Goal: Task Accomplishment & Management: Manage account settings

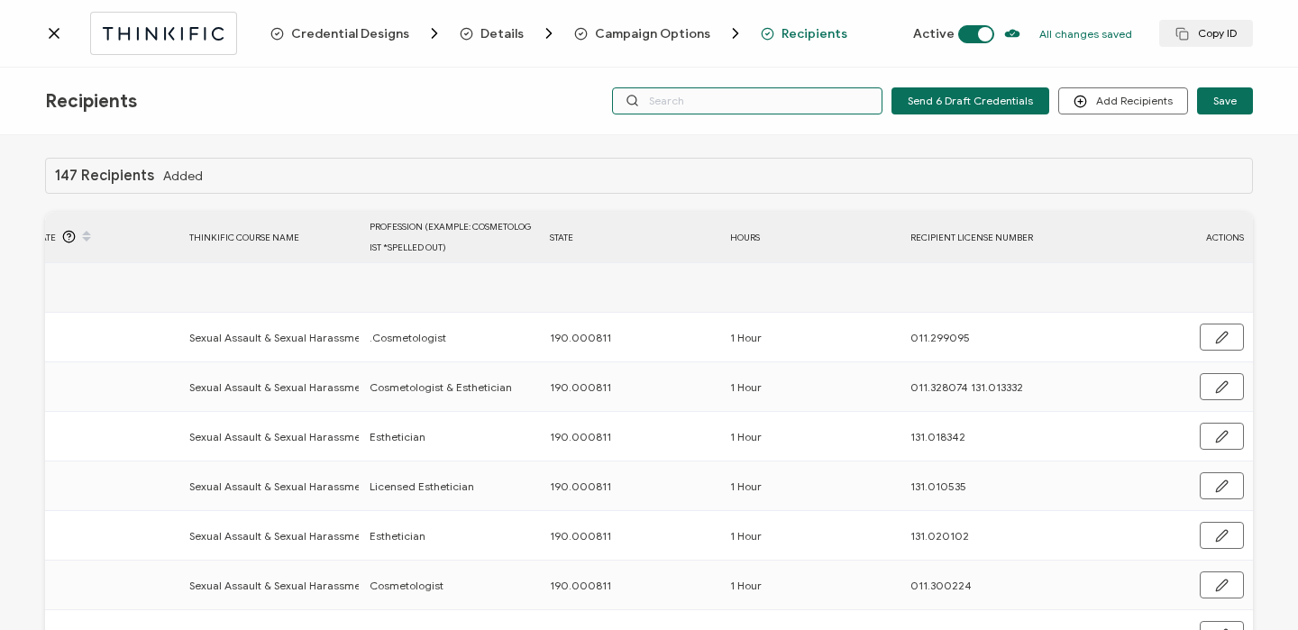
click at [776, 92] on input "text" at bounding box center [747, 100] width 270 height 27
click at [57, 31] on icon at bounding box center [54, 33] width 18 height 18
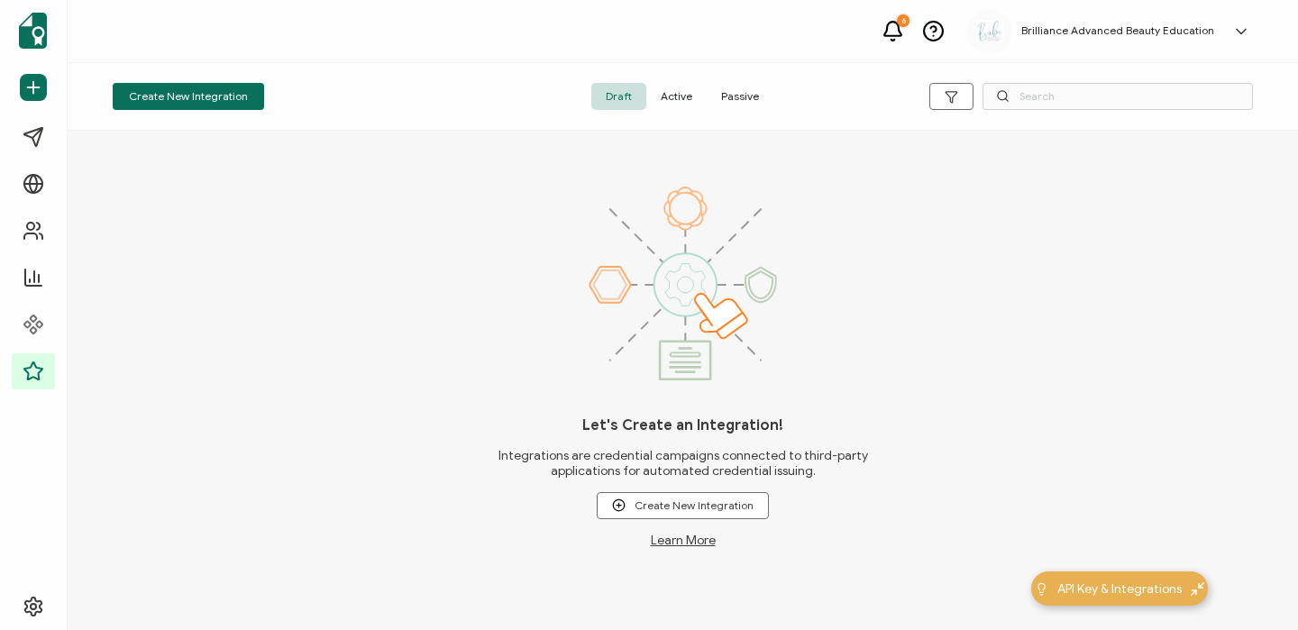
click at [683, 97] on span "Active" at bounding box center [676, 96] width 60 height 27
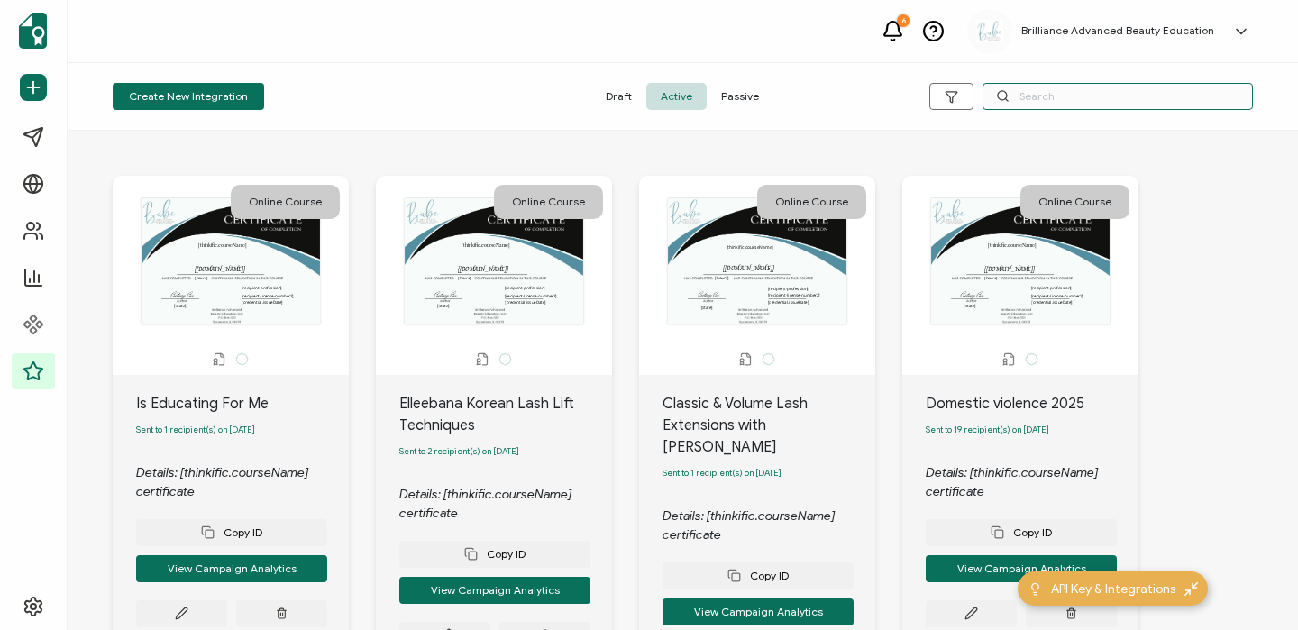
click at [1099, 96] on input "text" at bounding box center [1117, 96] width 270 height 27
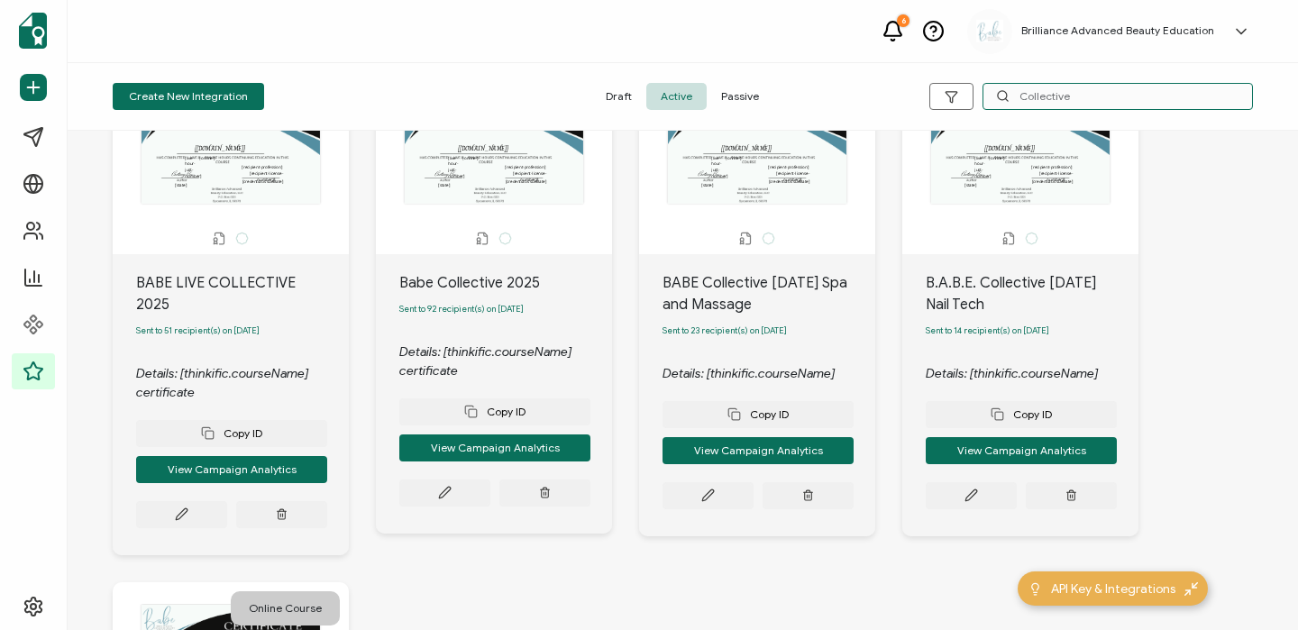
scroll to position [123, 0]
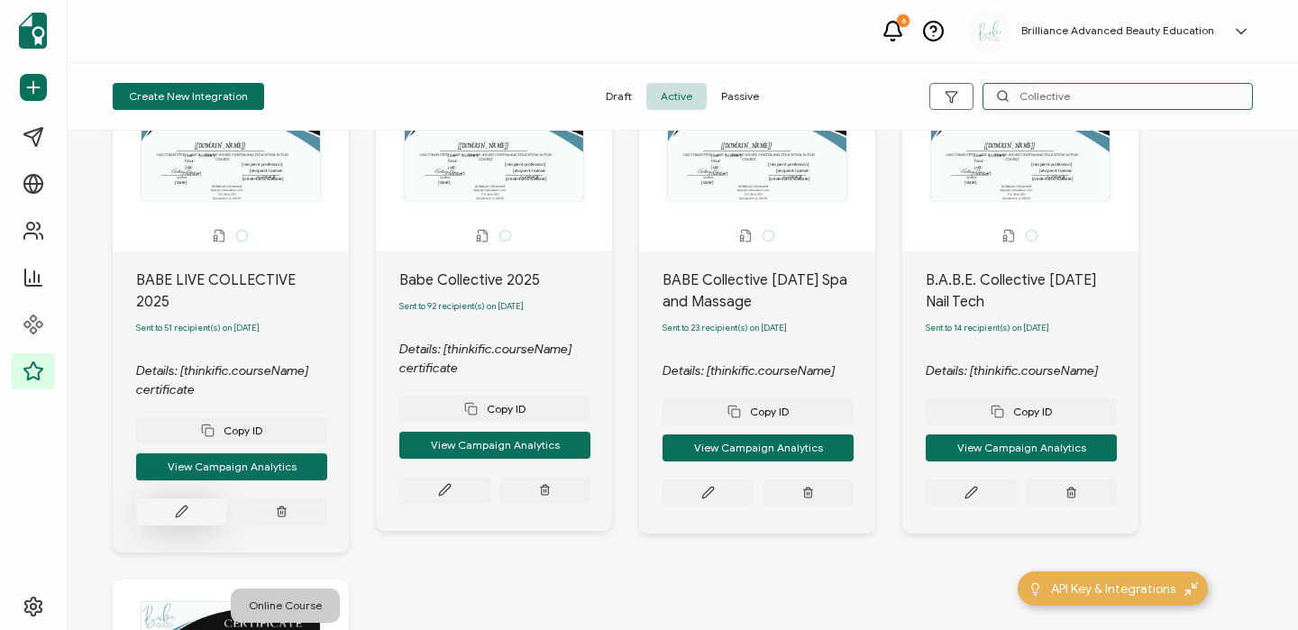
type input "Collective"
click at [198, 498] on button at bounding box center [181, 511] width 91 height 27
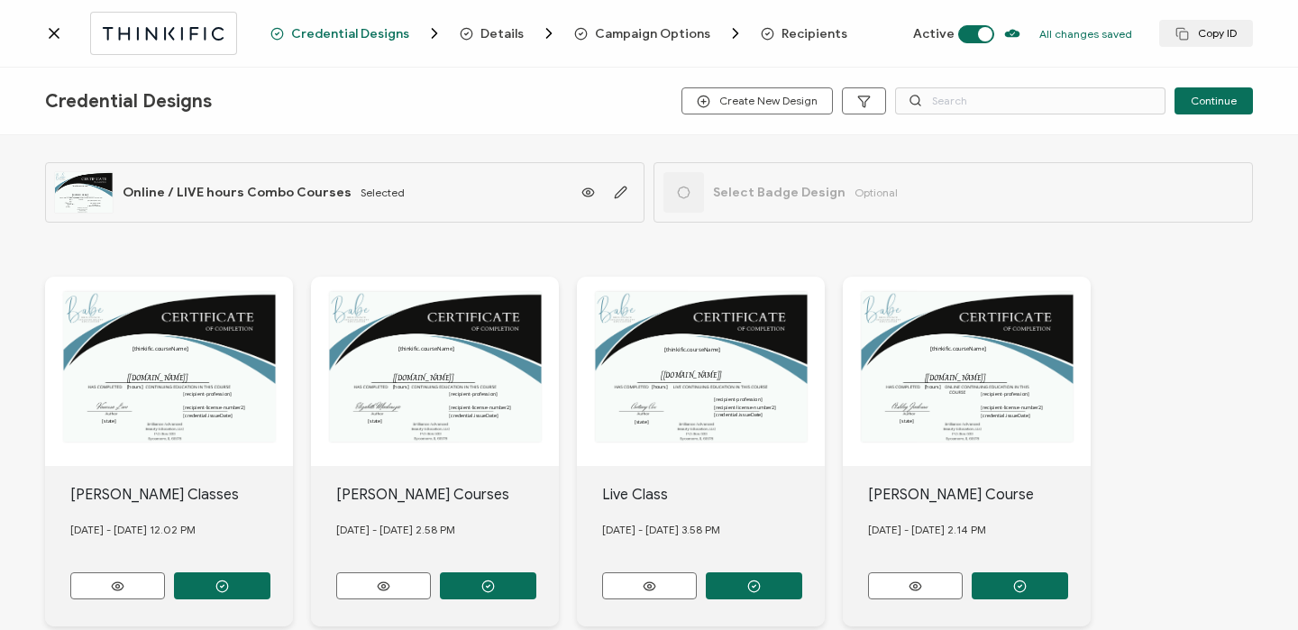
click at [795, 30] on span "Recipients" at bounding box center [814, 34] width 66 height 14
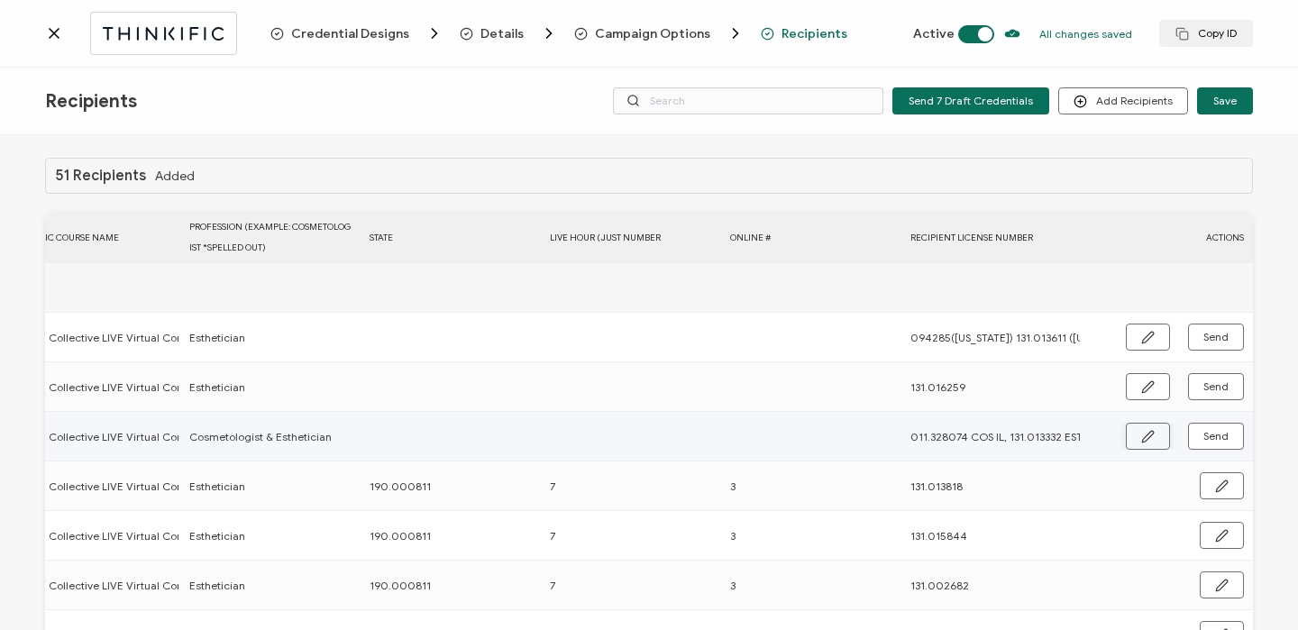
click at [1141, 434] on icon "button" at bounding box center [1148, 437] width 14 height 14
click at [412, 443] on input "text" at bounding box center [449, 437] width 158 height 29
type input "1"
type input "19"
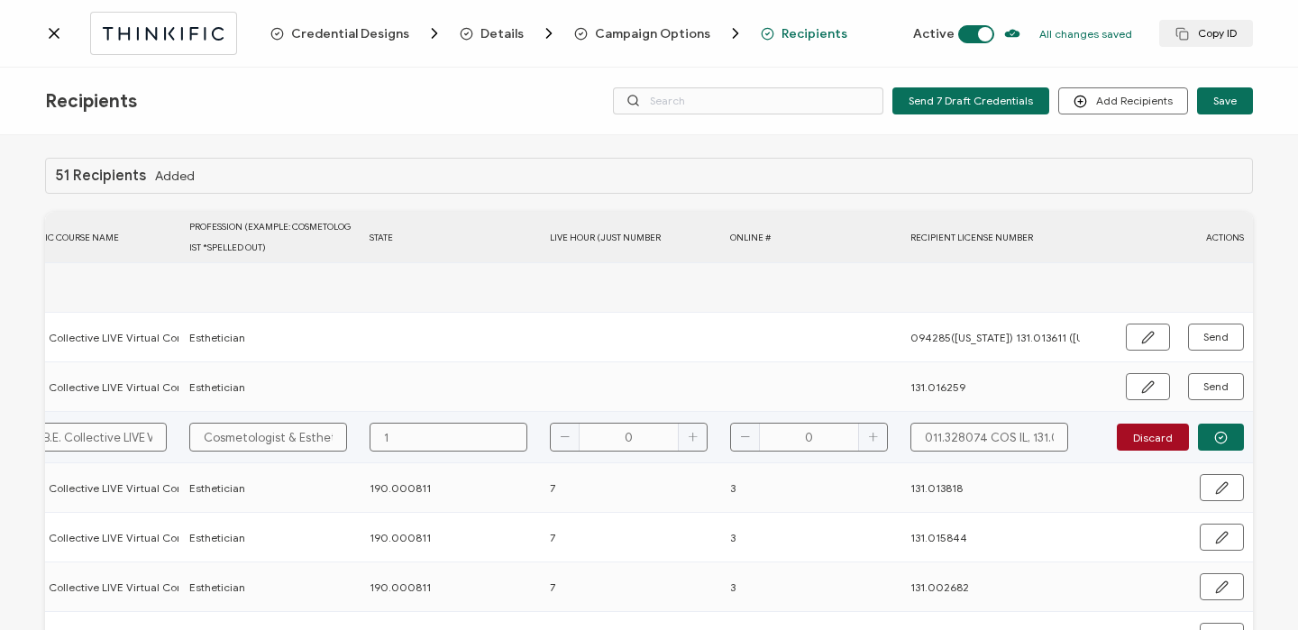
type input "19"
type input "190"
type input "190."
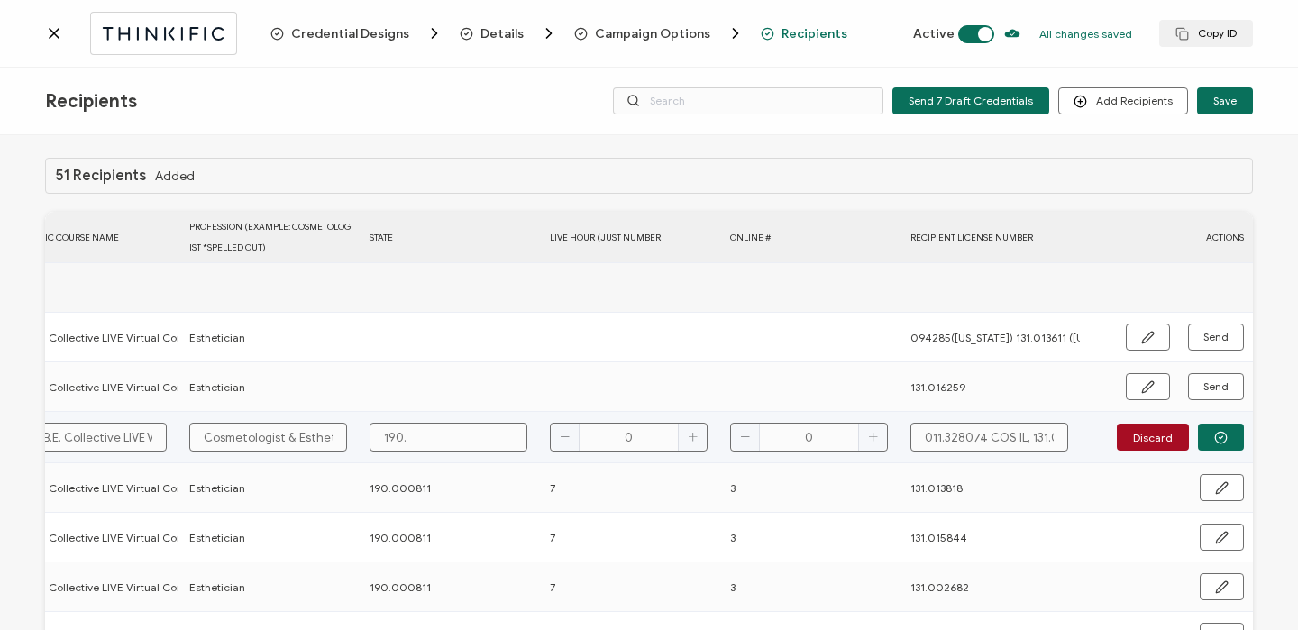
type input "190.0"
type input "190.00"
type input "190.000"
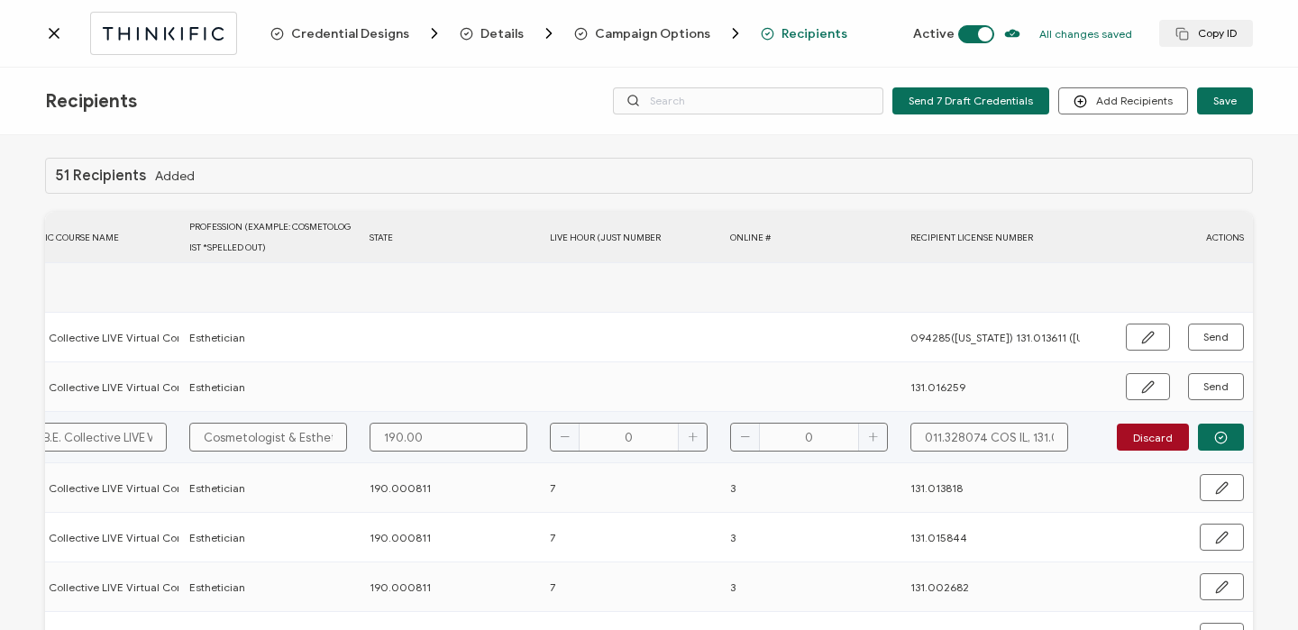
type input "190.000"
type input "190.0008"
type input "190.00081"
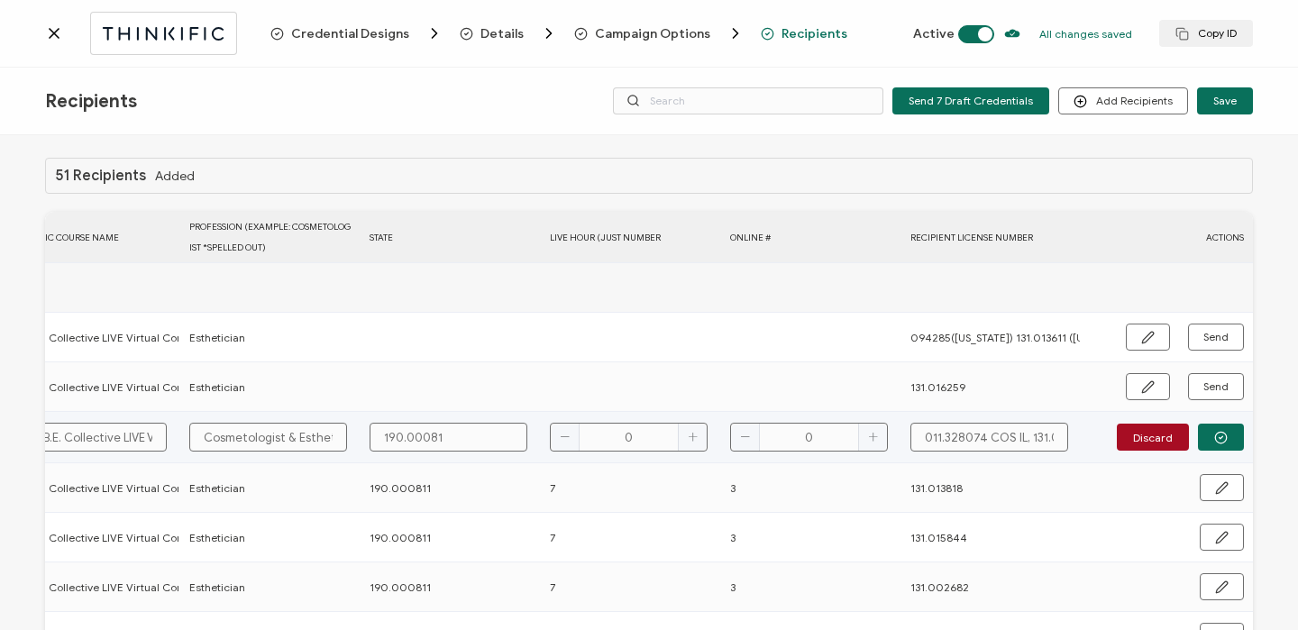
type input "190.000811"
type input "7"
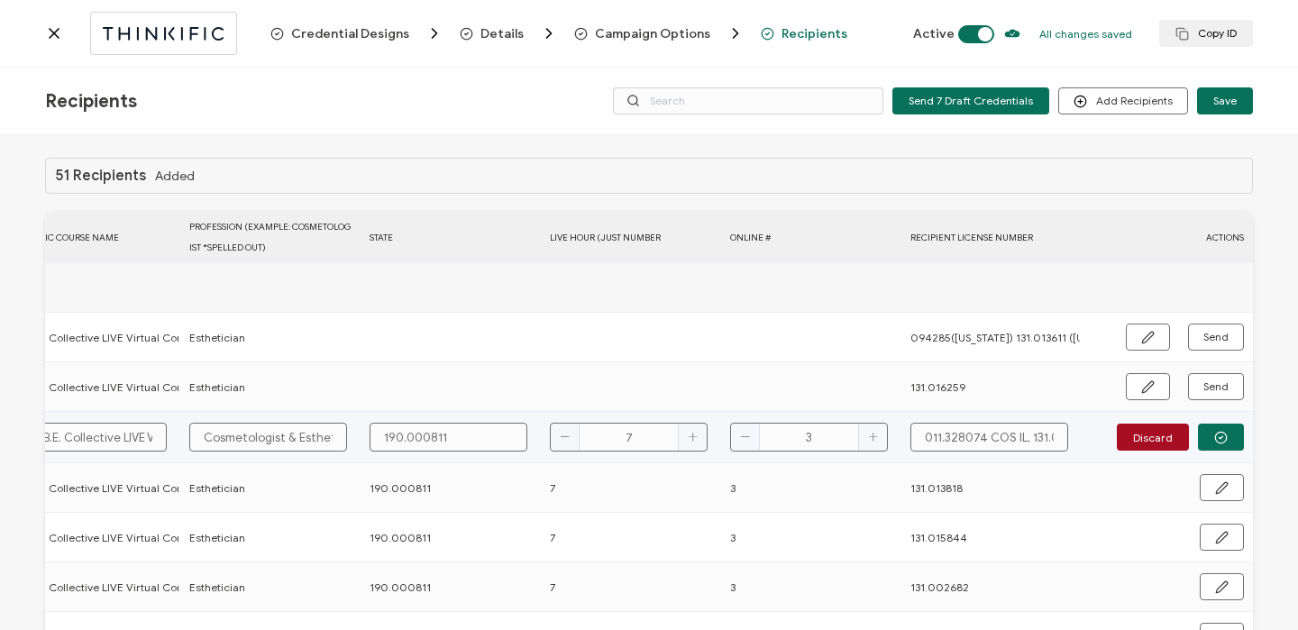
type input "3"
click at [975, 442] on input "011.328074 COS IL, 131.013332 ESTH IL" at bounding box center [989, 437] width 158 height 29
drag, startPoint x: 978, startPoint y: 439, endPoint x: 1015, endPoint y: 441, distance: 37.0
click at [1015, 441] on input "011.328074 COS IL, 131.013332 ESTH IL" at bounding box center [989, 437] width 158 height 29
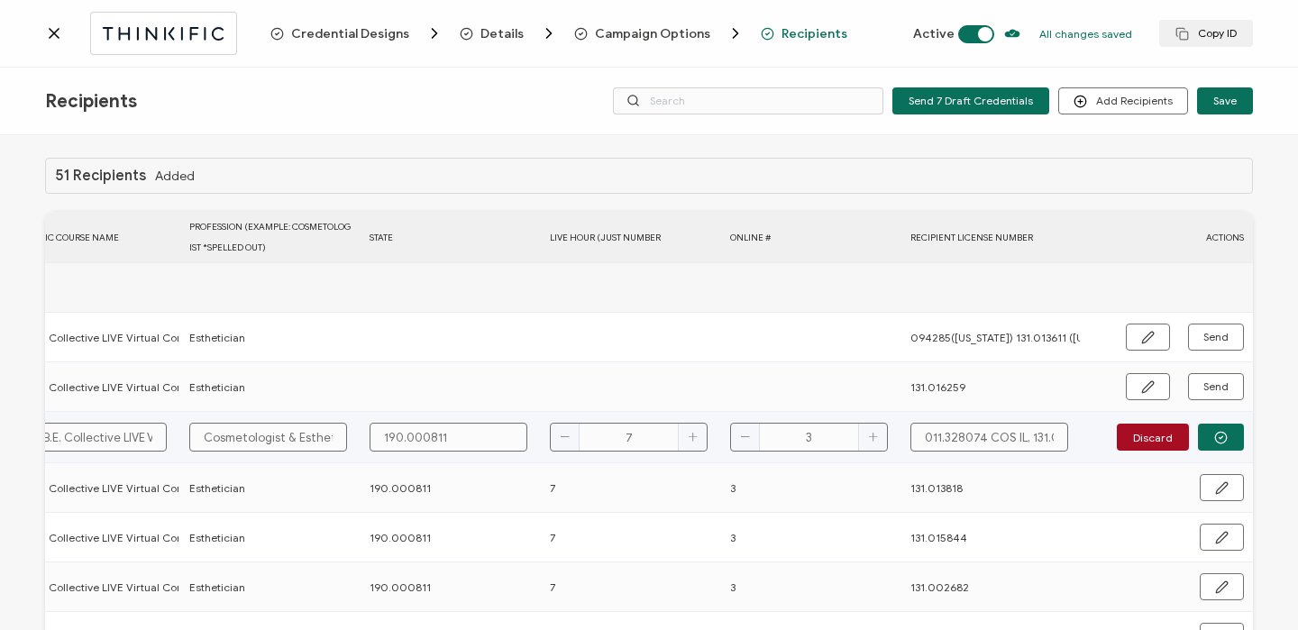
type input "011.328074 , 131.013332 ESTH IL"
type input "011.328074 131.013332 ESTH IL"
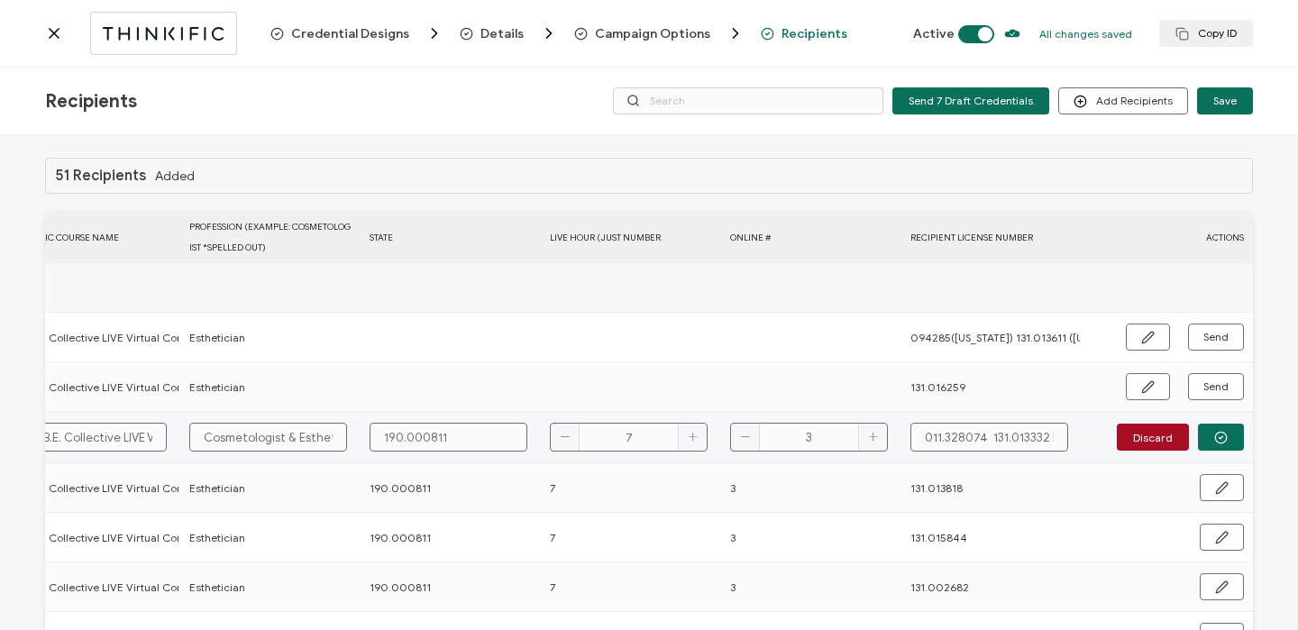
type input "011.328074 131.013332 ESTH IL"
drag, startPoint x: 1037, startPoint y: 435, endPoint x: 1100, endPoint y: 435, distance: 63.1
click at [1100, 435] on div "FULL NAME EMAIL Status Expiration Date Issue Date Thinkific Course Name Profess…" at bounding box center [649, 511] width 1208 height 598
type input "011.328074 131.013332"
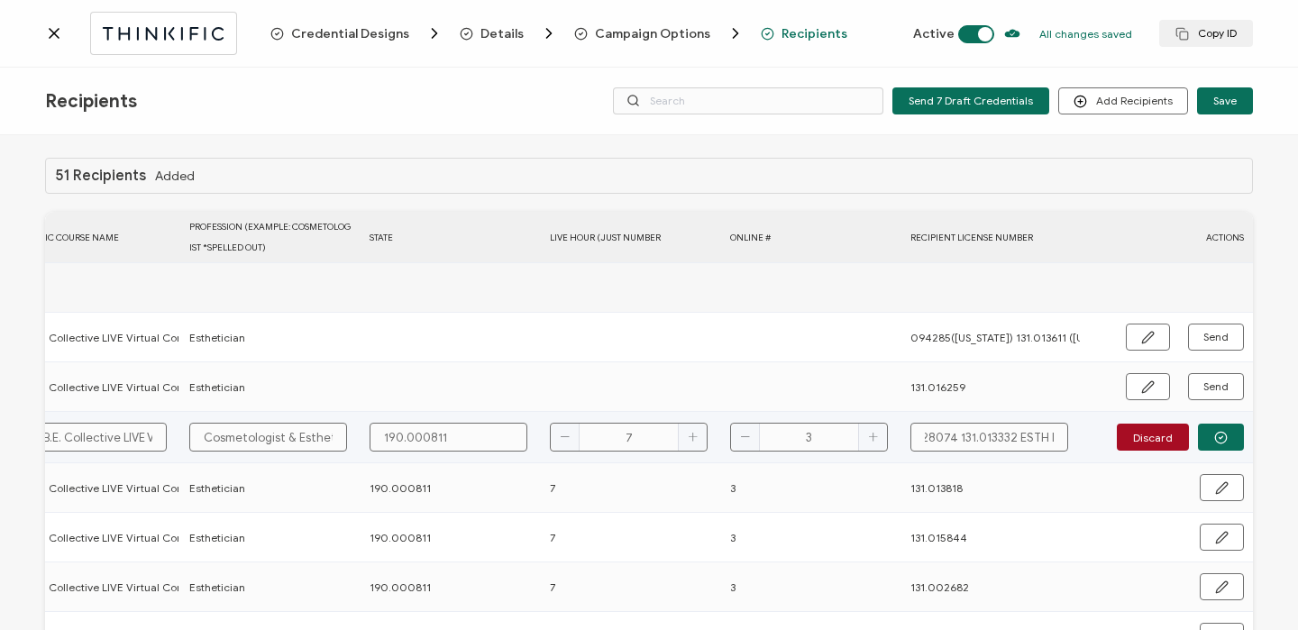
type input "011.328074 131.013332"
click at [1228, 433] on button "button" at bounding box center [1221, 437] width 46 height 27
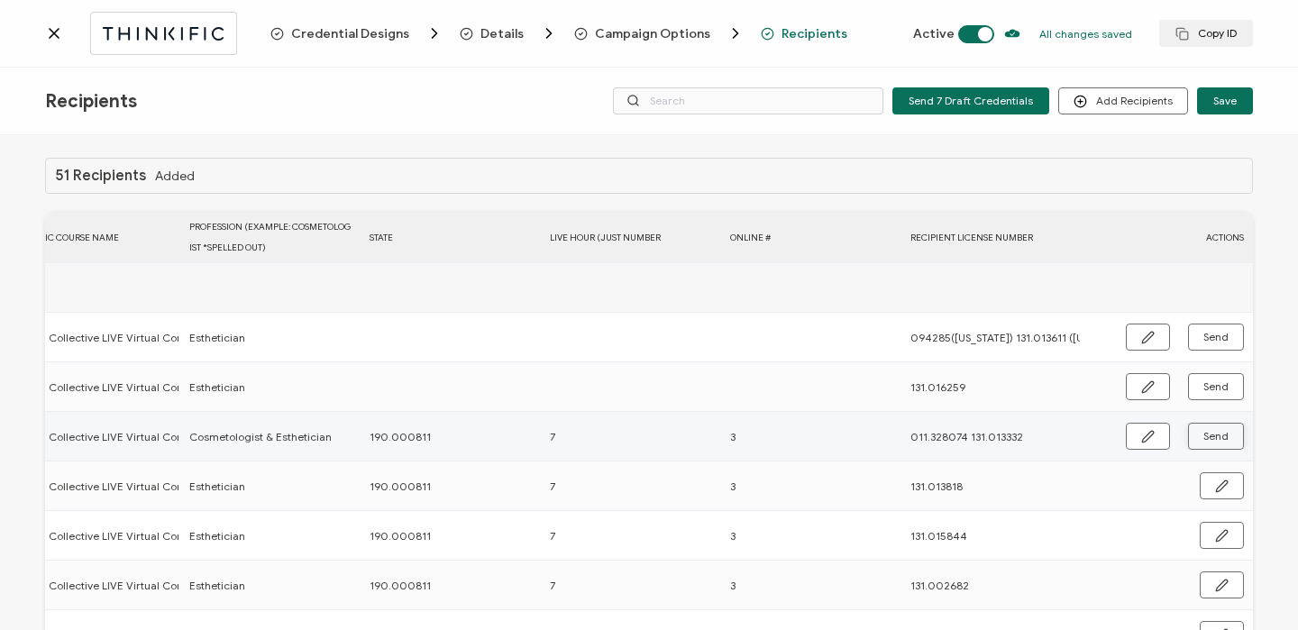
click at [1228, 433] on button "Send" at bounding box center [1216, 436] width 56 height 27
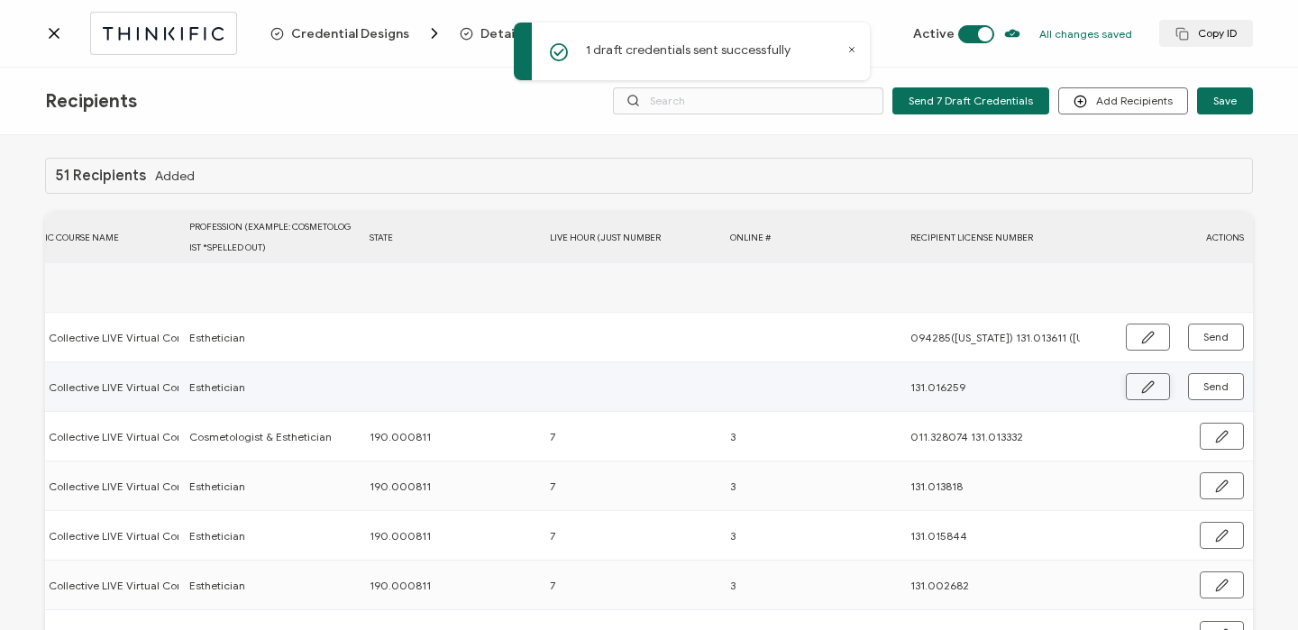
click at [1131, 380] on button "button" at bounding box center [1148, 386] width 44 height 27
click at [468, 397] on input "text" at bounding box center [449, 387] width 158 height 29
type input "1"
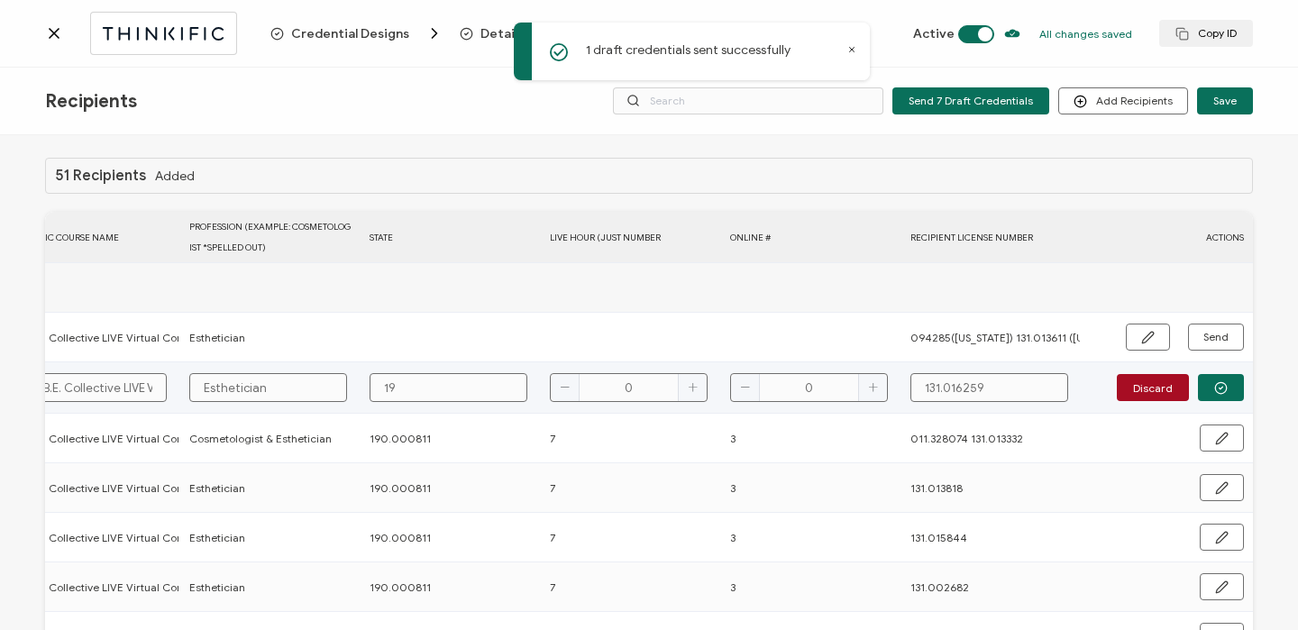
type input "190"
type input "190."
type input "190.0"
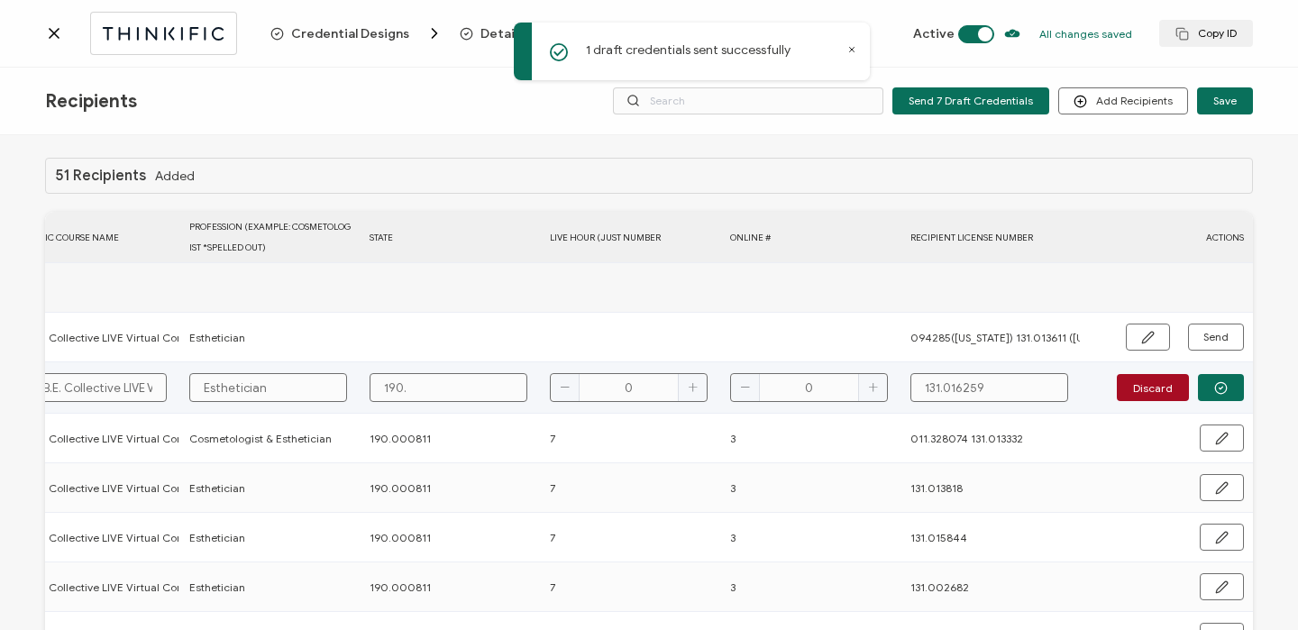
type input "190.0"
type input "190.00"
type input "190.000"
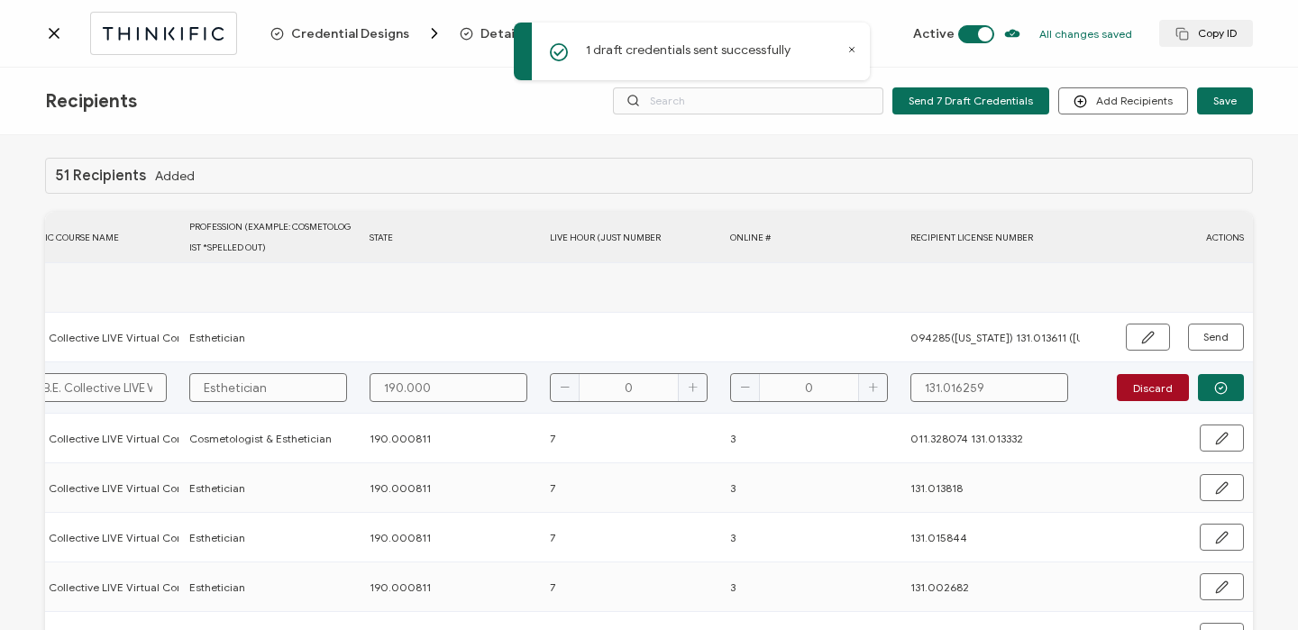
type input "190.0008"
type input "190.00081"
type input "190.000811"
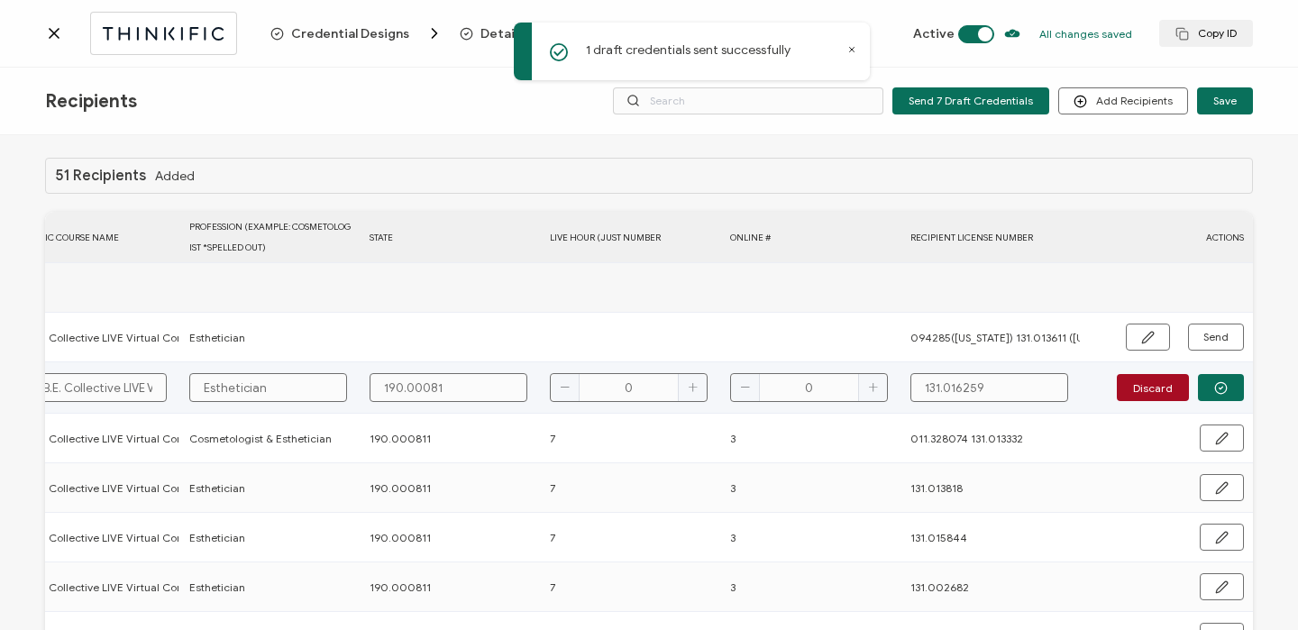
type input "190.000811"
type input "7"
type input "3"
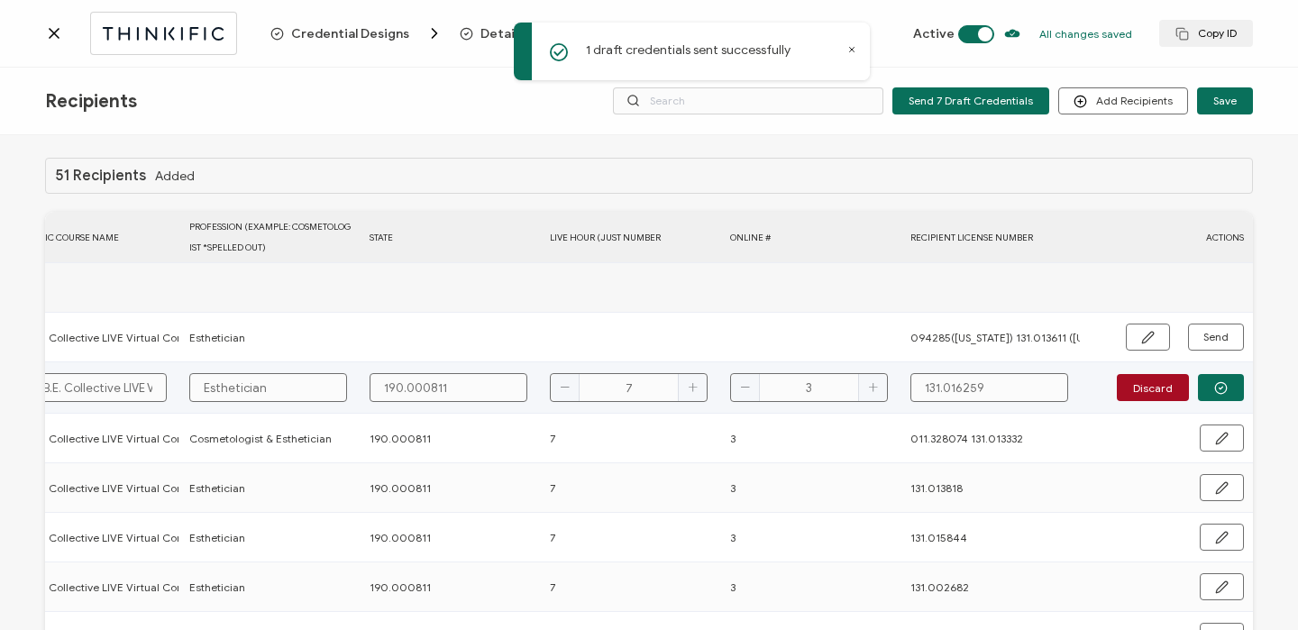
type input "3"
click at [1220, 386] on icon "button" at bounding box center [1221, 388] width 14 height 14
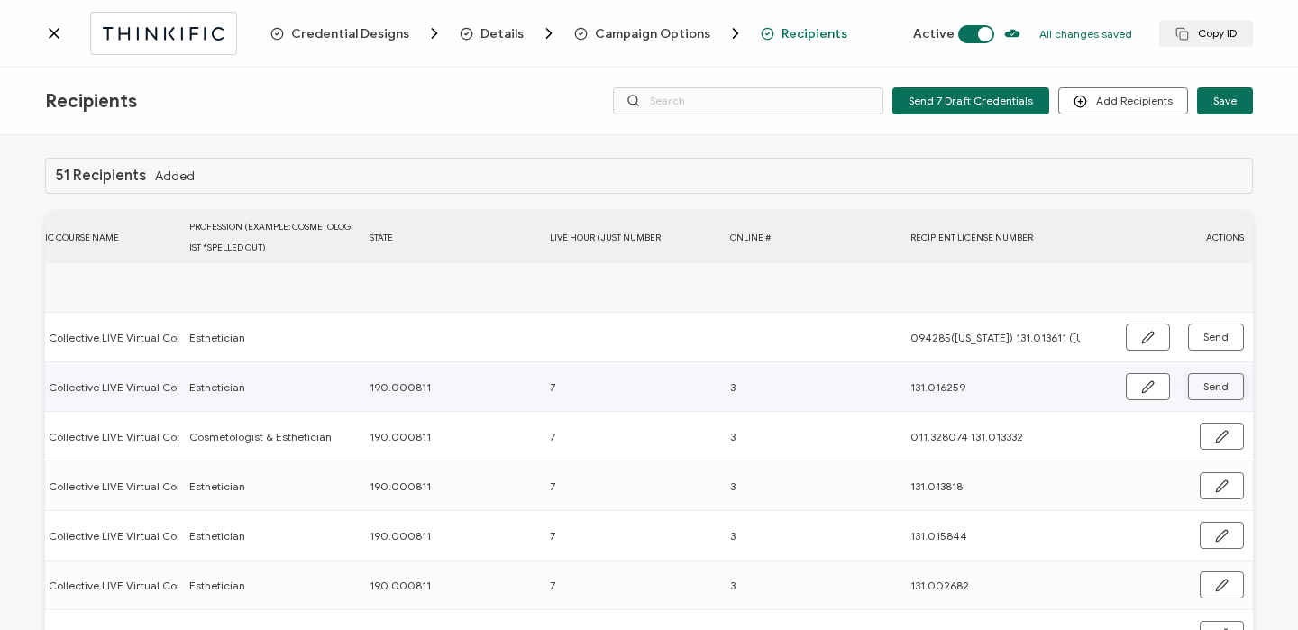
click at [1220, 383] on span "Send" at bounding box center [1215, 386] width 25 height 11
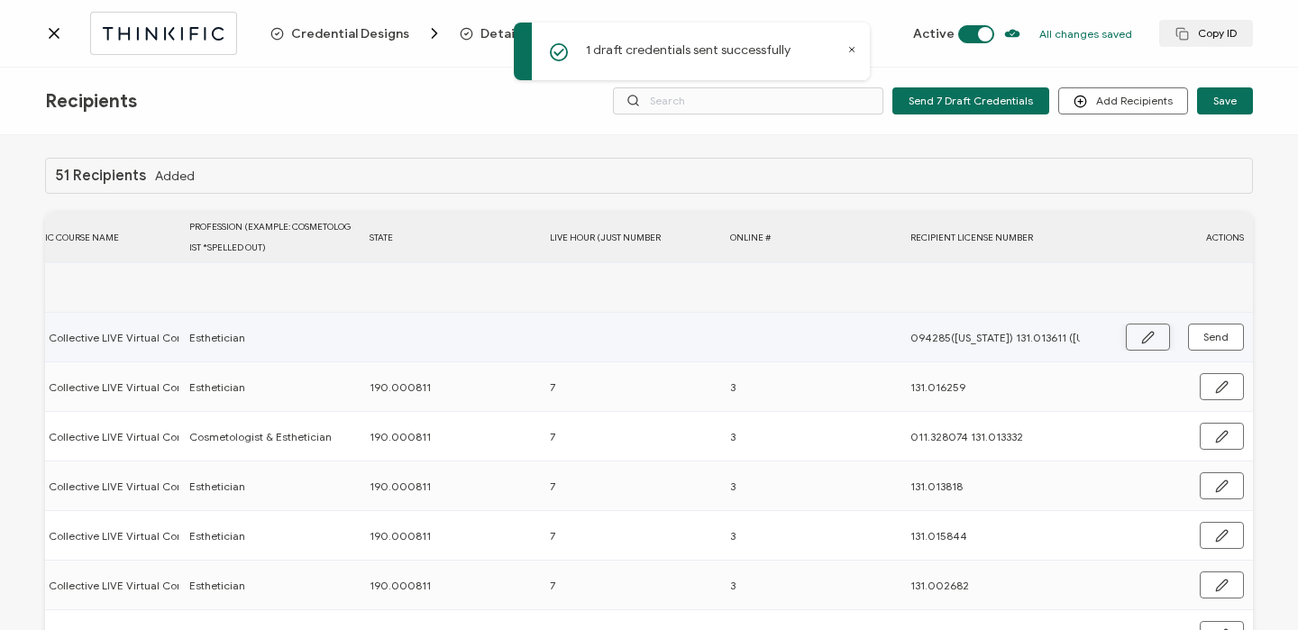
click at [1150, 340] on button "button" at bounding box center [1148, 337] width 44 height 27
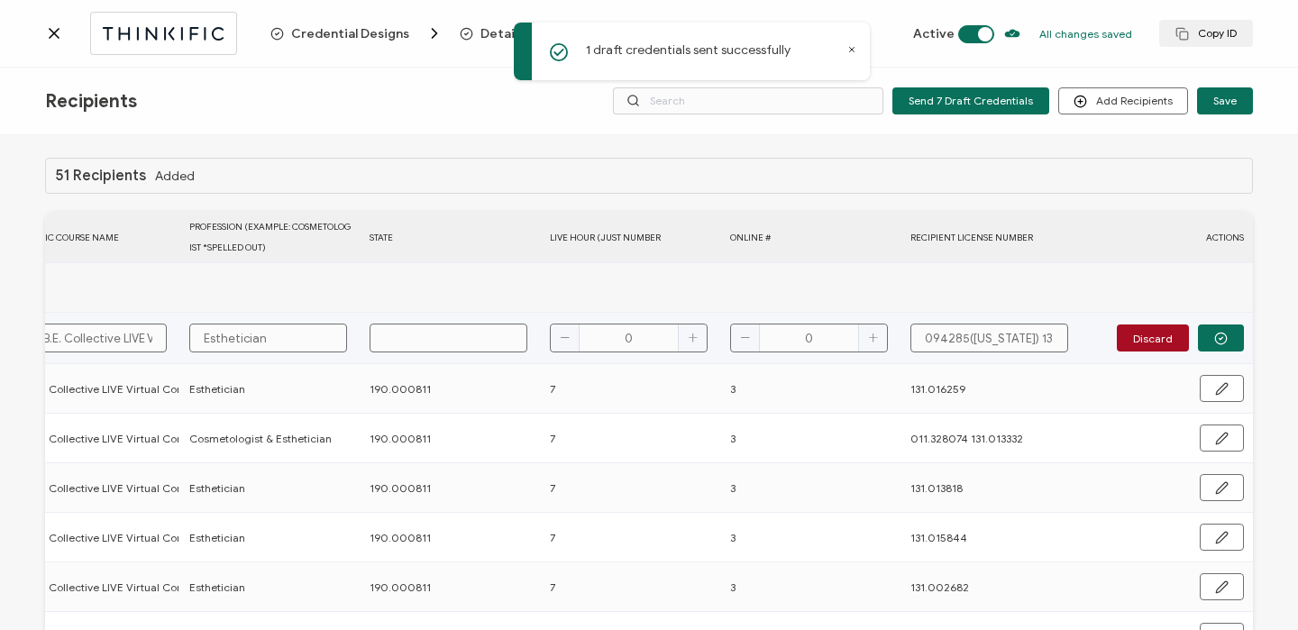
click at [385, 342] on input "text" at bounding box center [449, 338] width 158 height 29
type input "1"
type input "19"
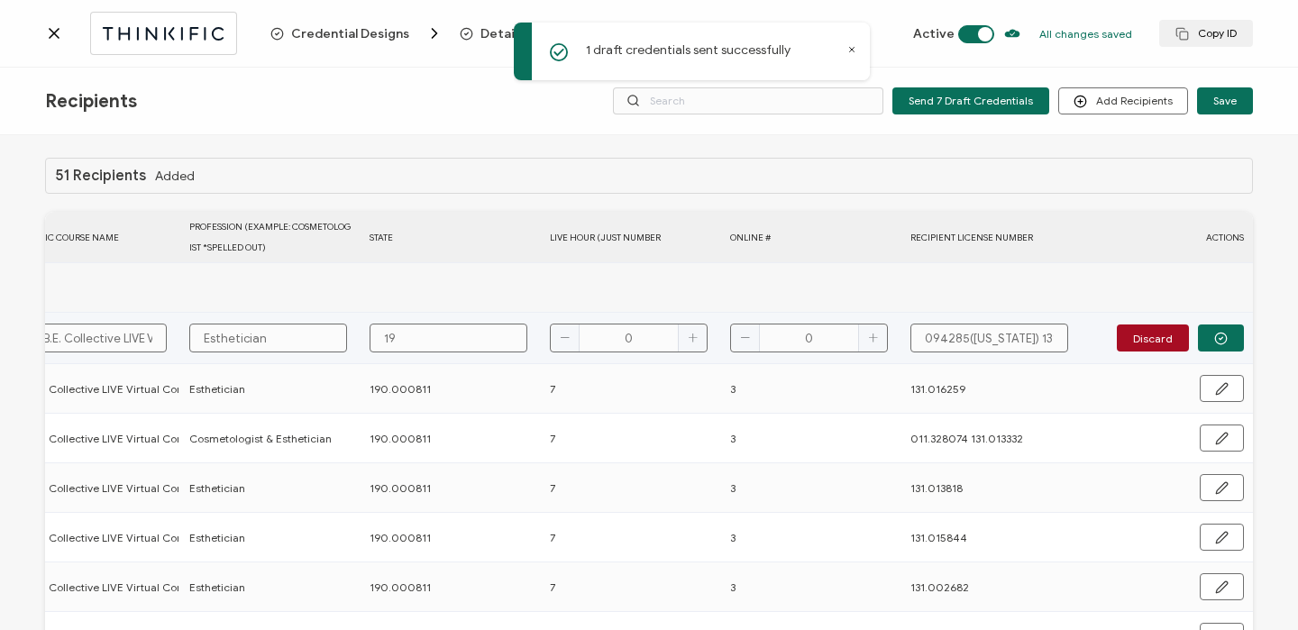
type input "190"
type input "190."
type input "190.0"
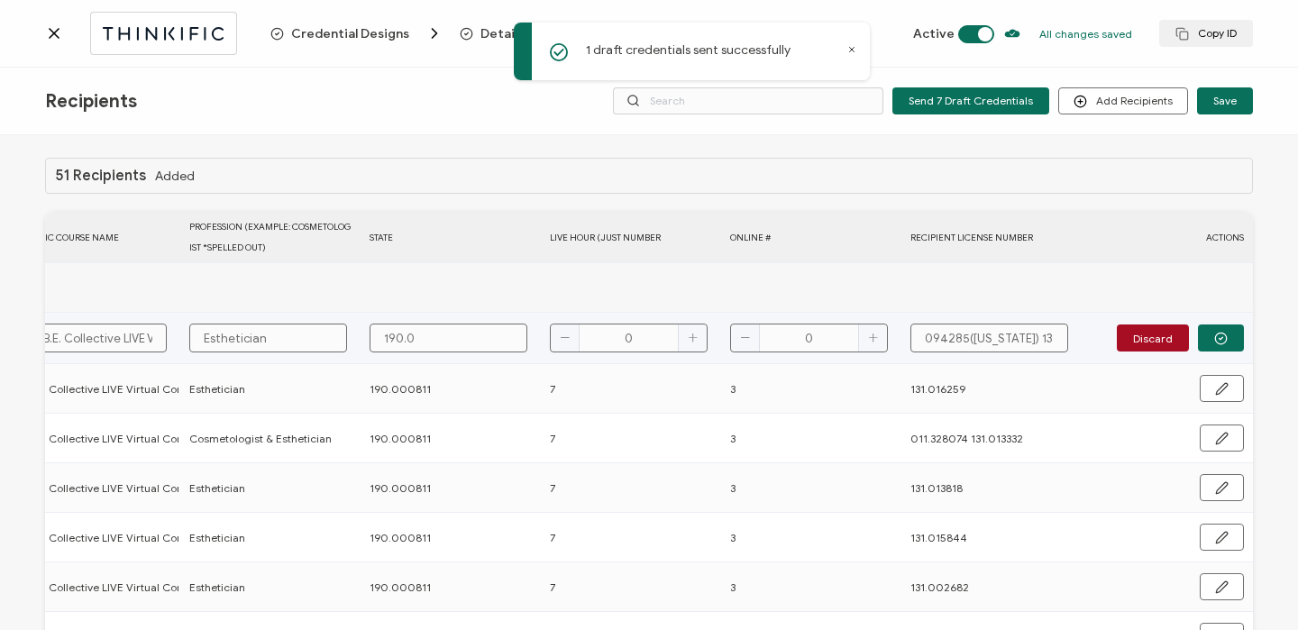
type input "190.0"
type input "190.00"
type input "190.000"
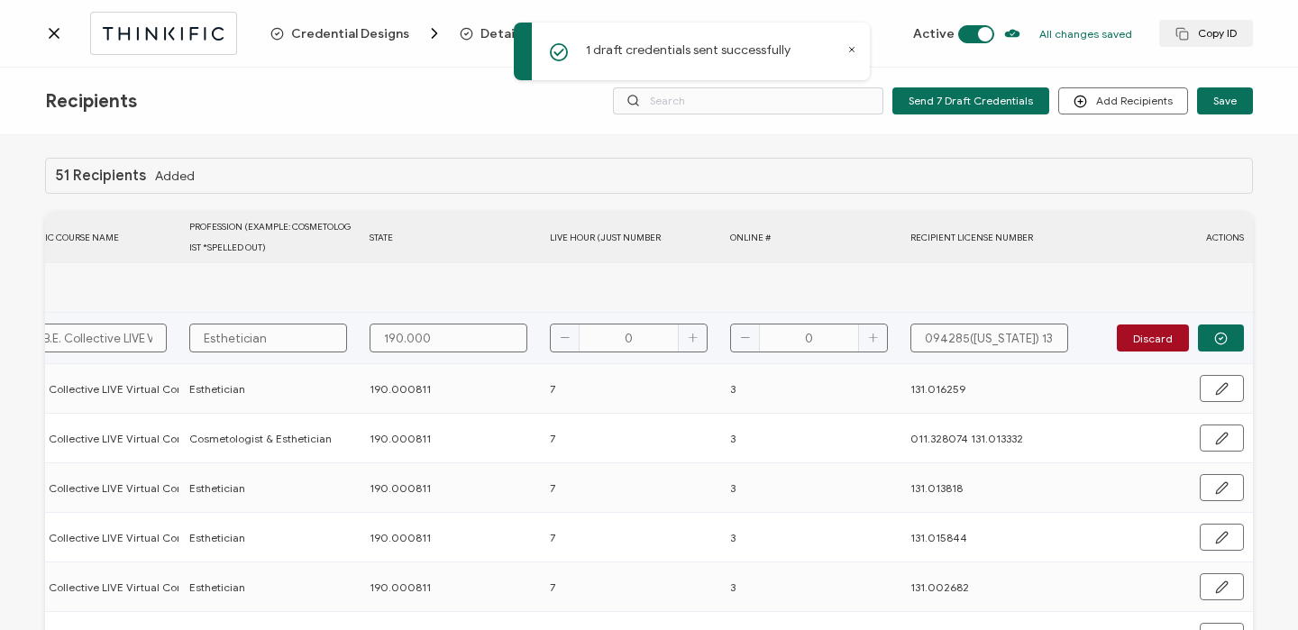
type input "190.0008"
type input "190.00081"
type input "190.000811"
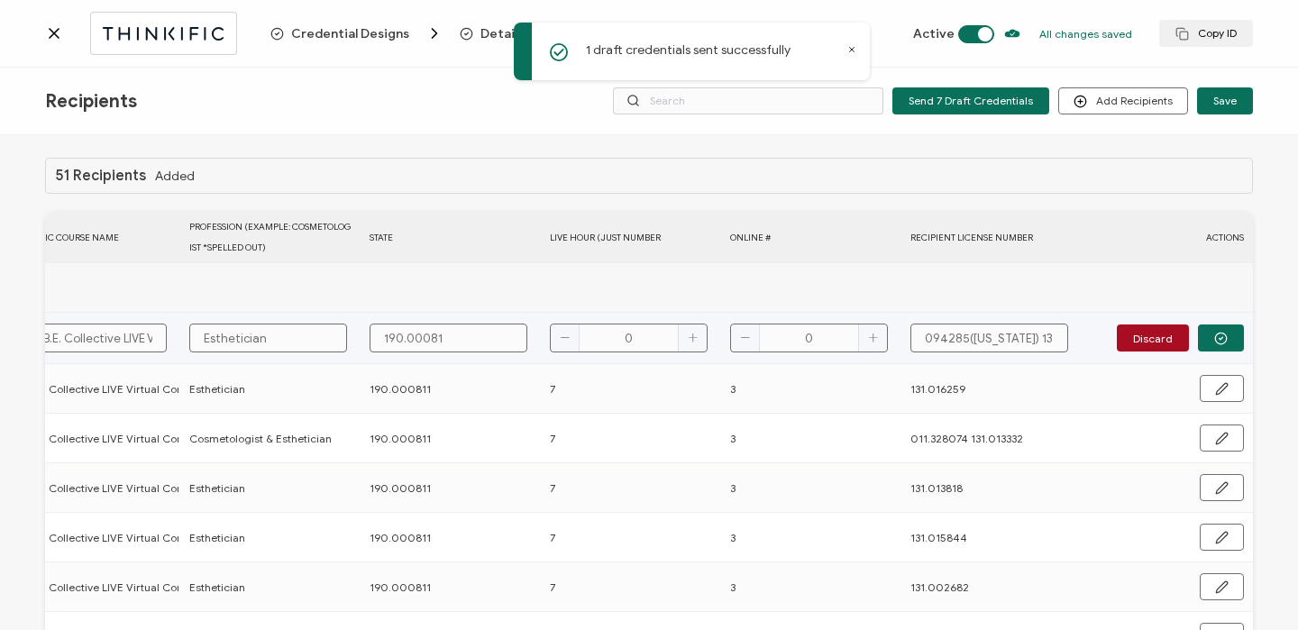
type input "190.000811"
type input "7"
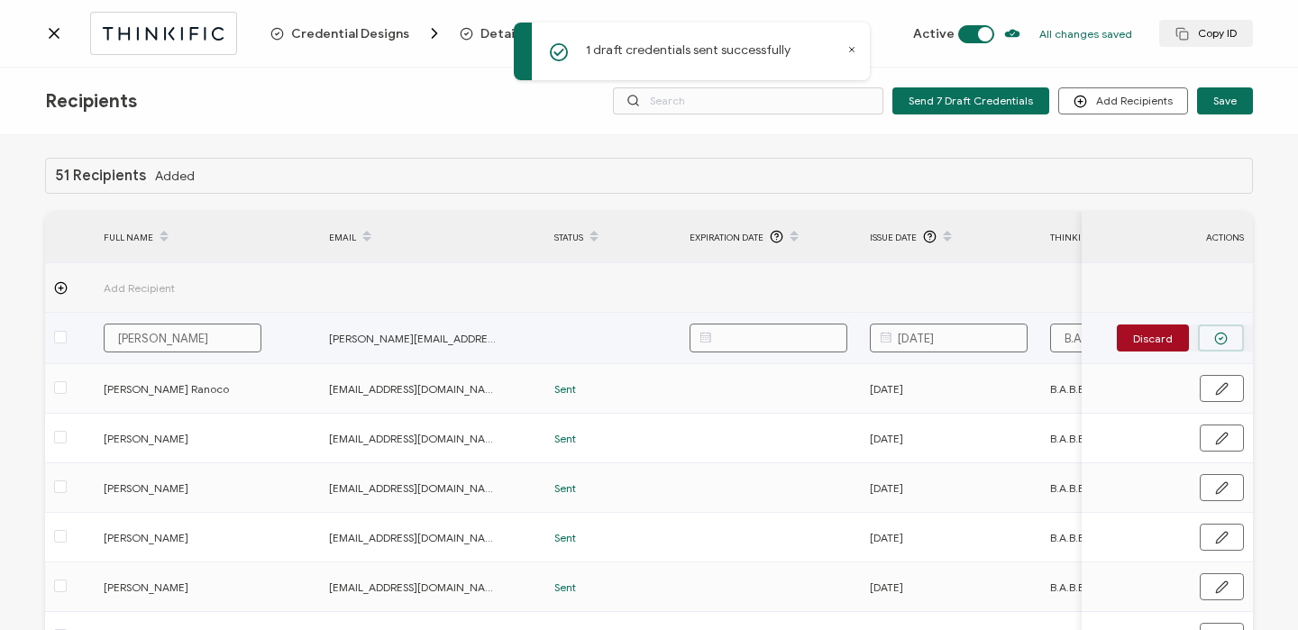
type input "3"
click at [1221, 336] on button "button" at bounding box center [1221, 337] width 46 height 27
click at [1215, 338] on span "Send" at bounding box center [1215, 337] width 25 height 11
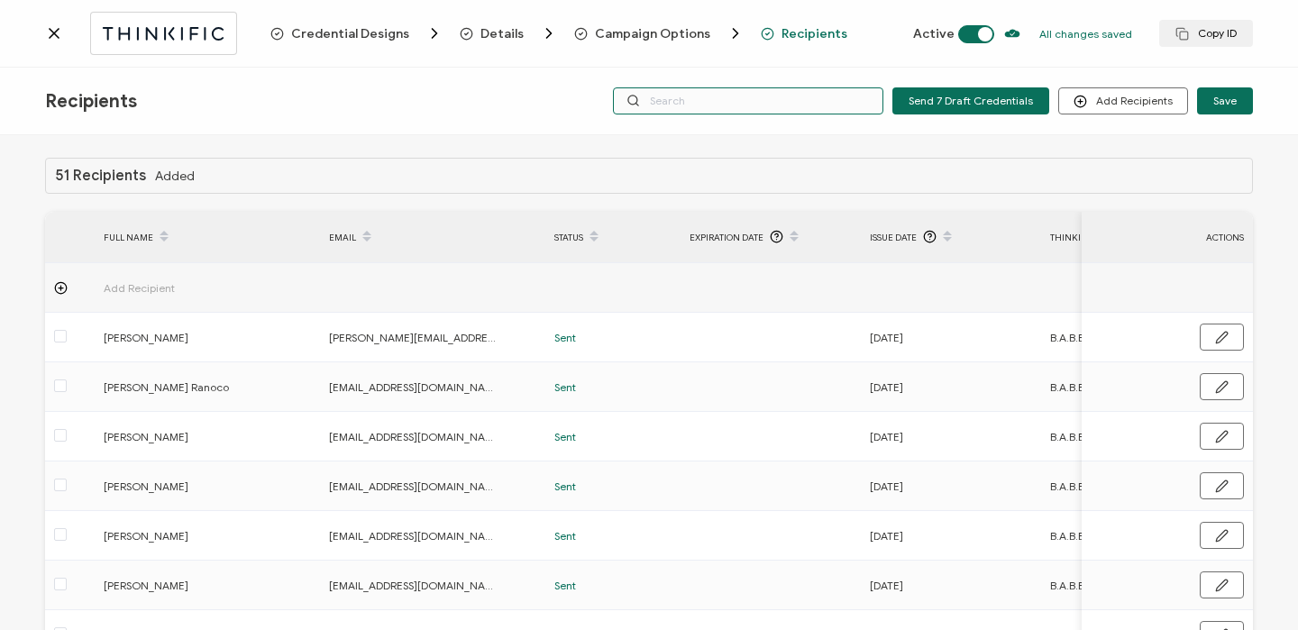
click at [730, 108] on input "text" at bounding box center [748, 100] width 270 height 27
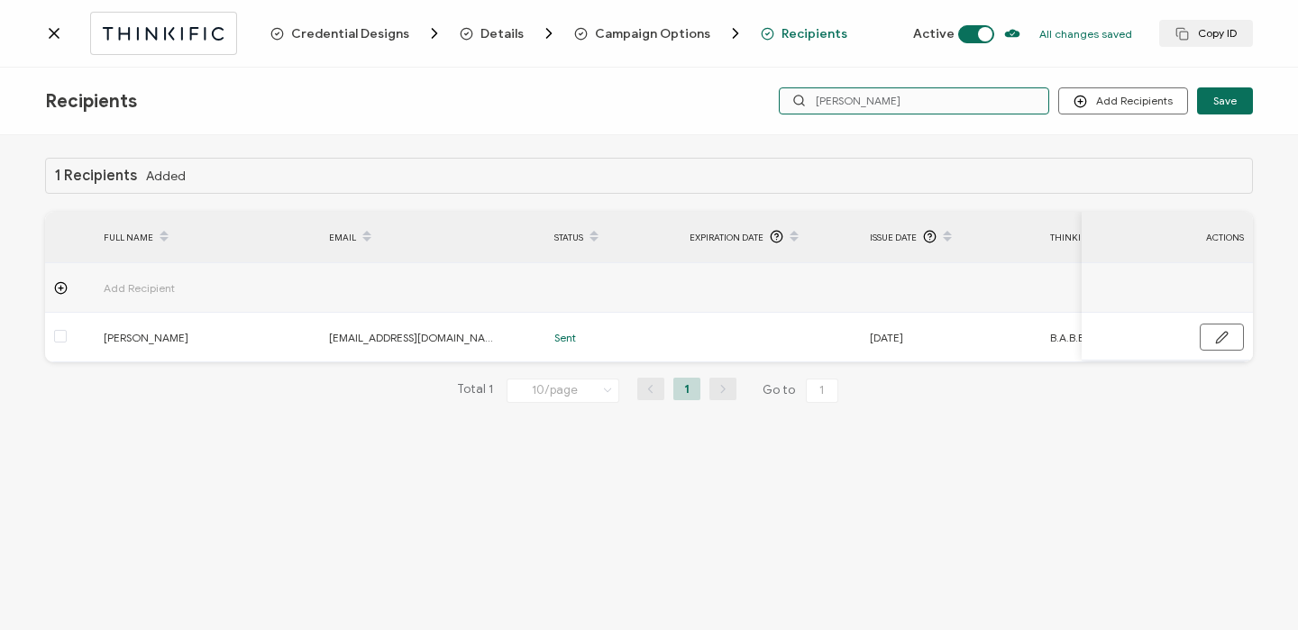
type input "[PERSON_NAME]"
click at [58, 38] on icon at bounding box center [54, 33] width 9 height 9
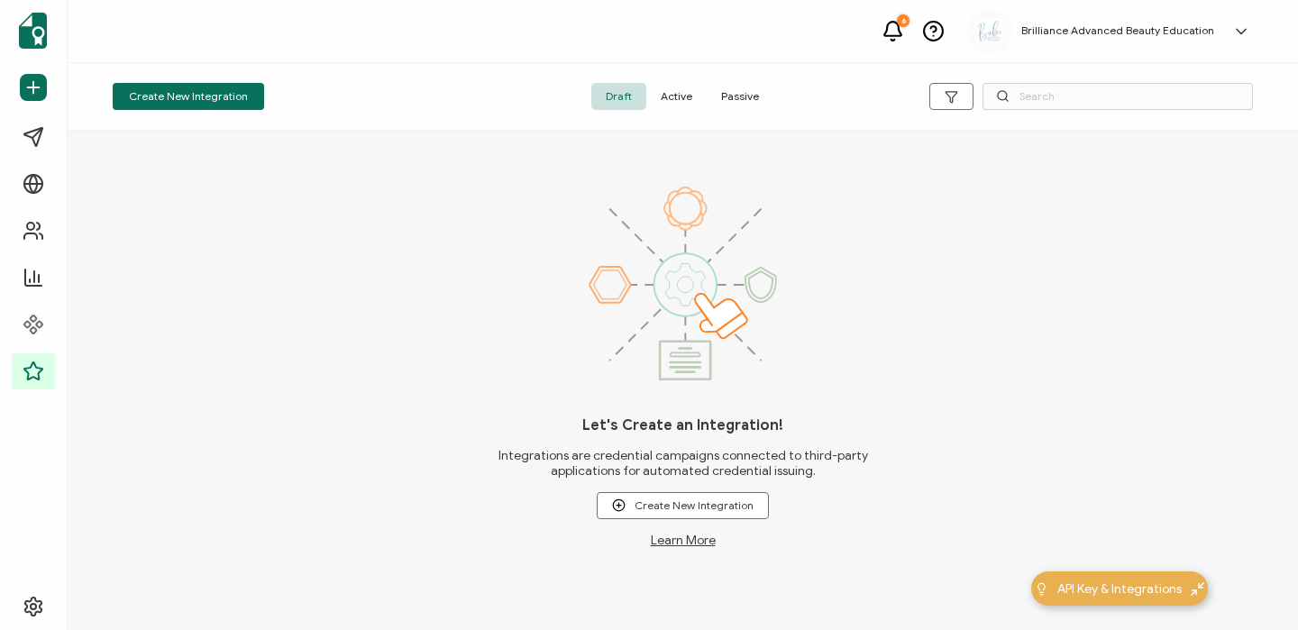
click at [680, 103] on span "Active" at bounding box center [676, 96] width 60 height 27
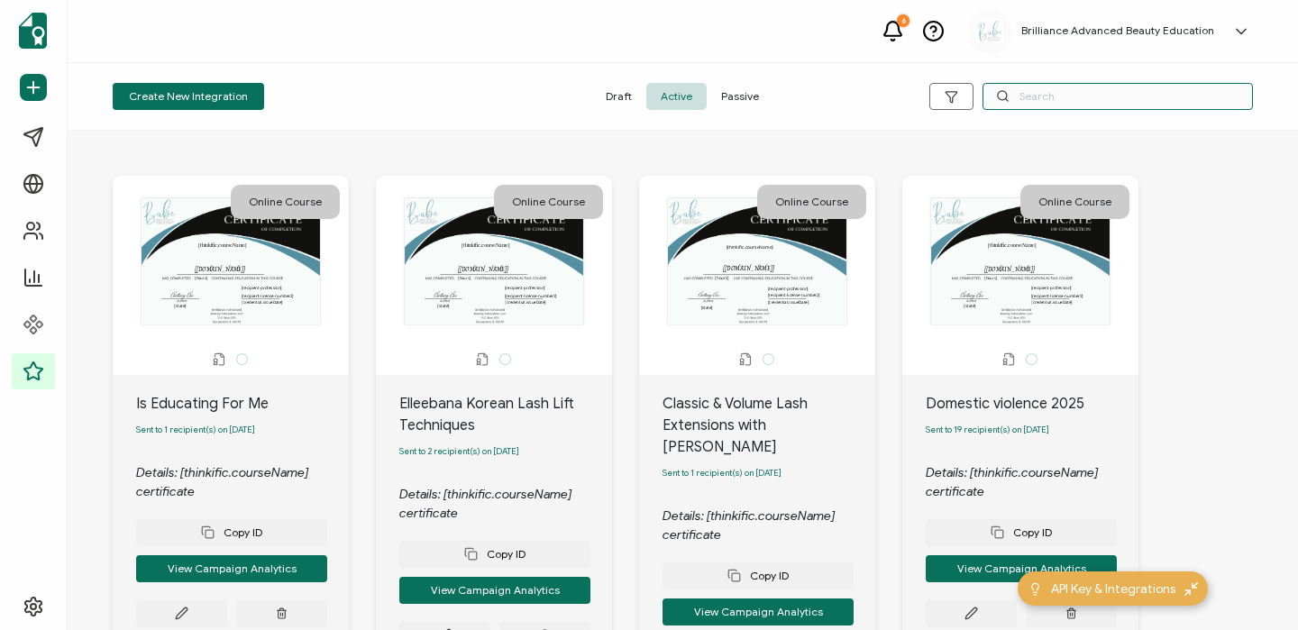
click at [1073, 96] on input "text" at bounding box center [1117, 96] width 270 height 27
type input "C"
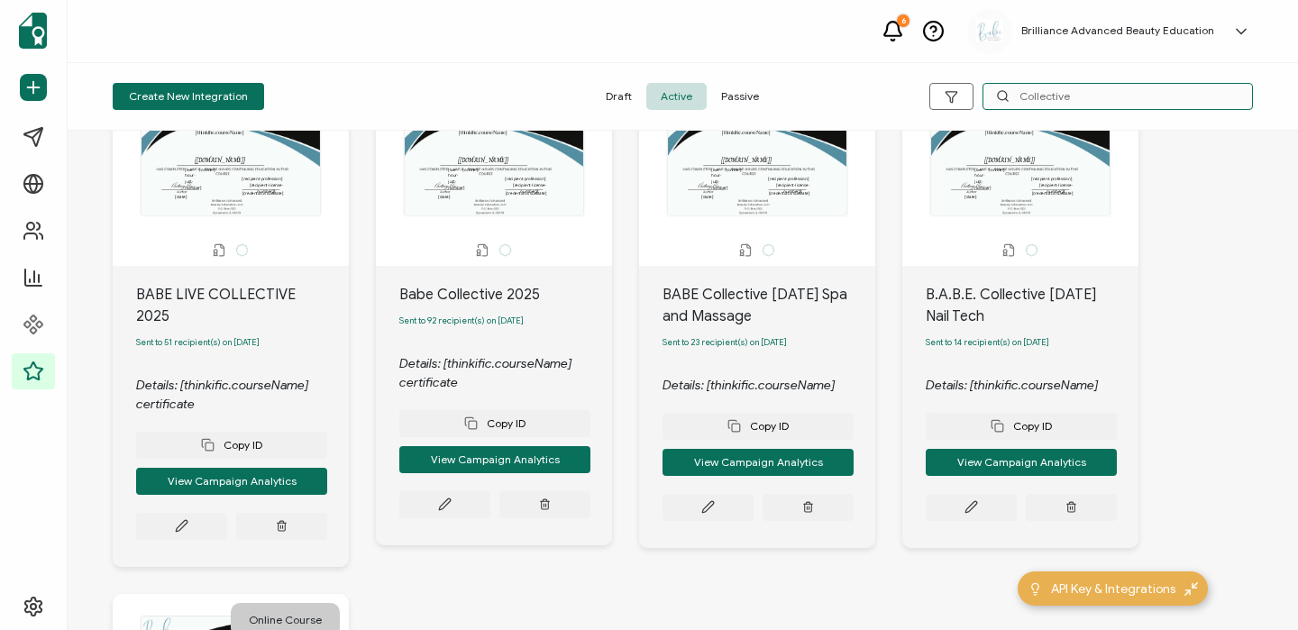
scroll to position [110, 0]
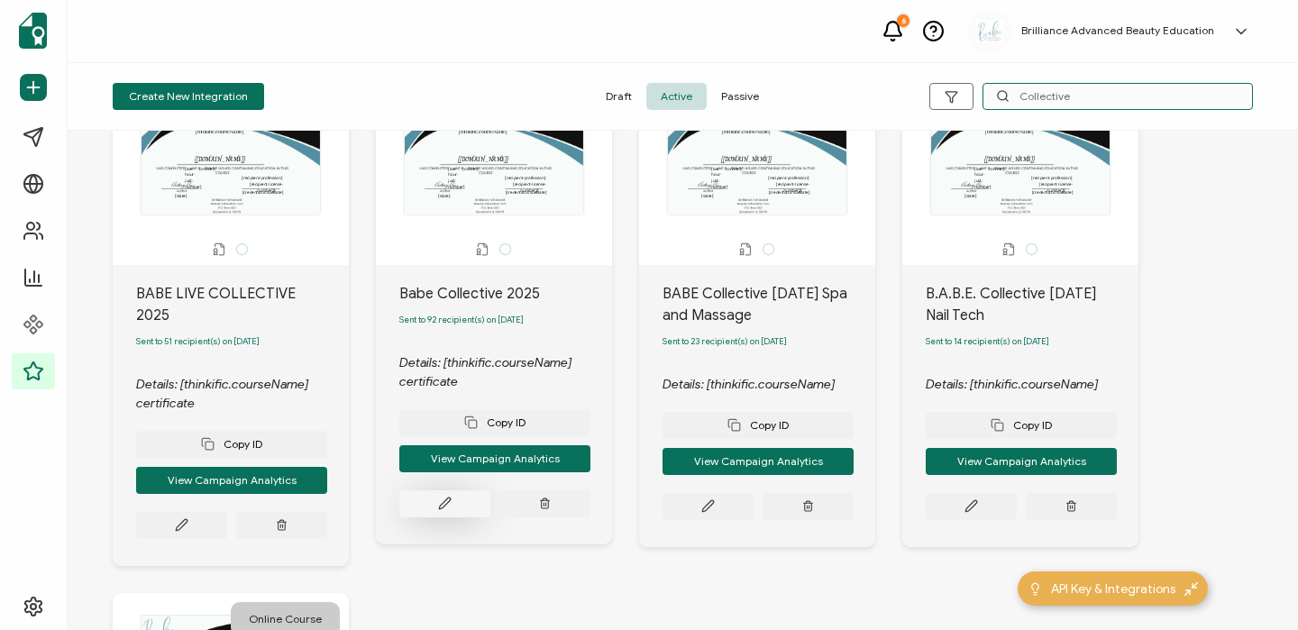
type input "Collective"
click at [443, 507] on icon at bounding box center [444, 503] width 11 height 11
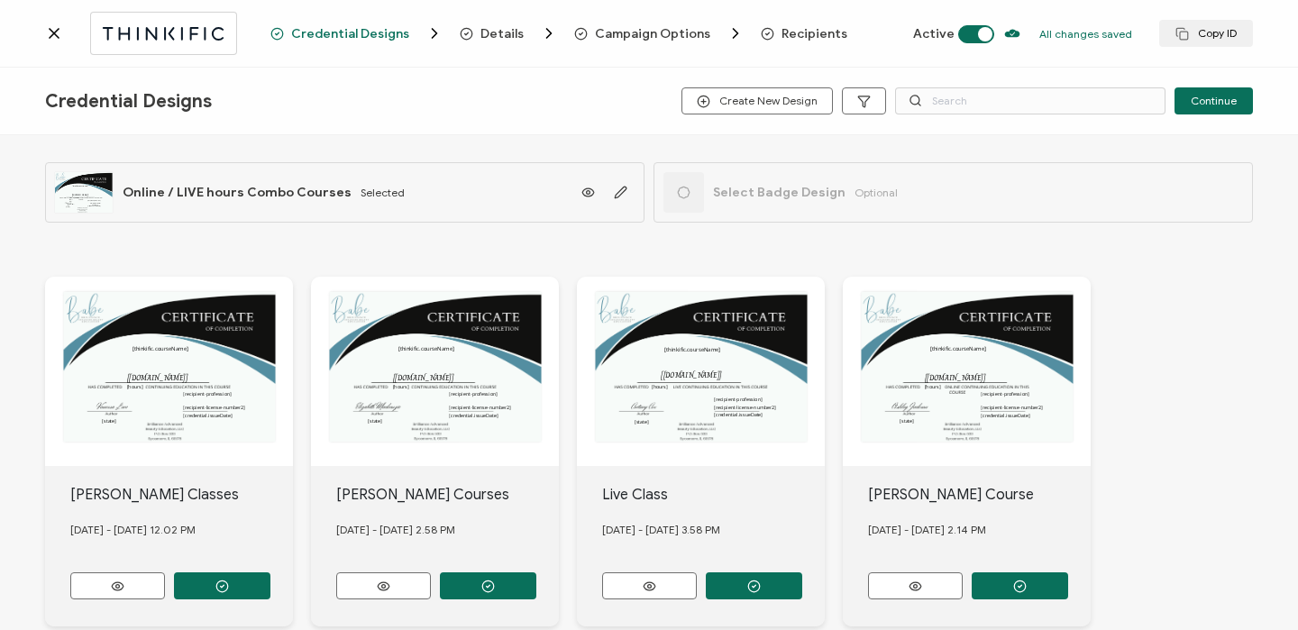
click at [789, 44] on div "Credential Designs Details Campaign Options Recipients Active All changes saved…" at bounding box center [649, 34] width 1298 height 68
click at [789, 38] on span "Recipients" at bounding box center [814, 34] width 66 height 14
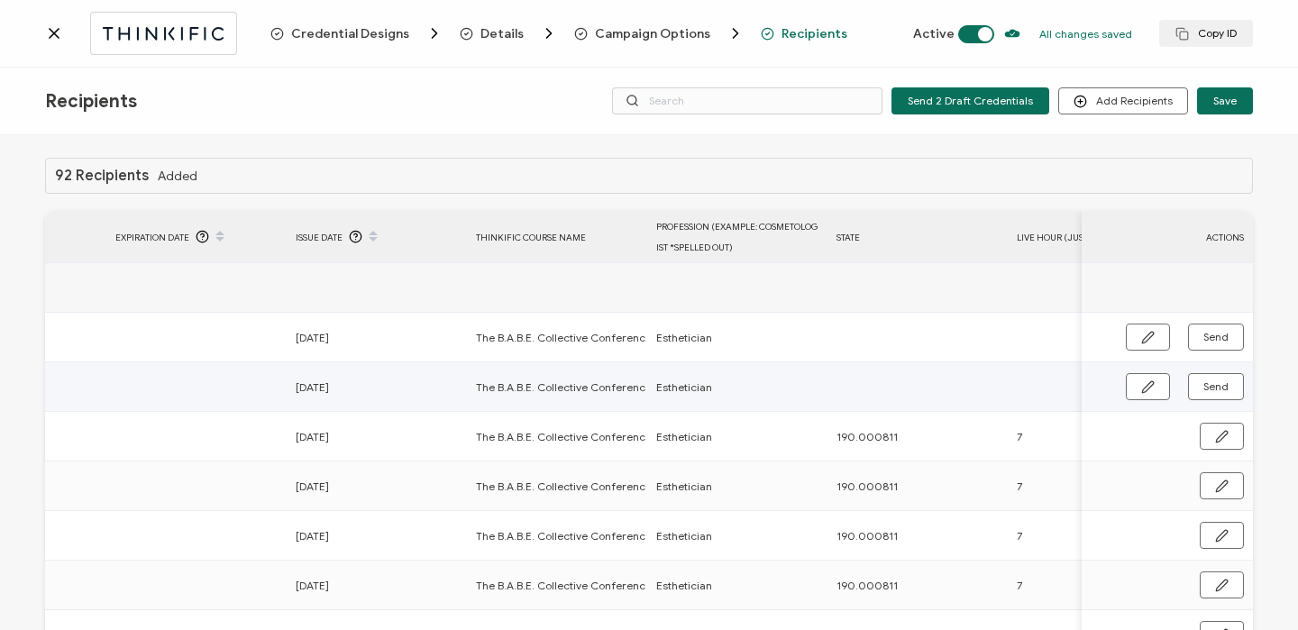
scroll to position [0, 1047]
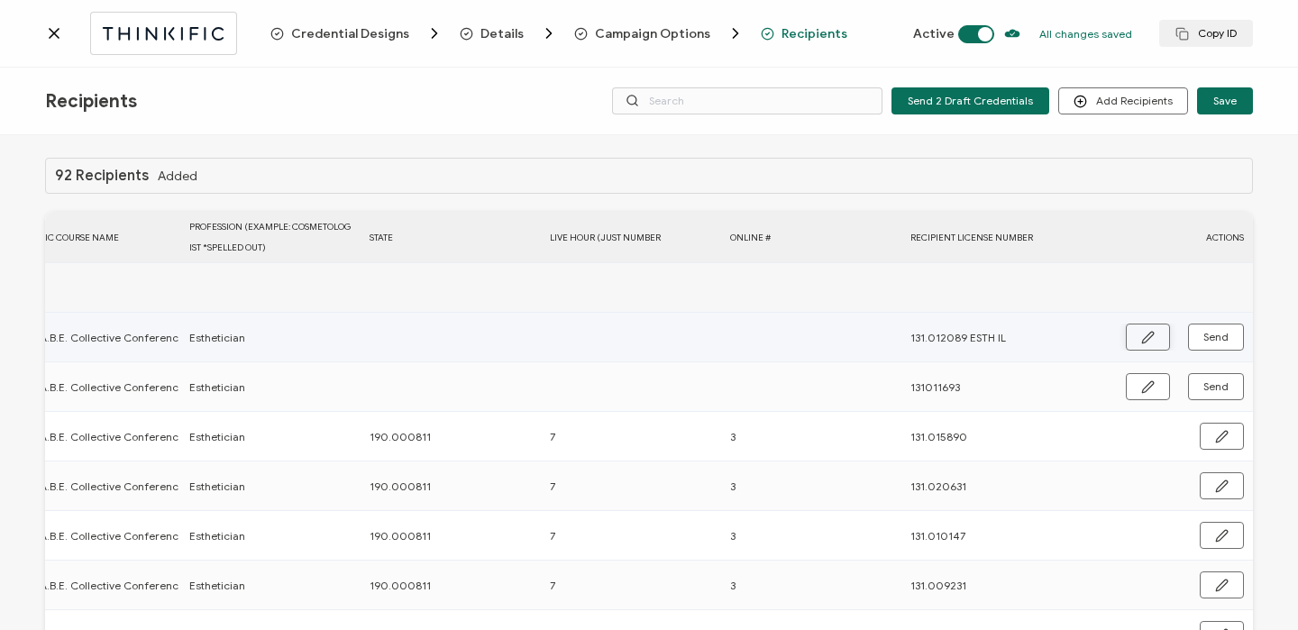
click at [1129, 332] on button "button" at bounding box center [1148, 337] width 44 height 27
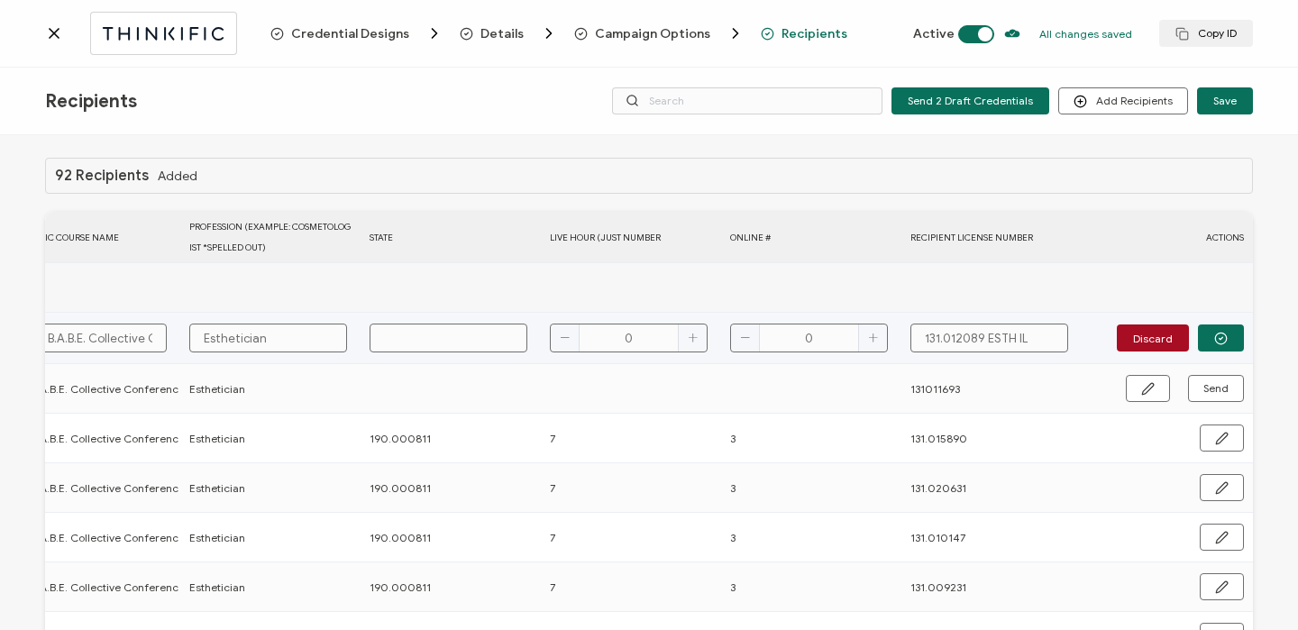
click at [472, 328] on input "text" at bounding box center [449, 338] width 158 height 29
type input "1"
type input "19"
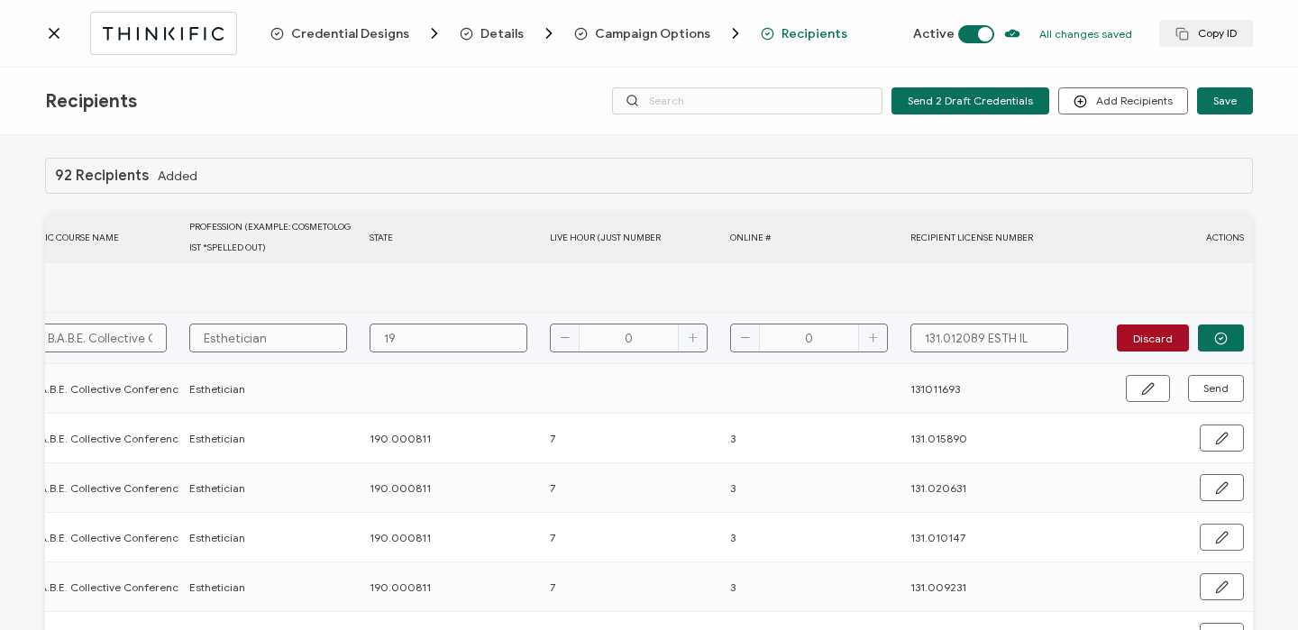
type input "190"
type input "190."
type input "190.0"
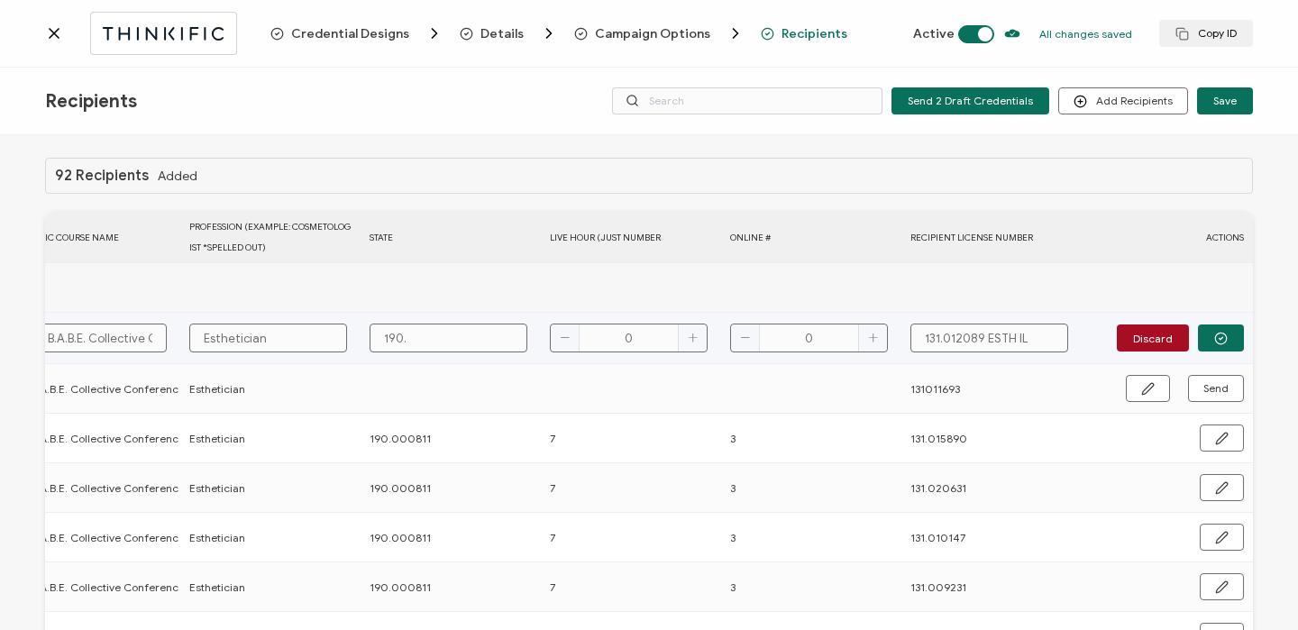
type input "190.0"
type input "190.00"
type input "190.000"
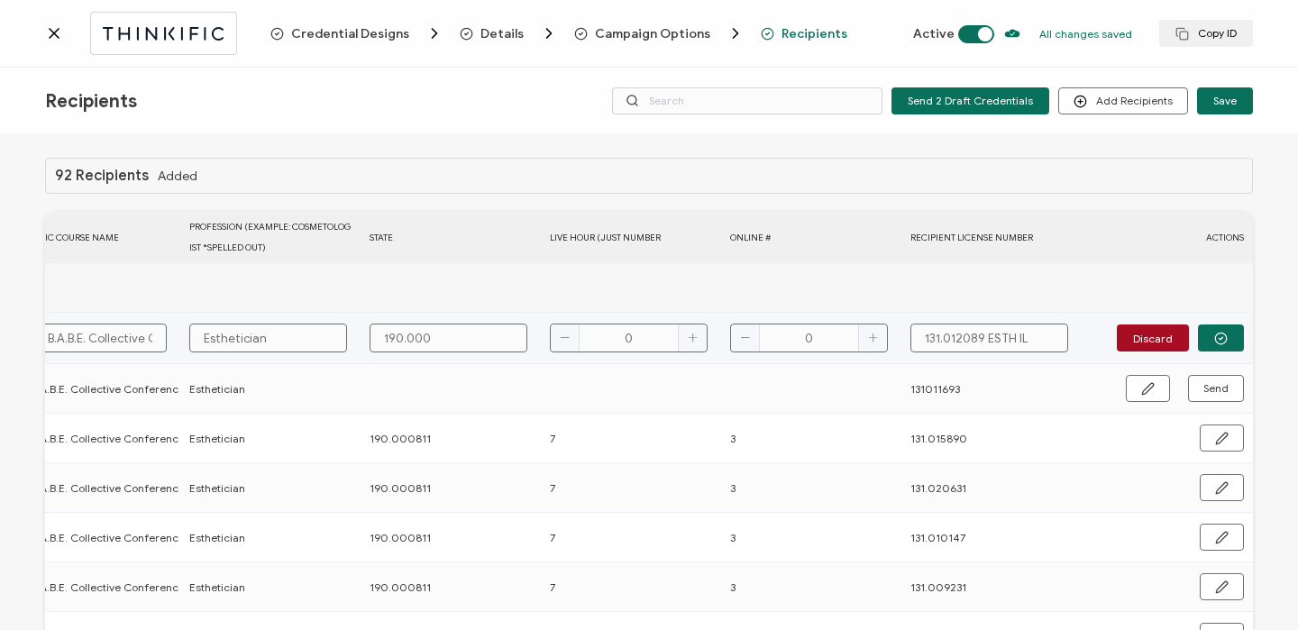
type input "190.0008"
type input "190.00081"
type input "190.000811"
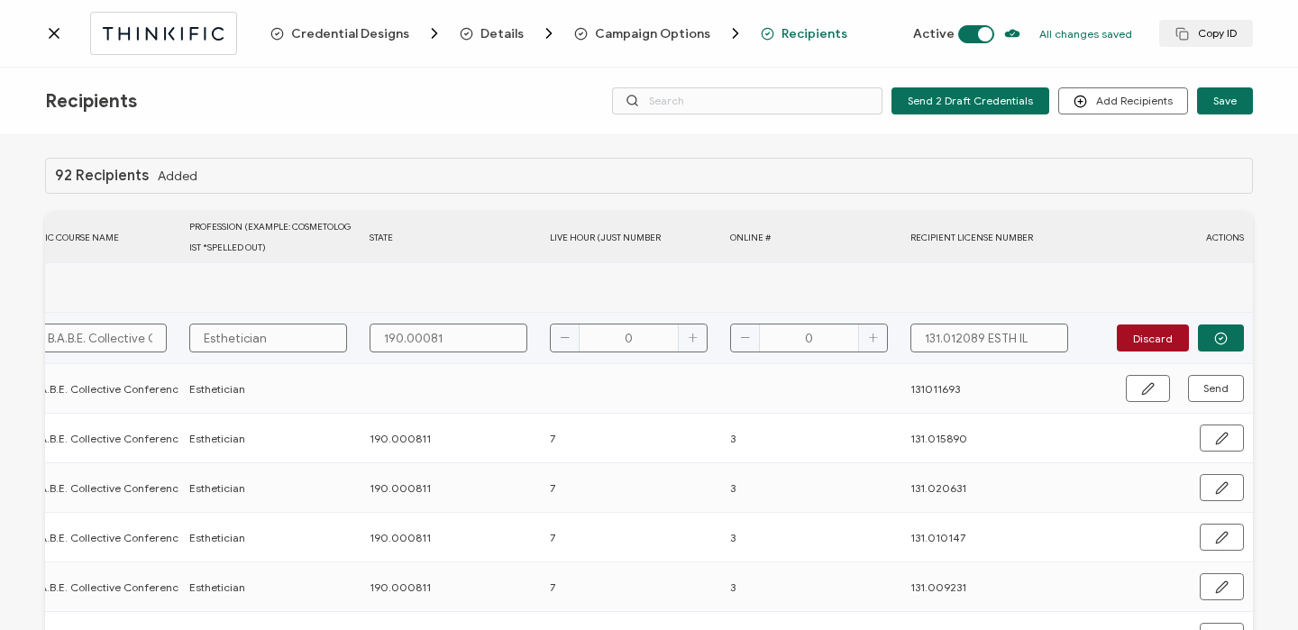
type input "190.000811"
type input "7"
type input "3"
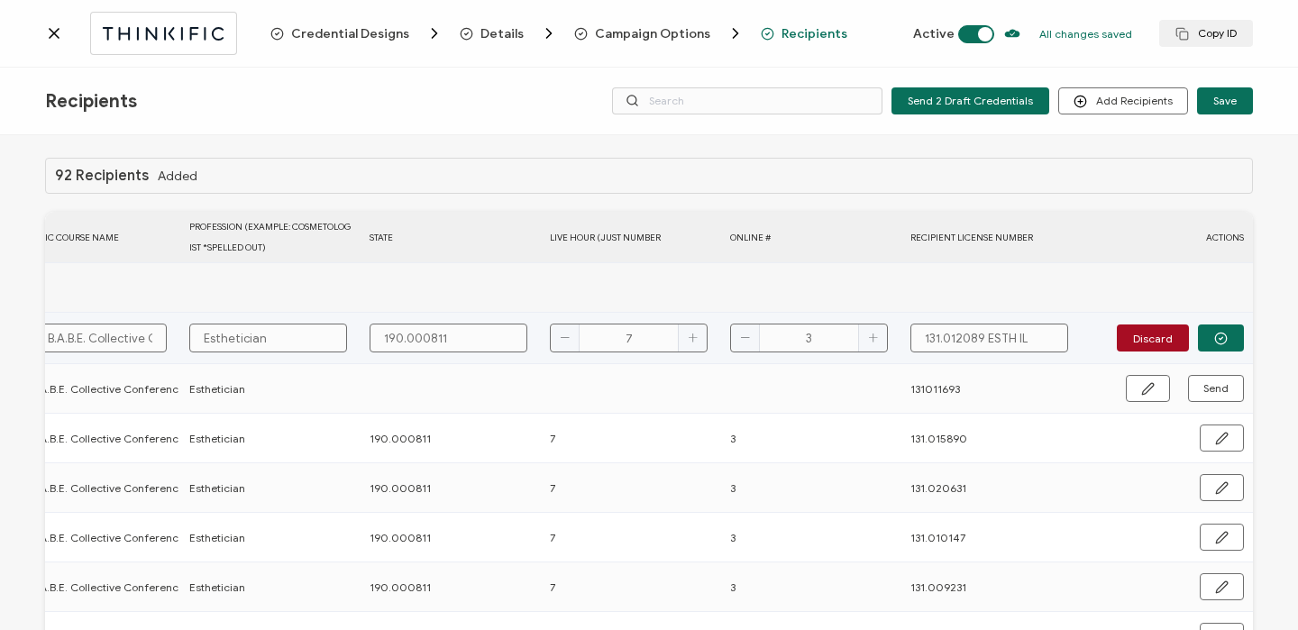
type input "3"
click at [985, 341] on input "131.012089 ESTH IL" at bounding box center [989, 338] width 158 height 29
drag, startPoint x: 979, startPoint y: 341, endPoint x: 1054, endPoint y: 341, distance: 74.8
click at [1054, 341] on input "131.012089 ESTH IL" at bounding box center [989, 338] width 158 height 29
type input "131.012089"
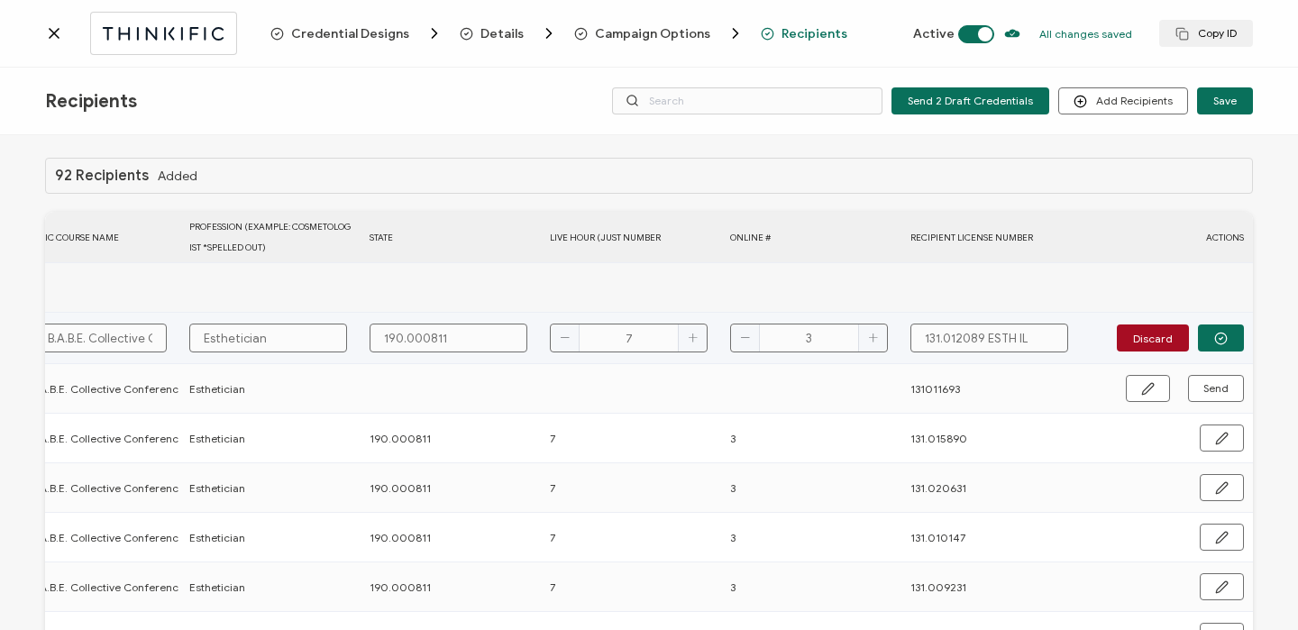
type input "131.012089"
click at [1214, 343] on icon "button" at bounding box center [1221, 339] width 14 height 14
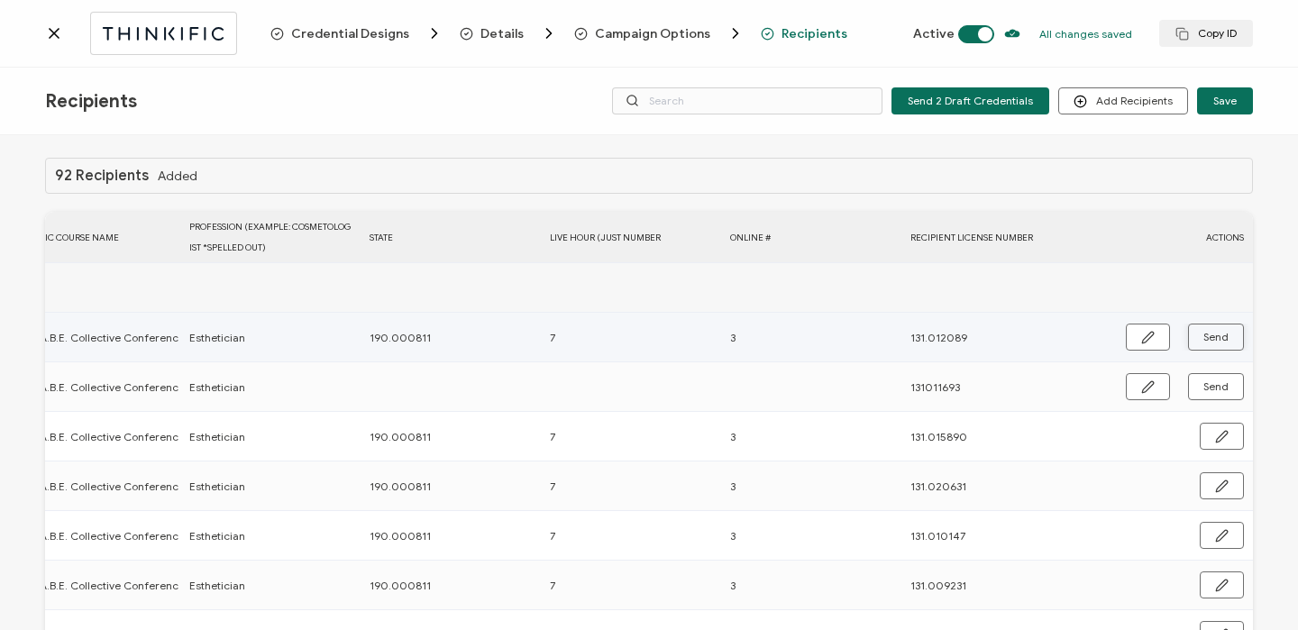
click at [1207, 342] on span "Send" at bounding box center [1215, 337] width 25 height 11
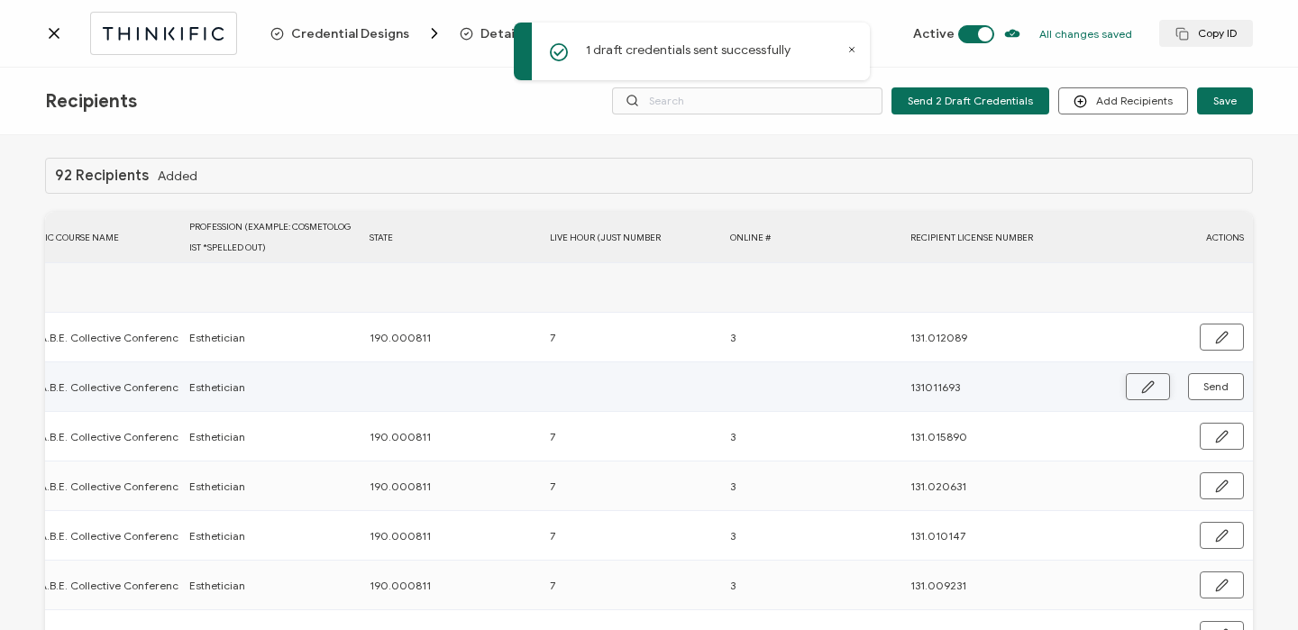
click at [1144, 388] on icon "button" at bounding box center [1148, 387] width 14 height 14
click at [501, 391] on input "text" at bounding box center [449, 387] width 158 height 29
type input "1"
type input "19"
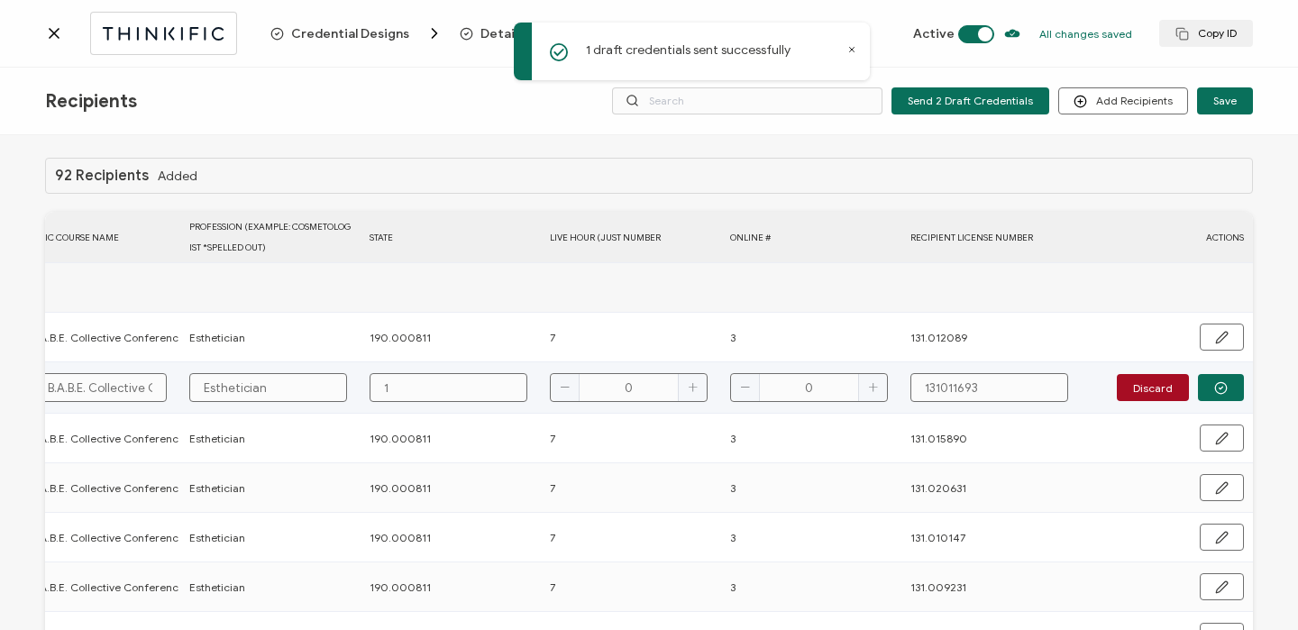
type input "19"
type input "190"
type input "190."
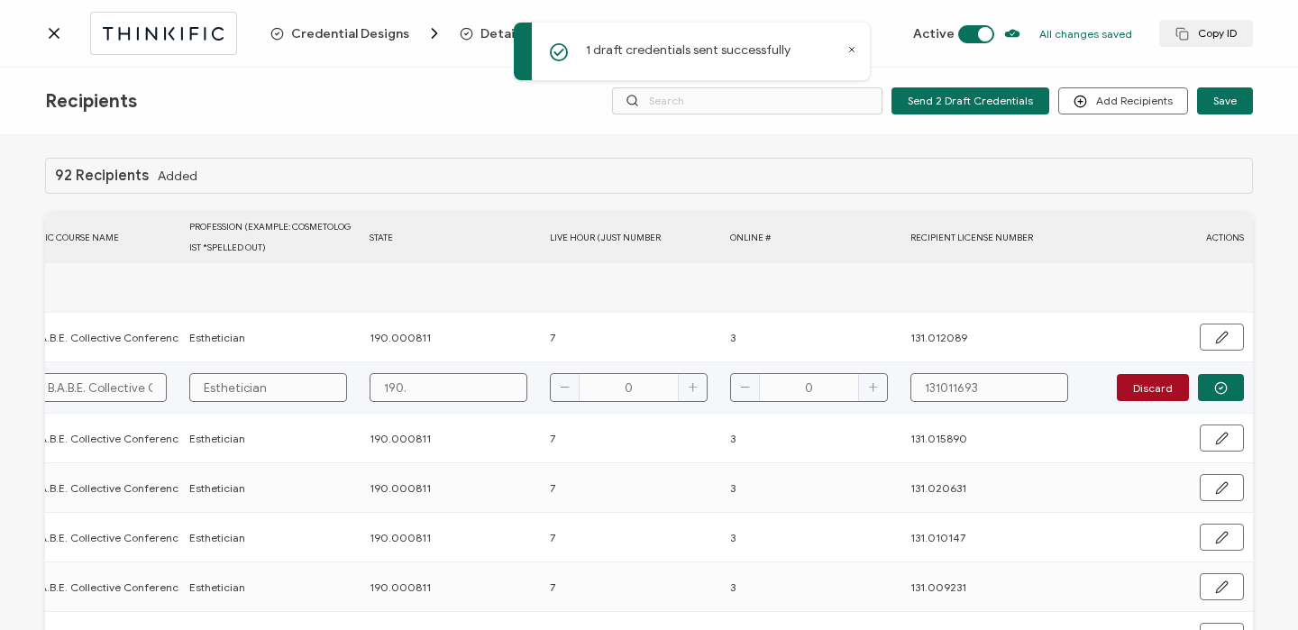
type input "190.0"
type input "190.00"
type input "190.000"
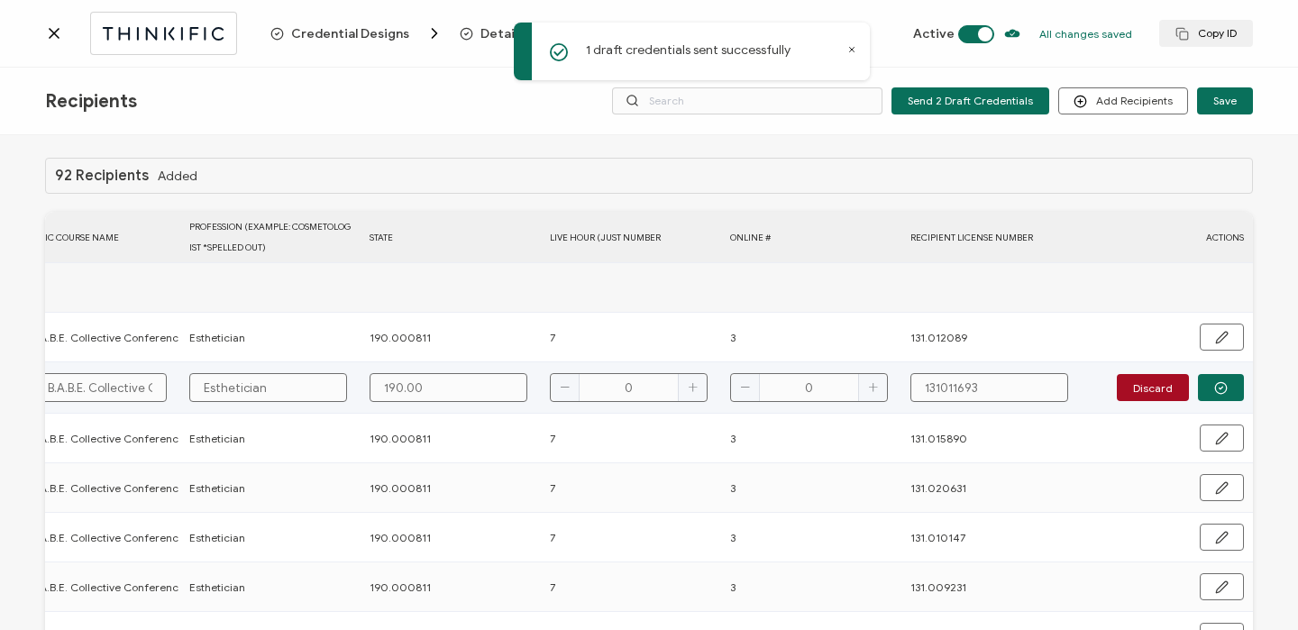
type input "190.000"
type input "190.0008"
type input "190.00081"
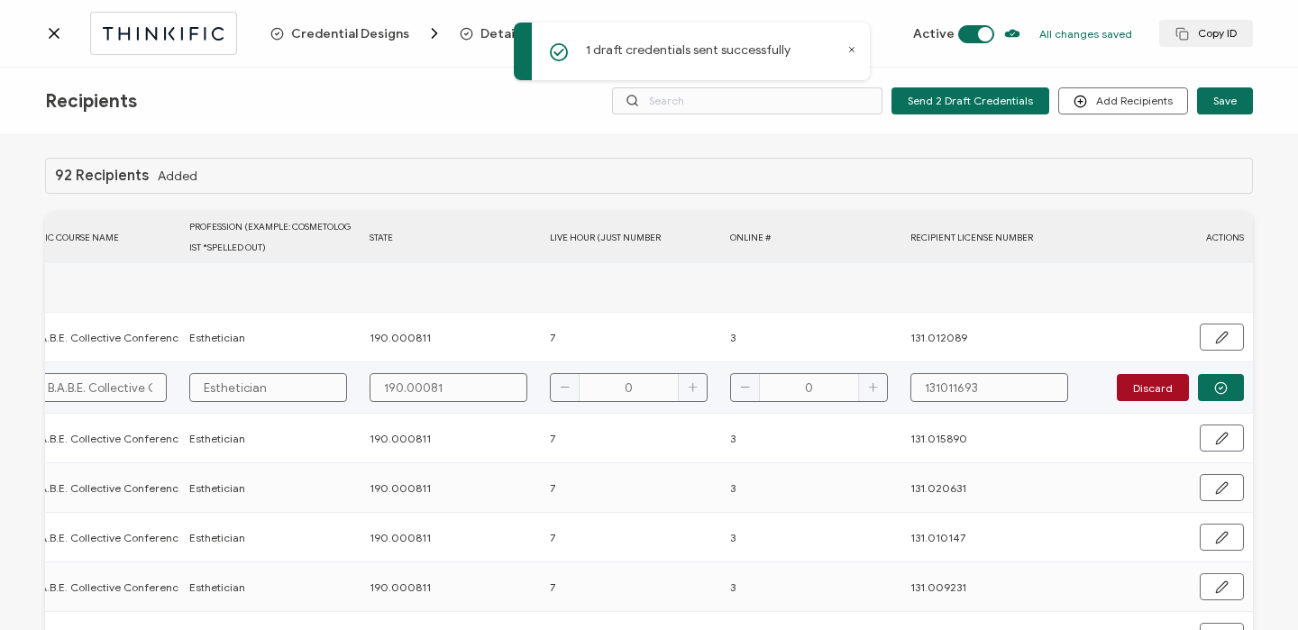
type input "190.000811"
type input "7"
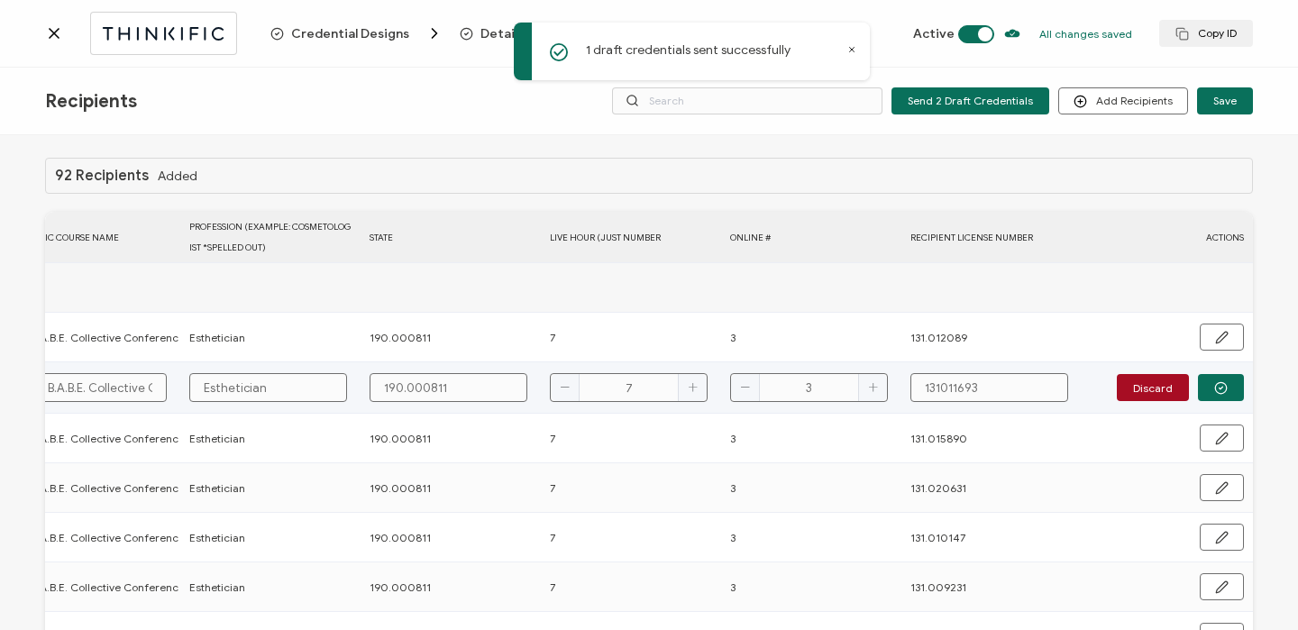
type input "3"
click at [927, 385] on input "131011693" at bounding box center [989, 387] width 158 height 29
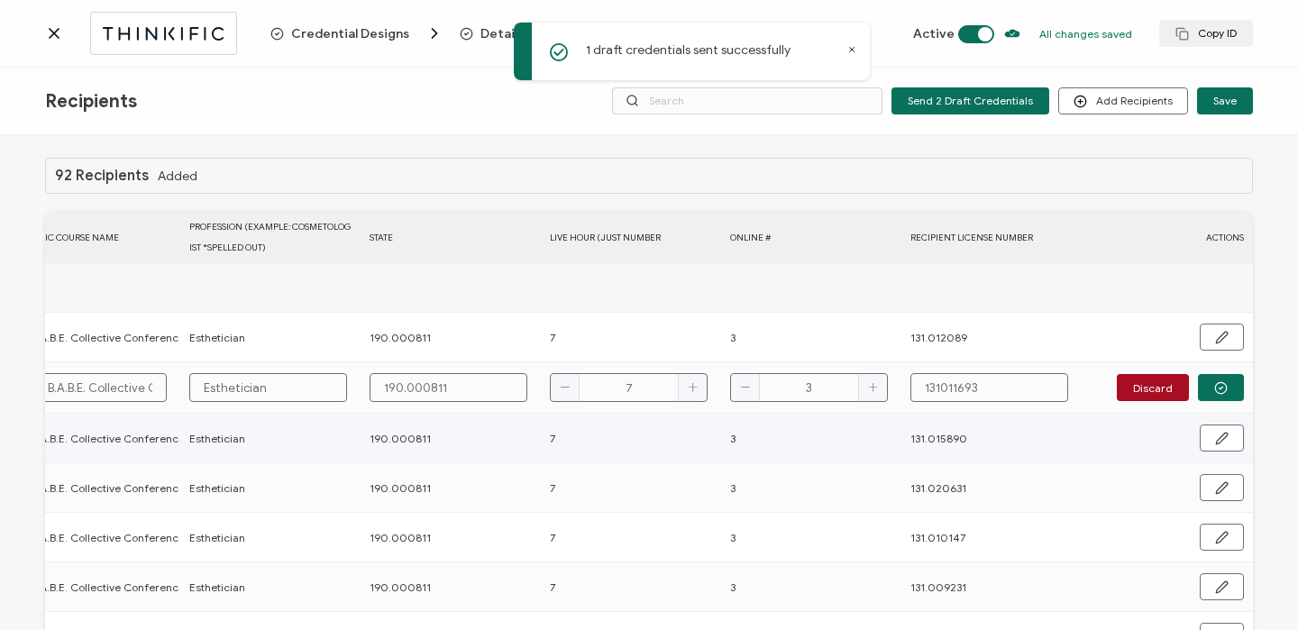
type input "131.011693"
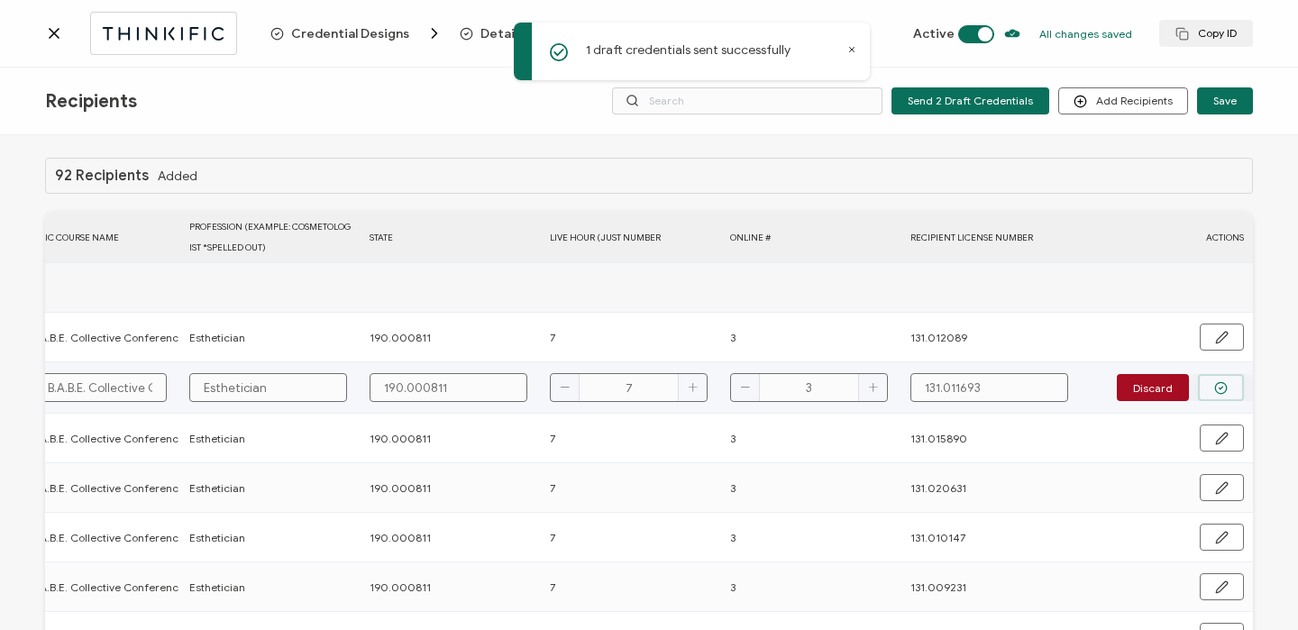
type input "131.011693"
click at [1215, 383] on circle "button" at bounding box center [1221, 388] width 12 height 12
click at [1210, 383] on span "Send" at bounding box center [1215, 386] width 25 height 11
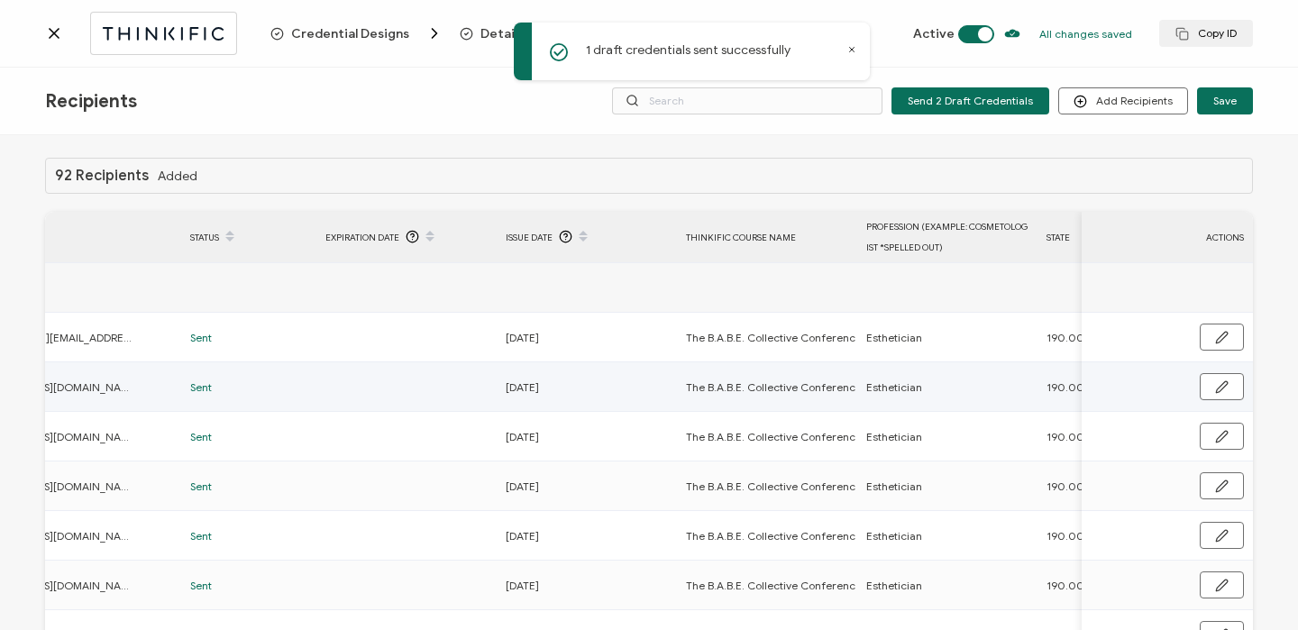
scroll to position [0, 0]
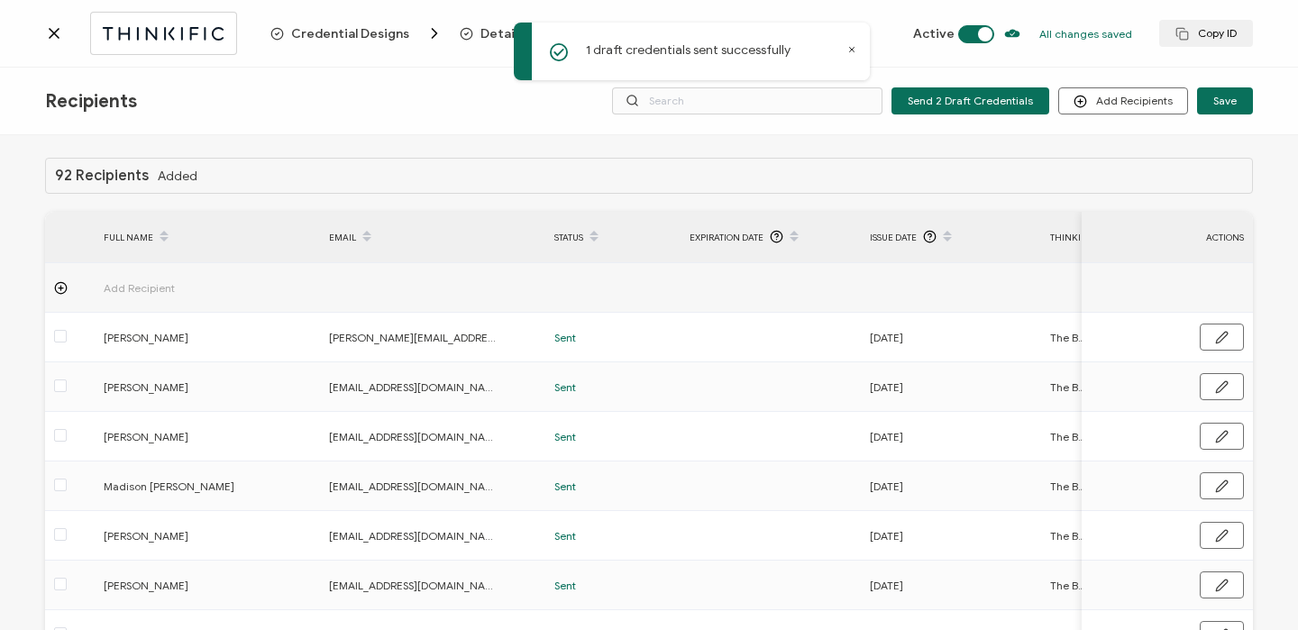
click at [51, 32] on icon at bounding box center [54, 33] width 18 height 18
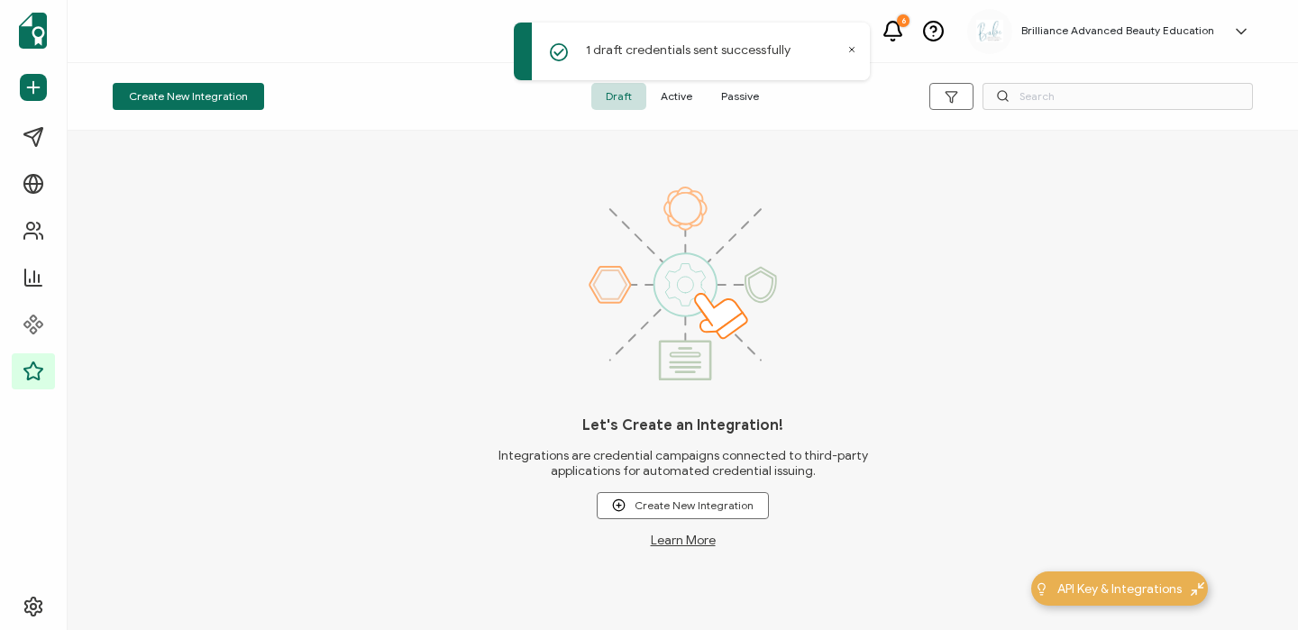
click at [678, 86] on div "1 draft credentials sent successfully" at bounding box center [694, 53] width 361 height 71
click at [675, 88] on div "1 draft credentials sent successfully" at bounding box center [694, 53] width 361 height 71
click at [675, 90] on span "Active" at bounding box center [676, 96] width 60 height 27
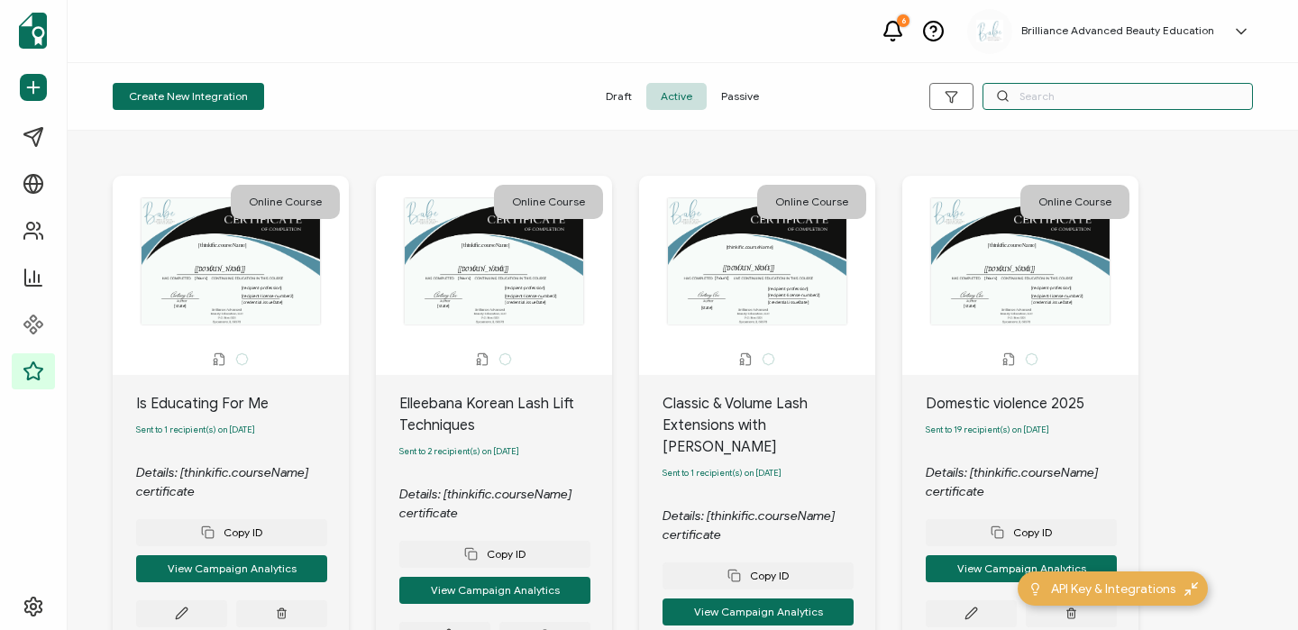
click at [1059, 104] on input "text" at bounding box center [1117, 96] width 270 height 27
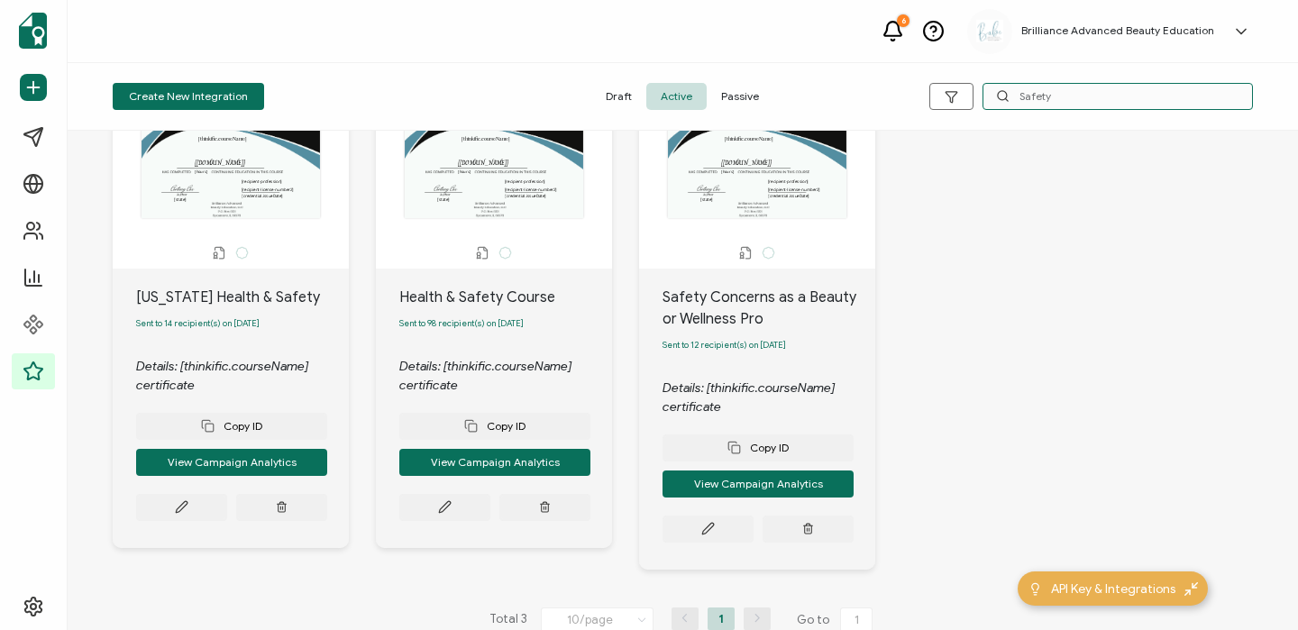
scroll to position [109, 0]
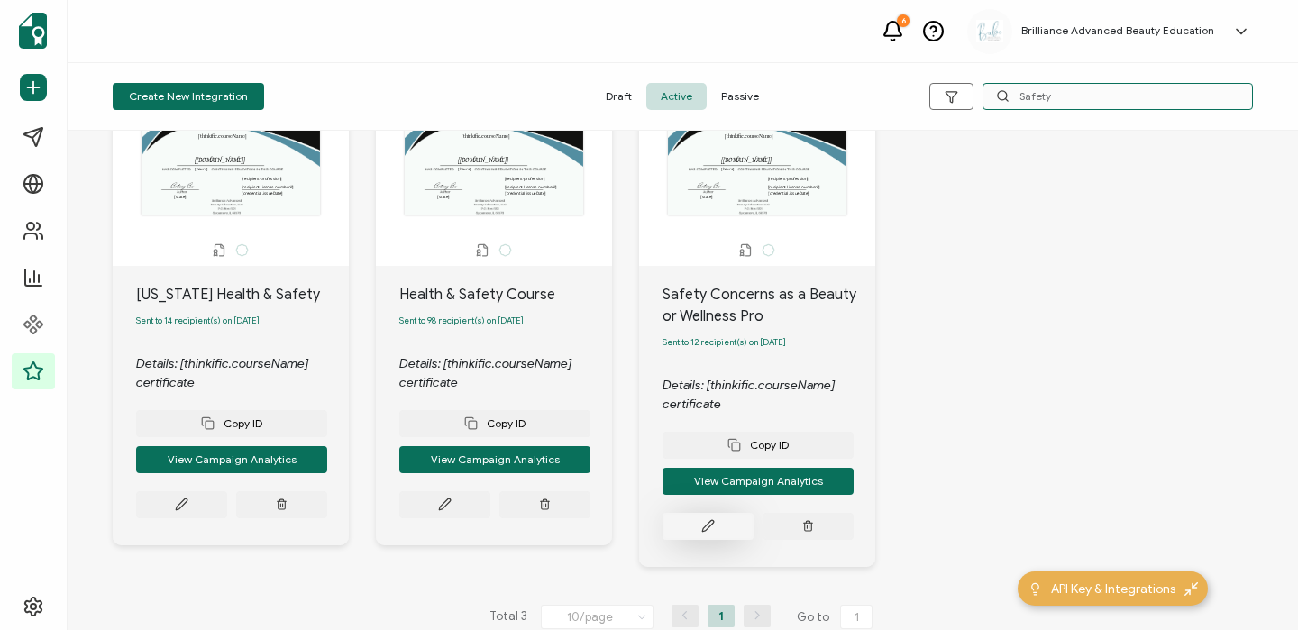
type input "Safety"
click at [722, 523] on button at bounding box center [707, 526] width 91 height 27
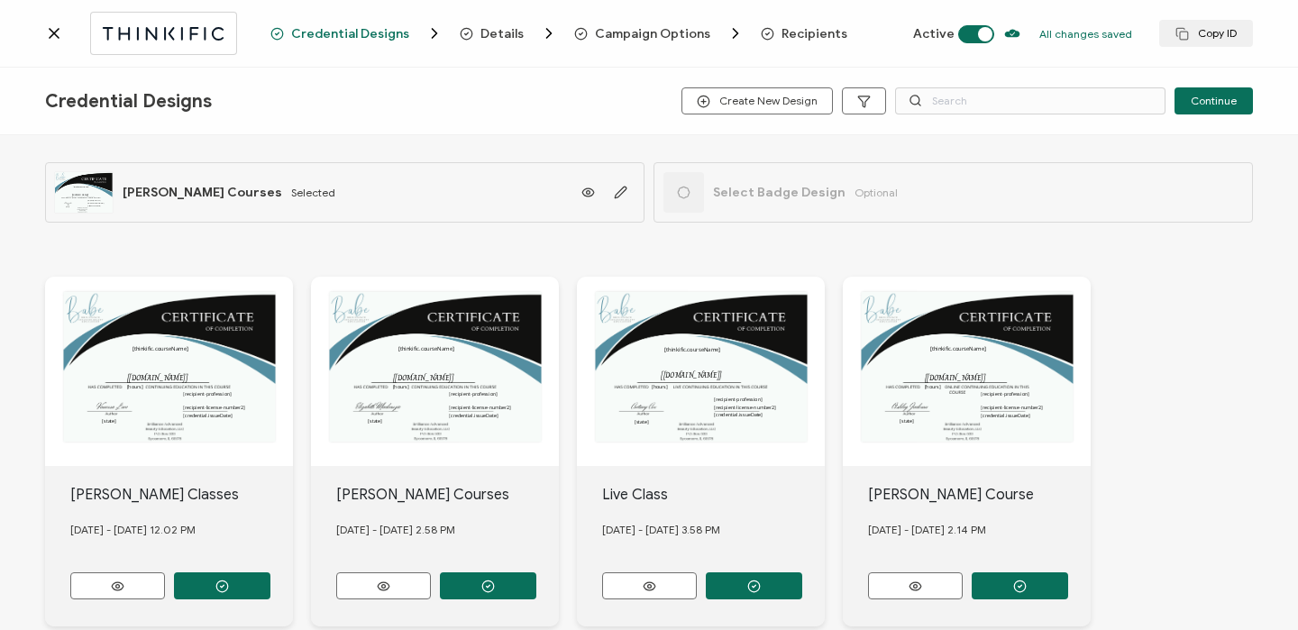
click at [798, 27] on span "Recipients" at bounding box center [814, 34] width 66 height 14
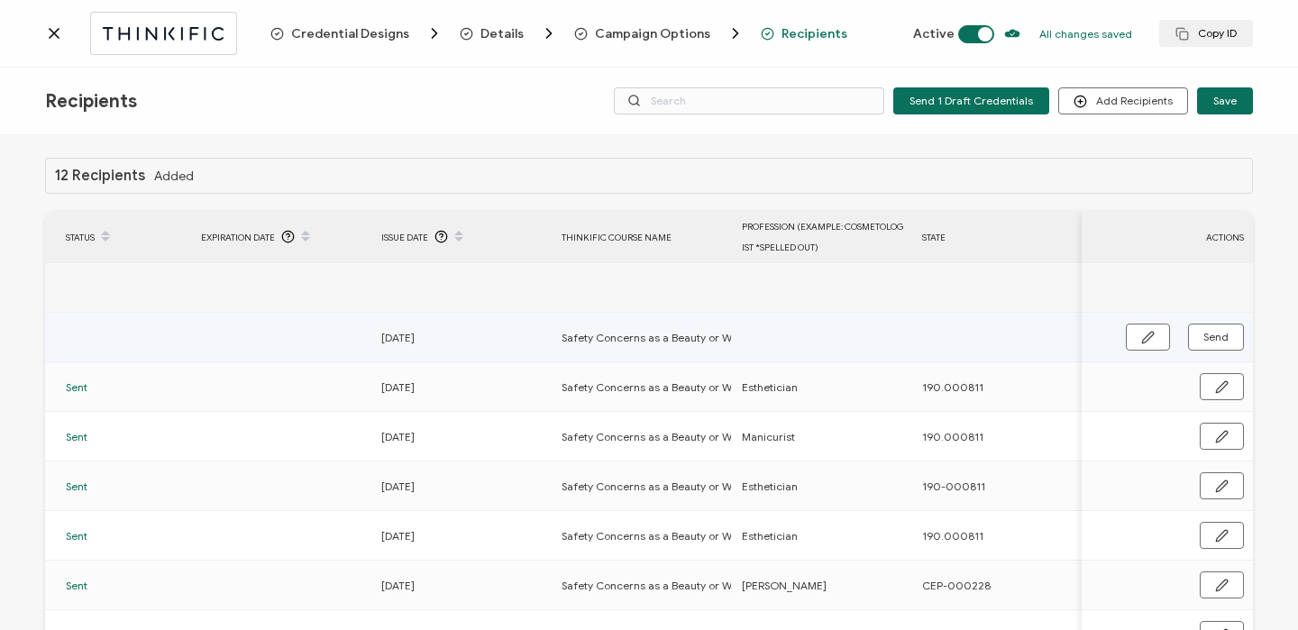
scroll to position [0, 867]
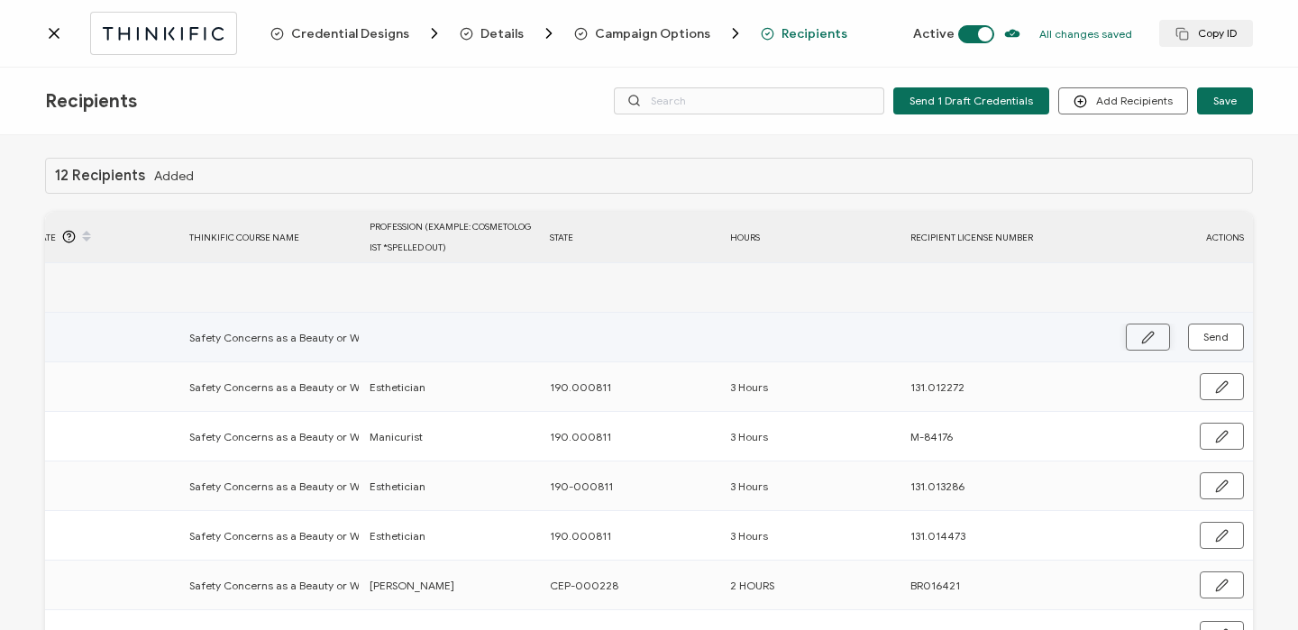
click at [1126, 339] on button "button" at bounding box center [1148, 337] width 44 height 27
click at [475, 341] on input "text" at bounding box center [449, 338] width 158 height 29
type input "E"
type input "Es"
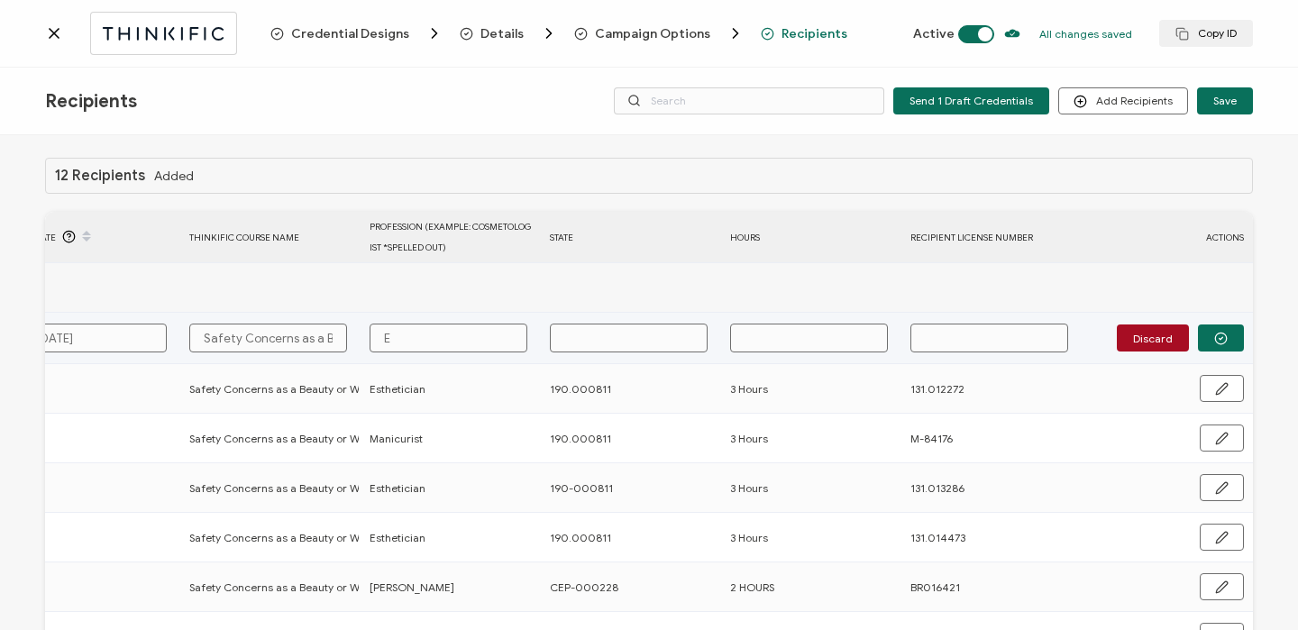
type input "Es"
type input "Est"
type input "Esth"
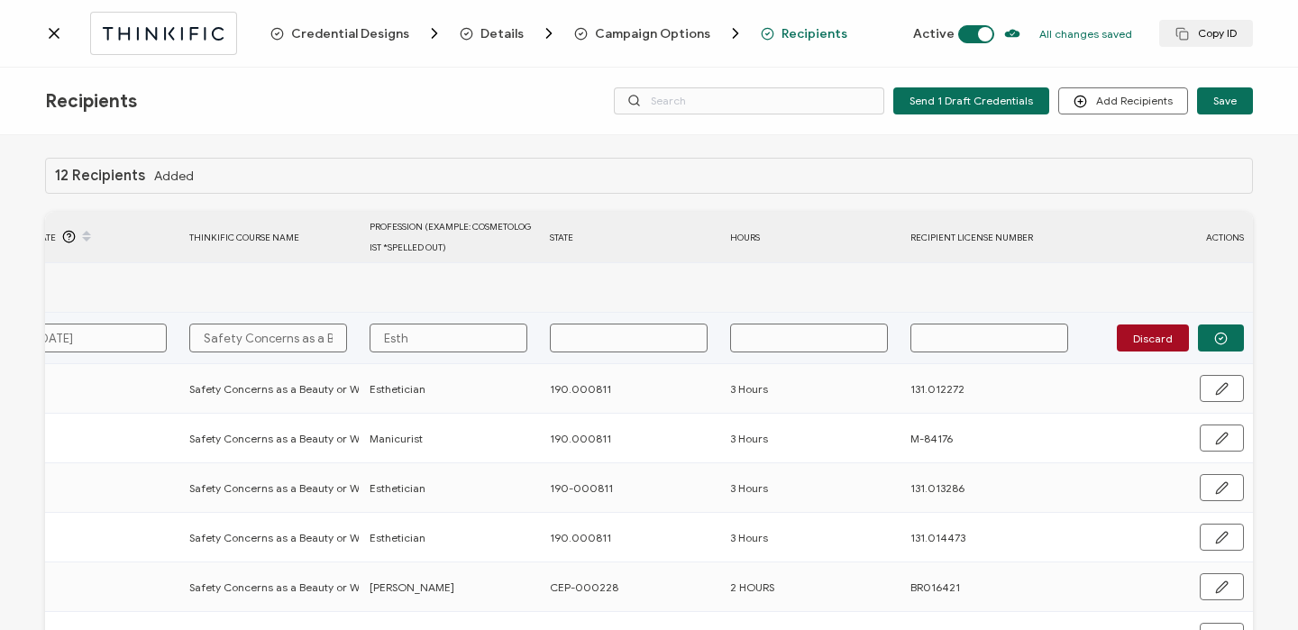
type input "Esthe"
type input "Esthet"
type input "Estheti"
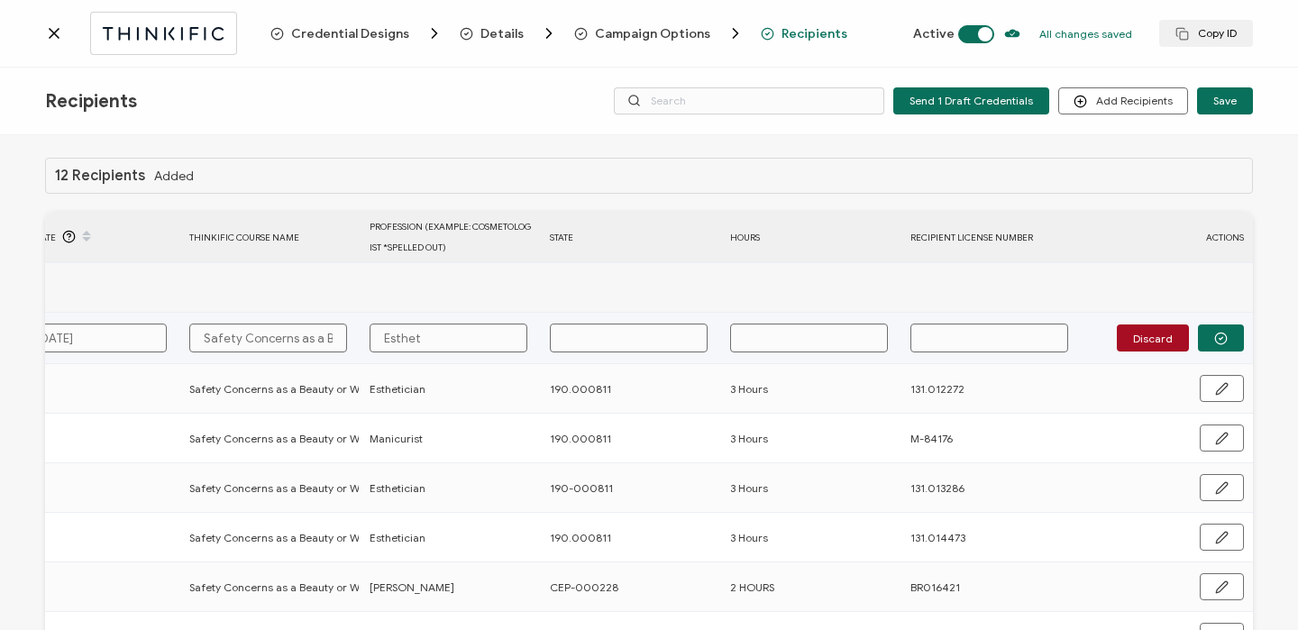
type input "Estheti"
type input "Esthetic"
type input "Esthetici"
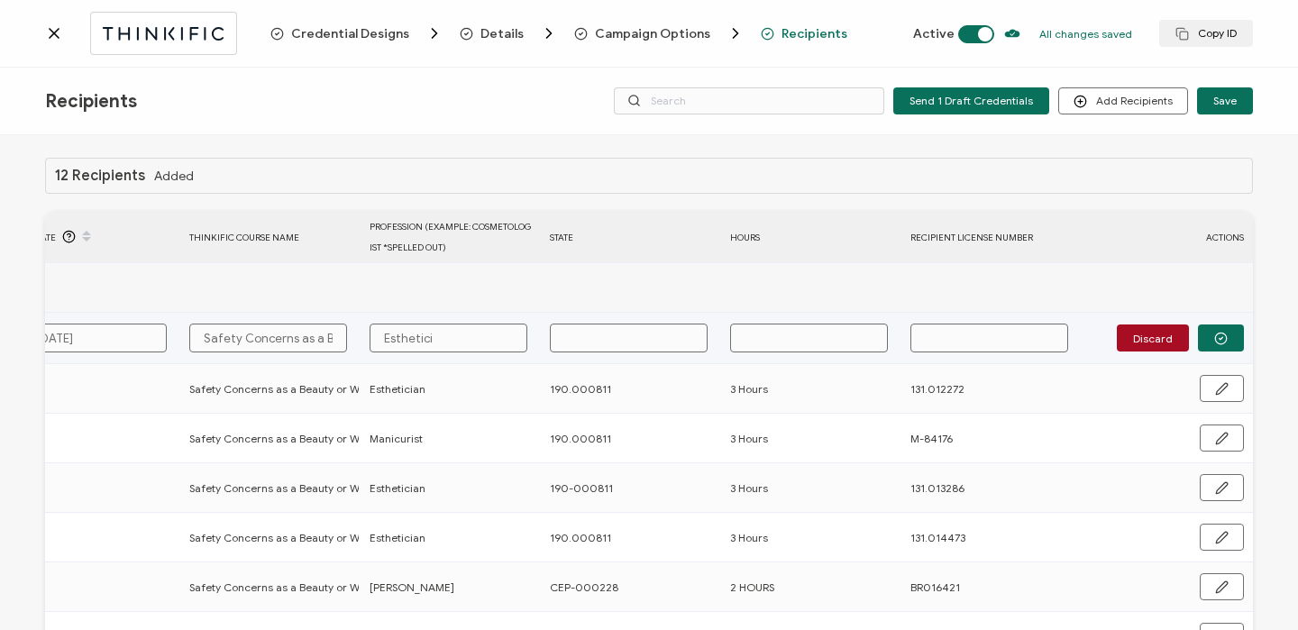
type input "Estheticia"
type input "Esthetician"
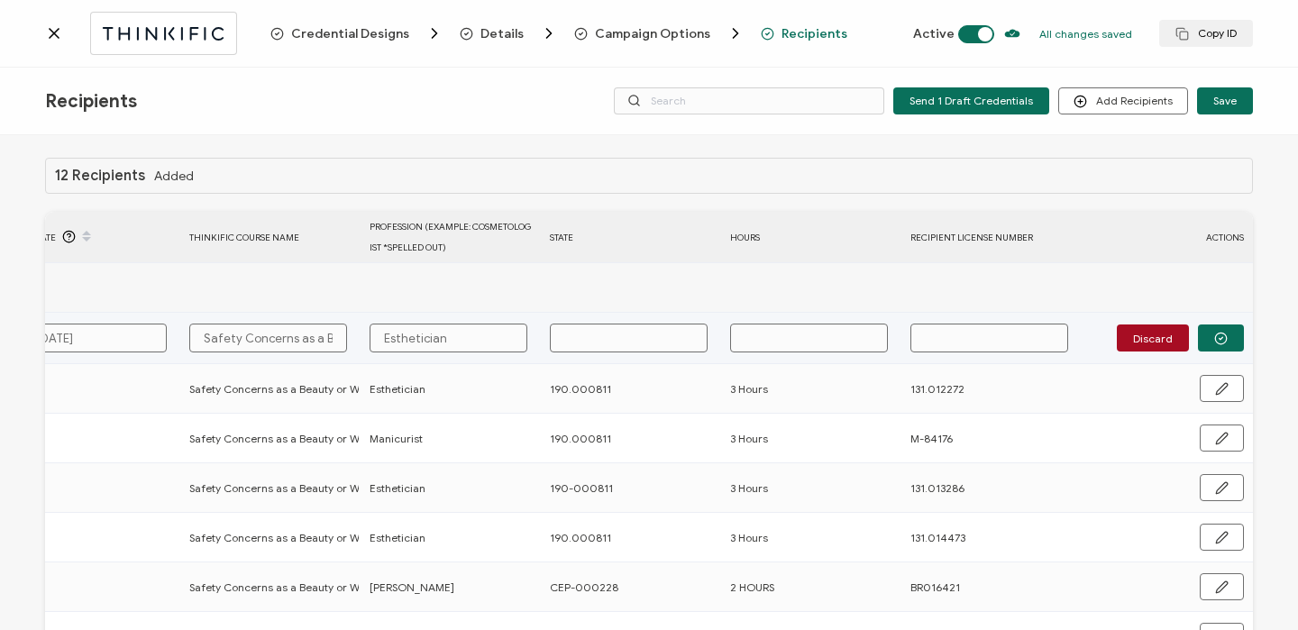
type input "1"
type input "19"
type input "190"
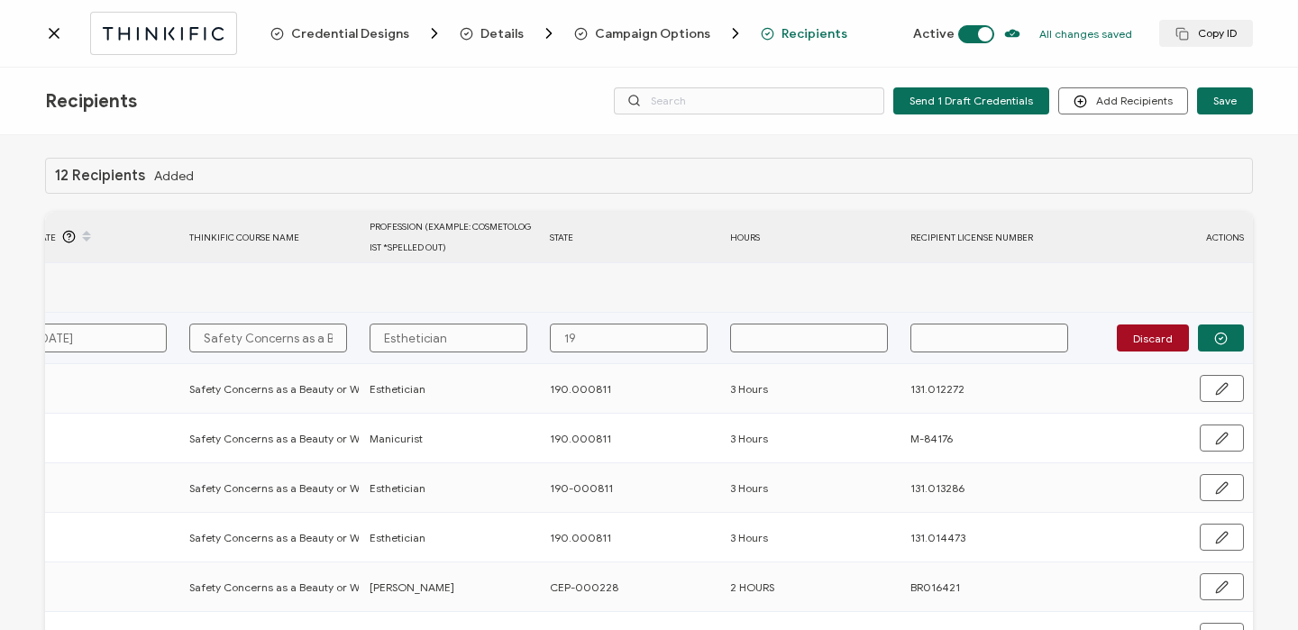
type input "190"
type input "190."
type input "190.0"
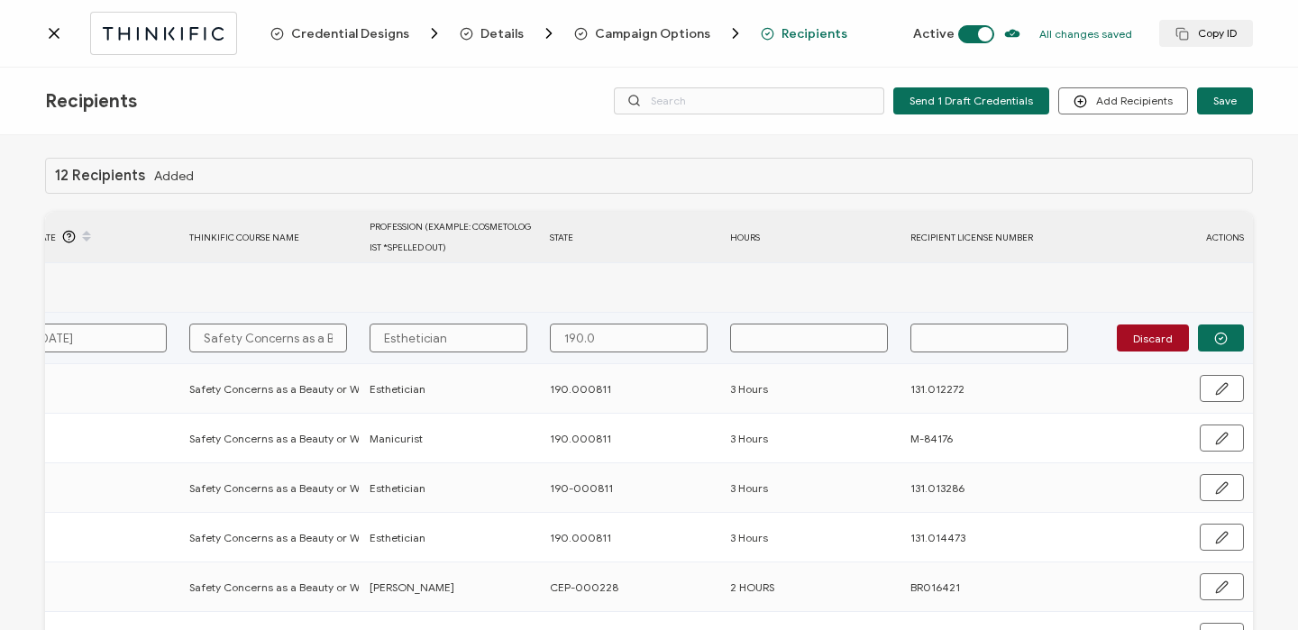
type input "190.00"
type input "190.000"
type input "190.0008"
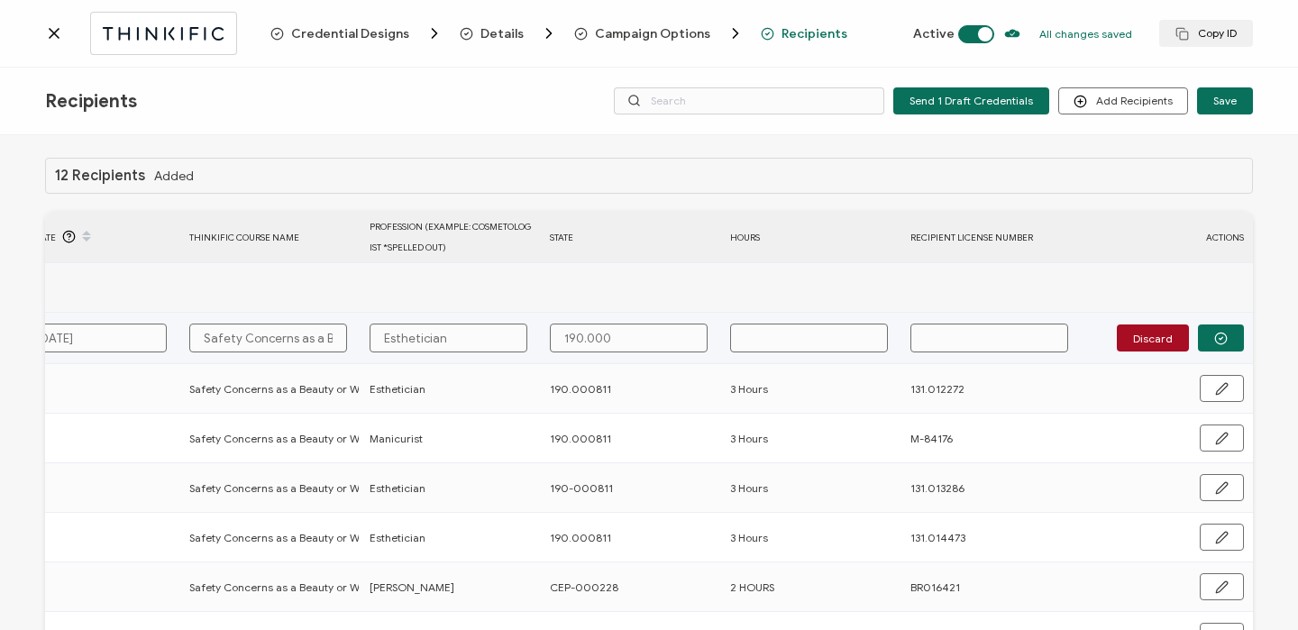
type input "190.0008"
type input "190.00081"
type input "190.000811"
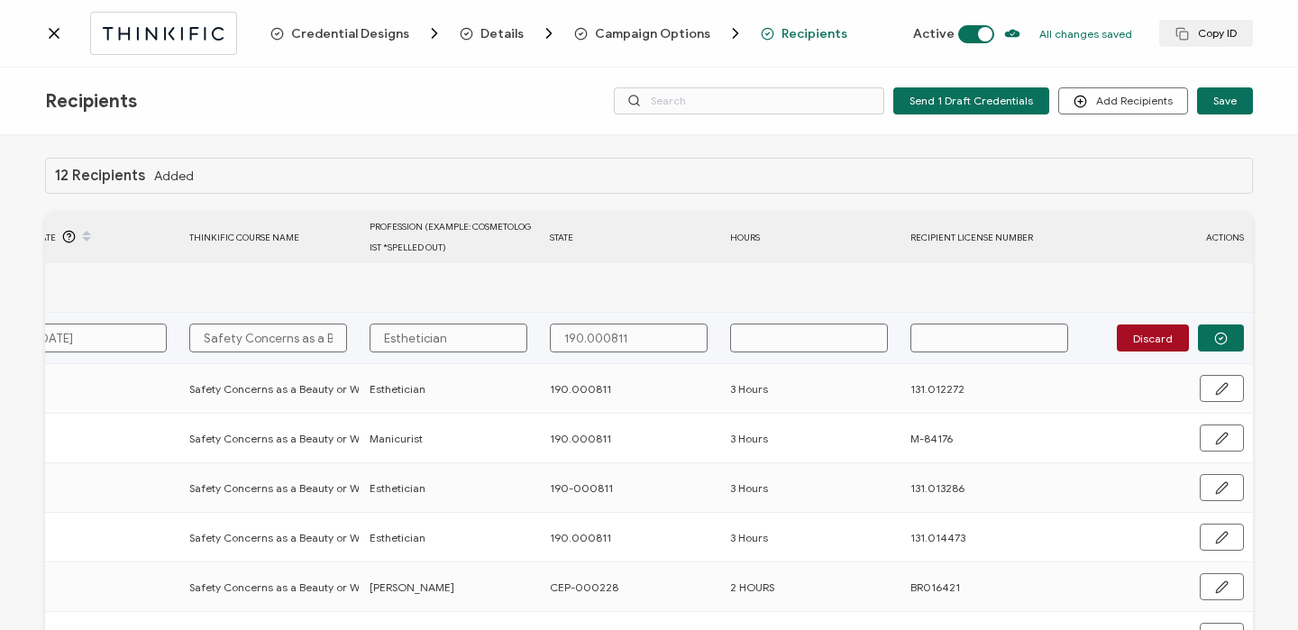
type input "190.000811"
type input "3"
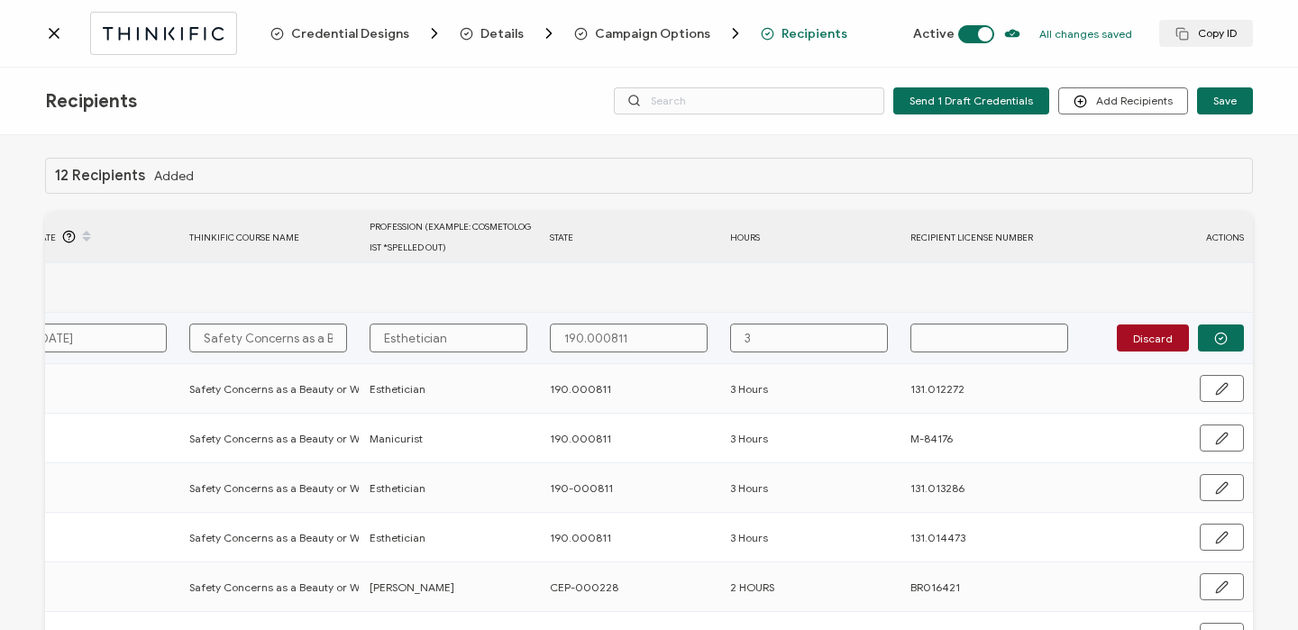
type input "3 H"
type input "3 Ho"
type input "3 Hou"
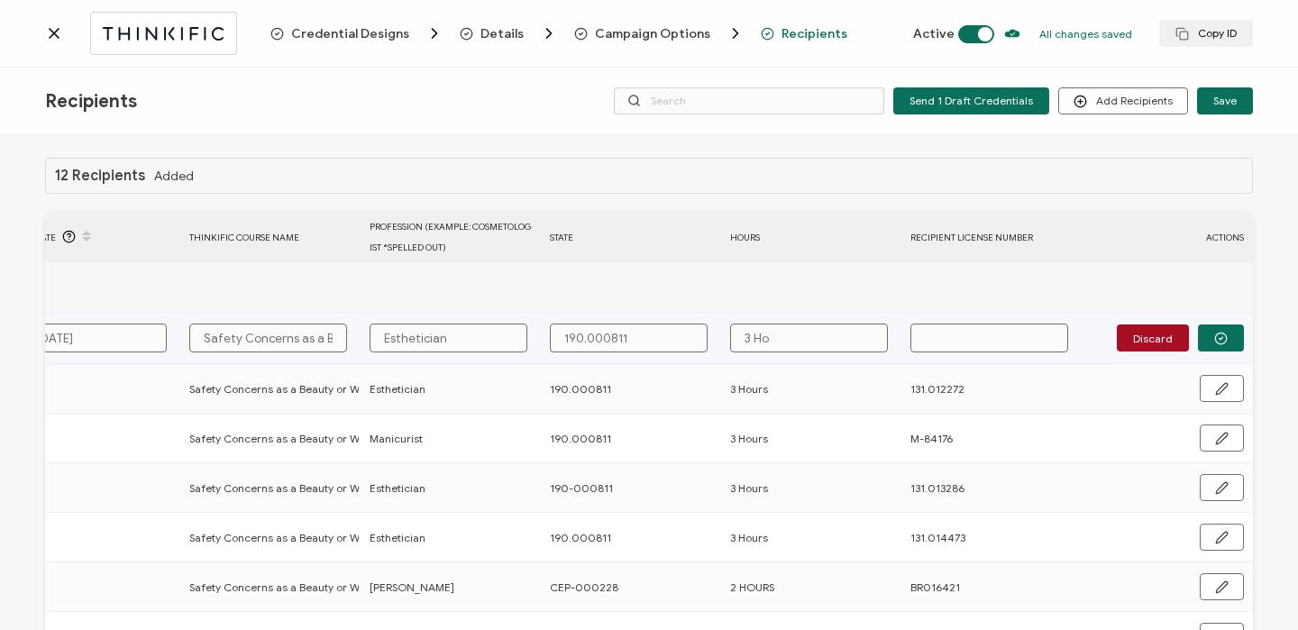
type input "3 Hou"
type input "3 Hour"
type input "3 Hours"
click at [958, 334] on input "text" at bounding box center [989, 338] width 158 height 29
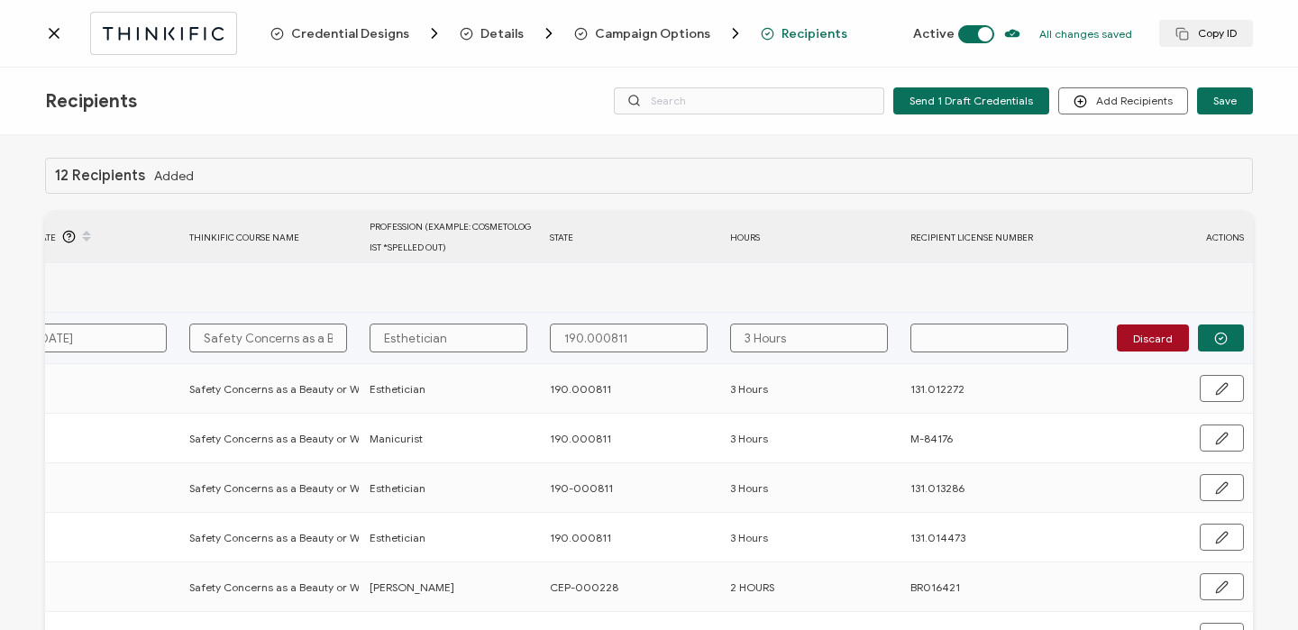
paste input "131.000689"
click at [1214, 343] on icon "button" at bounding box center [1221, 339] width 14 height 14
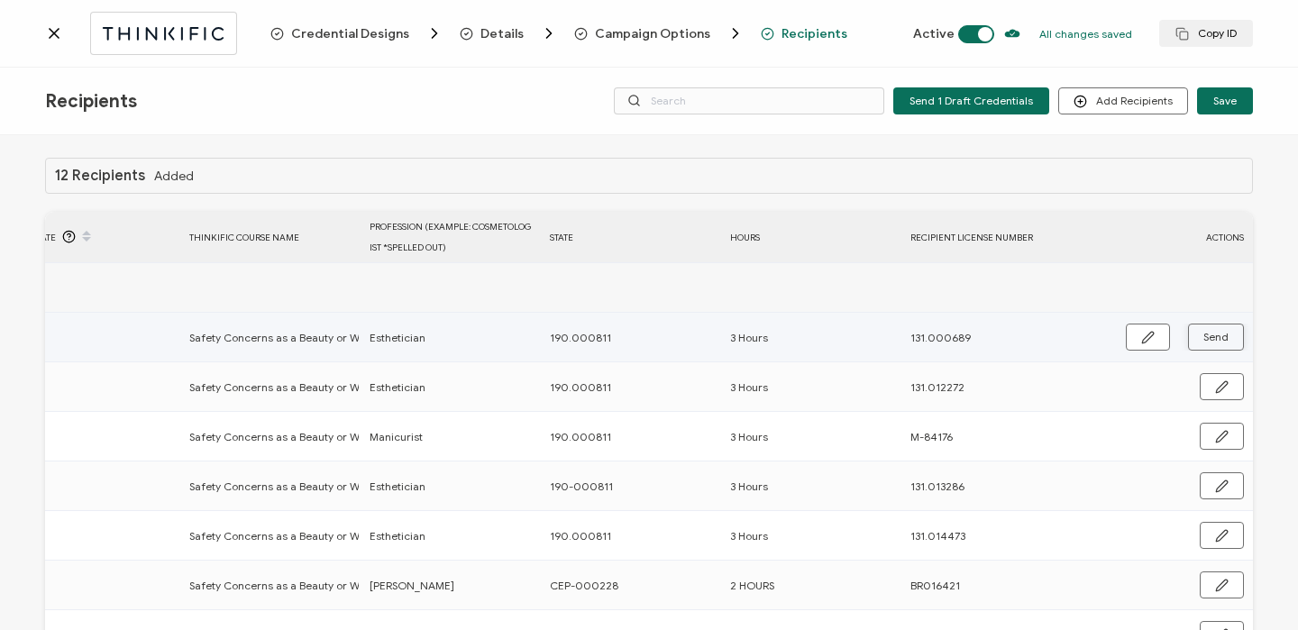
click at [1210, 342] on span "Send" at bounding box center [1215, 337] width 25 height 11
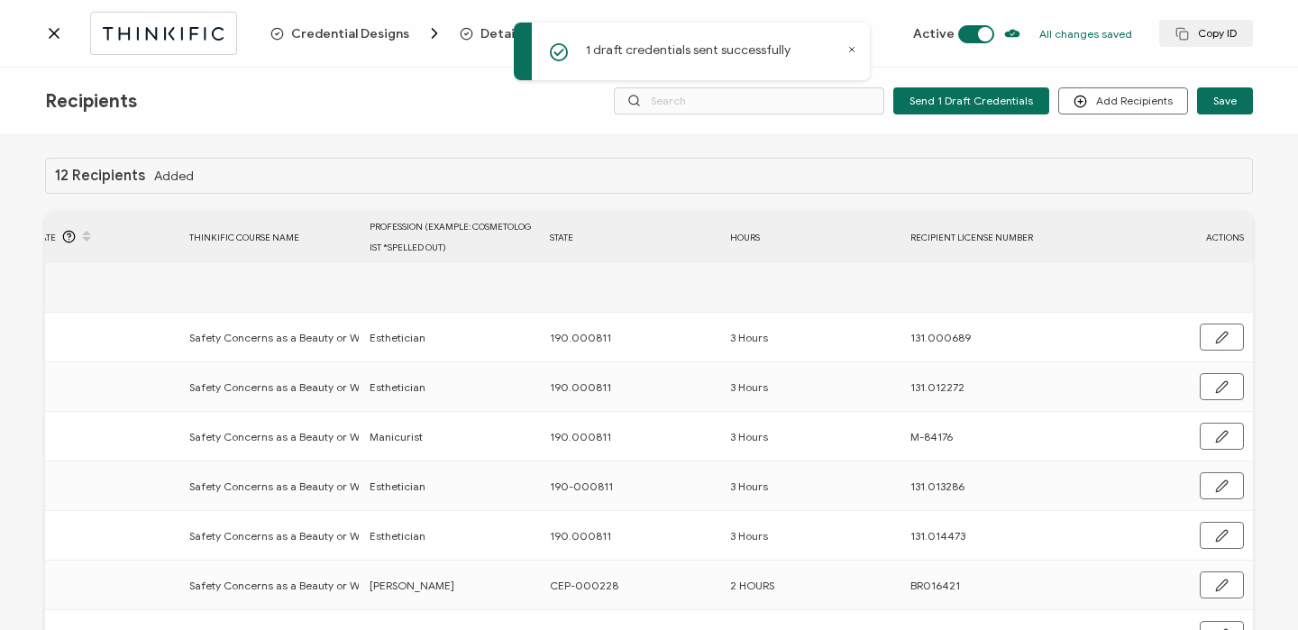
click at [58, 36] on icon at bounding box center [54, 33] width 9 height 9
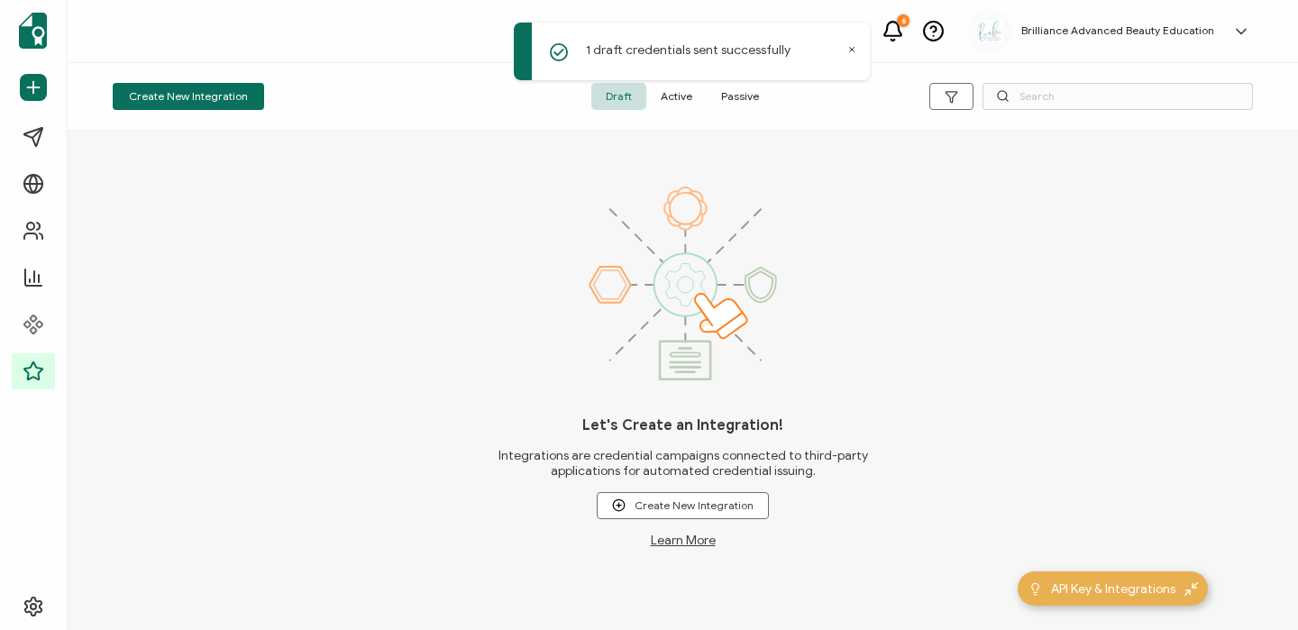
click at [689, 98] on span "Active" at bounding box center [676, 96] width 60 height 27
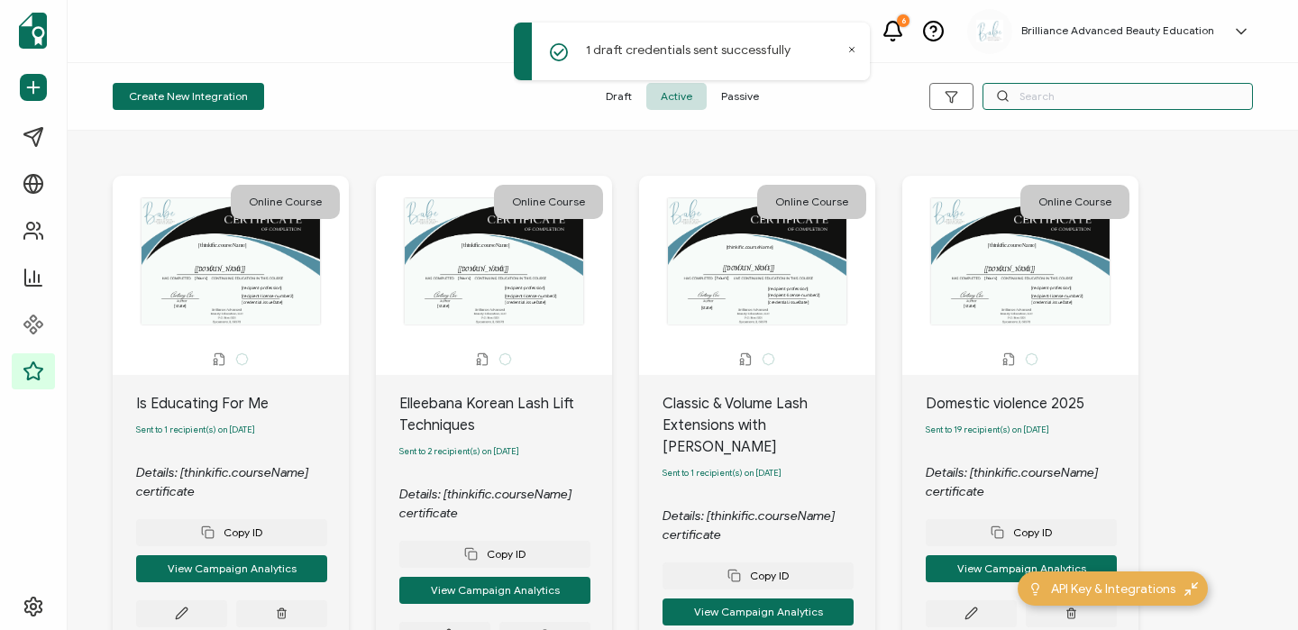
click at [1047, 101] on input "text" at bounding box center [1117, 96] width 270 height 27
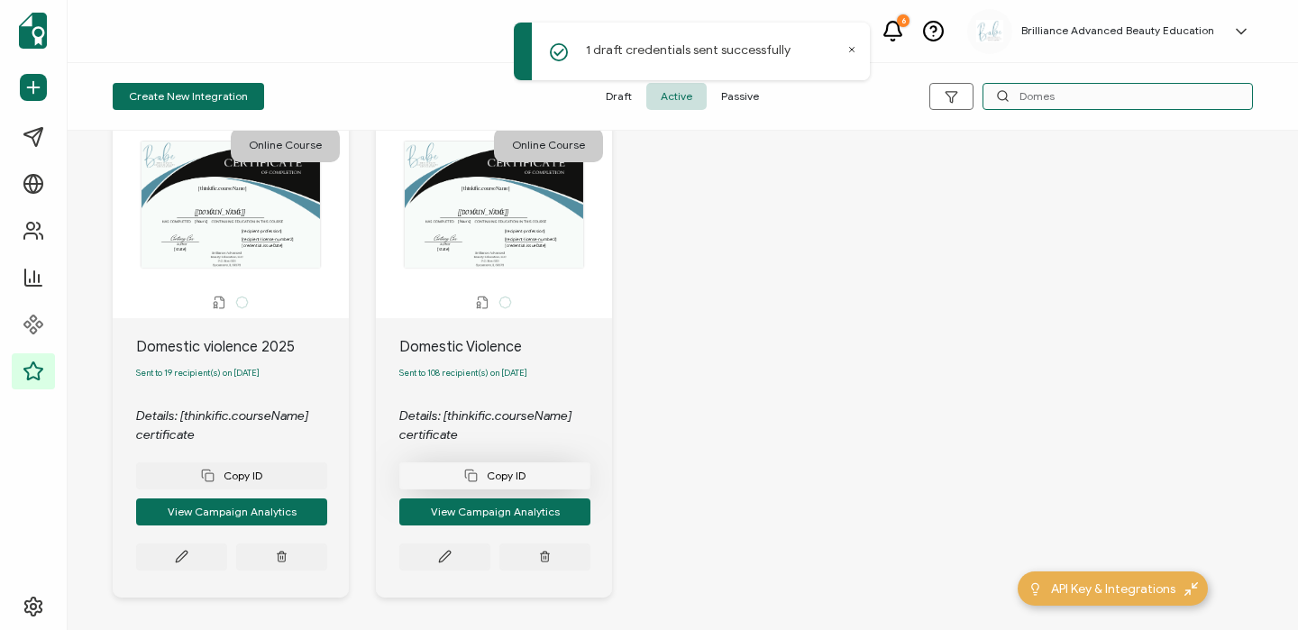
scroll to position [58, 0]
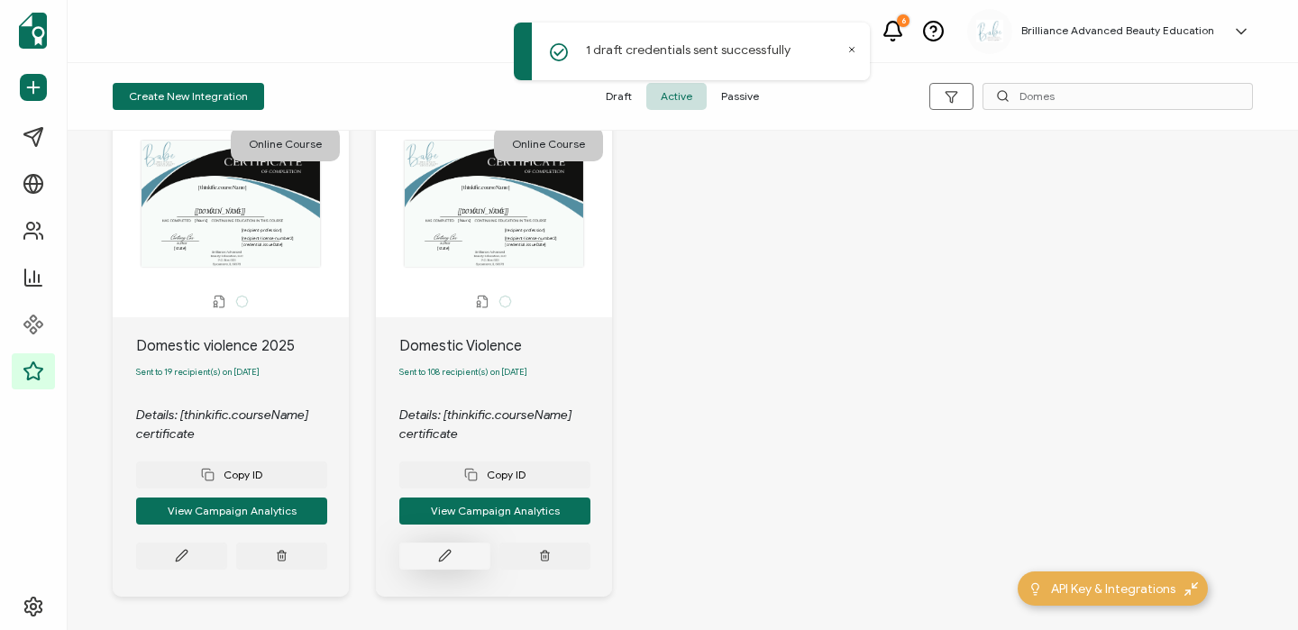
click at [460, 555] on button at bounding box center [444, 556] width 91 height 27
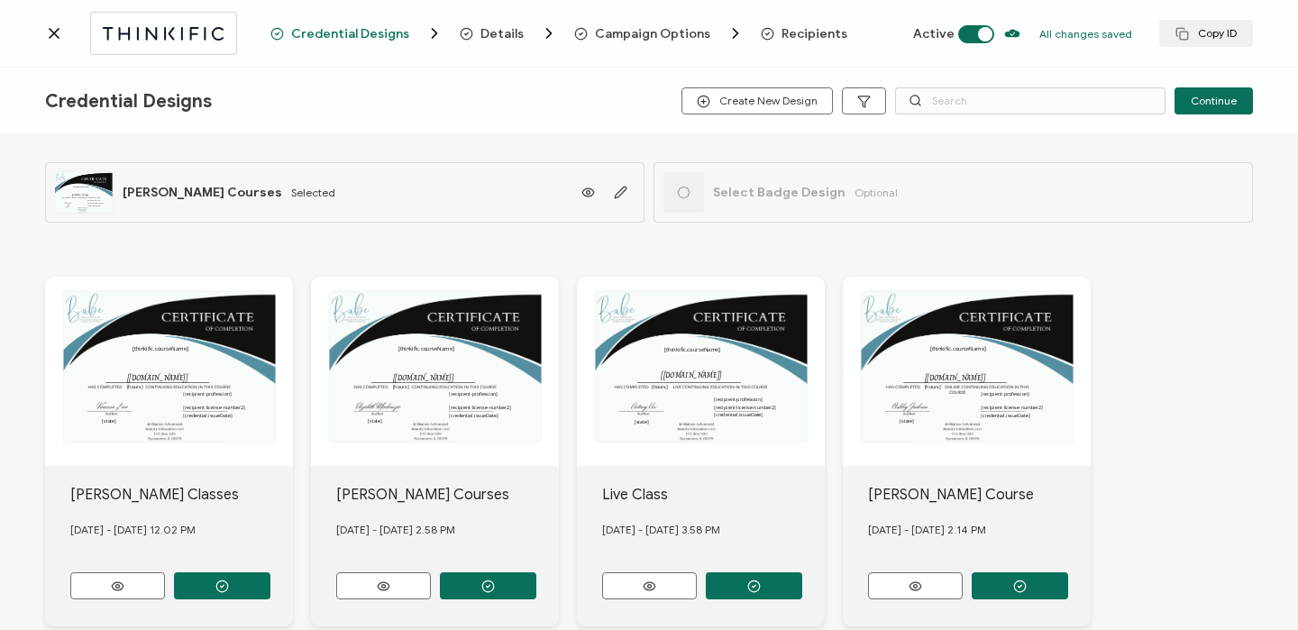
click at [781, 29] on span "Recipients" at bounding box center [814, 34] width 66 height 14
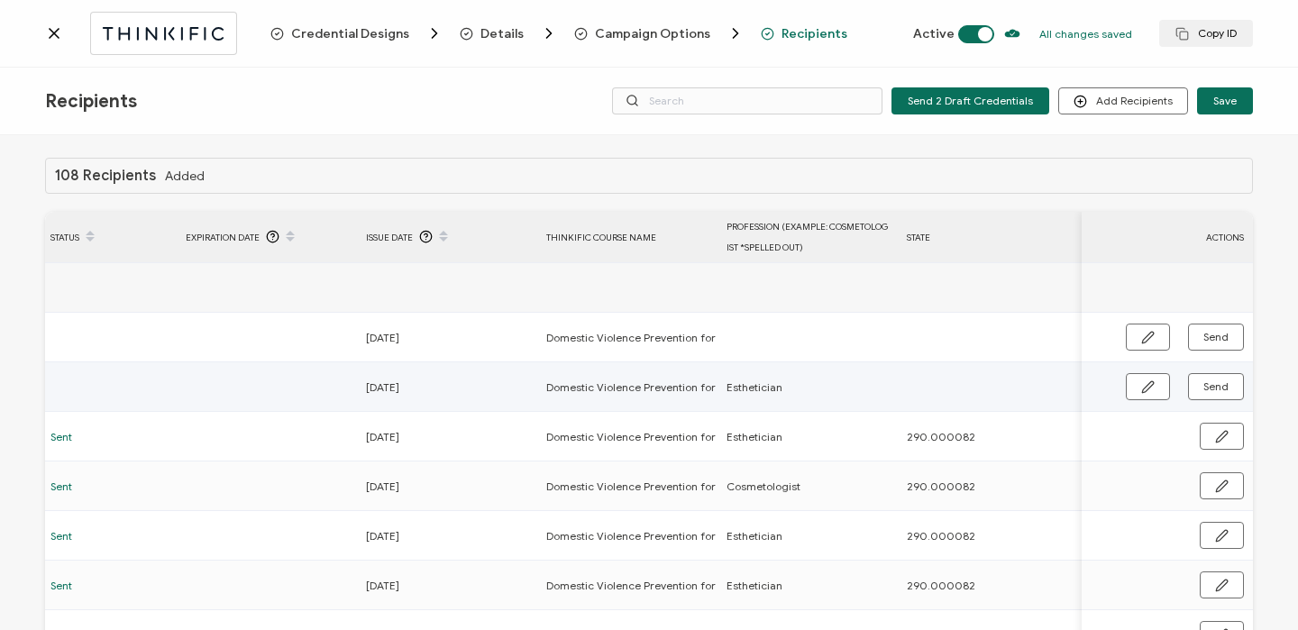
scroll to position [0, 867]
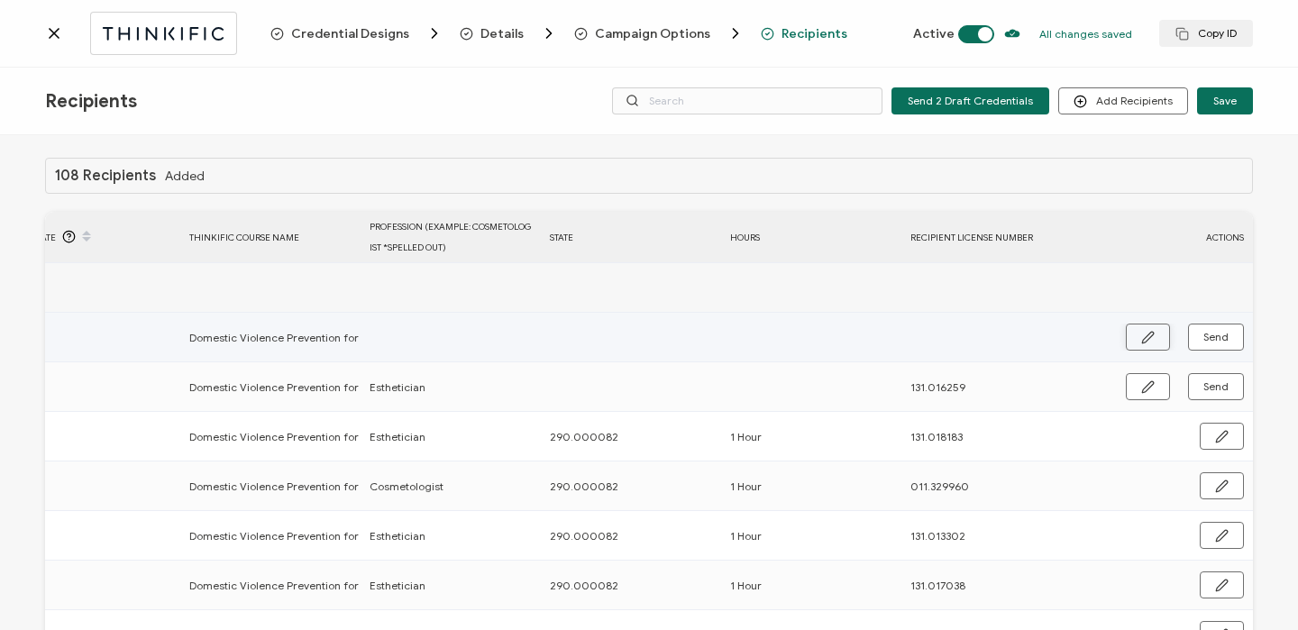
click at [1141, 332] on icon "button" at bounding box center [1148, 338] width 14 height 14
click at [422, 338] on input "text" at bounding box center [449, 338] width 158 height 29
click at [975, 336] on input "text" at bounding box center [989, 338] width 158 height 29
paste input "131.000689"
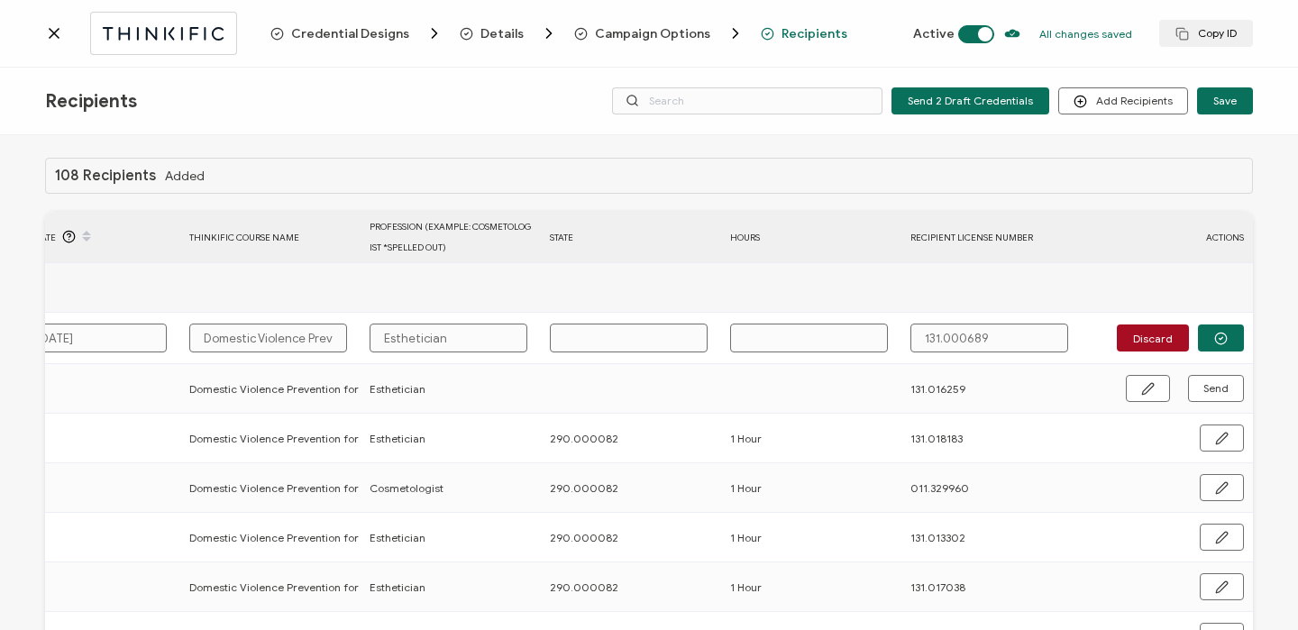
click at [763, 331] on input "text" at bounding box center [809, 338] width 158 height 29
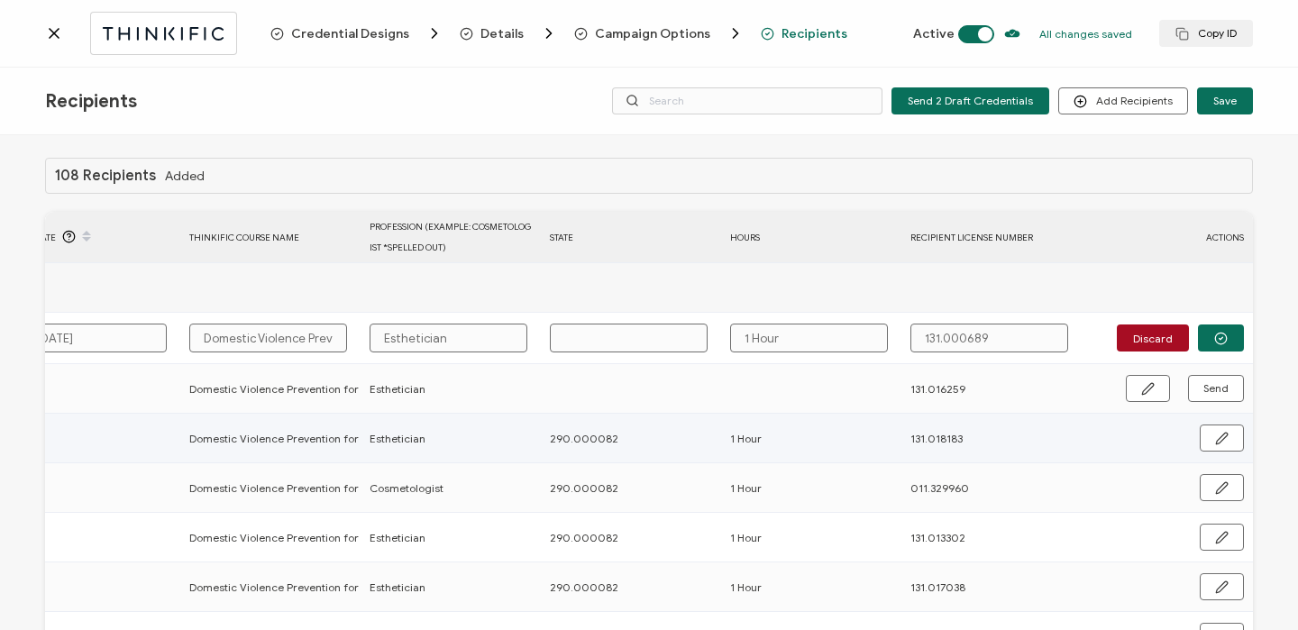
drag, startPoint x: 540, startPoint y: 443, endPoint x: 604, endPoint y: 443, distance: 64.0
click at [604, 443] on div "290.000082" at bounding box center [630, 438] width 178 height 21
copy span "290.000082"
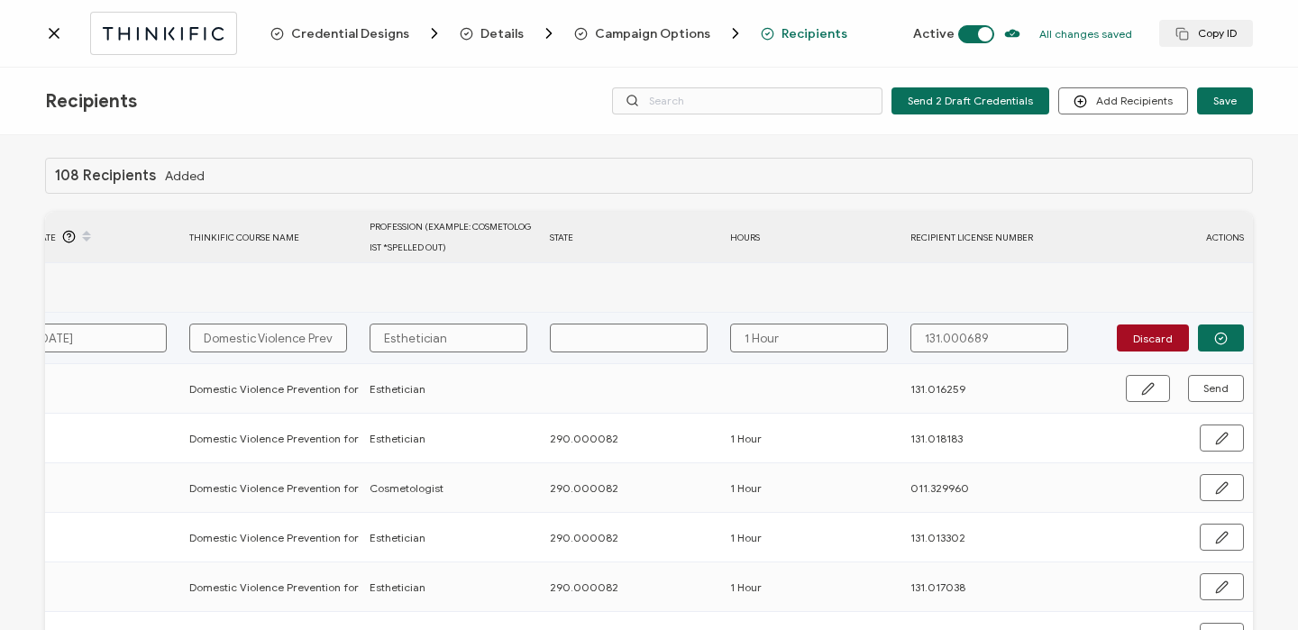
click at [605, 339] on input "text" at bounding box center [629, 338] width 158 height 29
paste input "290.000082"
click at [1219, 346] on button "button" at bounding box center [1221, 337] width 46 height 27
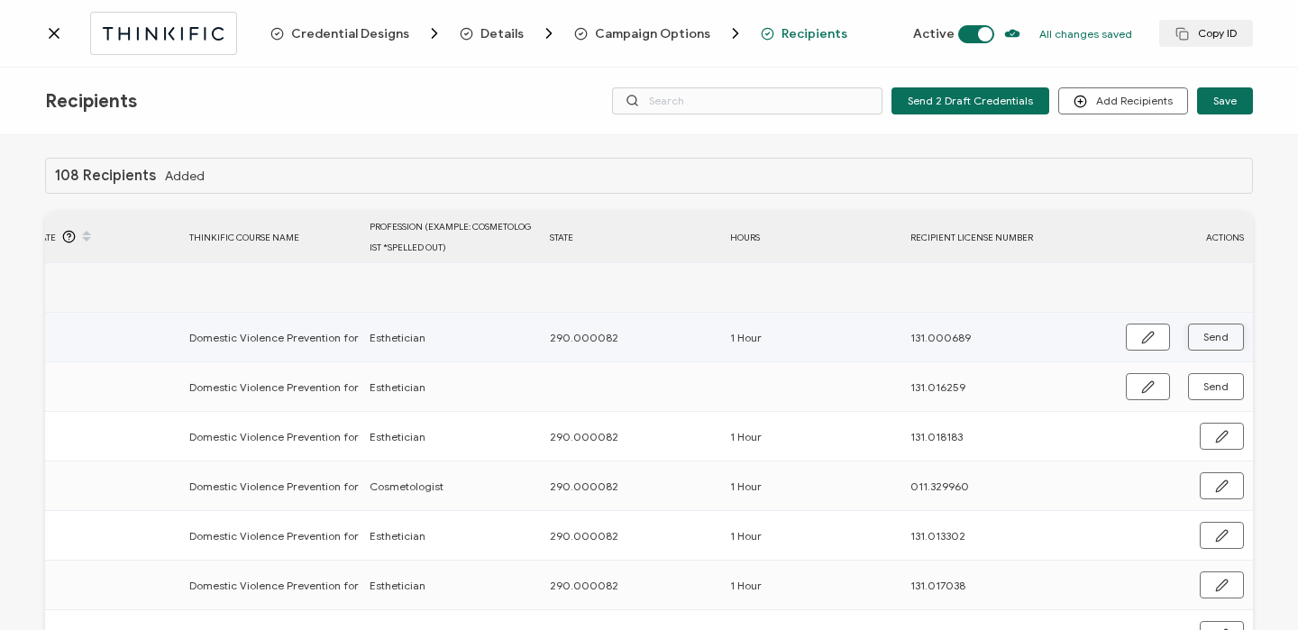
click at [1219, 346] on button "Send" at bounding box center [1216, 337] width 56 height 27
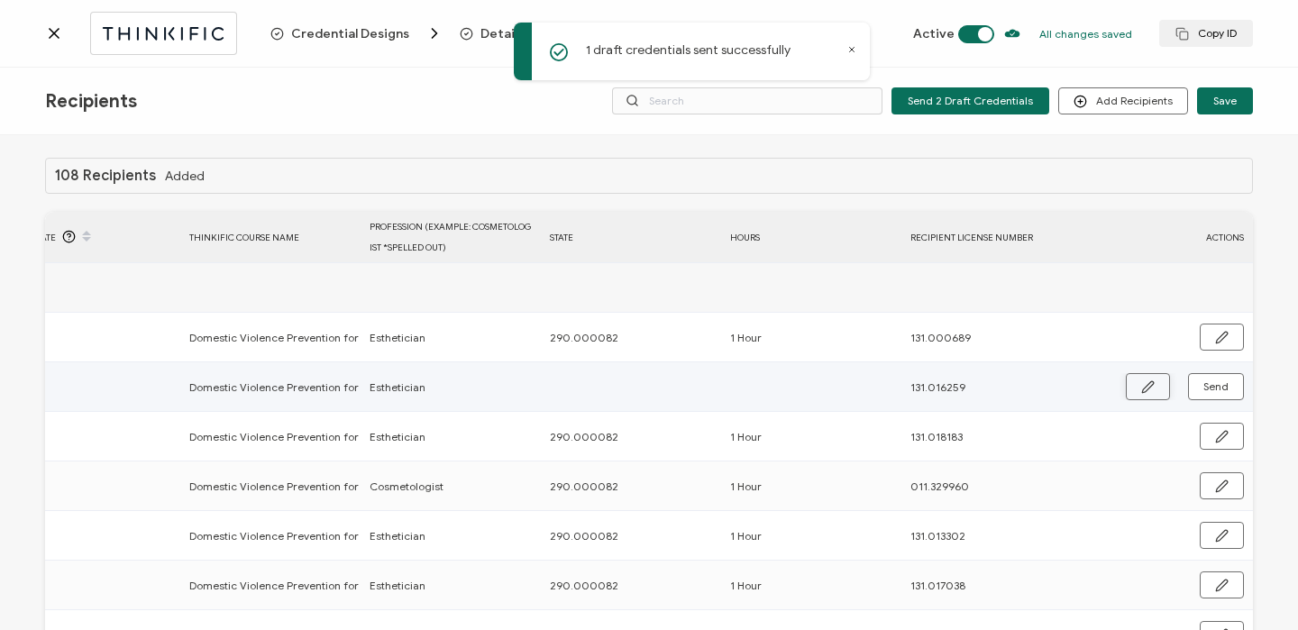
click at [1144, 380] on icon "button" at bounding box center [1148, 387] width 14 height 14
click at [627, 395] on input "text" at bounding box center [629, 387] width 158 height 29
paste input "290.000082"
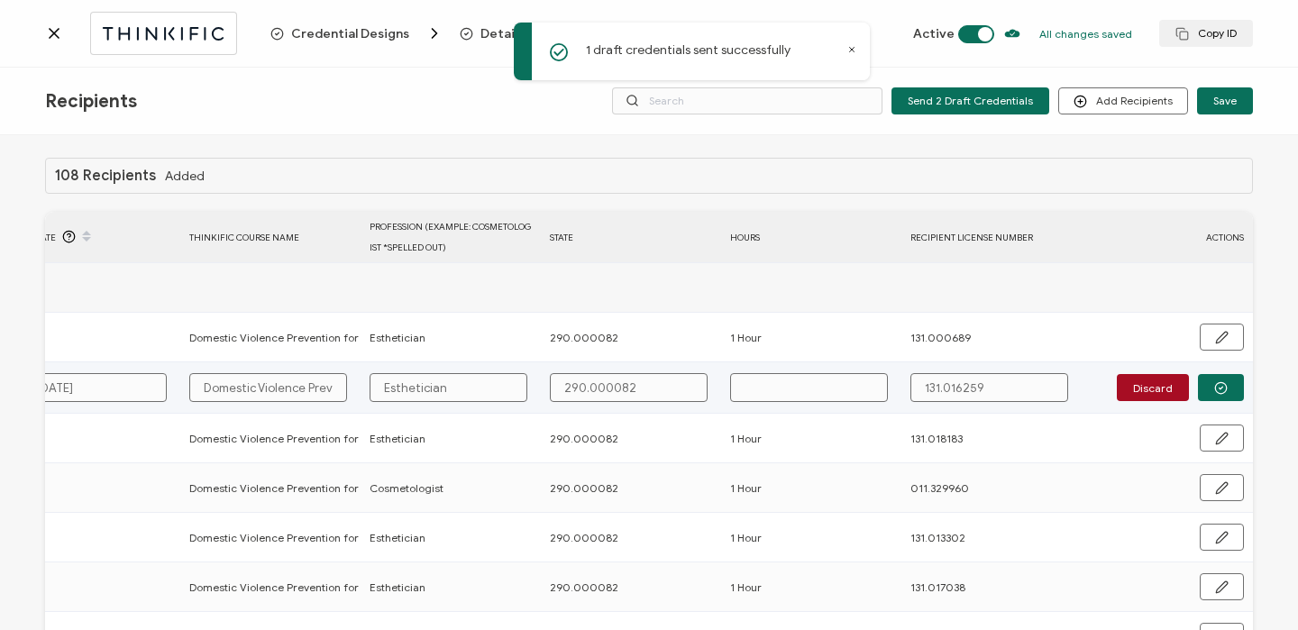
click at [781, 390] on input "text" at bounding box center [809, 387] width 158 height 29
click at [1215, 391] on icon "button" at bounding box center [1221, 388] width 14 height 14
click at [1215, 391] on span "Send" at bounding box center [1215, 386] width 25 height 11
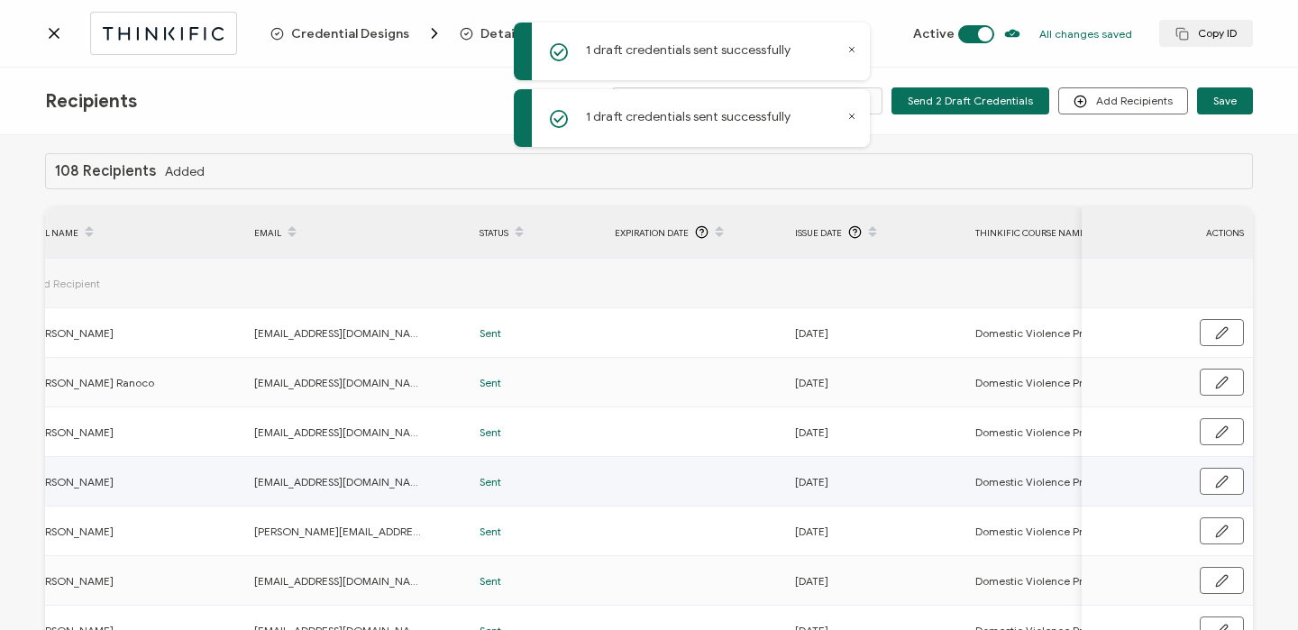
scroll to position [0, 0]
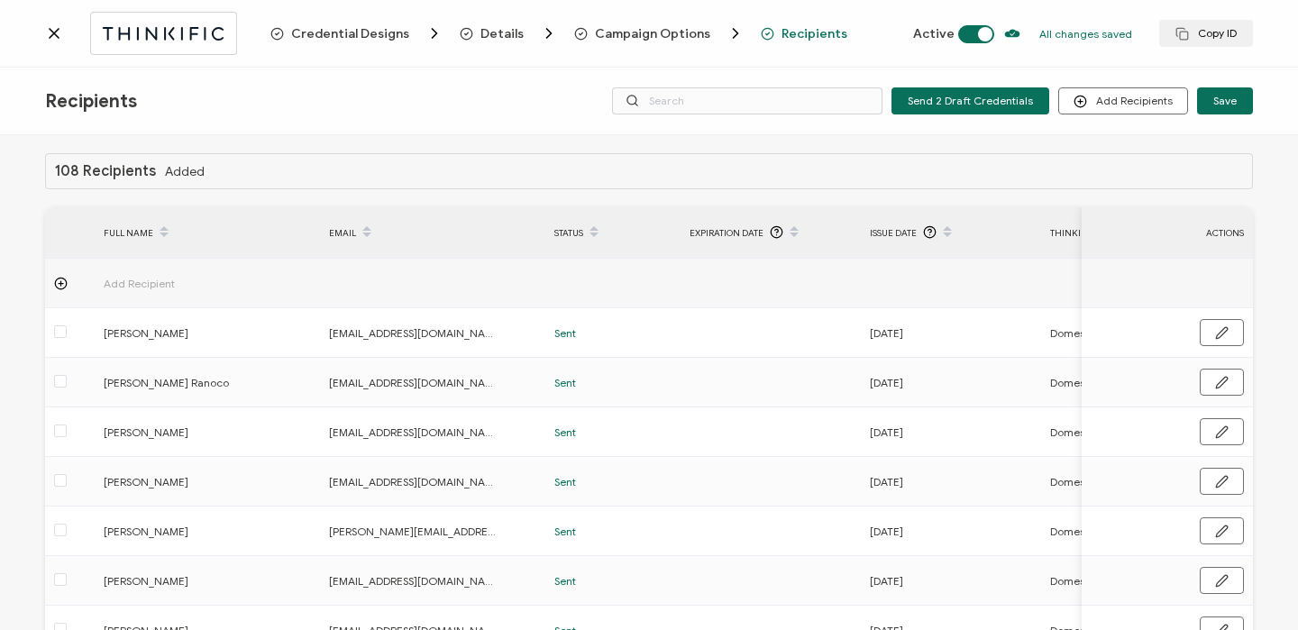
click at [53, 32] on icon at bounding box center [54, 33] width 9 height 9
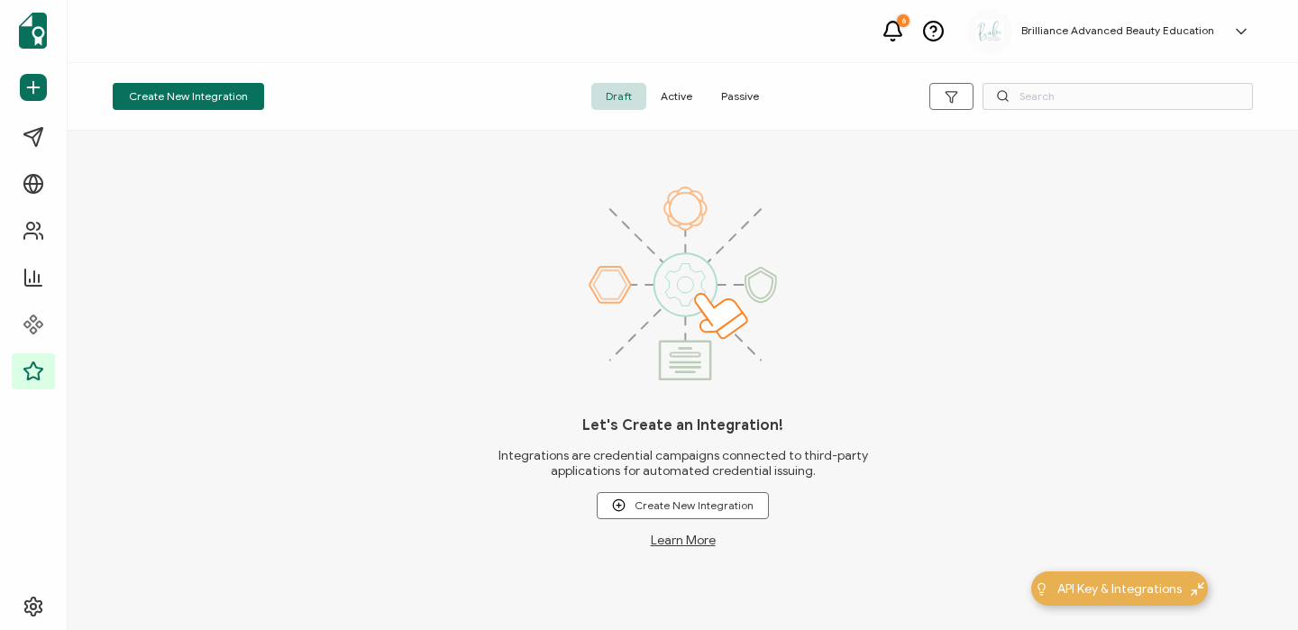
click at [703, 107] on span "Active" at bounding box center [676, 96] width 60 height 27
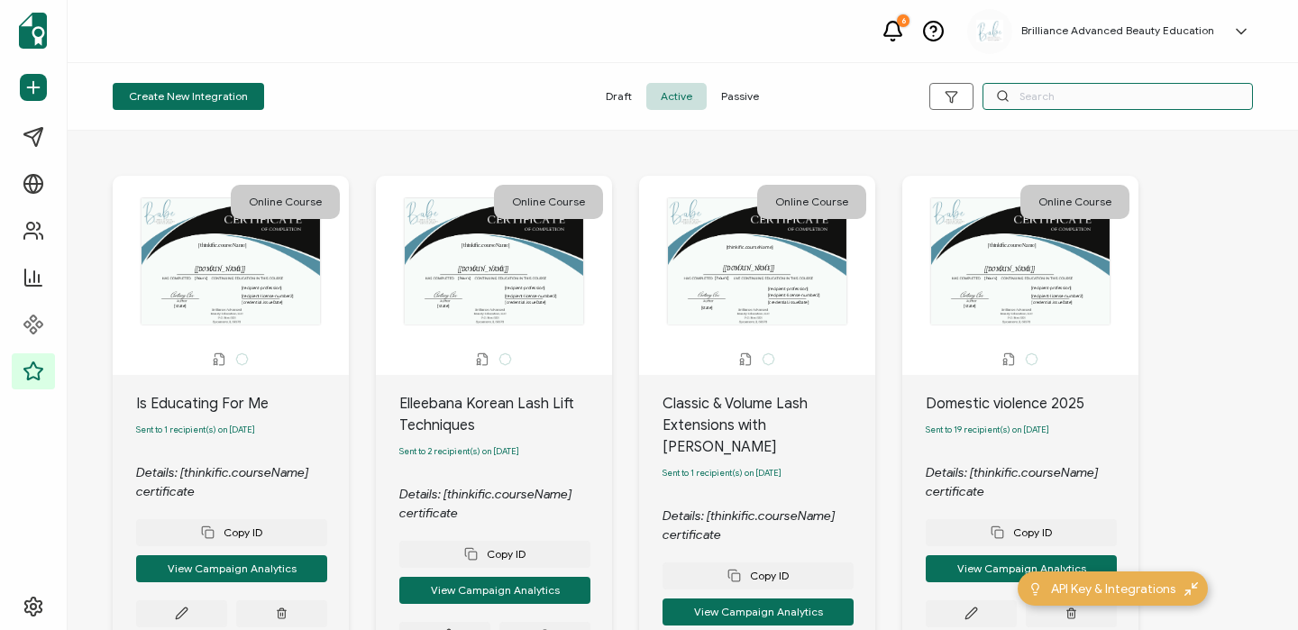
click at [1085, 96] on input "text" at bounding box center [1117, 96] width 270 height 27
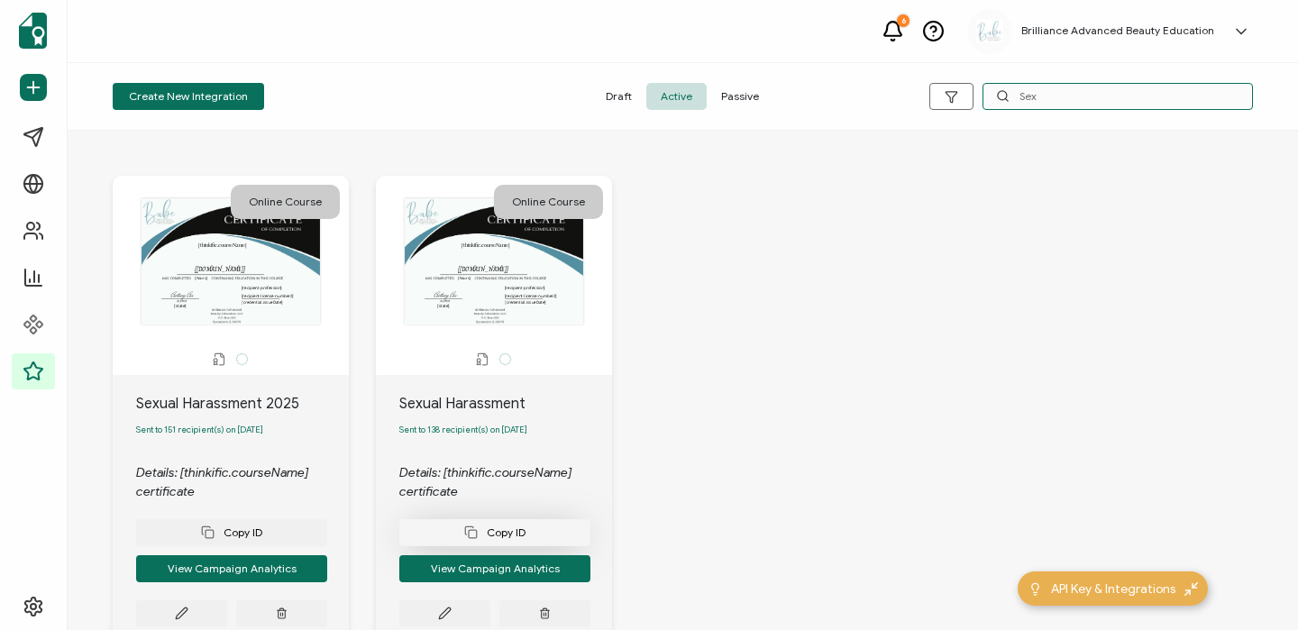
scroll to position [122, 0]
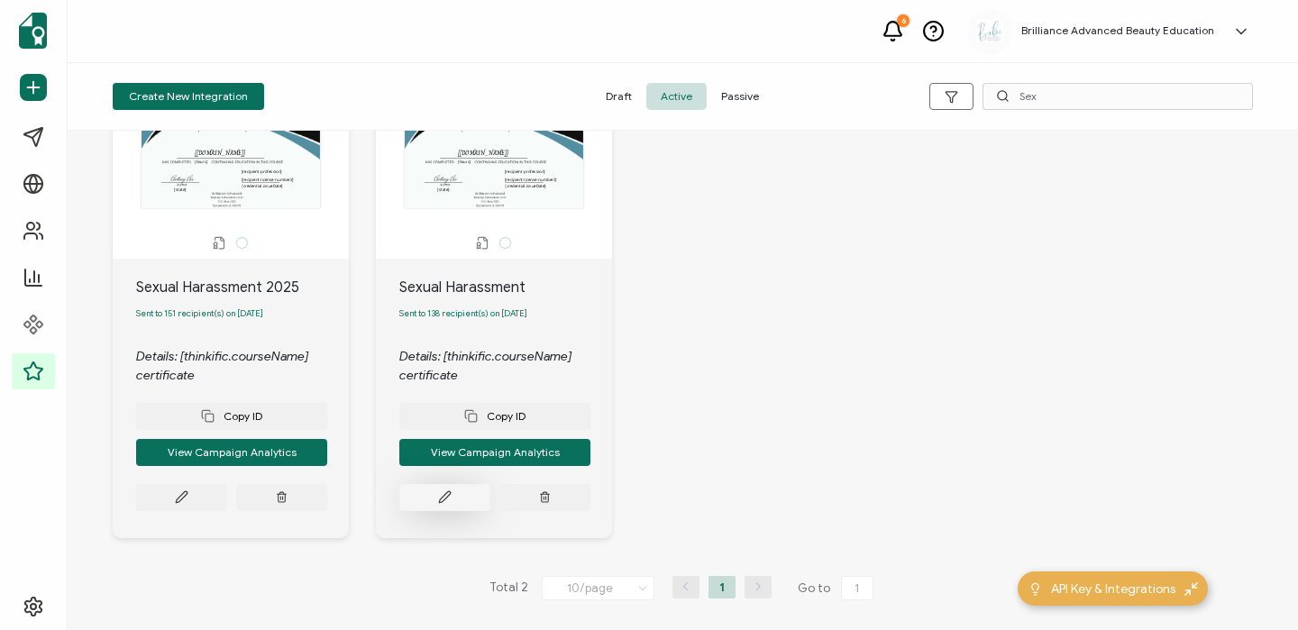
click at [460, 495] on button at bounding box center [444, 497] width 91 height 27
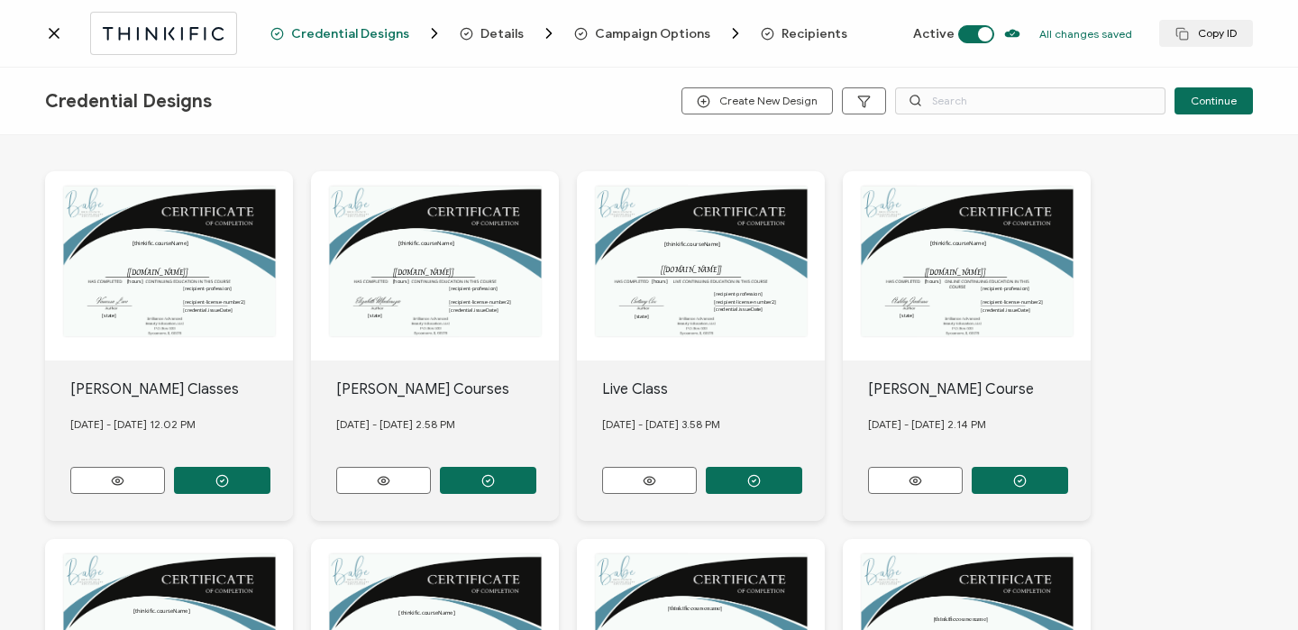
click at [804, 33] on span "Recipients" at bounding box center [814, 34] width 66 height 14
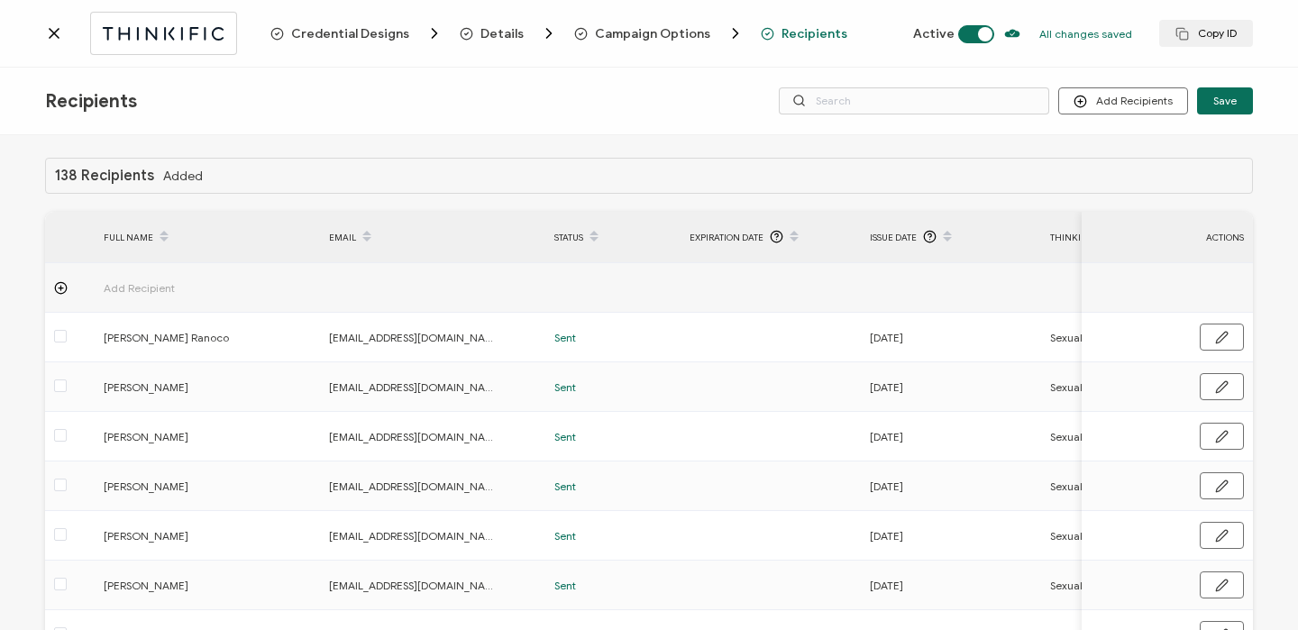
click at [57, 31] on icon at bounding box center [54, 33] width 18 height 18
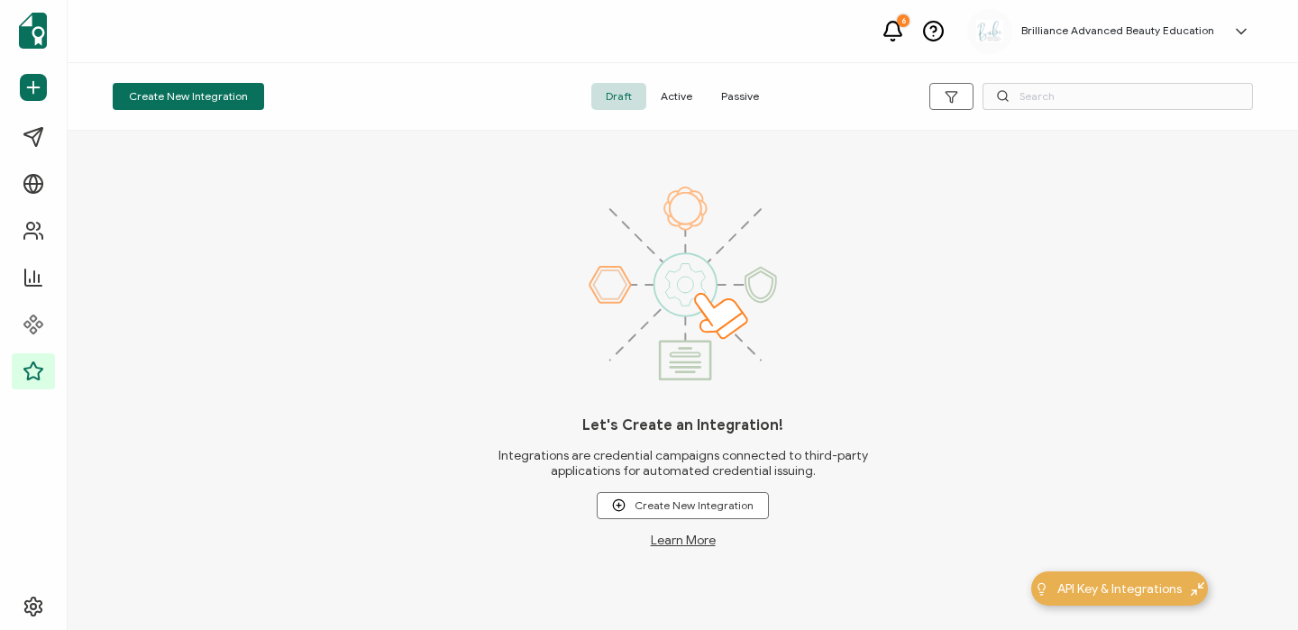
click at [682, 90] on span "Active" at bounding box center [676, 96] width 60 height 27
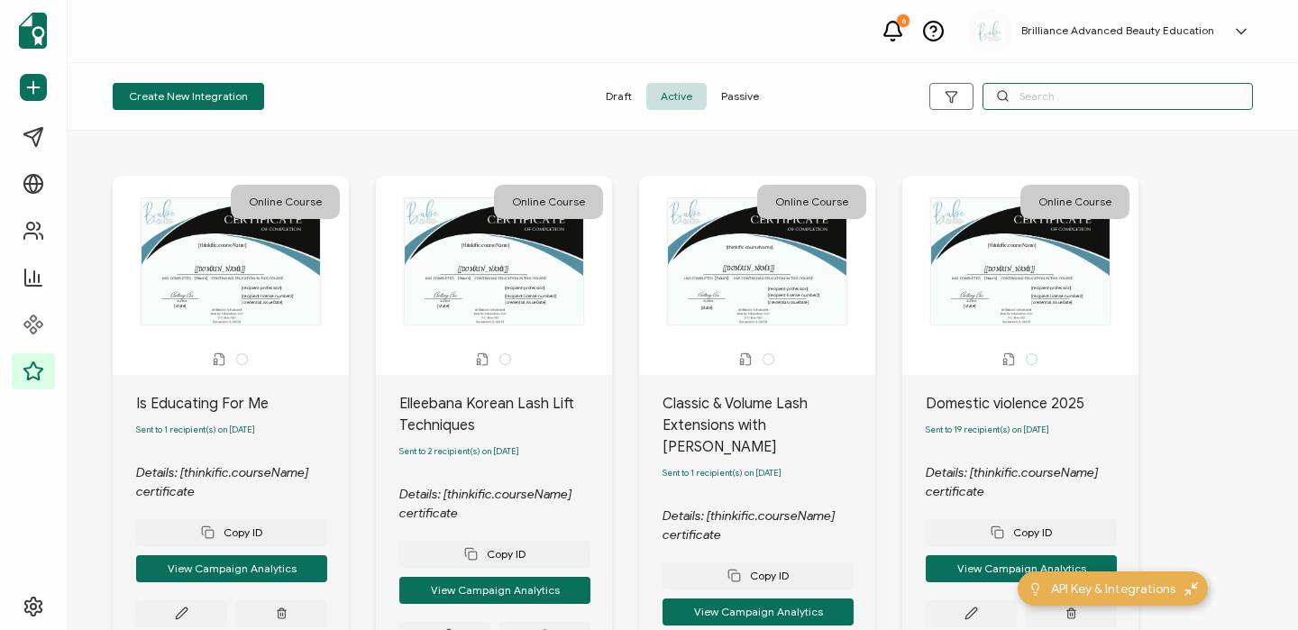
click at [1056, 88] on input "text" at bounding box center [1117, 96] width 270 height 27
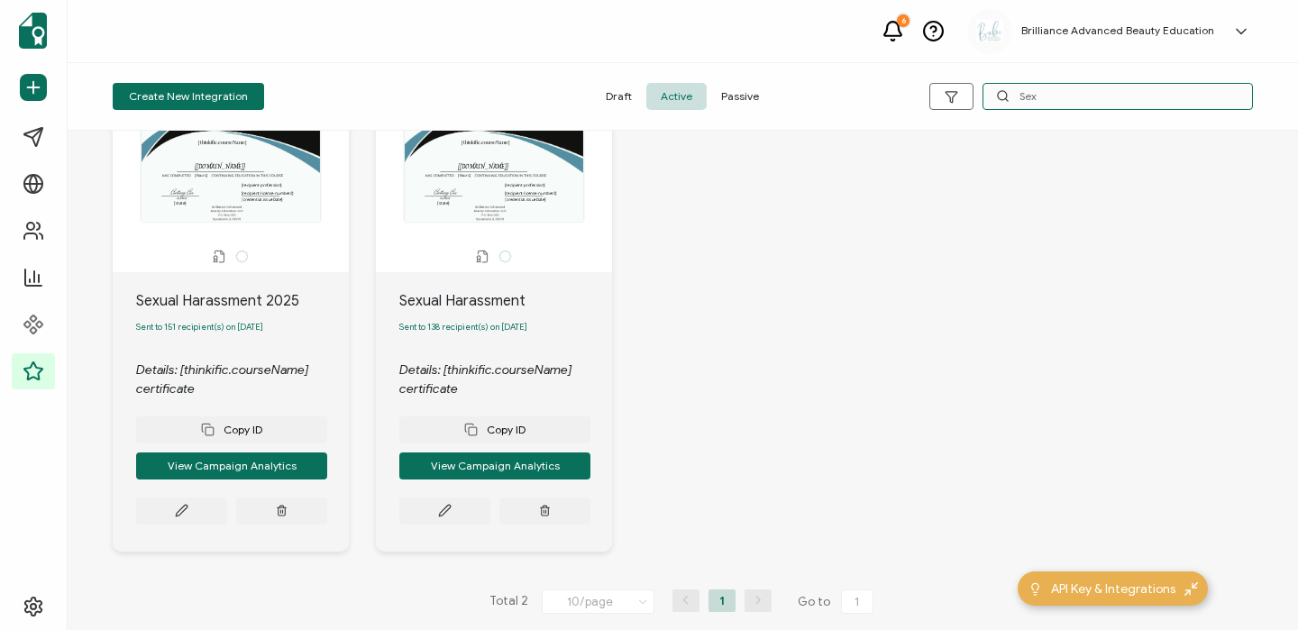
scroll to position [107, 0]
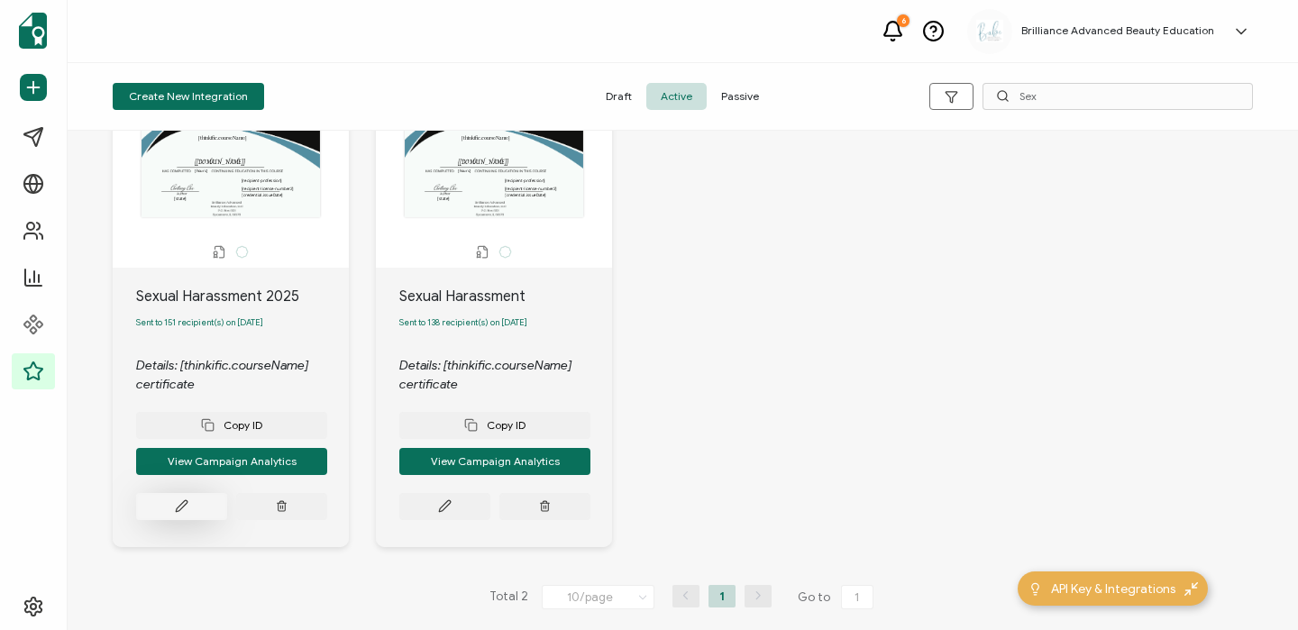
click at [198, 508] on button at bounding box center [181, 506] width 91 height 27
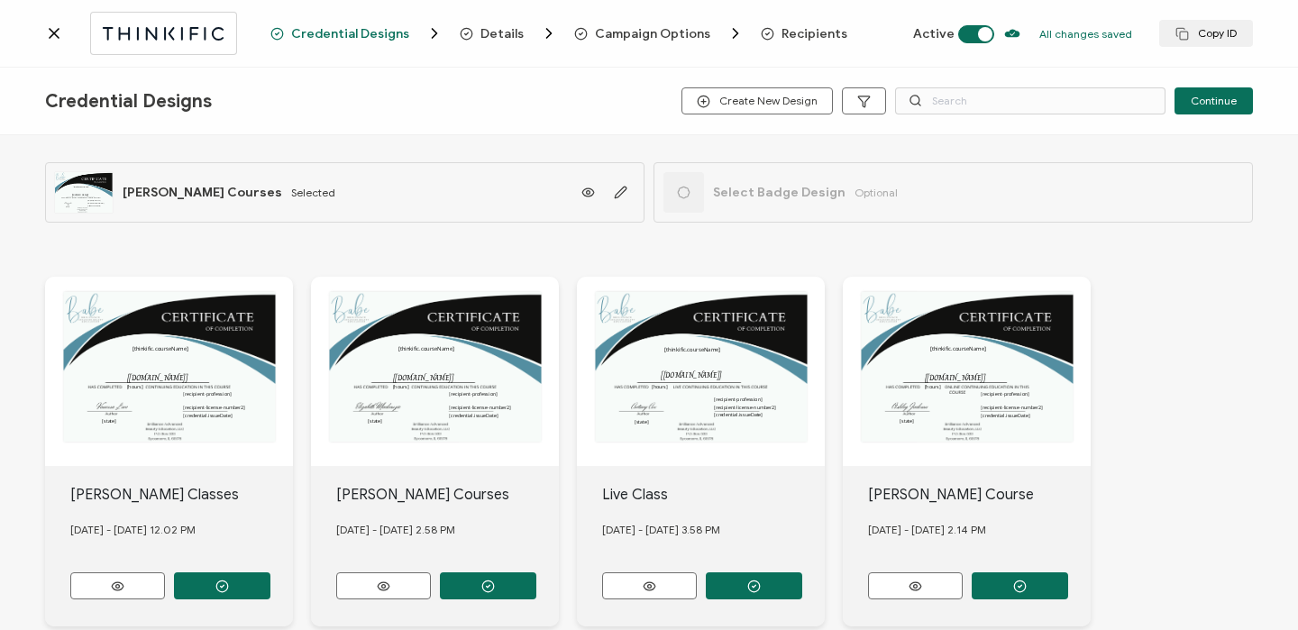
click at [785, 45] on div "Credential Designs Details Campaign Options Recipients Active All changes saved…" at bounding box center [649, 34] width 1298 height 68
click at [785, 36] on span "Recipients" at bounding box center [814, 34] width 66 height 14
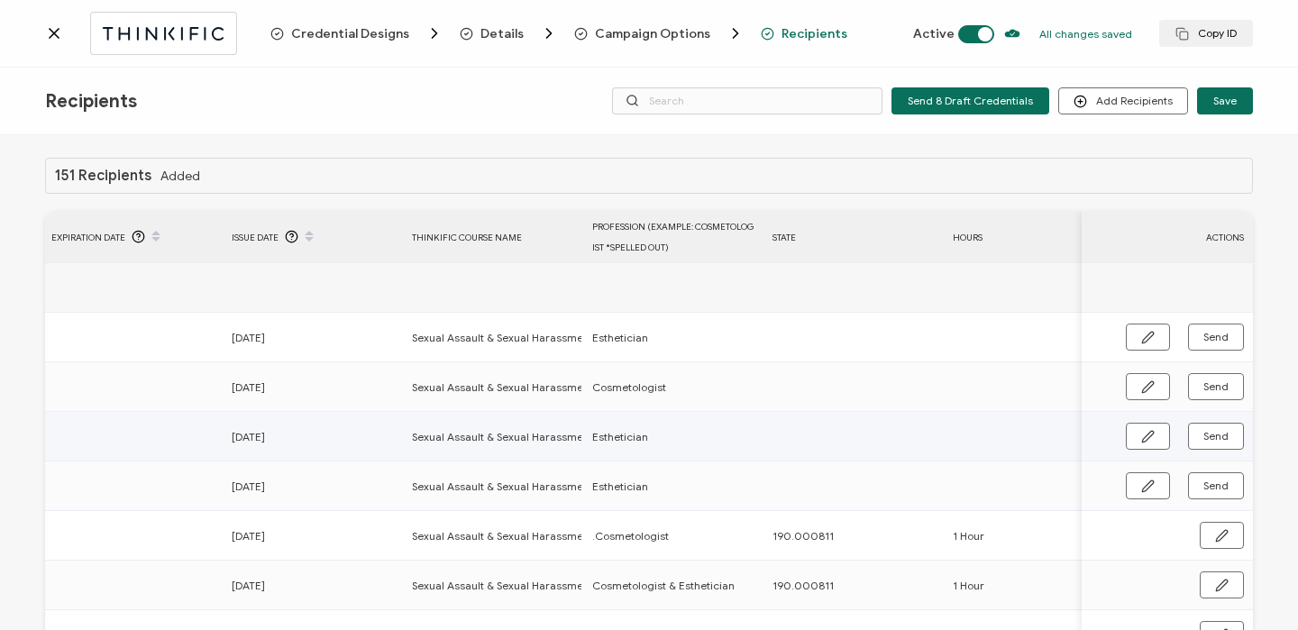
scroll to position [0, 867]
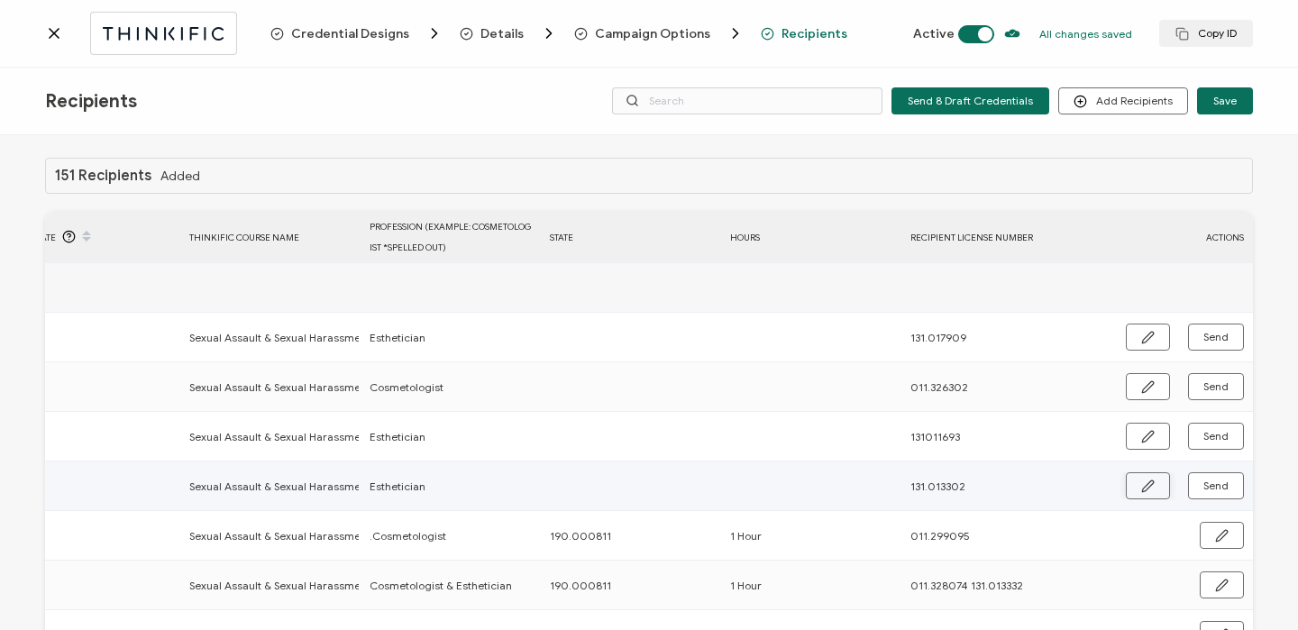
click at [1138, 492] on button "button" at bounding box center [1148, 485] width 44 height 27
click at [581, 491] on input "text" at bounding box center [629, 486] width 158 height 29
click at [1219, 484] on circle "button" at bounding box center [1221, 487] width 12 height 12
click at [1219, 484] on span "Send" at bounding box center [1215, 485] width 25 height 11
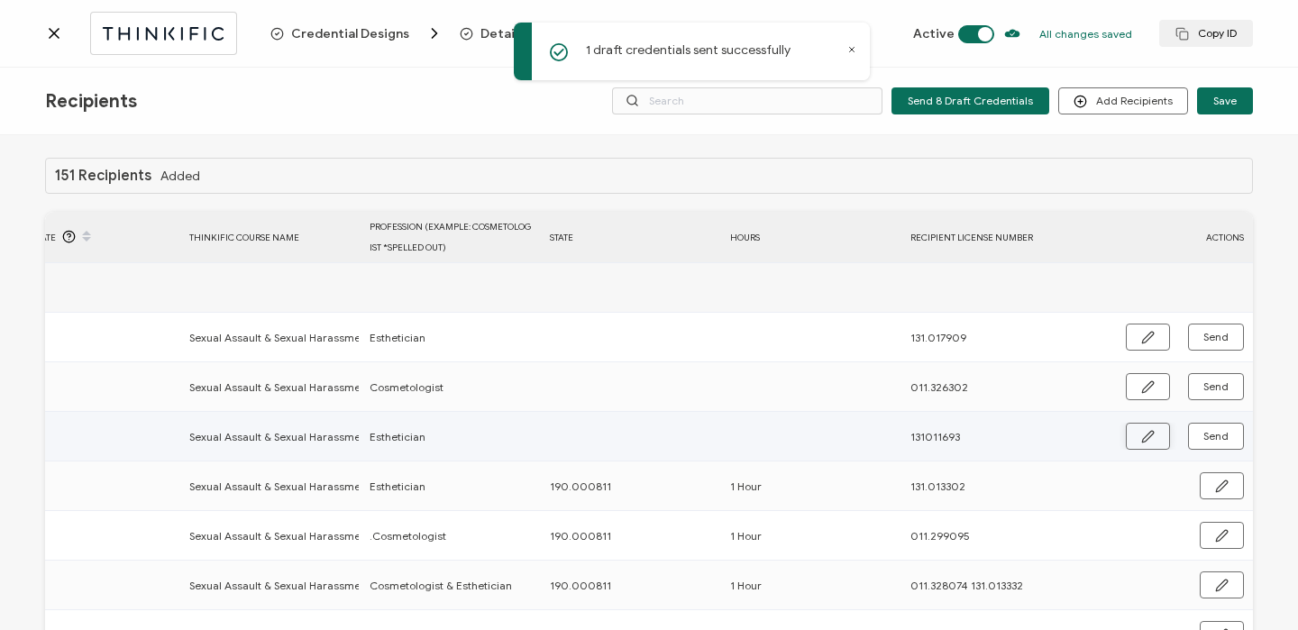
click at [1145, 444] on button "button" at bounding box center [1148, 436] width 44 height 27
click at [552, 434] on input "text" at bounding box center [629, 437] width 158 height 29
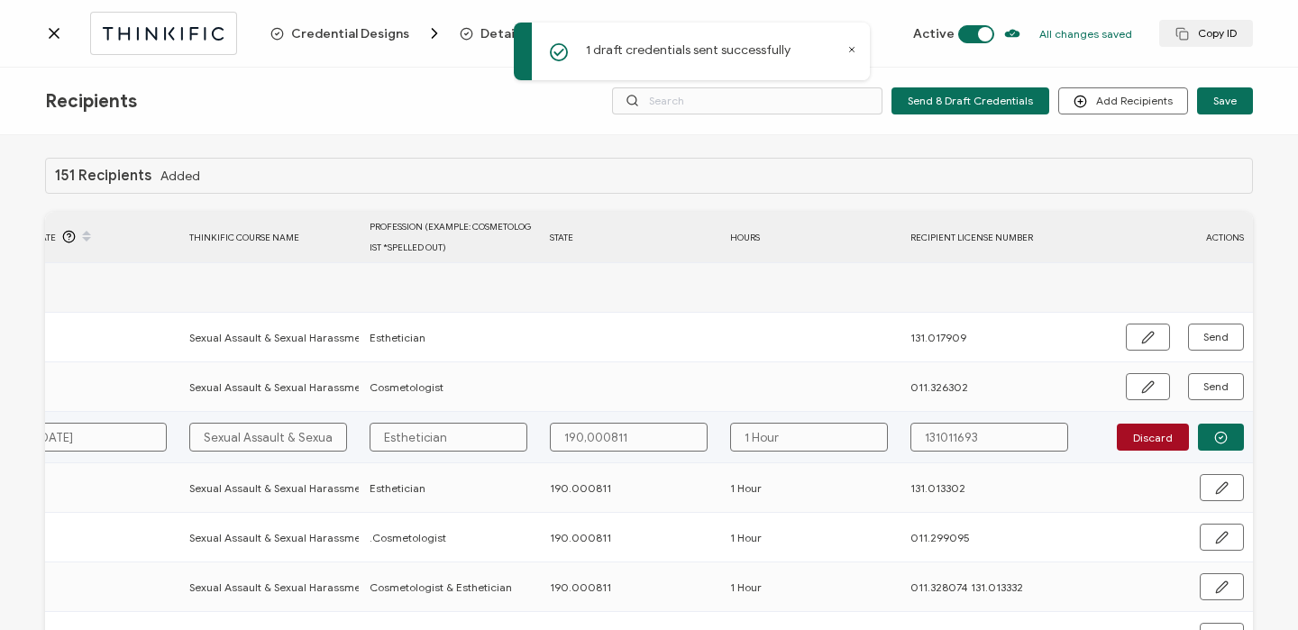
click at [931, 440] on input "131011693" at bounding box center [989, 437] width 158 height 29
click at [1219, 444] on button "button" at bounding box center [1221, 437] width 46 height 27
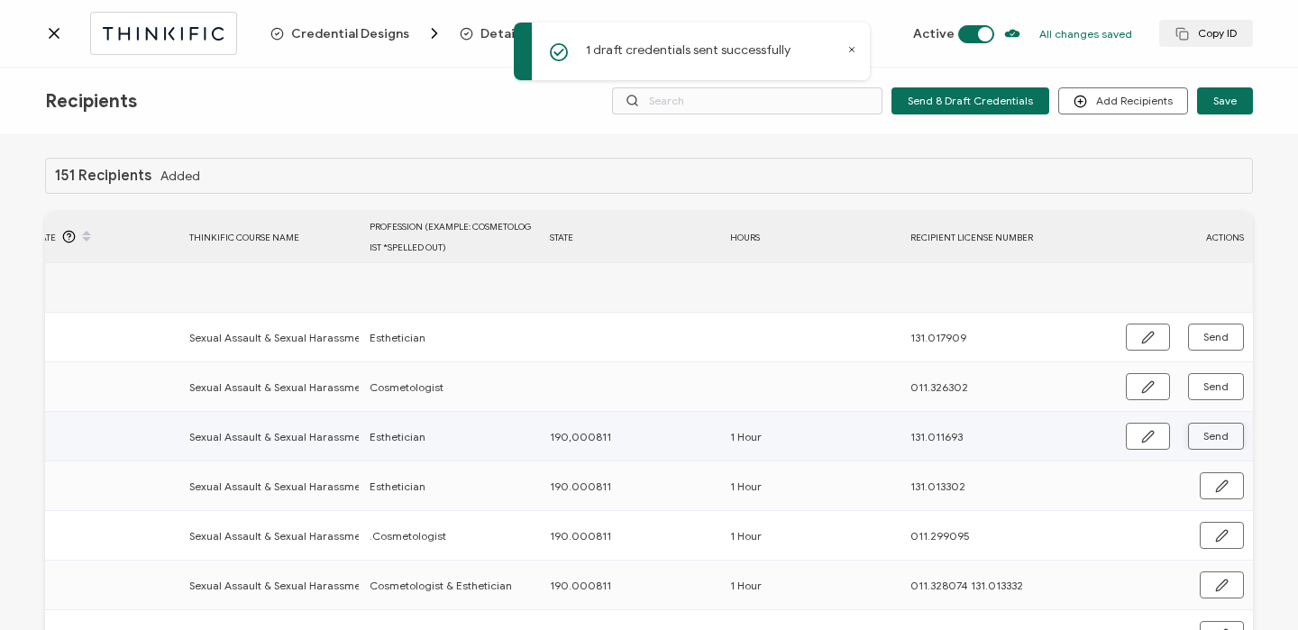
click at [1219, 444] on button "Send" at bounding box center [1216, 436] width 56 height 27
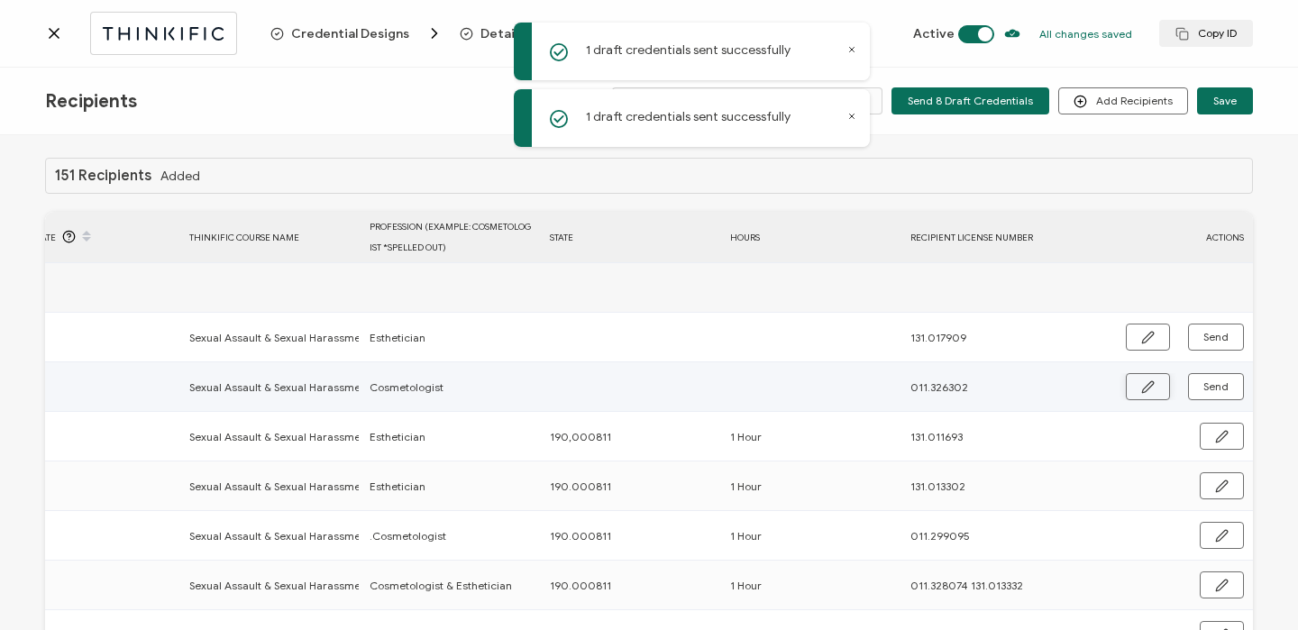
click at [1141, 387] on icon "button" at bounding box center [1148, 387] width 14 height 14
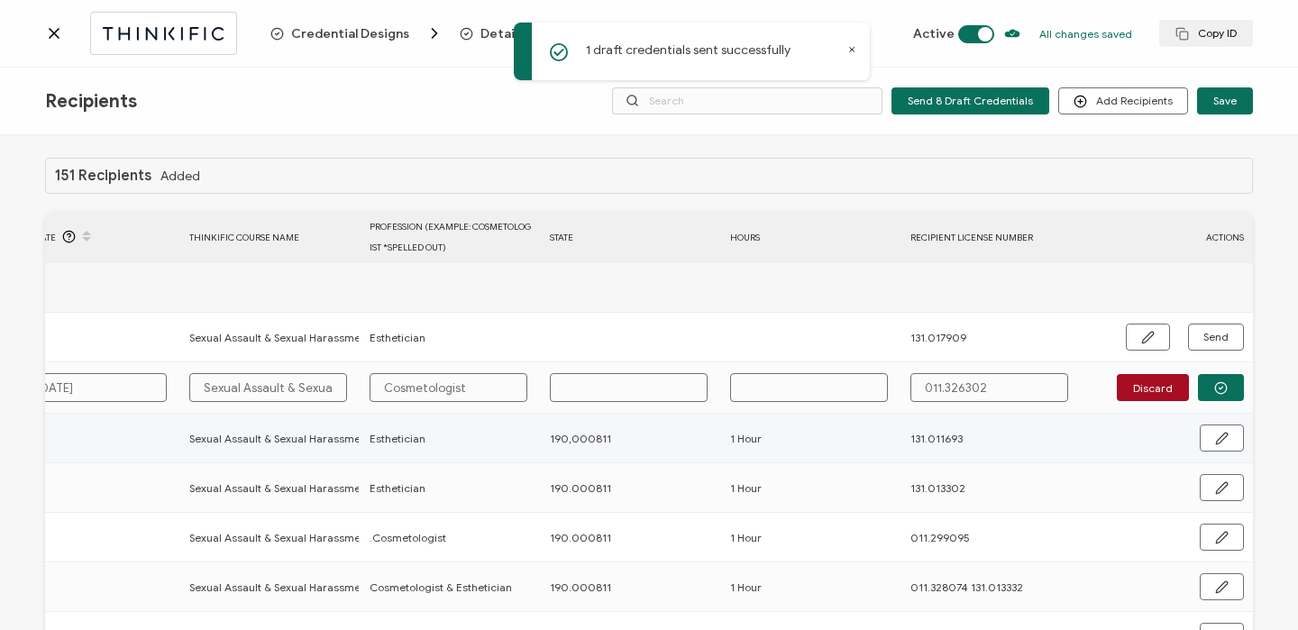
click at [625, 402] on td at bounding box center [631, 387] width 180 height 51
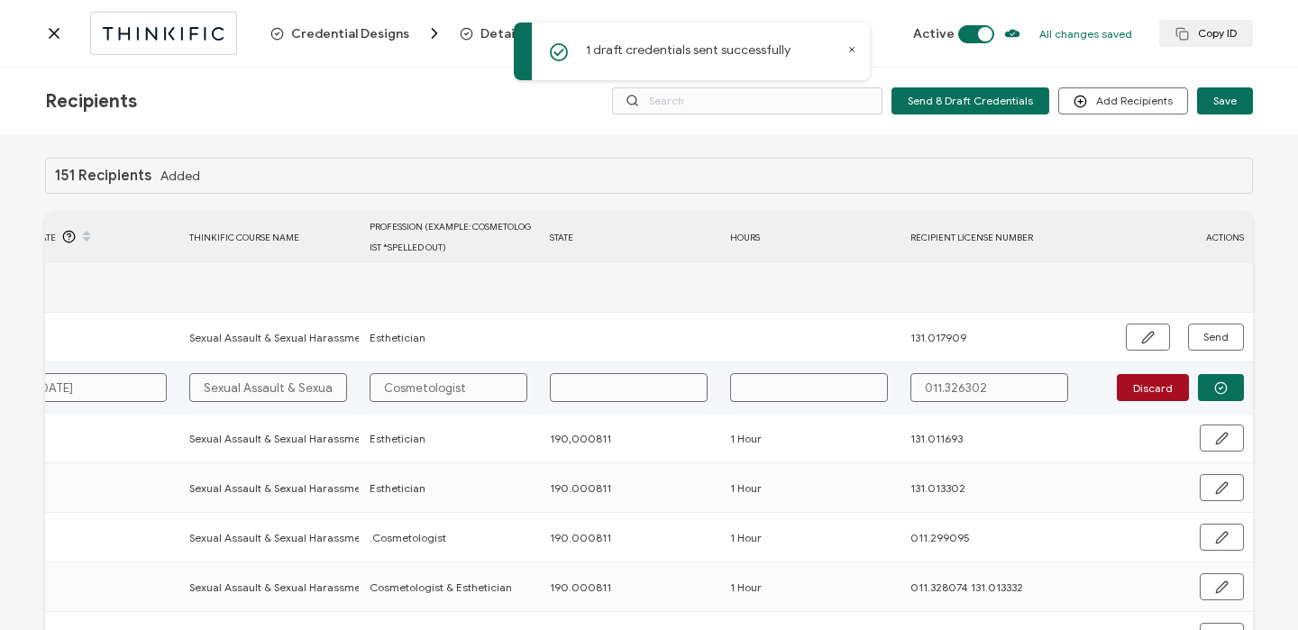
click at [625, 392] on input "text" at bounding box center [629, 387] width 158 height 29
click at [1211, 400] on button "button" at bounding box center [1221, 387] width 46 height 27
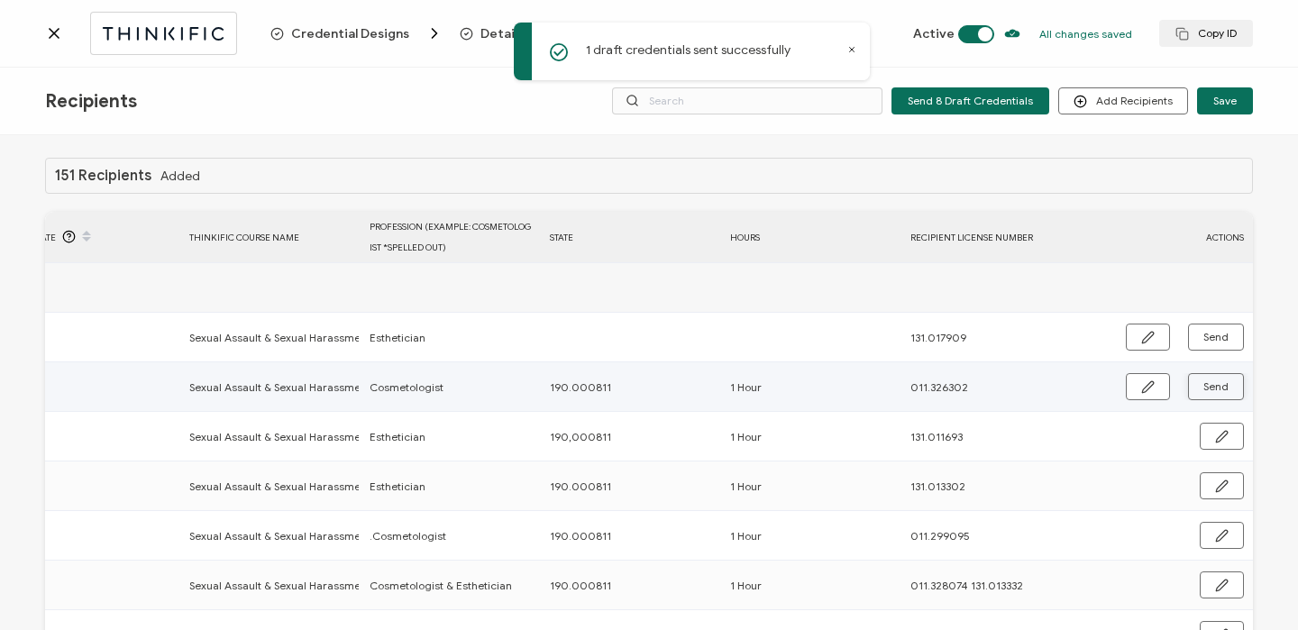
click at [1211, 396] on button "Send" at bounding box center [1216, 386] width 56 height 27
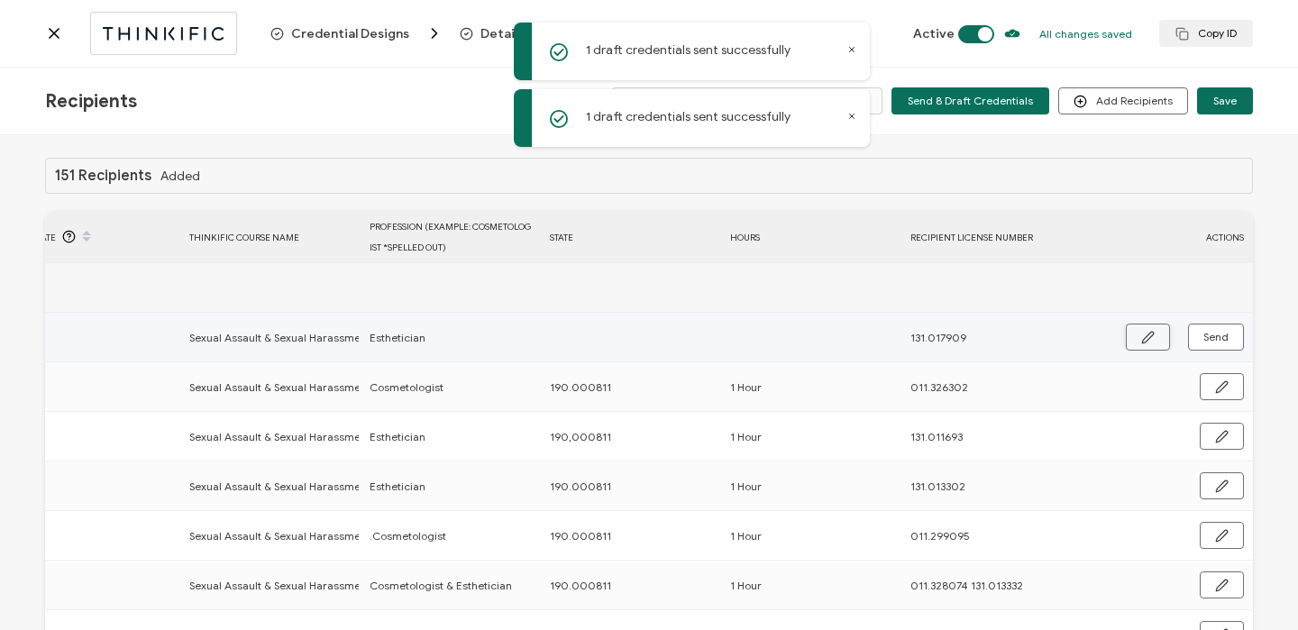
click at [1138, 326] on button "button" at bounding box center [1148, 337] width 44 height 27
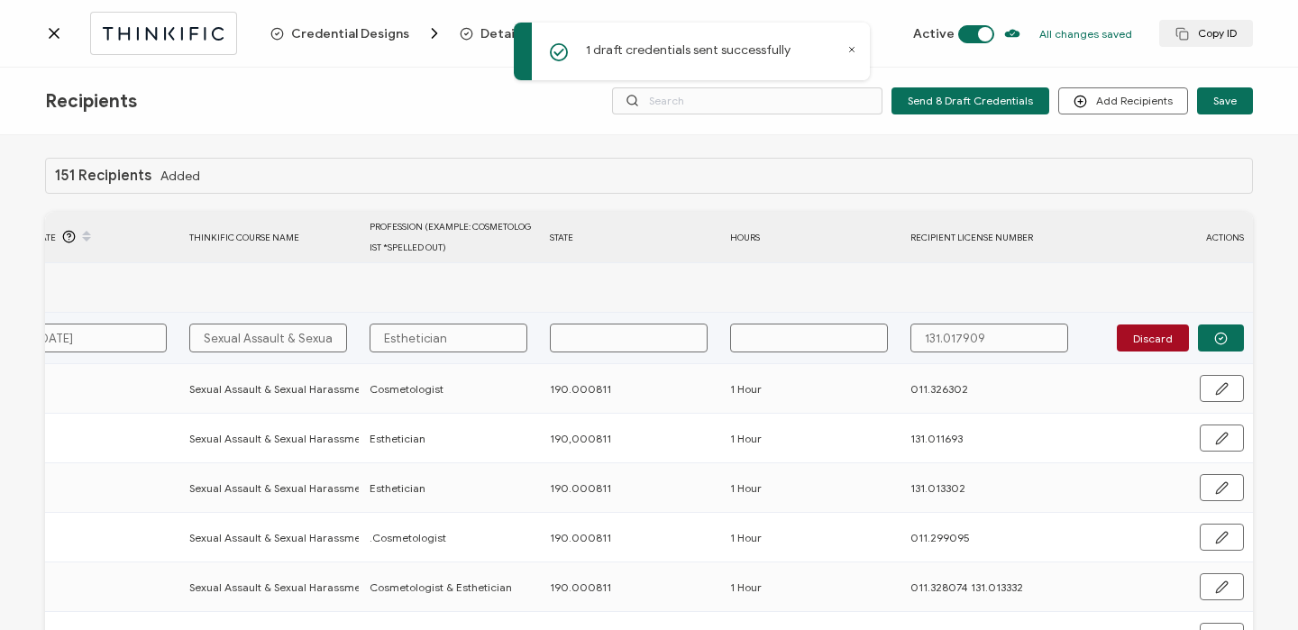
click at [618, 352] on td at bounding box center [631, 338] width 180 height 51
click at [618, 345] on input "text" at bounding box center [629, 338] width 158 height 29
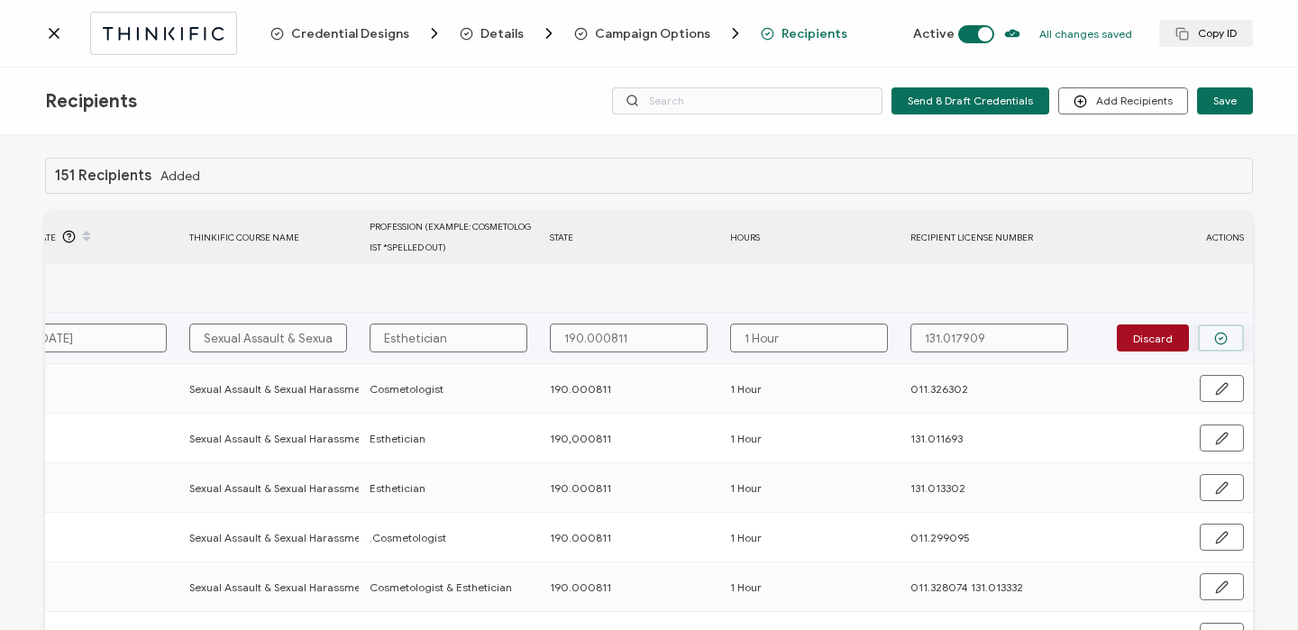
click at [1220, 344] on button "button" at bounding box center [1221, 337] width 46 height 27
click at [1220, 341] on span "Send" at bounding box center [1215, 337] width 25 height 11
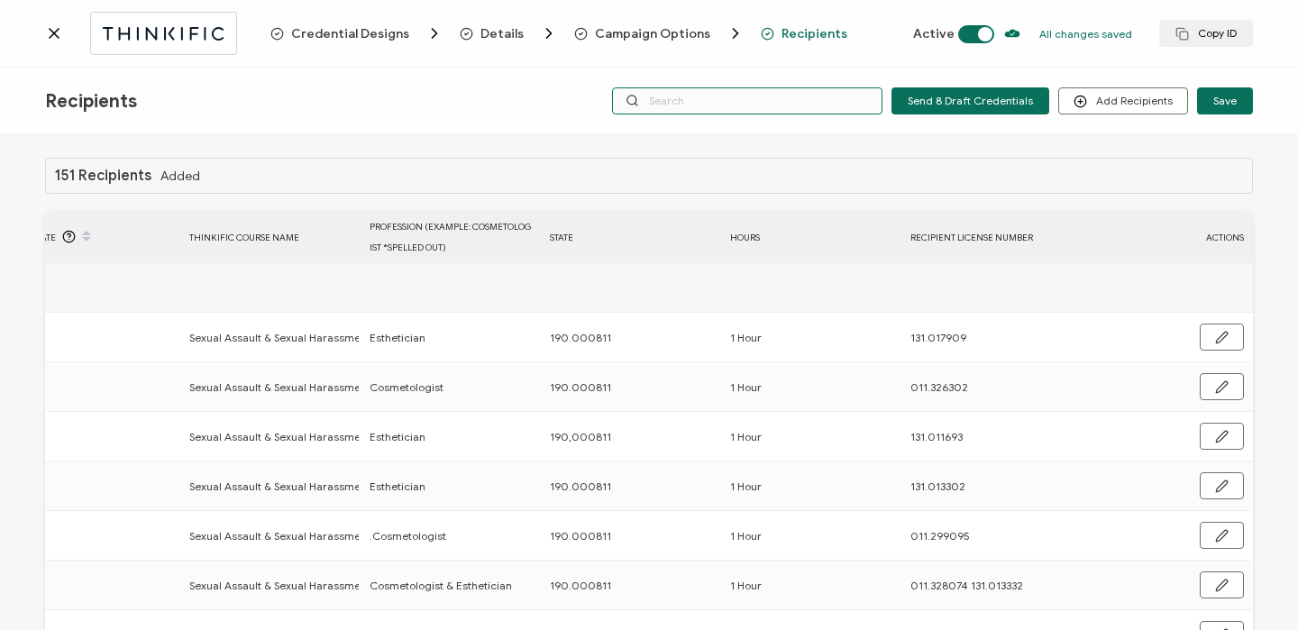
click at [723, 100] on input "text" at bounding box center [747, 100] width 270 height 27
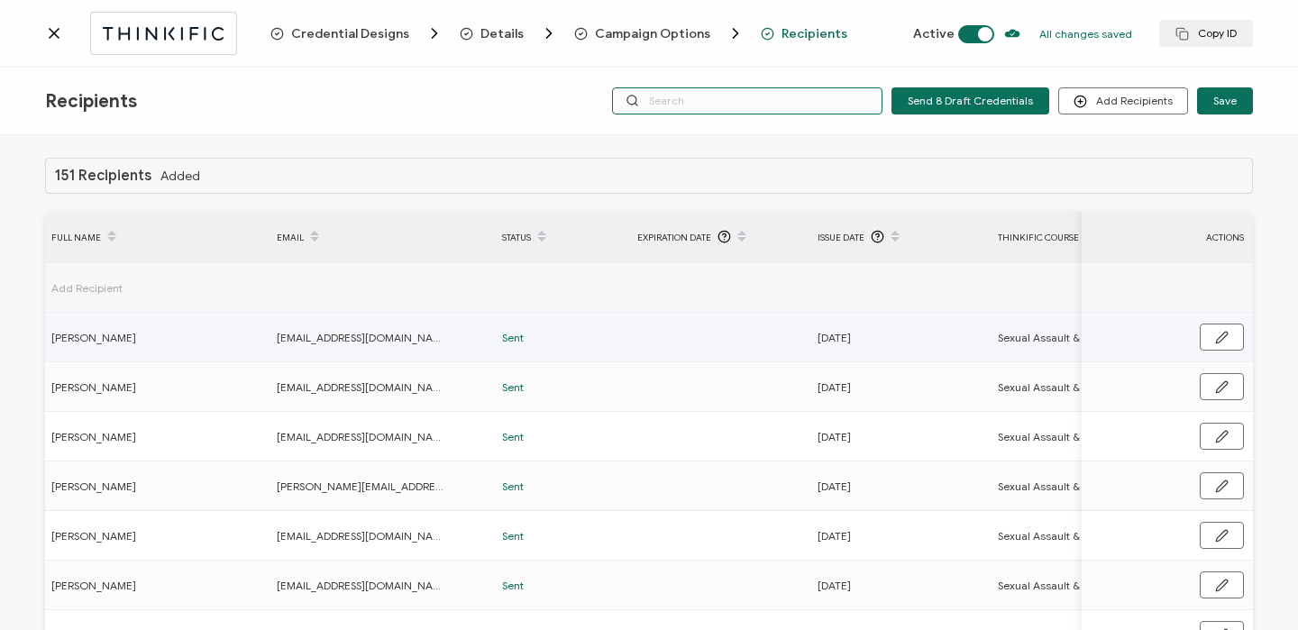
scroll to position [0, 60]
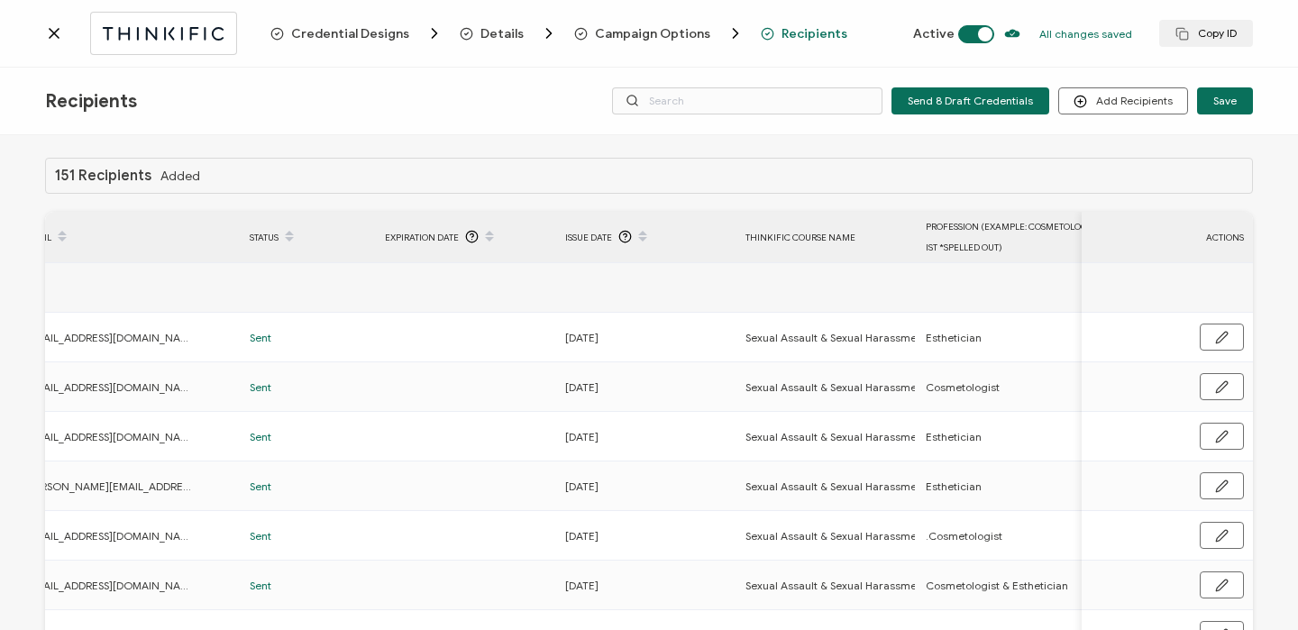
click at [59, 32] on icon at bounding box center [54, 33] width 18 height 18
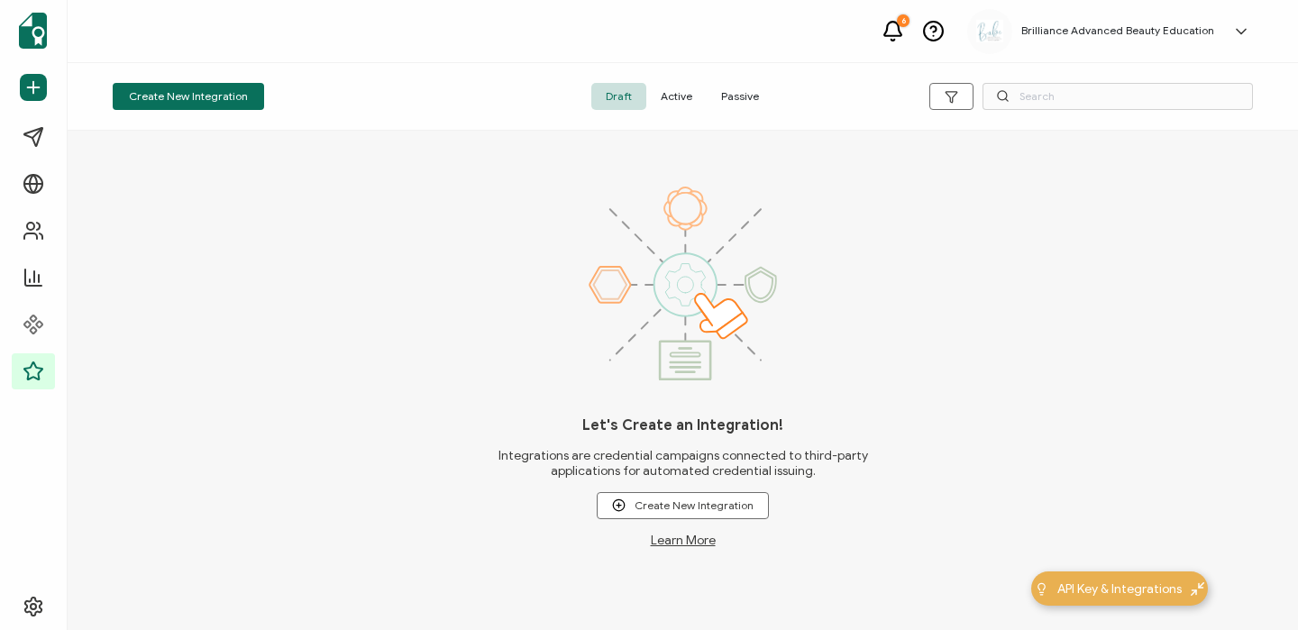
click at [677, 89] on span "Active" at bounding box center [676, 96] width 60 height 27
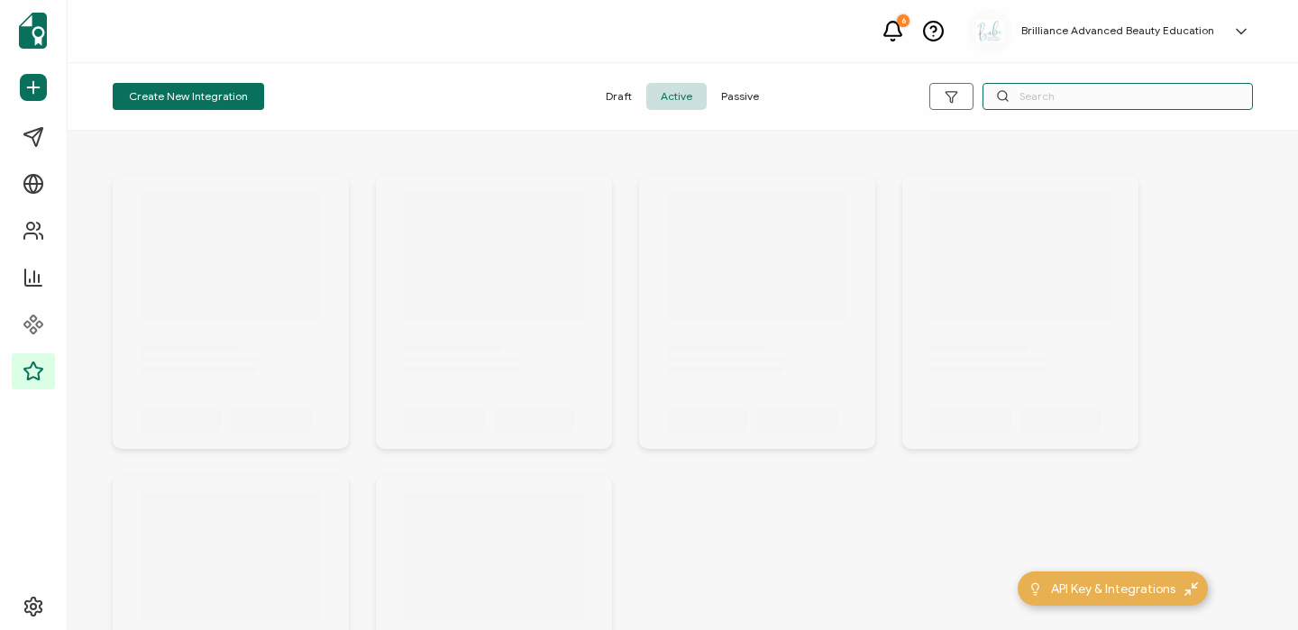
click at [1052, 95] on input "text" at bounding box center [1117, 96] width 270 height 27
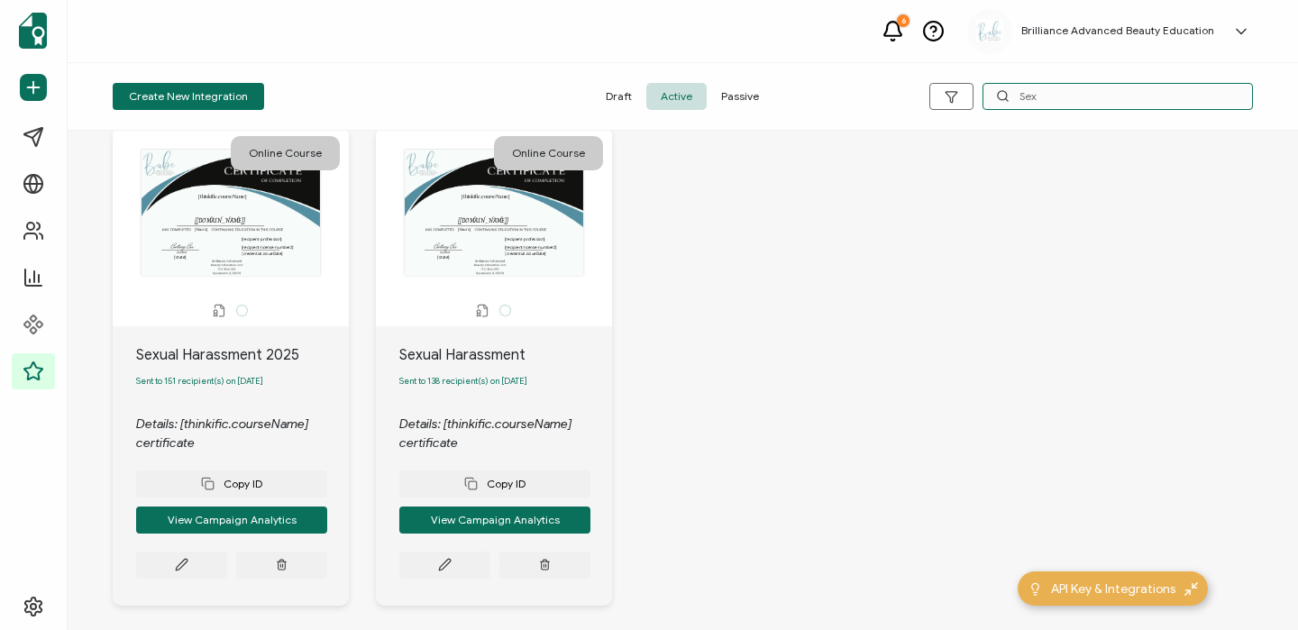
scroll to position [54, 0]
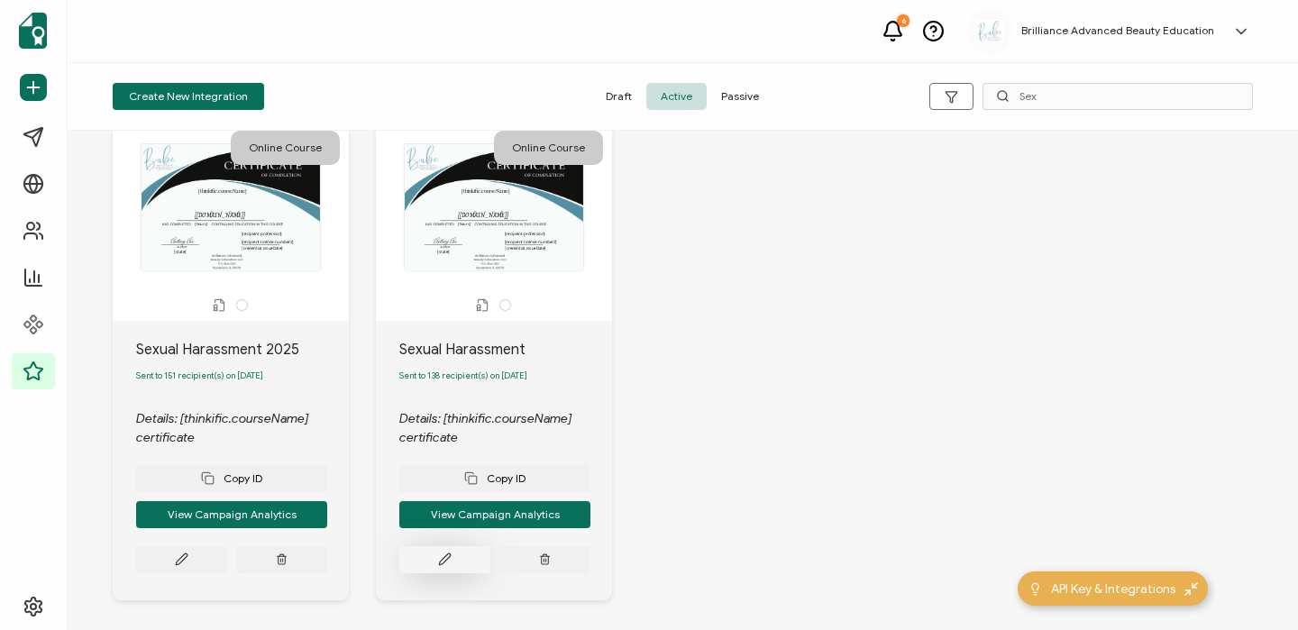
click at [443, 560] on icon at bounding box center [445, 559] width 14 height 14
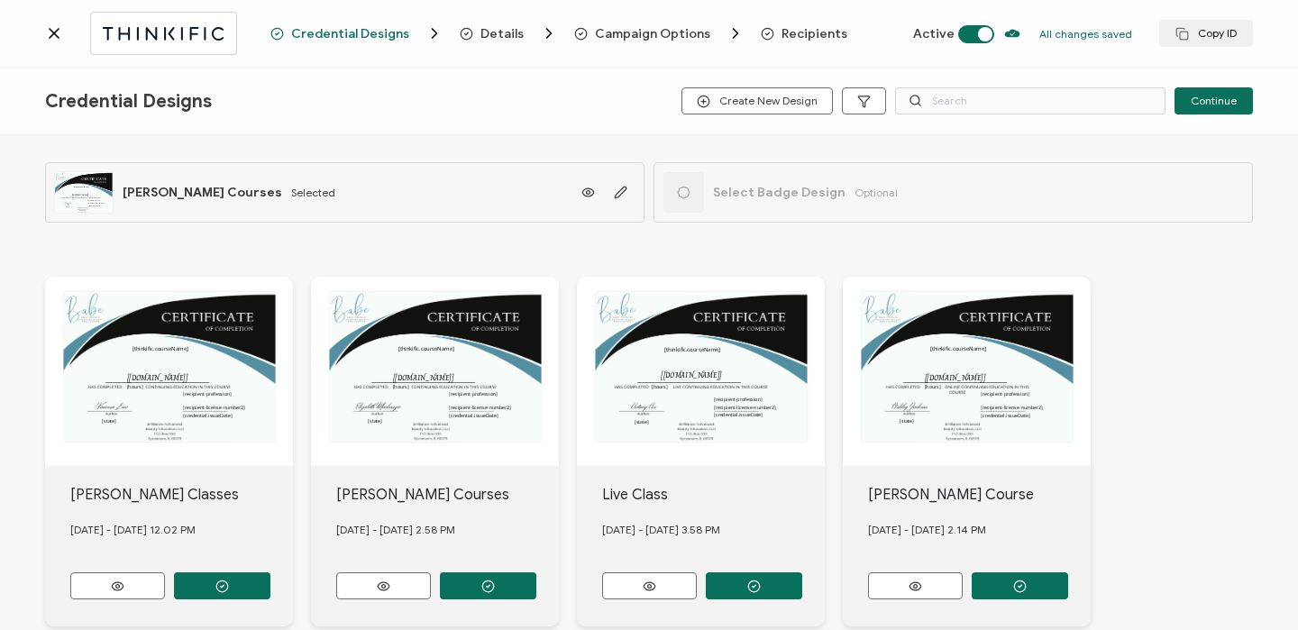
click at [814, 37] on span "Recipients" at bounding box center [814, 34] width 66 height 14
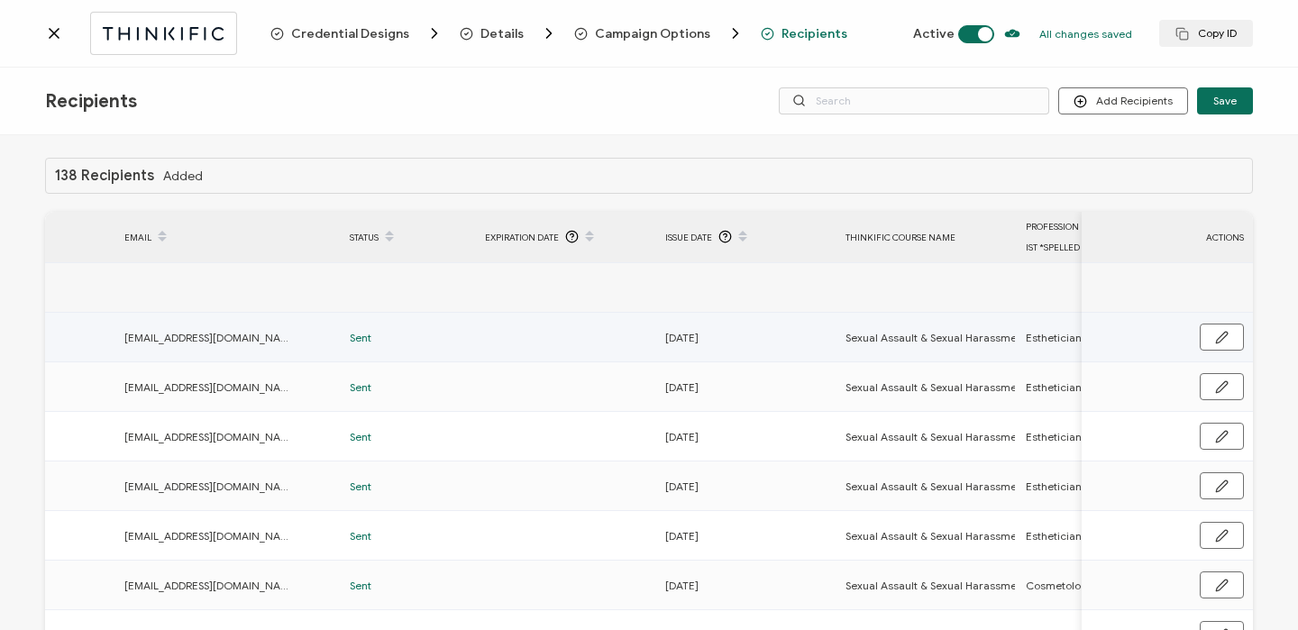
scroll to position [0, 437]
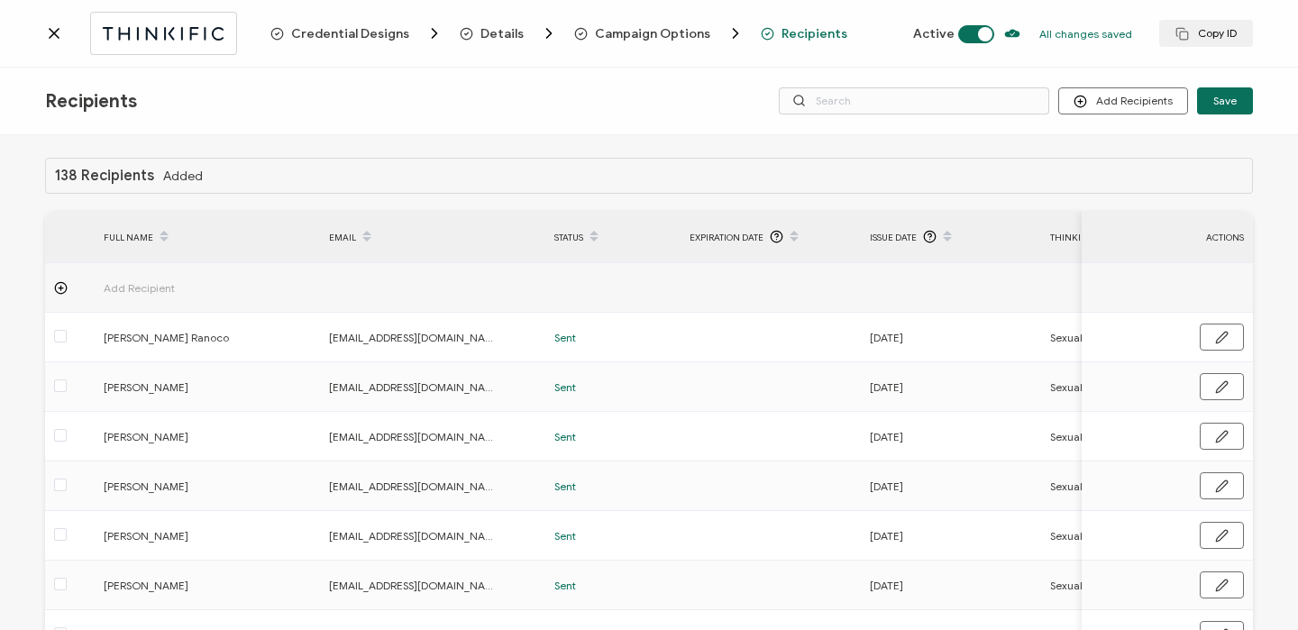
click at [41, 30] on div "Credential Designs Details Campaign Options Recipients Active All changes saved…" at bounding box center [649, 34] width 1298 height 68
click at [58, 32] on icon at bounding box center [54, 33] width 18 height 18
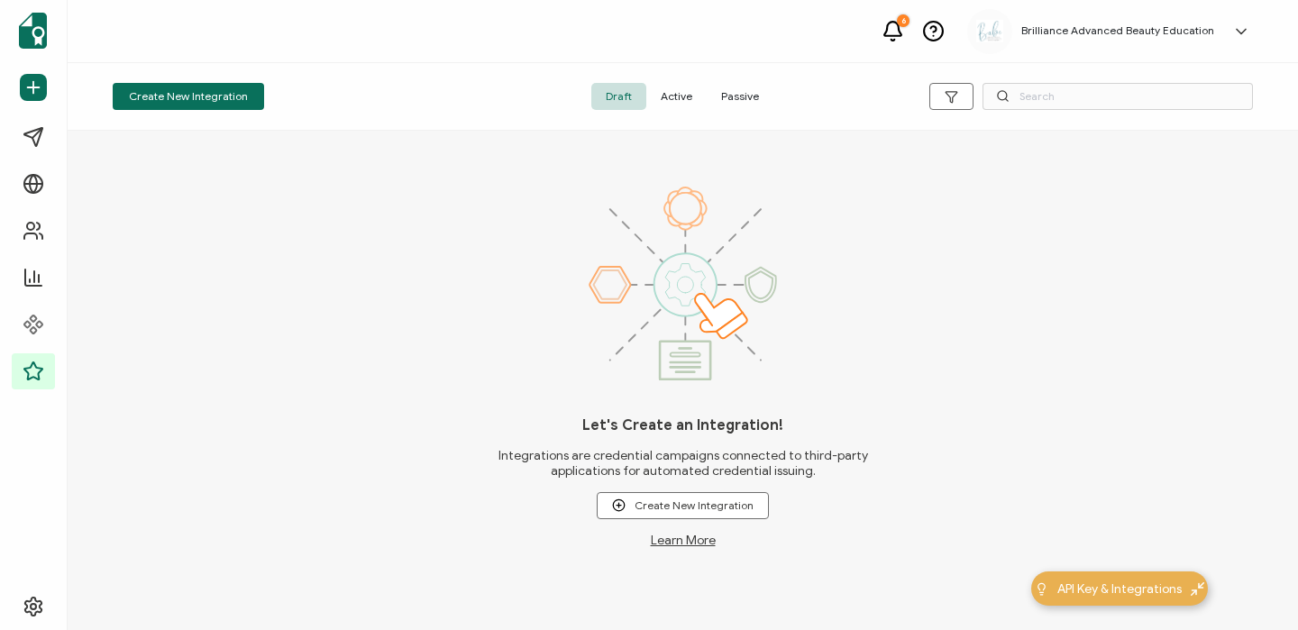
click at [674, 101] on span "Active" at bounding box center [676, 96] width 60 height 27
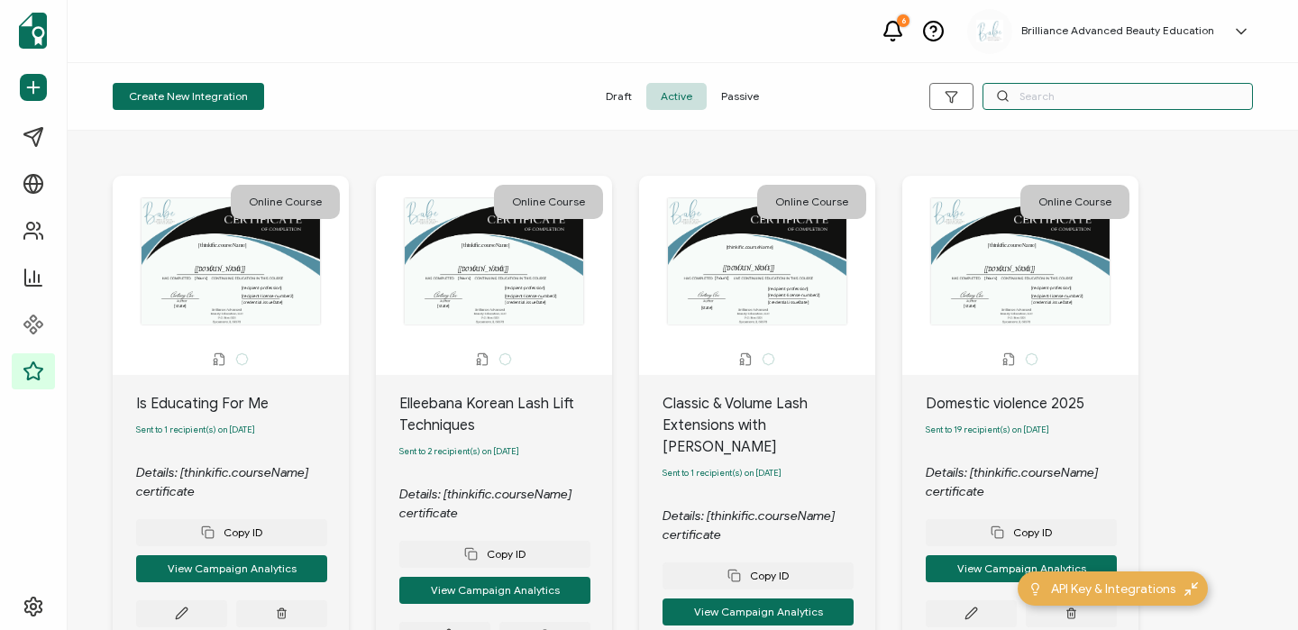
click at [1034, 102] on input "text" at bounding box center [1117, 96] width 270 height 27
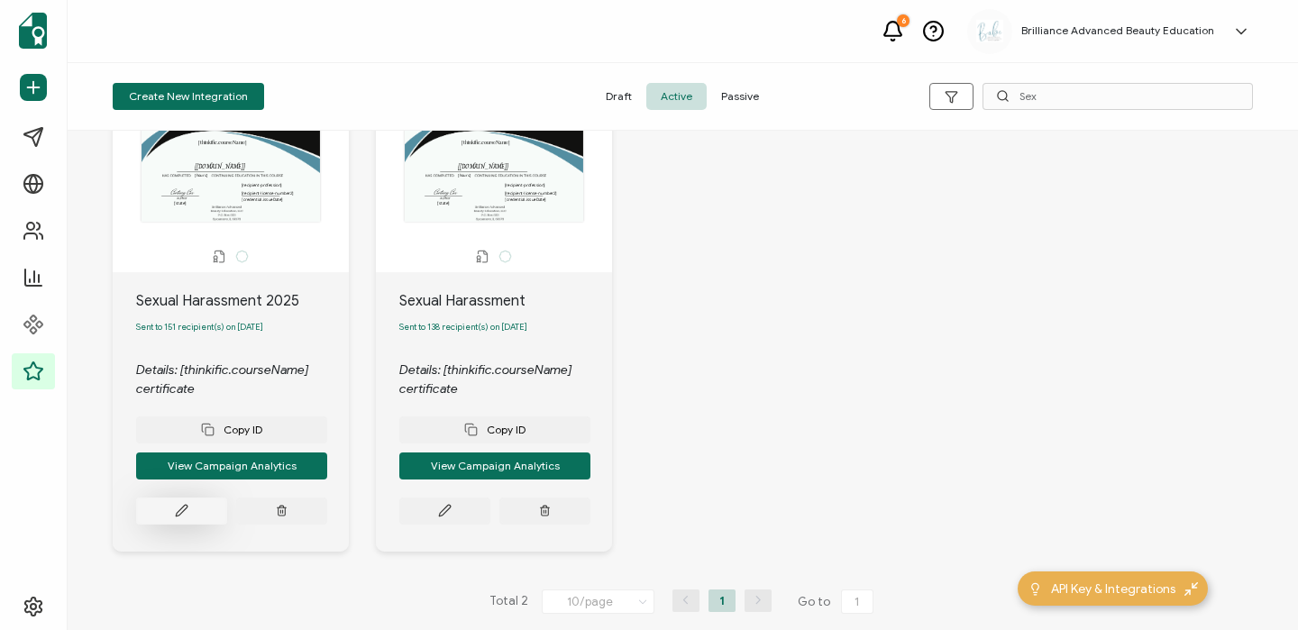
click at [198, 517] on button at bounding box center [181, 511] width 91 height 27
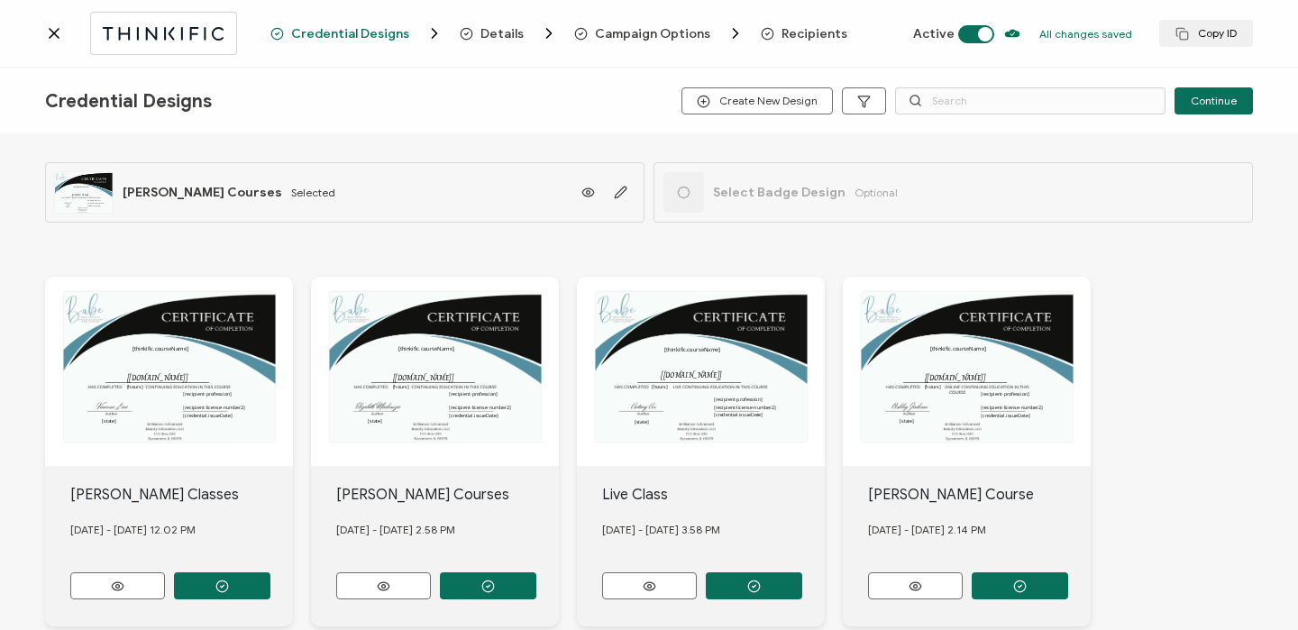
click at [796, 27] on span "Recipients" at bounding box center [814, 34] width 66 height 14
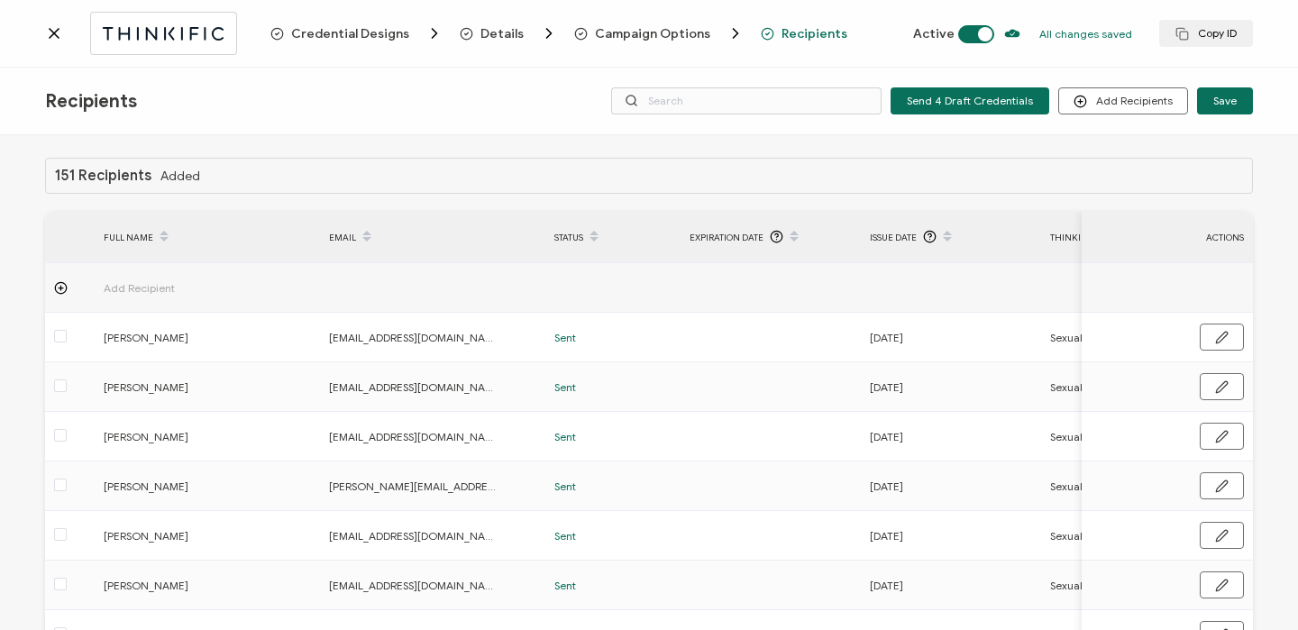
click at [56, 40] on icon at bounding box center [54, 33] width 18 height 18
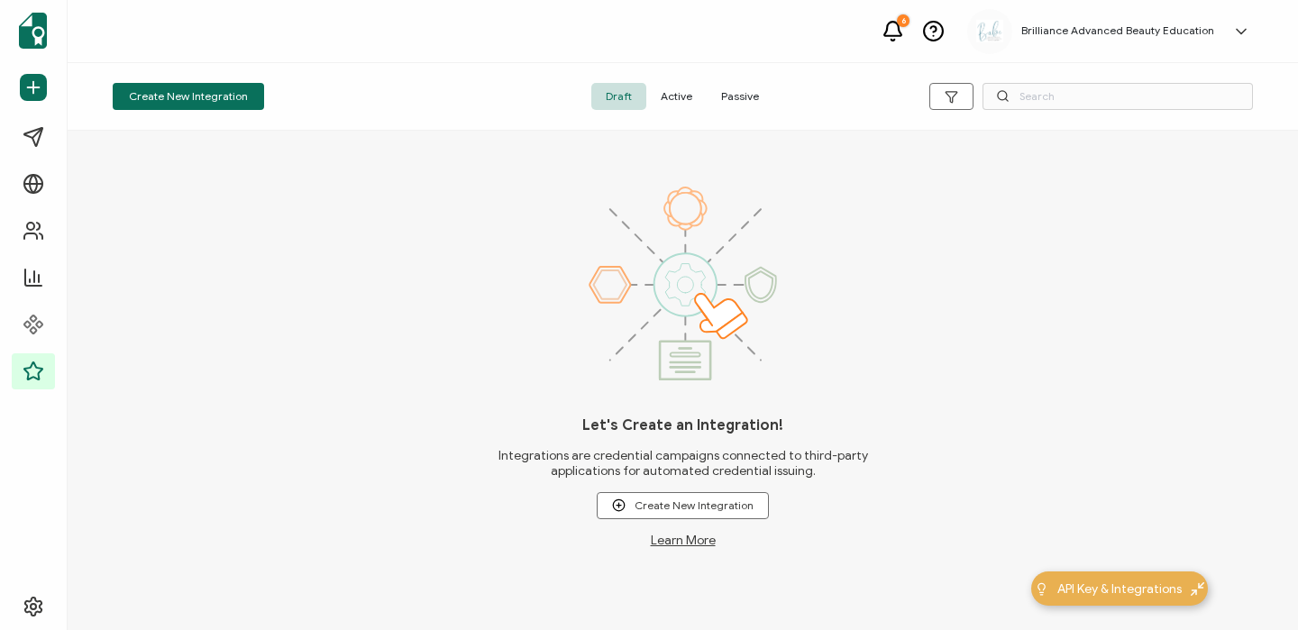
click at [682, 105] on span "Active" at bounding box center [676, 96] width 60 height 27
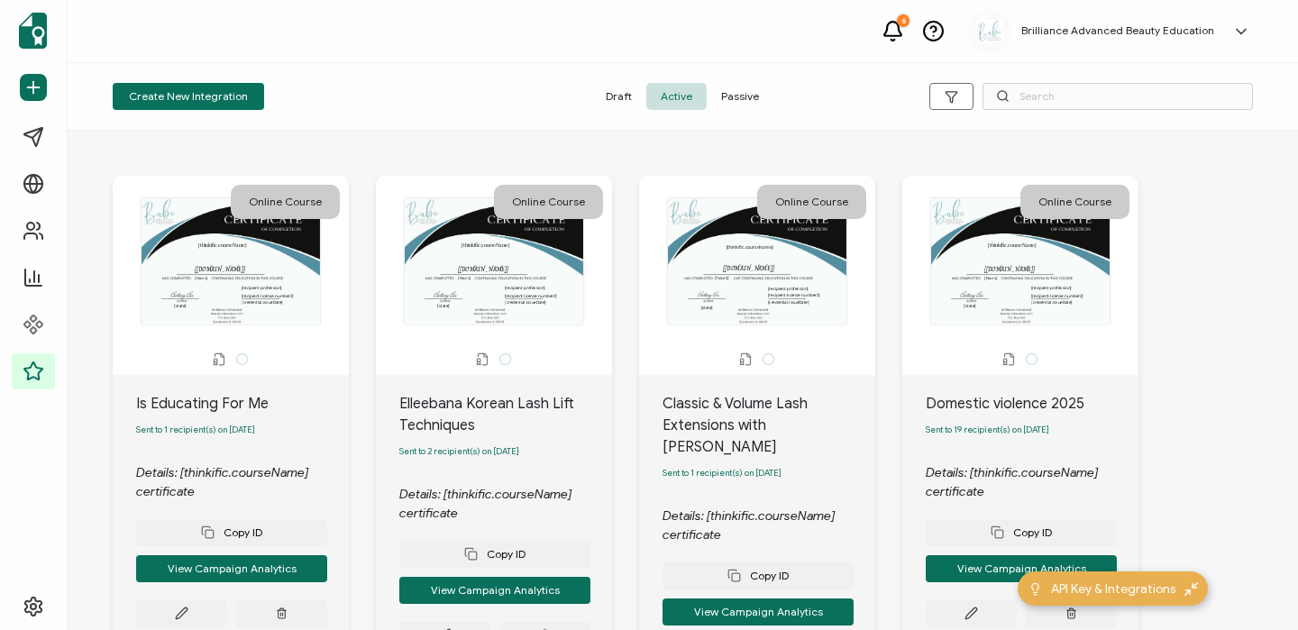
click at [1009, 89] on icon at bounding box center [1003, 96] width 14 height 14
click at [1020, 99] on input "text" at bounding box center [1117, 96] width 270 height 27
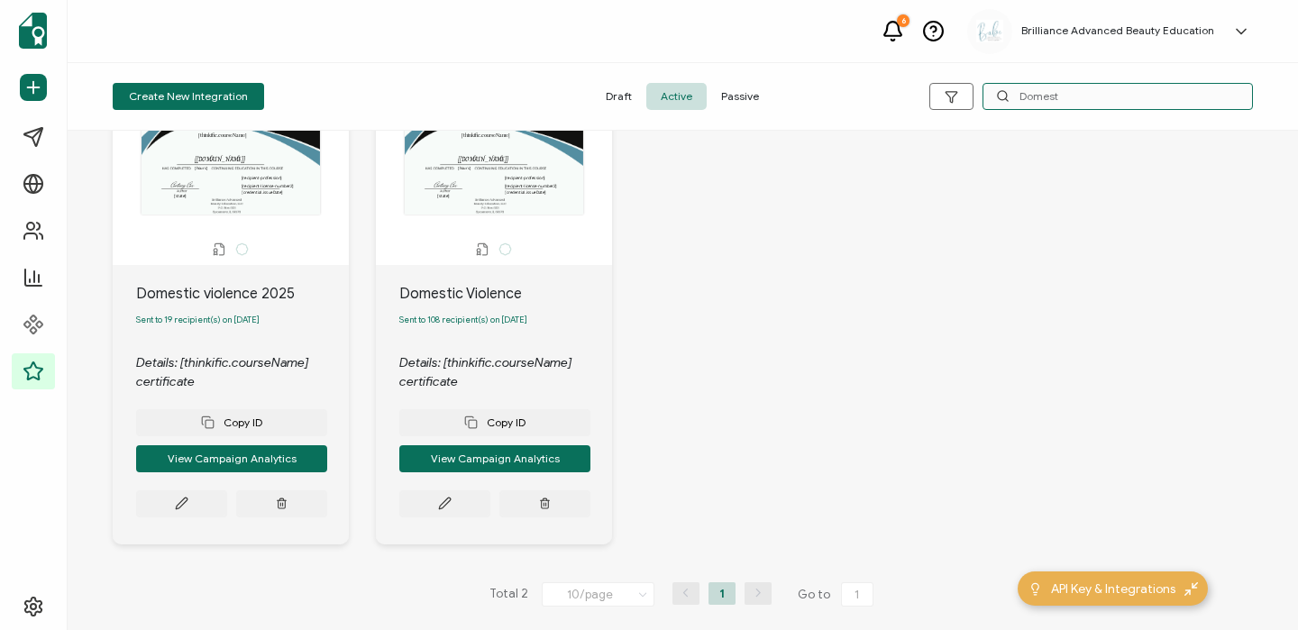
scroll to position [113, 0]
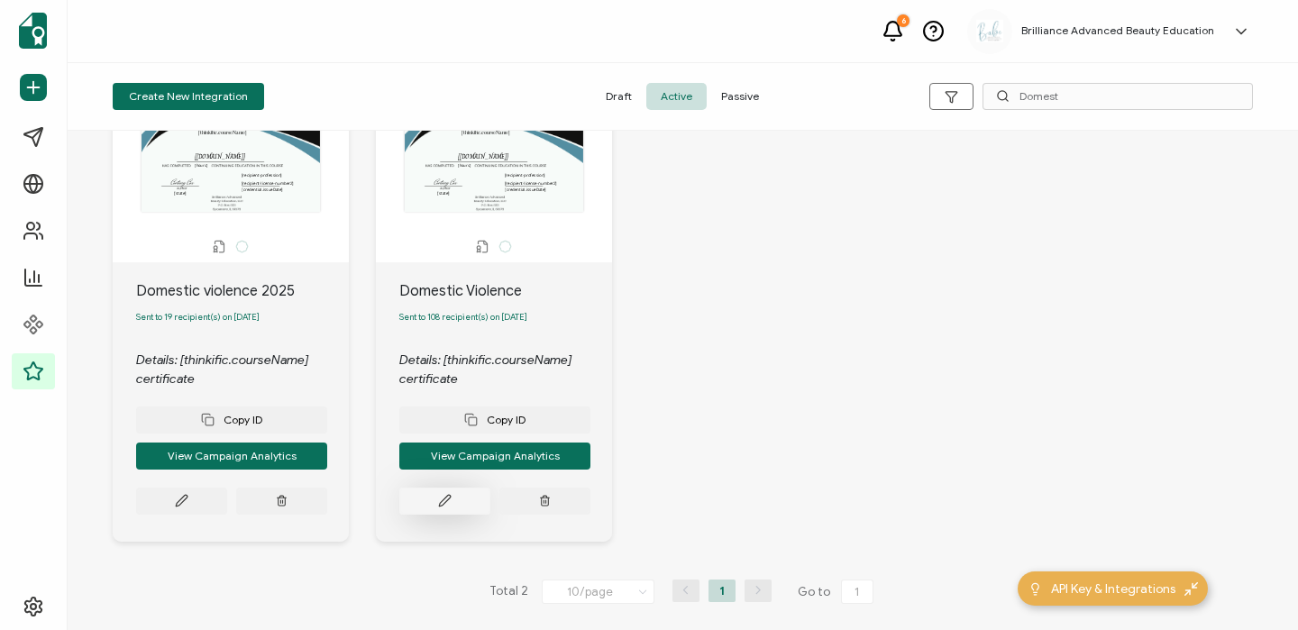
click at [454, 505] on button at bounding box center [444, 501] width 91 height 27
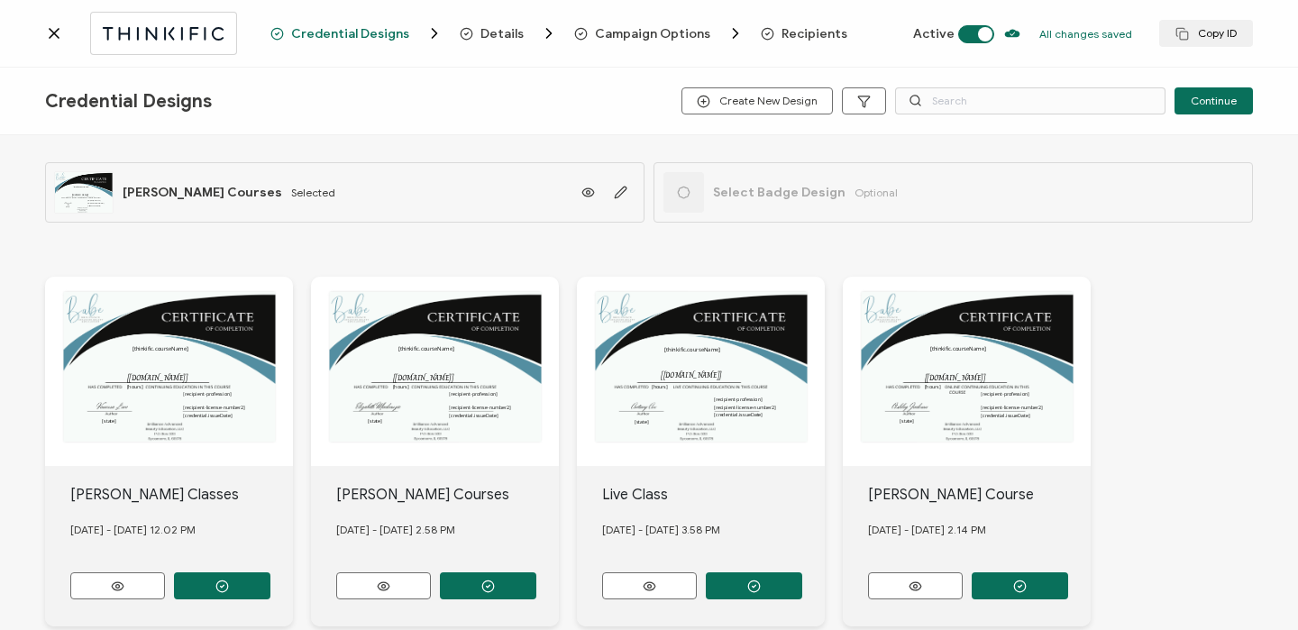
click at [798, 35] on span "Recipients" at bounding box center [814, 34] width 66 height 14
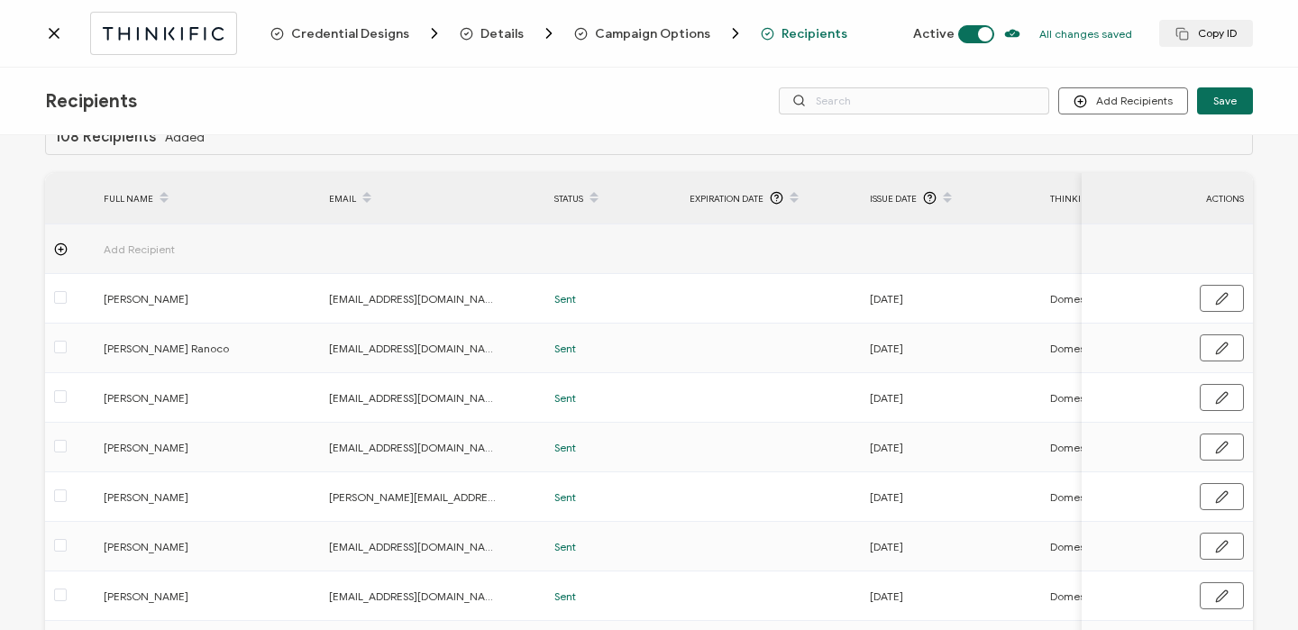
scroll to position [41, 0]
click at [49, 29] on icon at bounding box center [54, 33] width 18 height 18
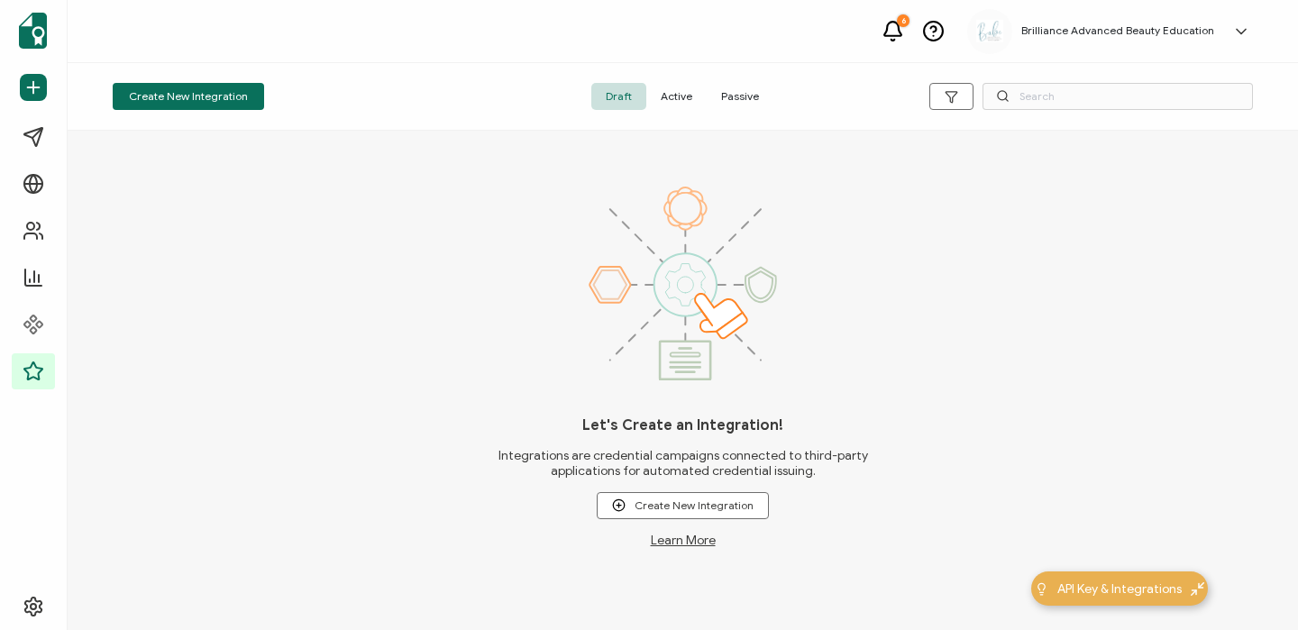
click at [674, 110] on div "Create New Integration Draft Active Passive" at bounding box center [683, 97] width 1230 height 68
click at [677, 103] on span "Active" at bounding box center [676, 96] width 60 height 27
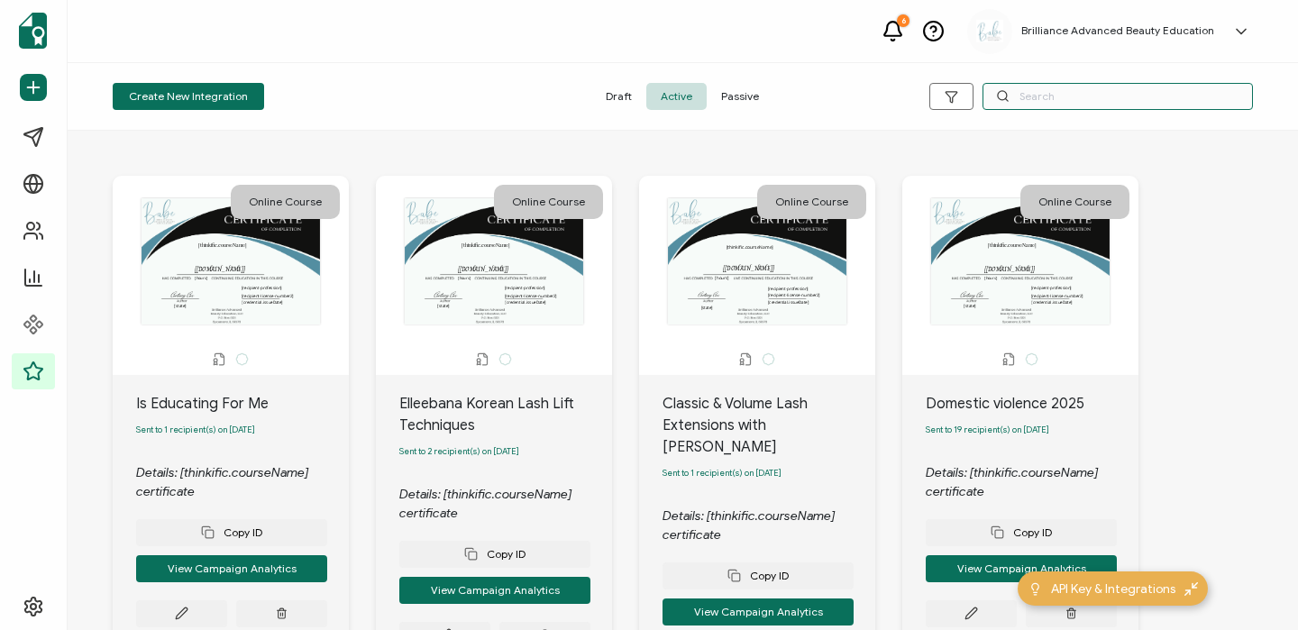
click at [1099, 96] on input "text" at bounding box center [1117, 96] width 270 height 27
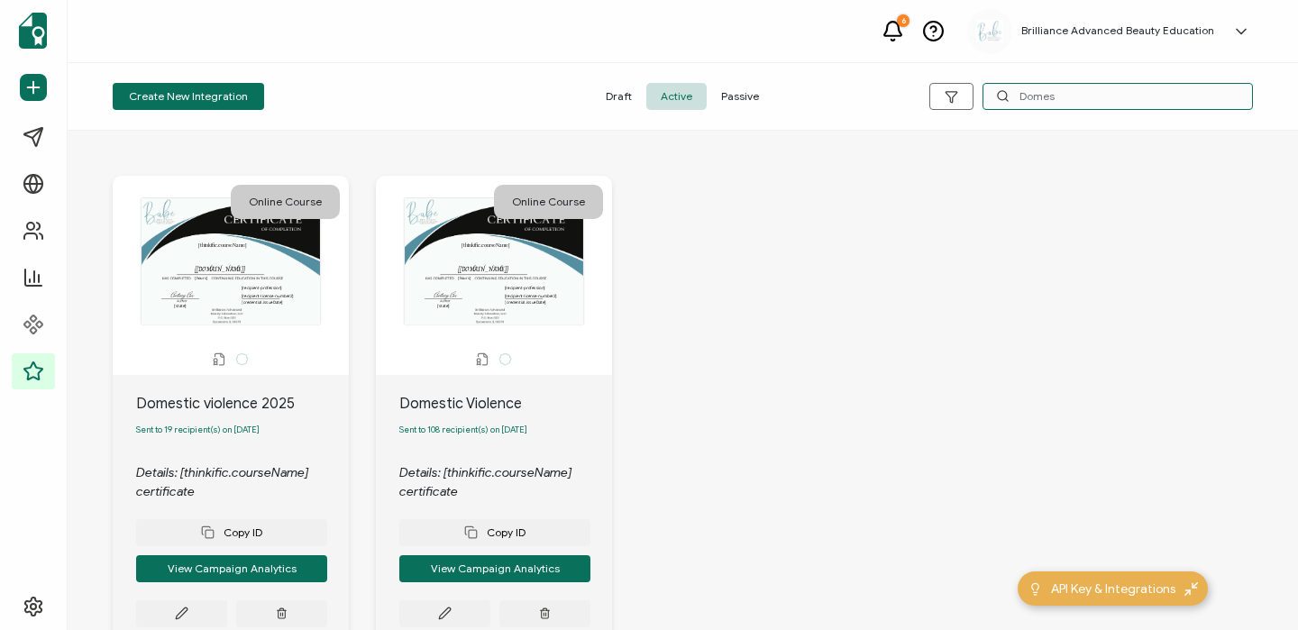
scroll to position [122, 0]
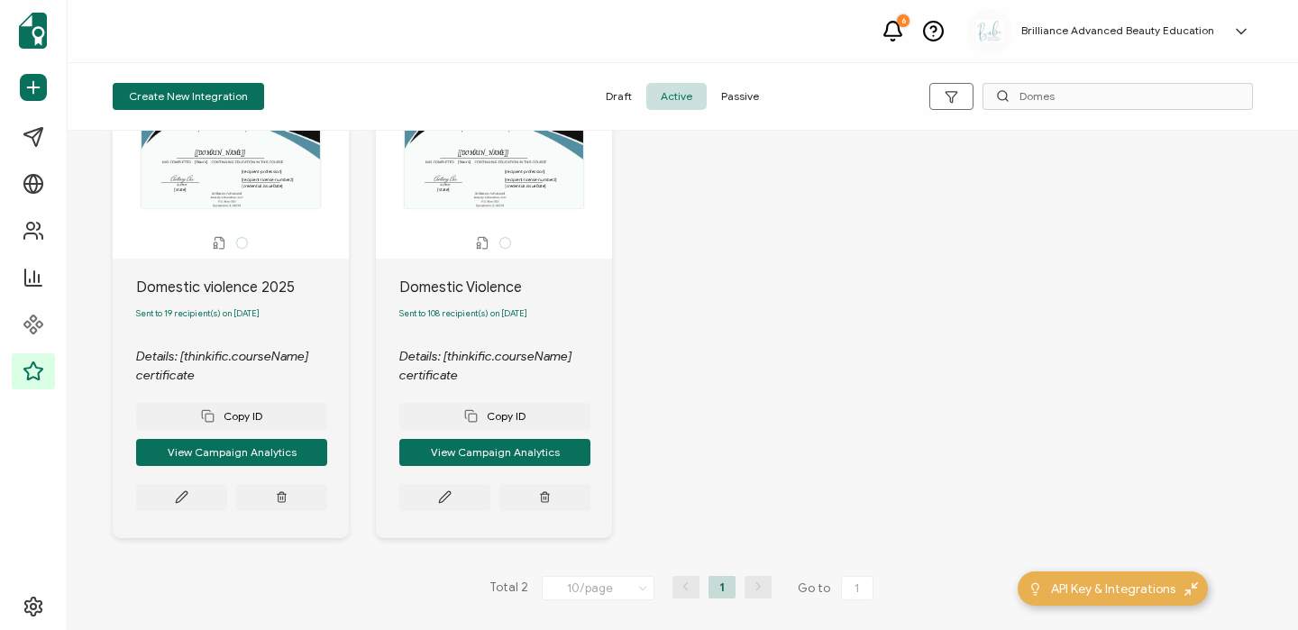
click at [191, 510] on div "Domestic violence 2025 Sent to 19 recipient(s) on [DATE] Details: [thinkific.co…" at bounding box center [231, 398] width 236 height 279
click at [191, 506] on button at bounding box center [181, 497] width 91 height 27
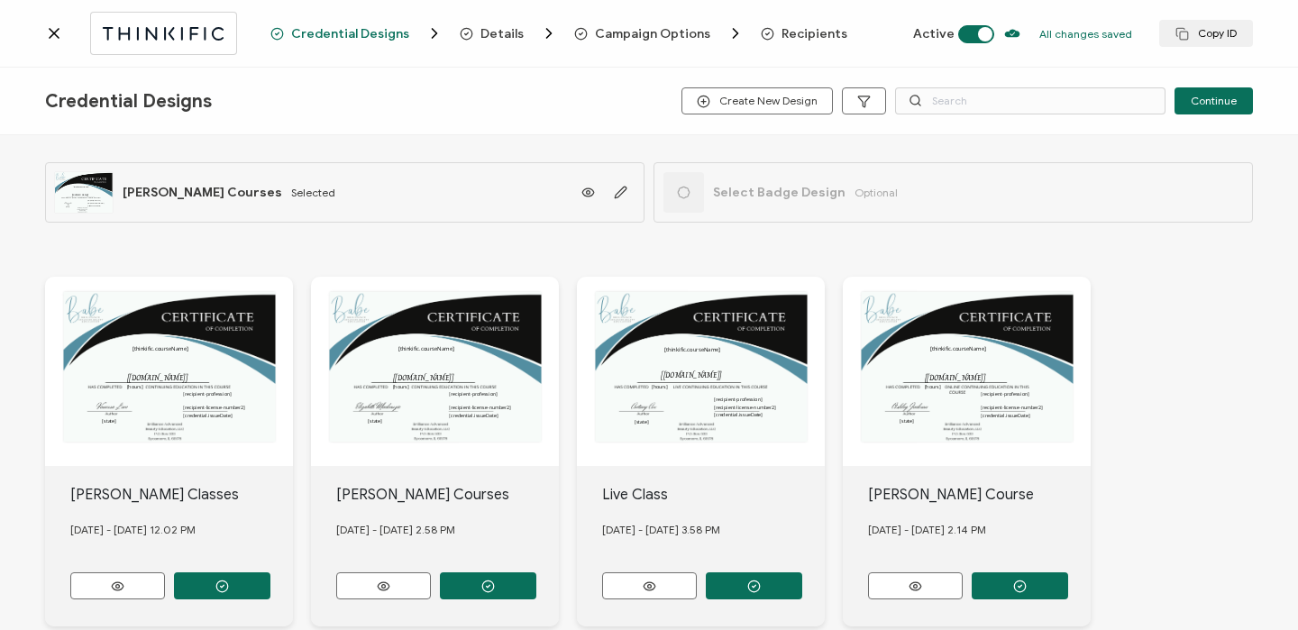
click at [781, 30] on span "Recipients" at bounding box center [814, 34] width 66 height 14
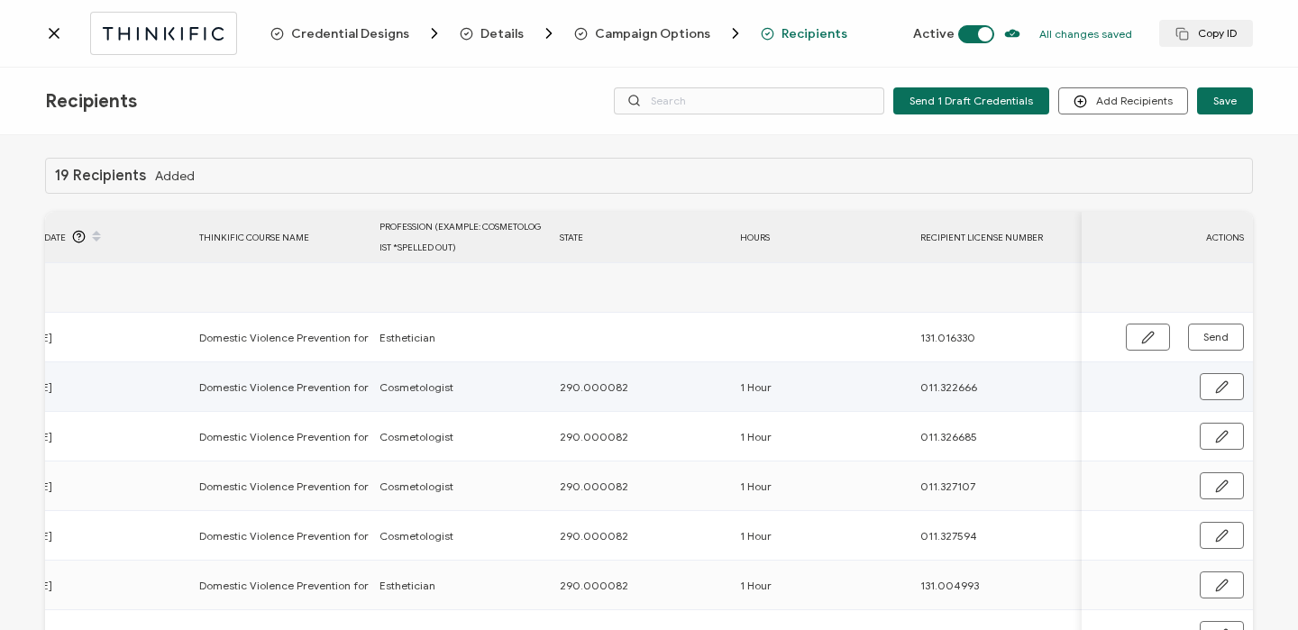
scroll to position [0, 867]
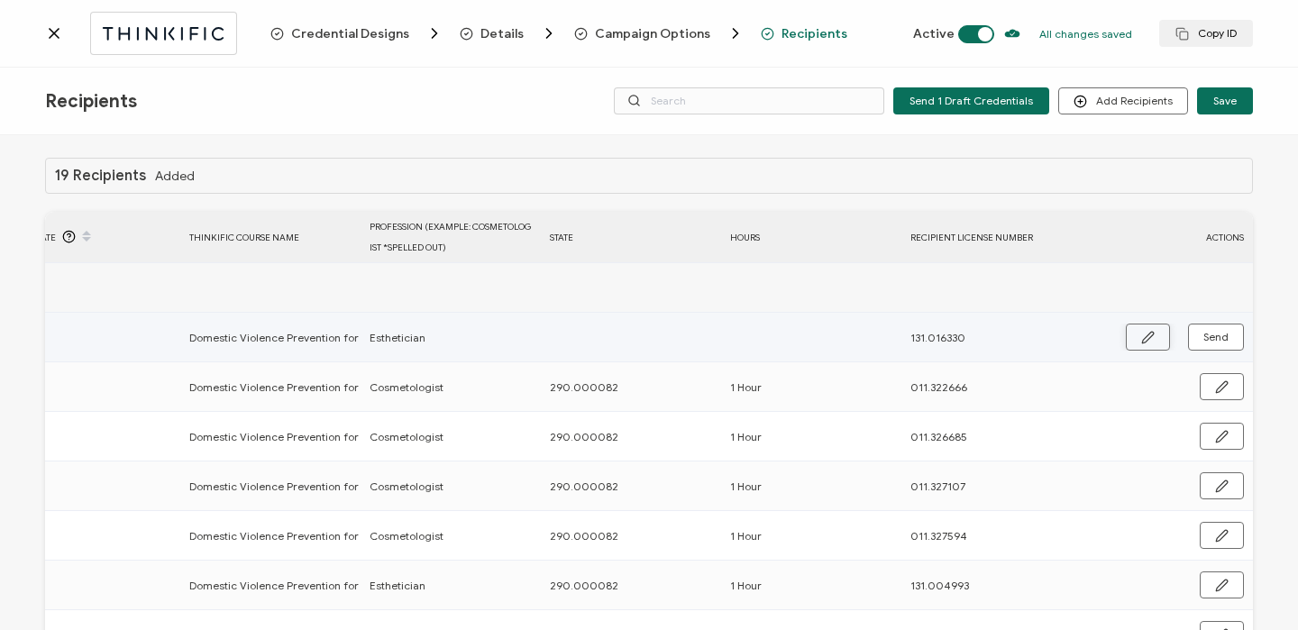
click at [1126, 333] on button "button" at bounding box center [1148, 337] width 44 height 27
click at [648, 329] on input "text" at bounding box center [629, 338] width 158 height 29
click at [1227, 334] on button "button" at bounding box center [1221, 337] width 46 height 27
click at [1227, 334] on button "Send" at bounding box center [1216, 337] width 56 height 27
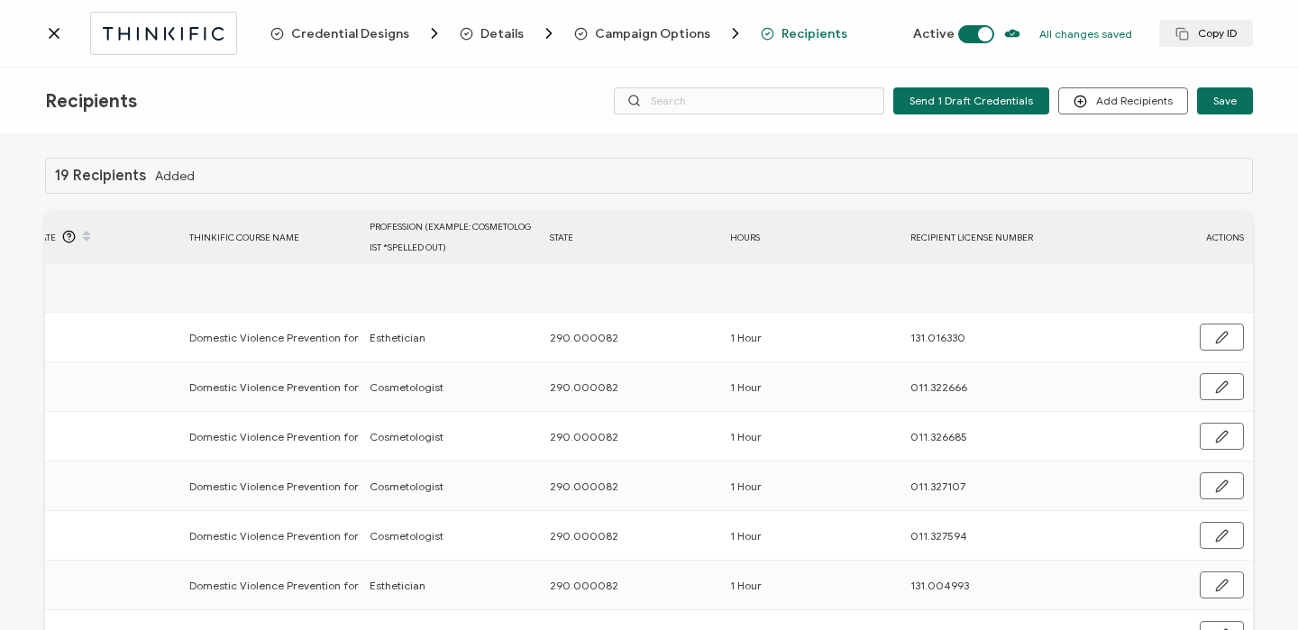
click at [47, 35] on icon at bounding box center [54, 33] width 18 height 18
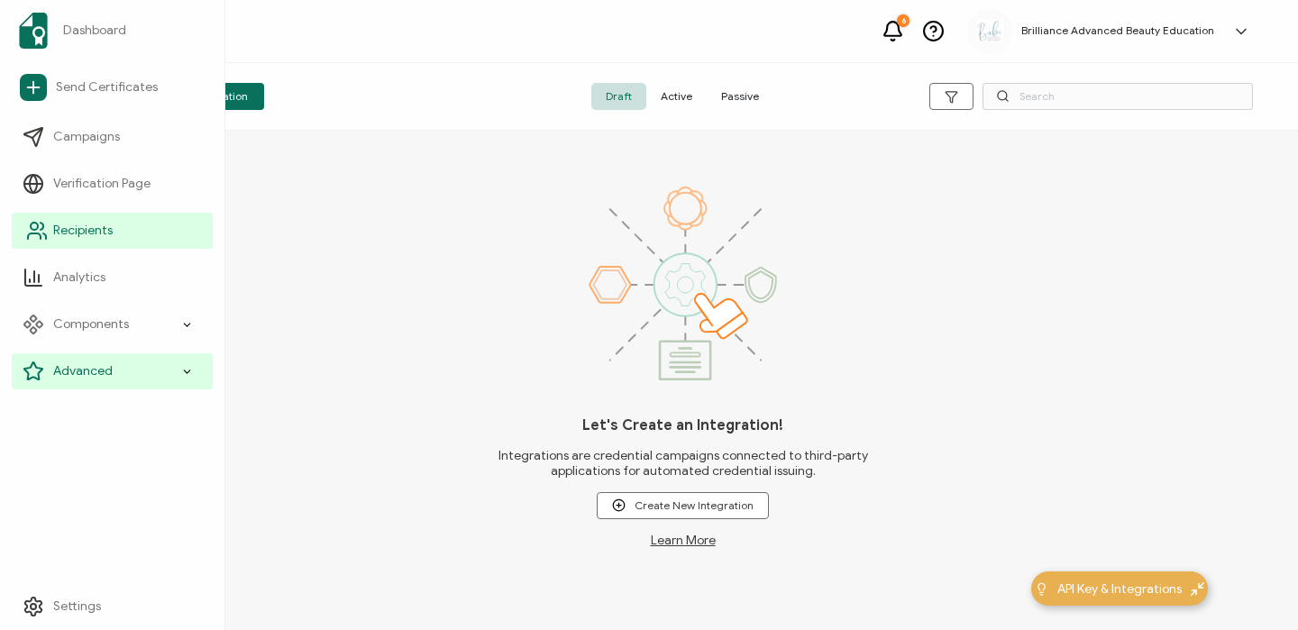
click at [115, 222] on link "Recipients" at bounding box center [112, 231] width 201 height 36
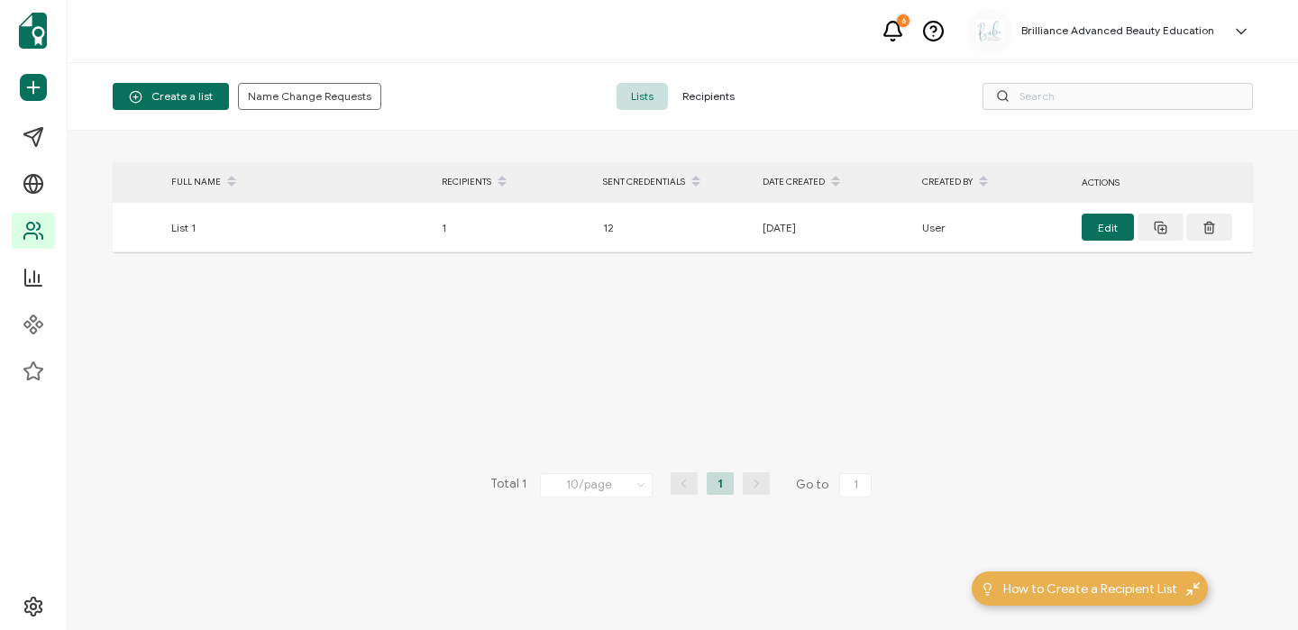
click at [719, 90] on span "Recipients" at bounding box center [708, 96] width 81 height 27
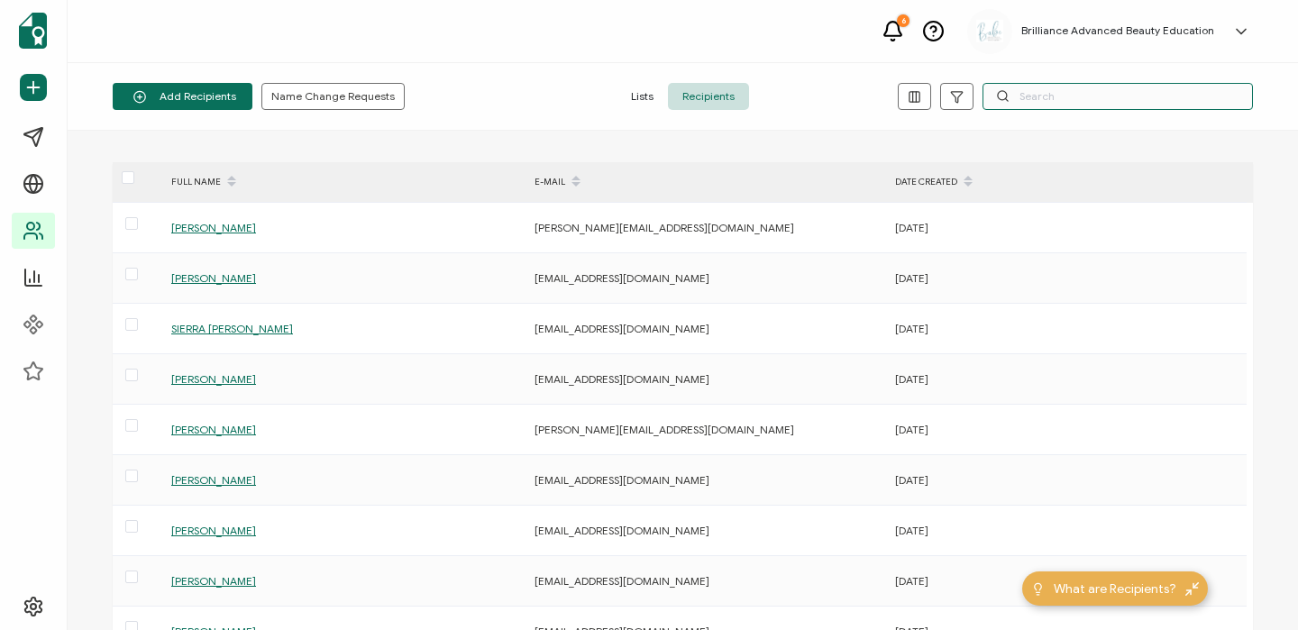
click at [1052, 102] on input "text" at bounding box center [1117, 96] width 270 height 27
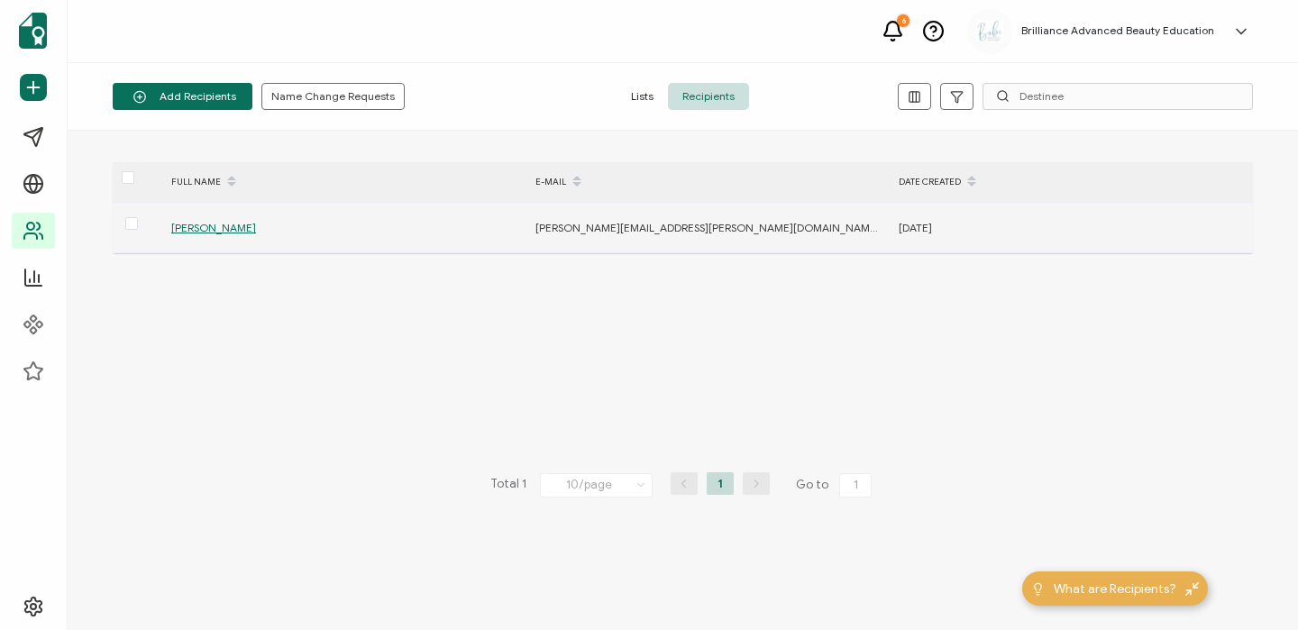
click at [224, 232] on span "[PERSON_NAME]" at bounding box center [213, 228] width 85 height 14
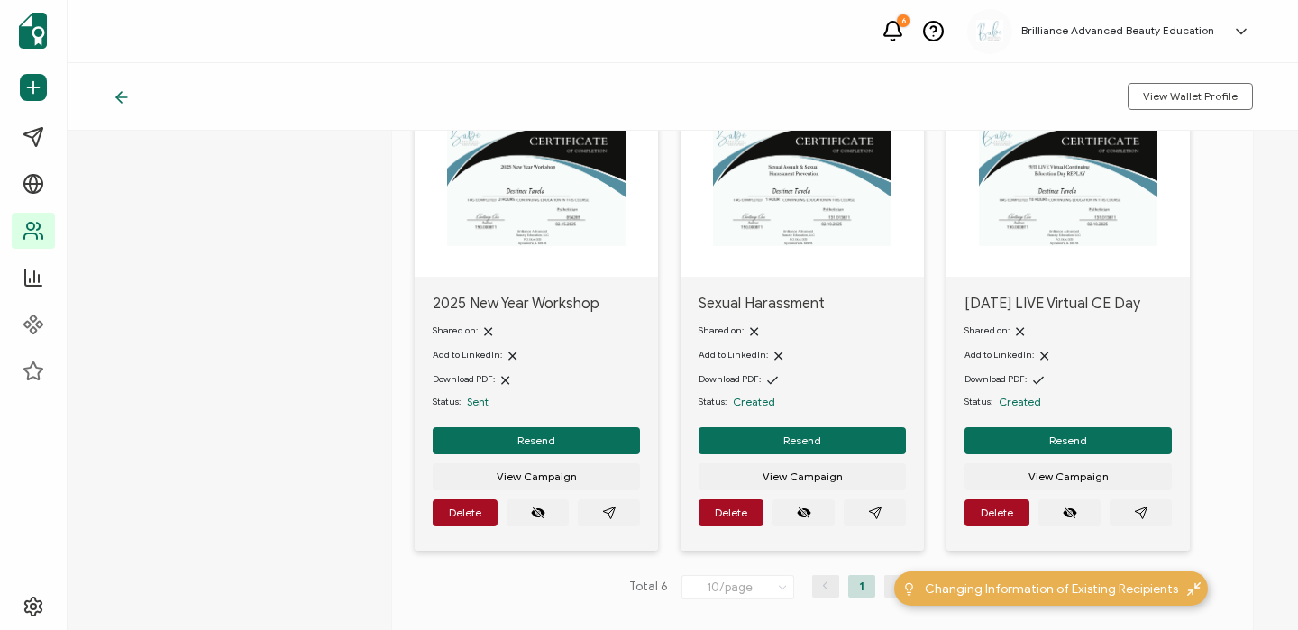
scroll to position [616, 0]
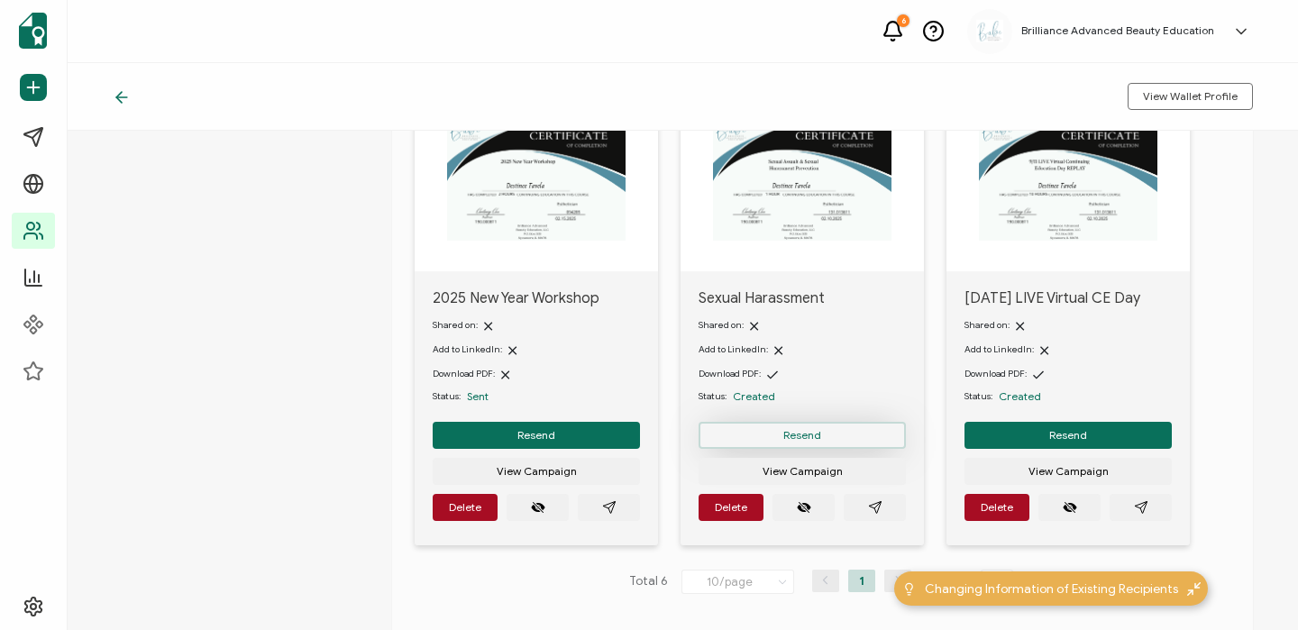
click at [842, 430] on button "Resend" at bounding box center [801, 435] width 207 height 27
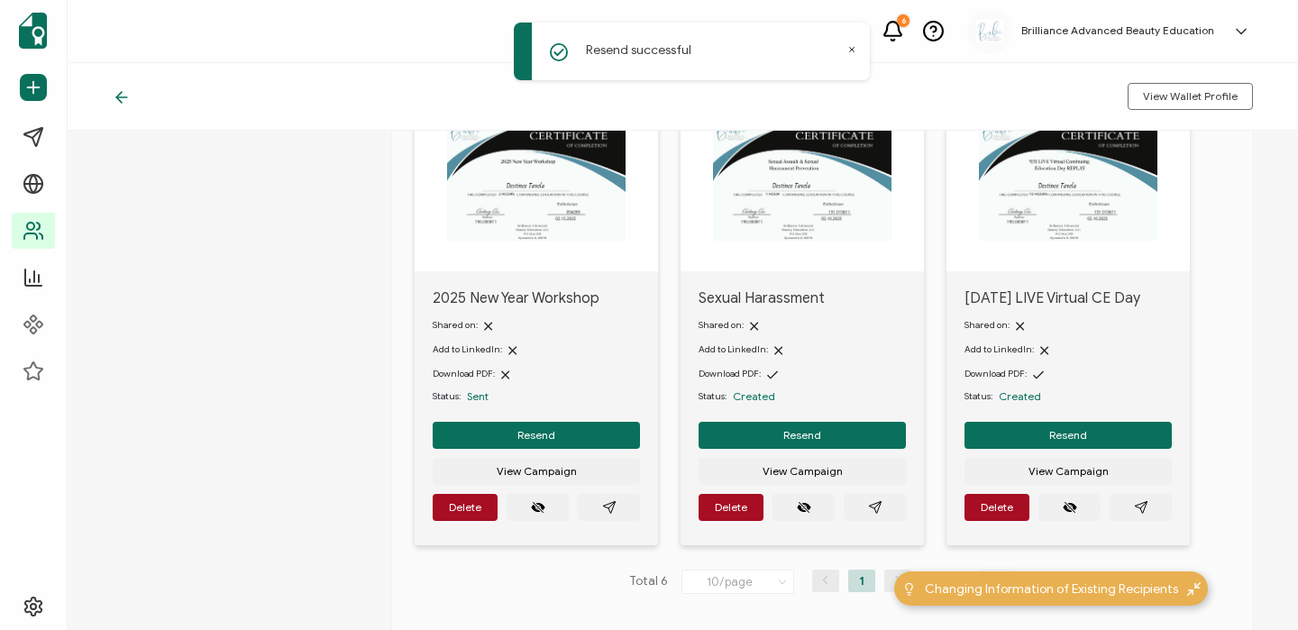
scroll to position [0, 0]
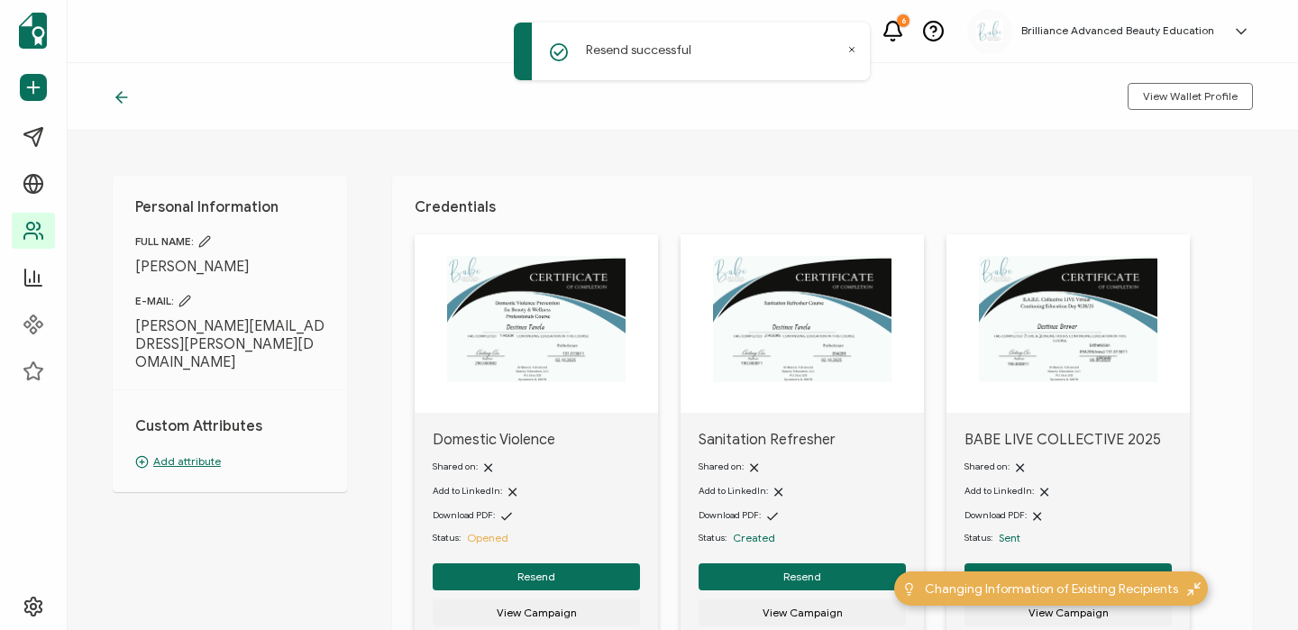
click at [128, 98] on icon at bounding box center [122, 97] width 18 height 18
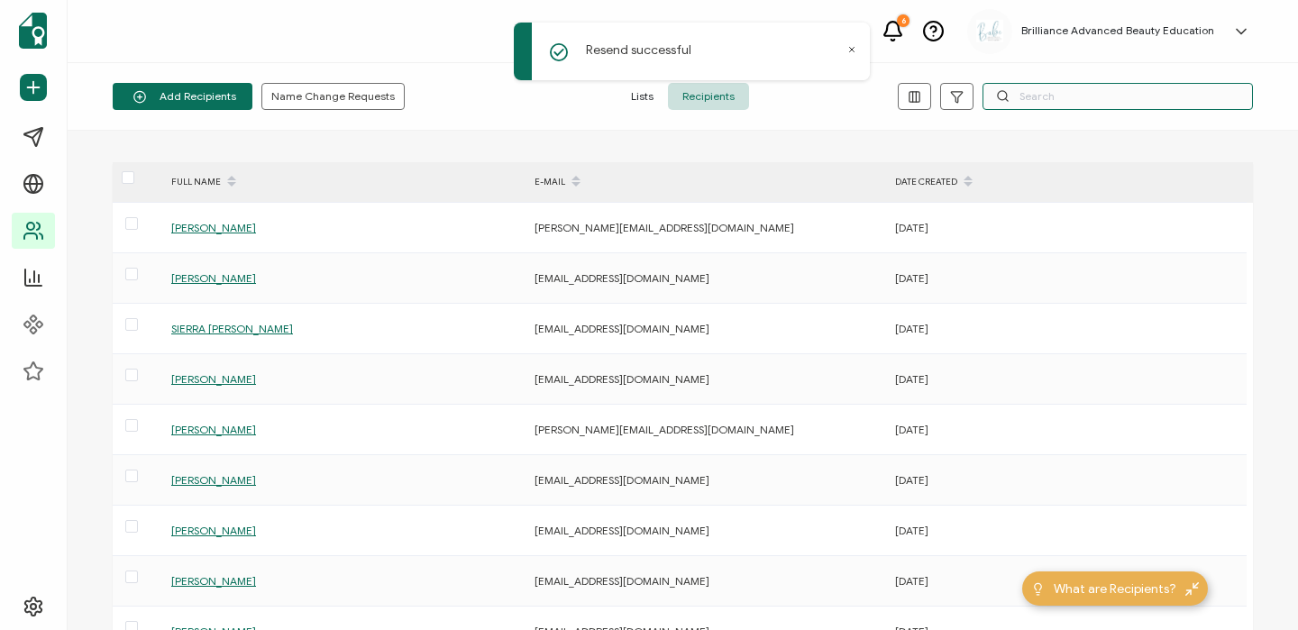
click at [1059, 109] on input "text" at bounding box center [1117, 96] width 270 height 27
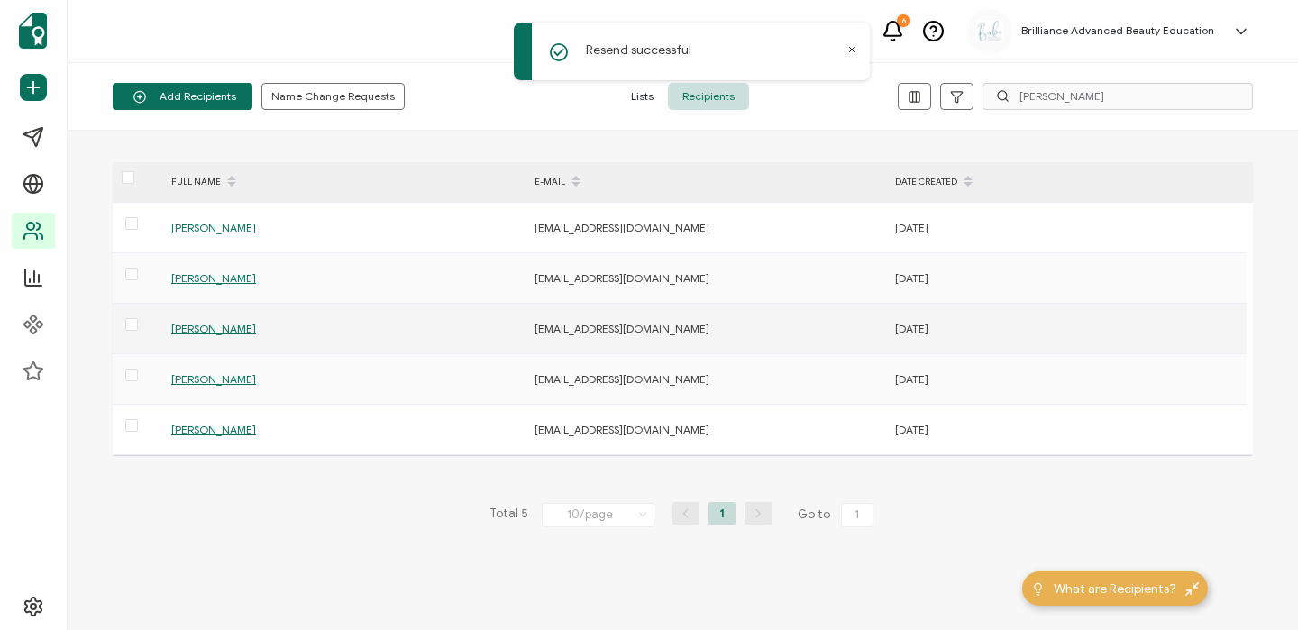
click at [229, 327] on span "[PERSON_NAME]" at bounding box center [213, 329] width 85 height 14
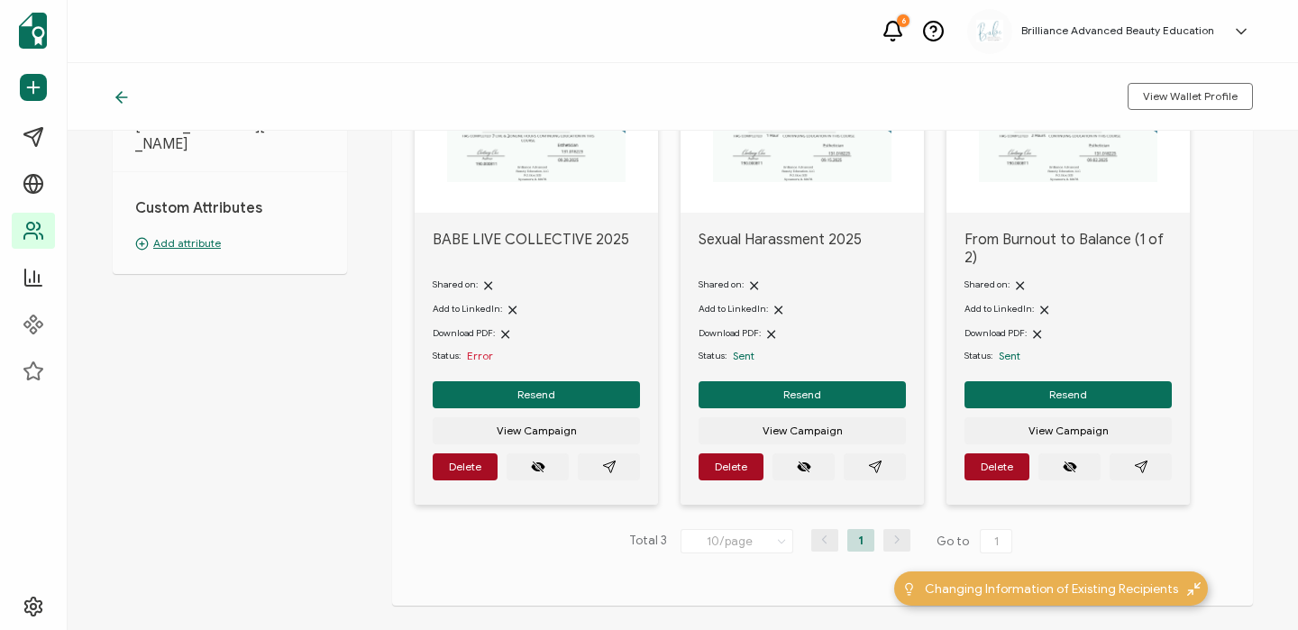
scroll to position [209, 0]
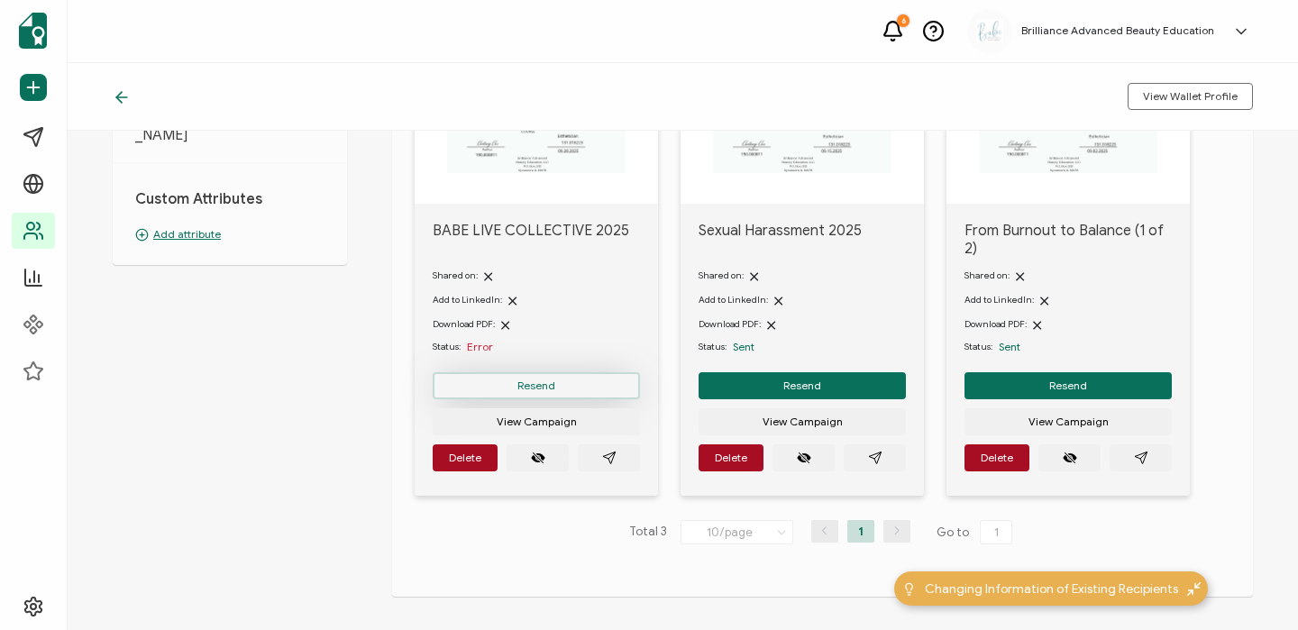
click at [534, 380] on span "Resend" at bounding box center [536, 385] width 38 height 11
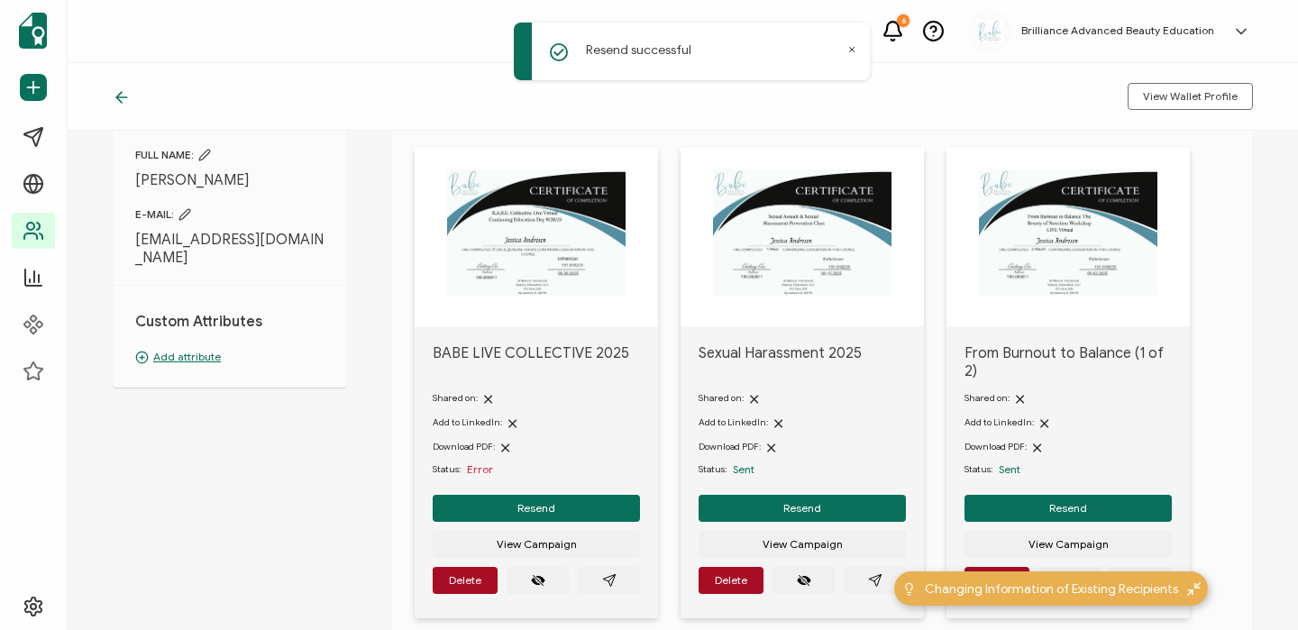
scroll to position [87, 0]
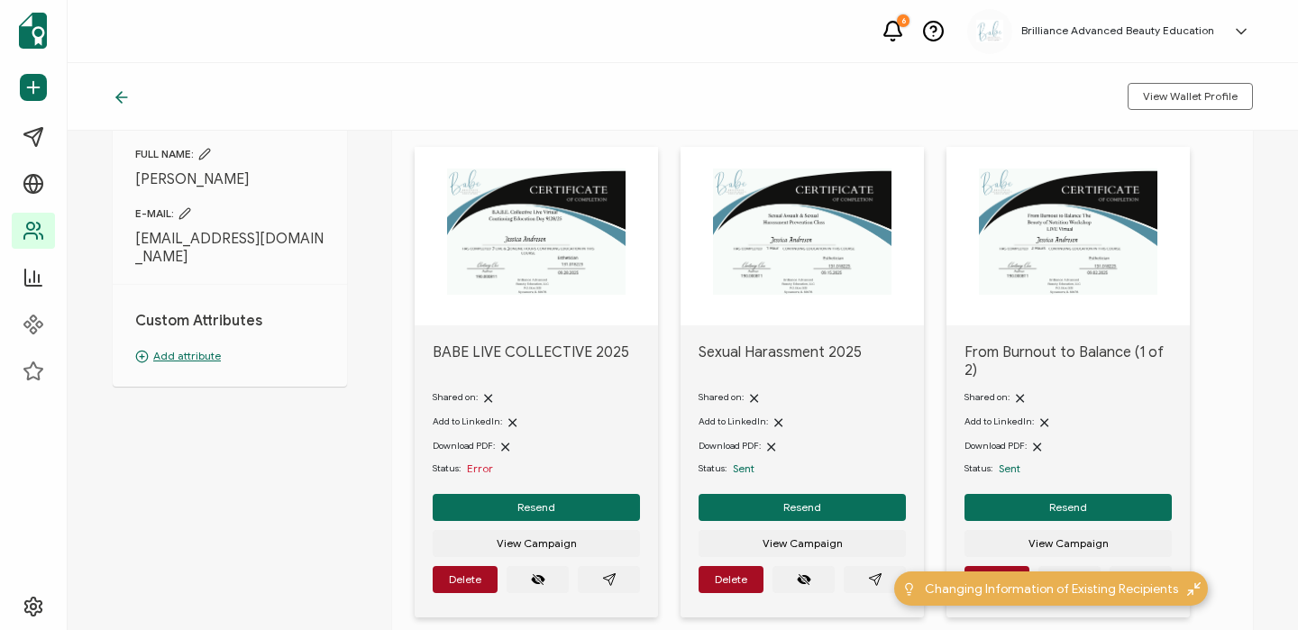
click at [115, 96] on icon at bounding box center [122, 97] width 18 height 18
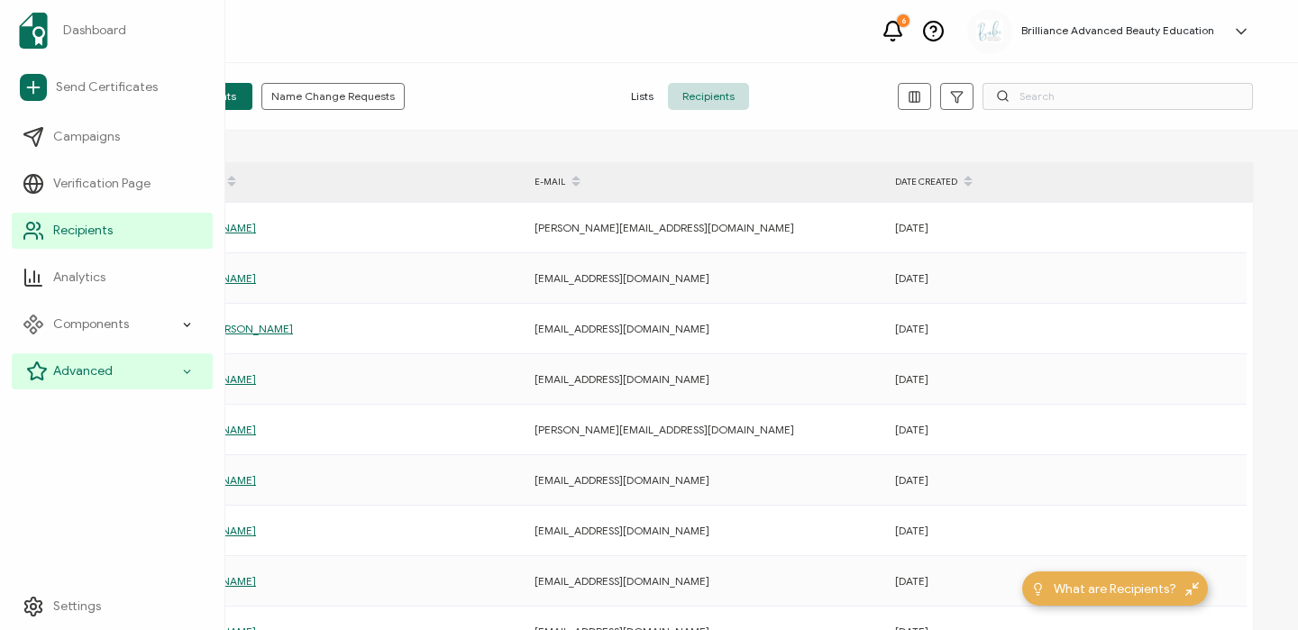
click at [95, 377] on span "Advanced" at bounding box center [82, 371] width 59 height 18
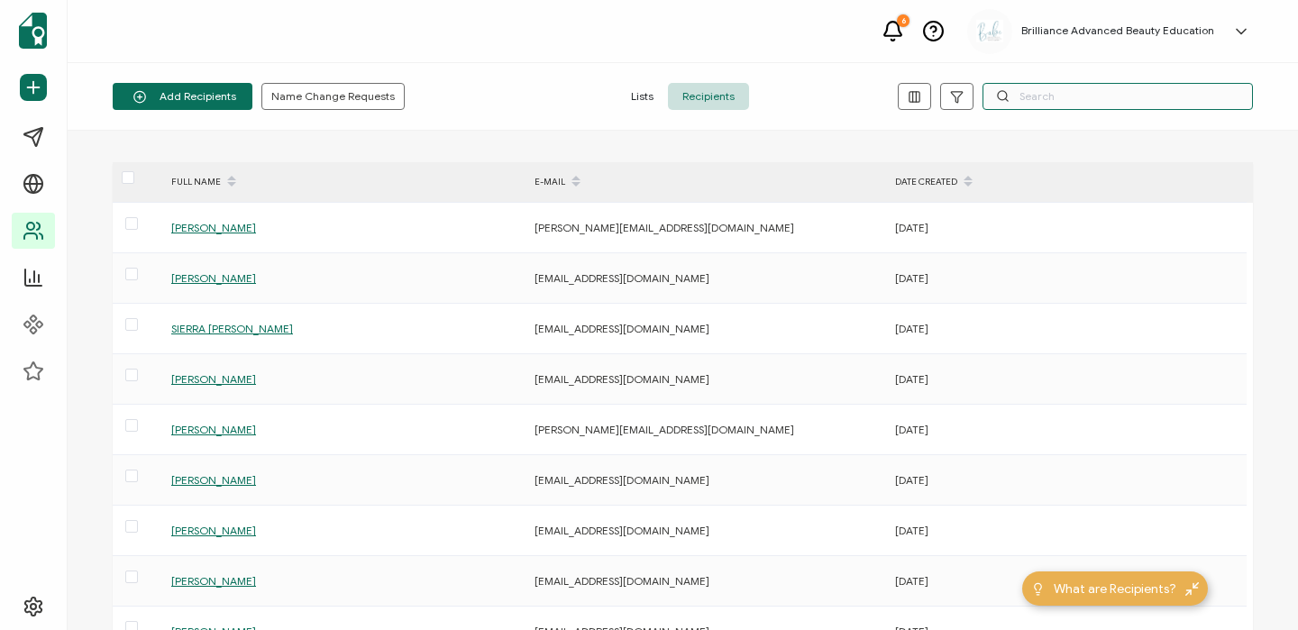
click at [1053, 90] on input "text" at bounding box center [1117, 96] width 270 height 27
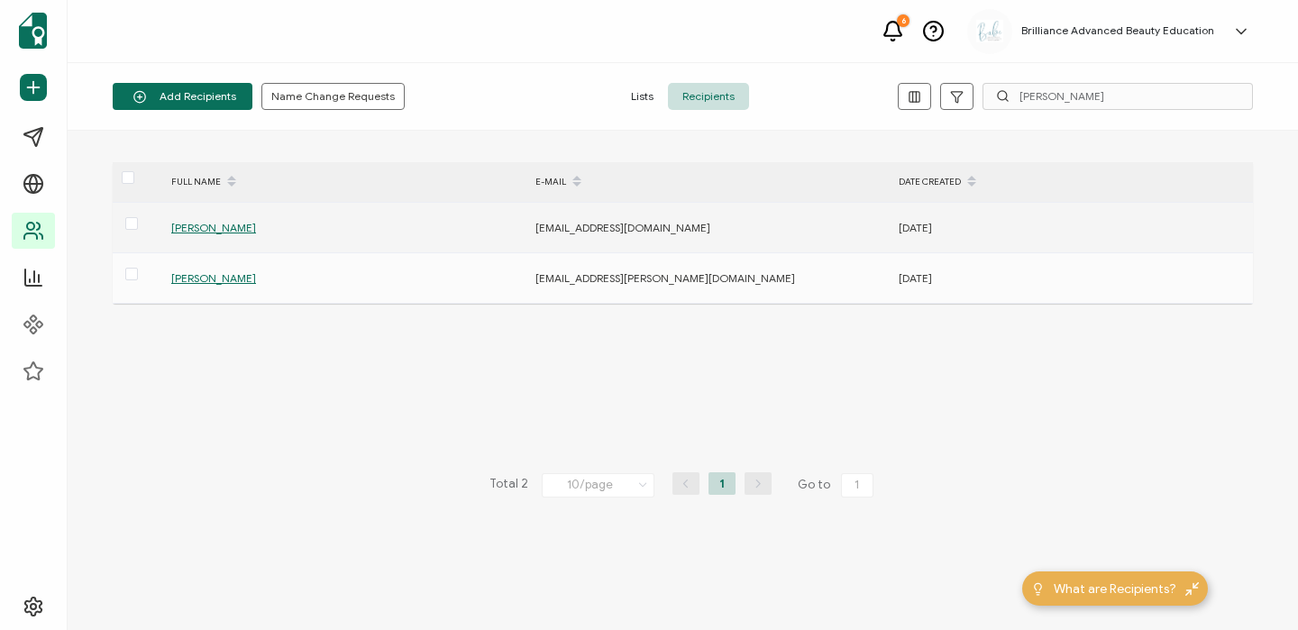
click at [195, 229] on span "[PERSON_NAME]" at bounding box center [213, 228] width 85 height 14
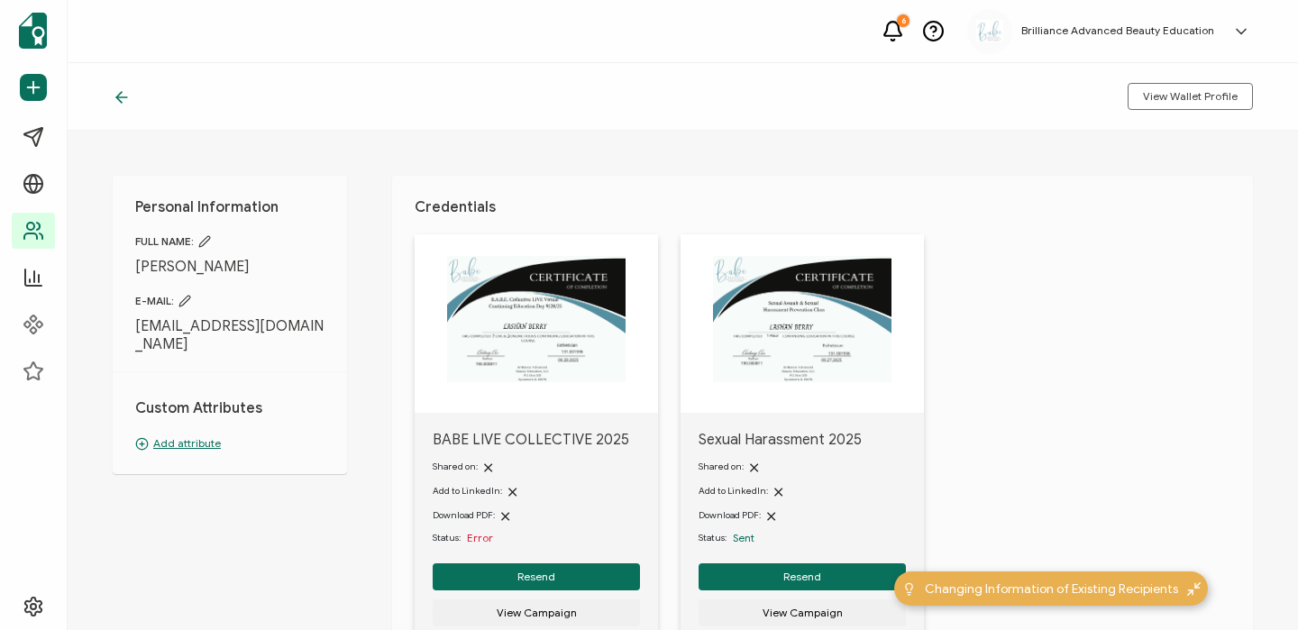
click at [831, 88] on div "View Wallet Profile" at bounding box center [683, 97] width 1230 height 68
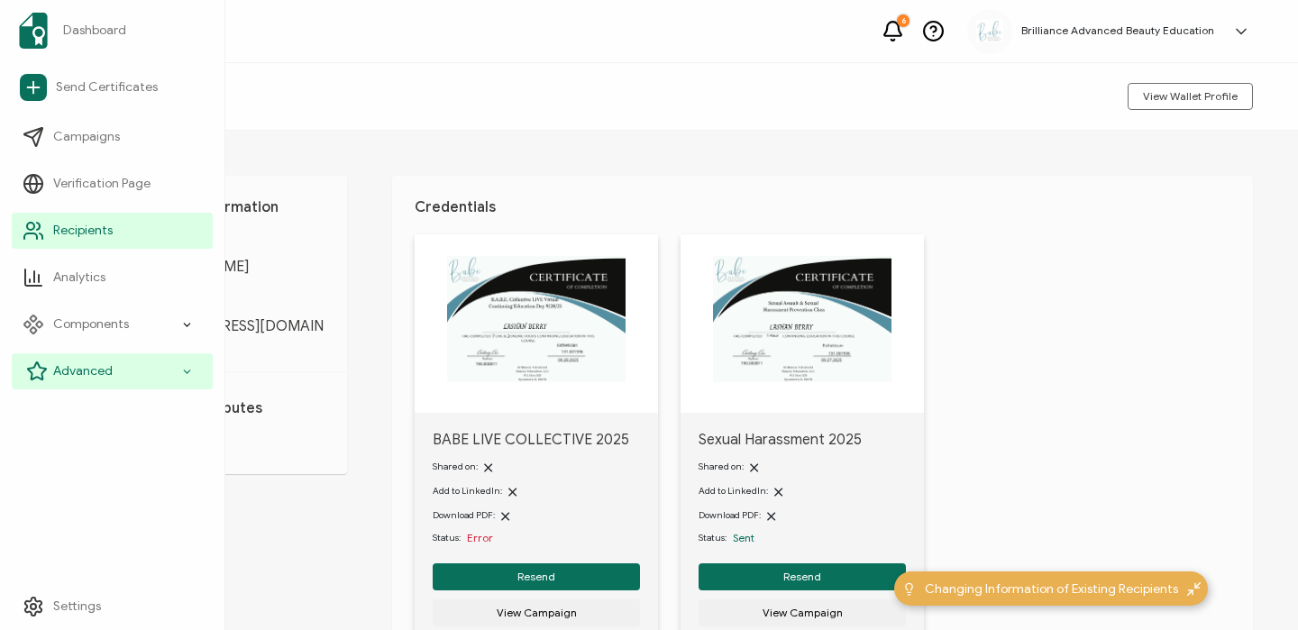
click at [68, 370] on span "Advanced" at bounding box center [82, 371] width 59 height 18
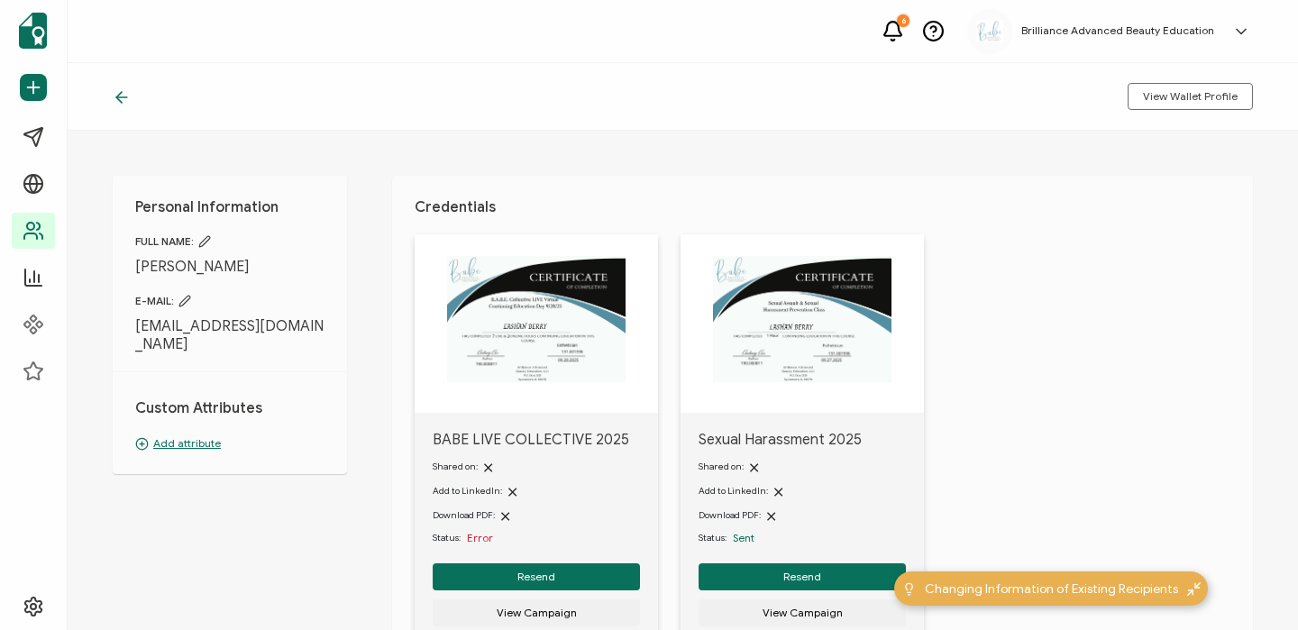
click at [505, 69] on div "View Wallet Profile" at bounding box center [683, 97] width 1230 height 68
click at [123, 99] on icon at bounding box center [122, 97] width 18 height 18
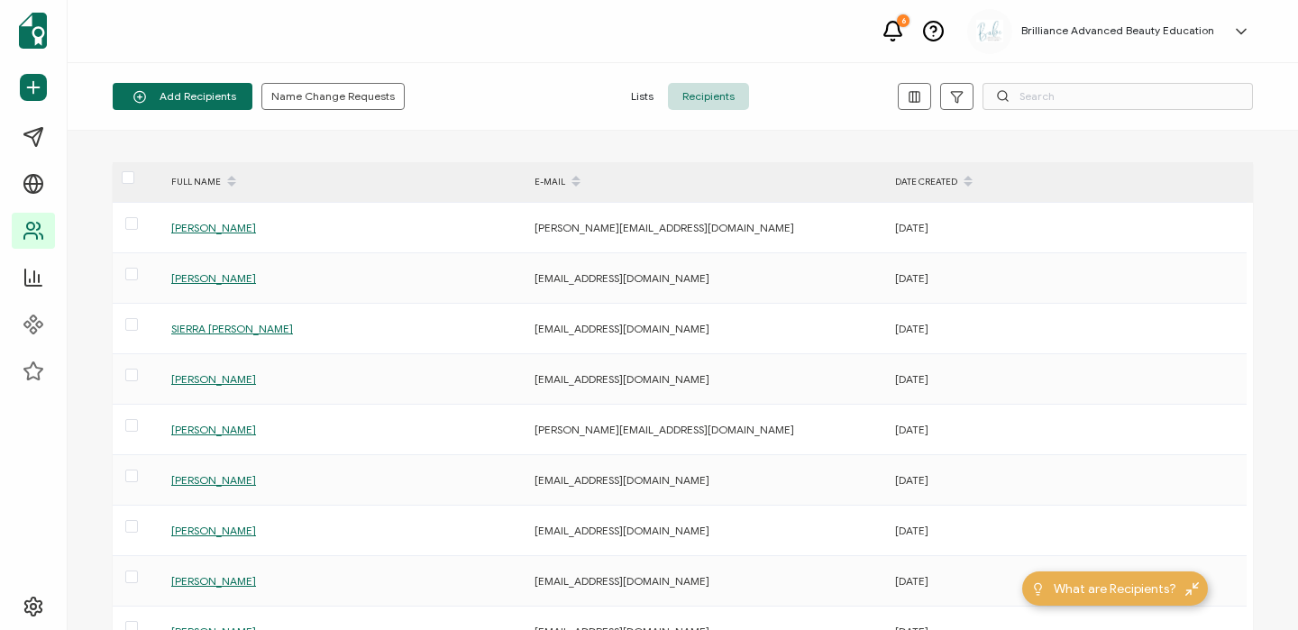
click at [803, 77] on div "Add Recipients Name Change Requests Lists Recipients" at bounding box center [683, 97] width 1230 height 68
click at [1032, 96] on input "text" at bounding box center [1117, 96] width 270 height 27
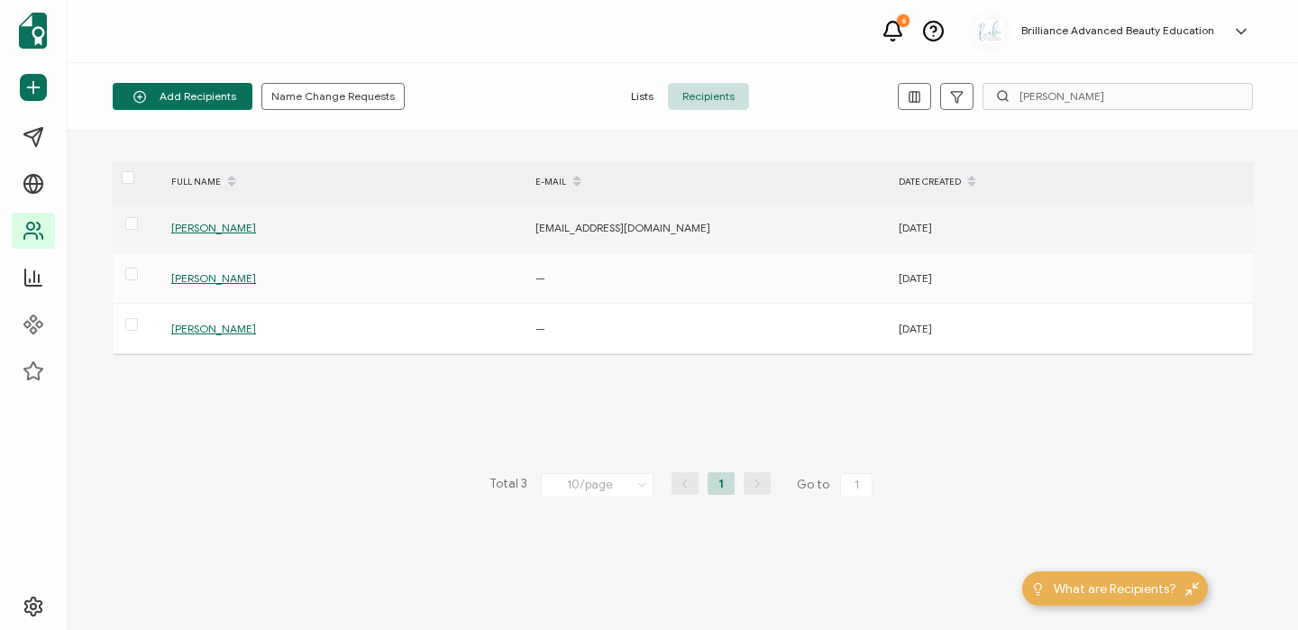
click at [195, 224] on span "[PERSON_NAME]" at bounding box center [213, 228] width 85 height 14
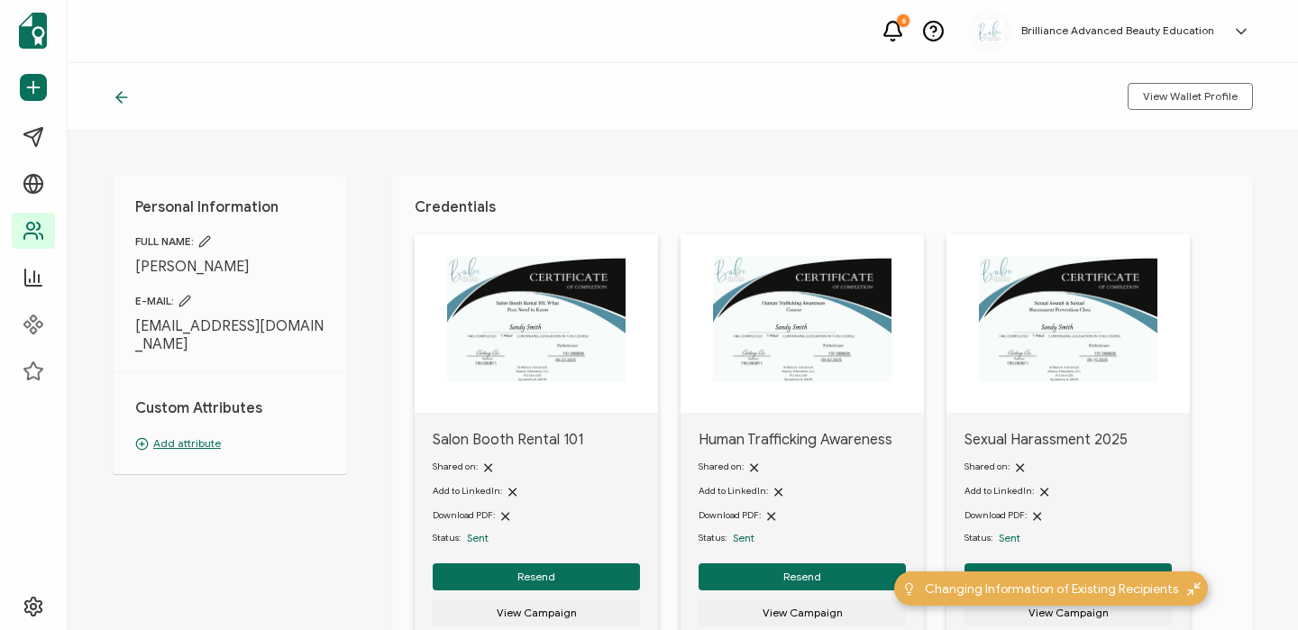
click at [125, 100] on icon at bounding box center [122, 97] width 18 height 18
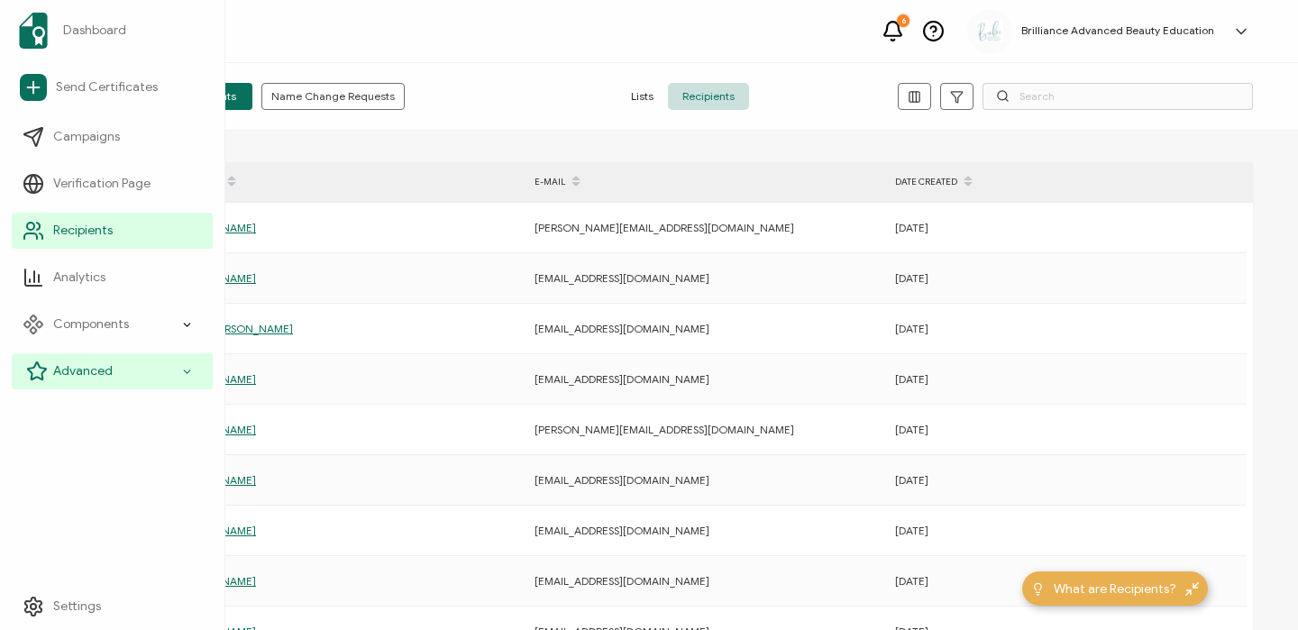
click at [77, 374] on span "Advanced" at bounding box center [82, 371] width 59 height 18
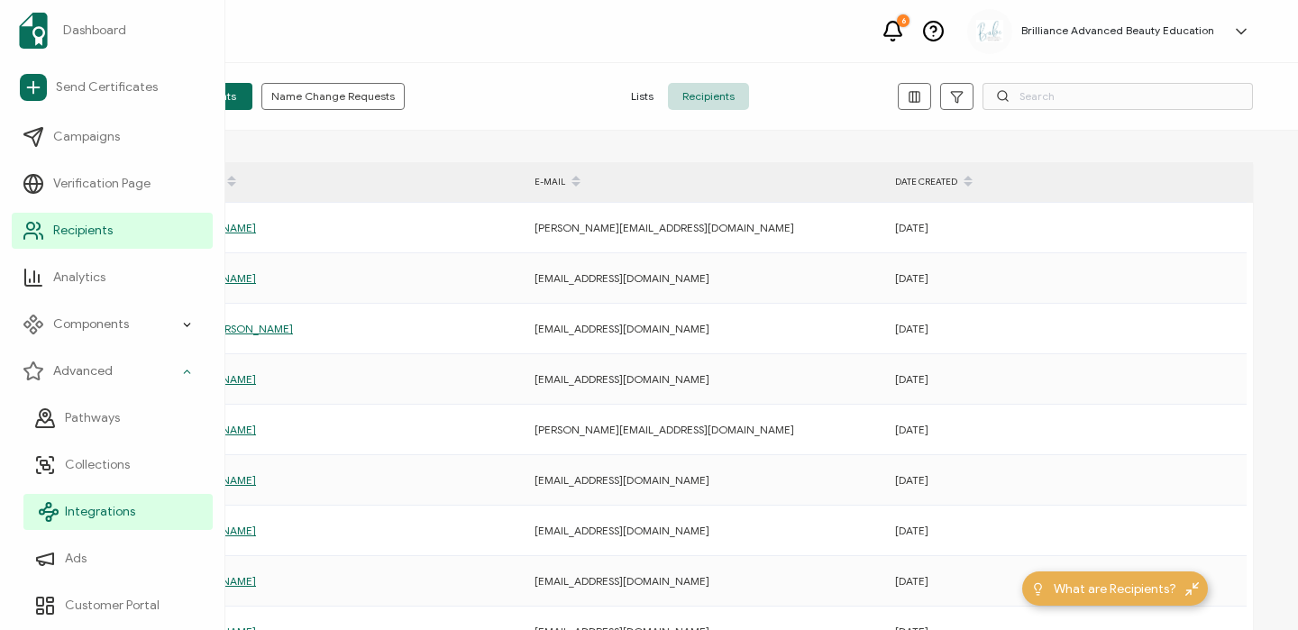
click at [90, 511] on span "Integrations" at bounding box center [100, 512] width 70 height 18
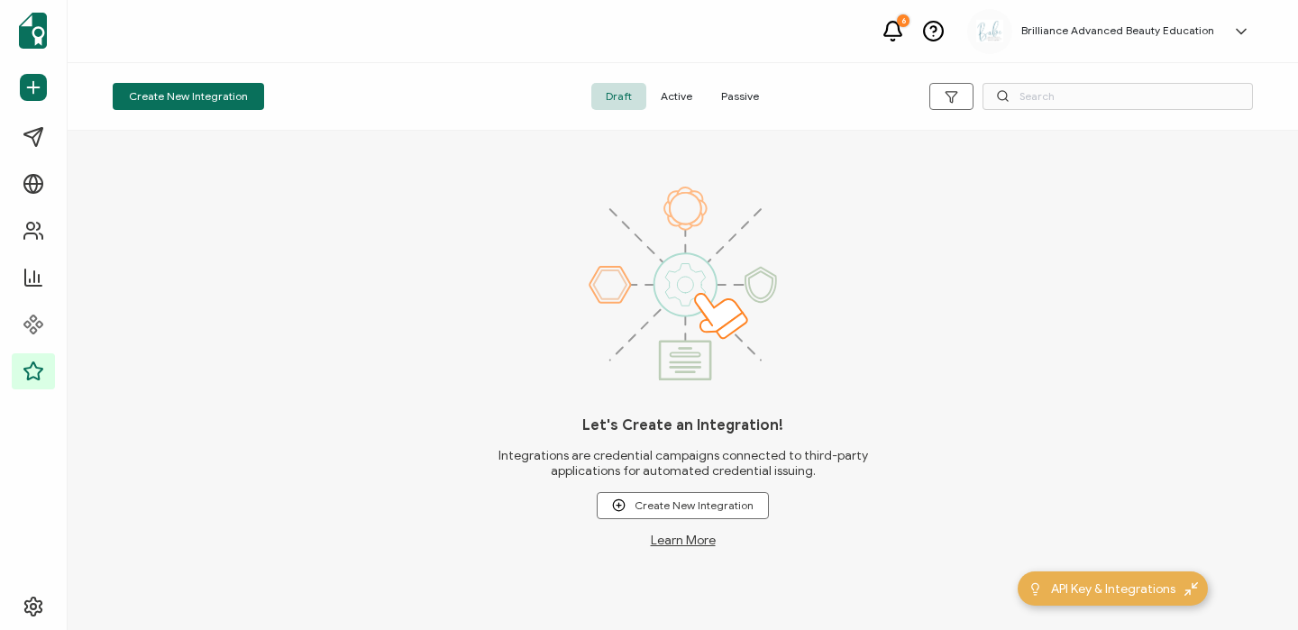
click at [681, 95] on span "Active" at bounding box center [676, 96] width 60 height 27
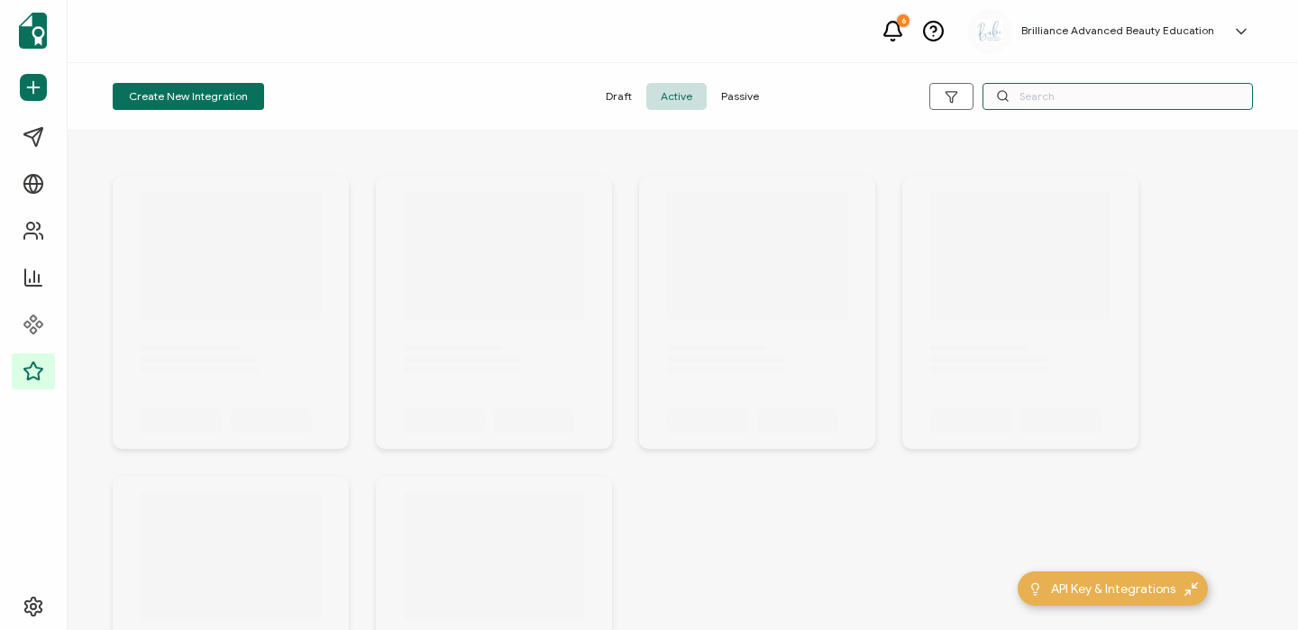
click at [1054, 98] on input "text" at bounding box center [1117, 96] width 270 height 27
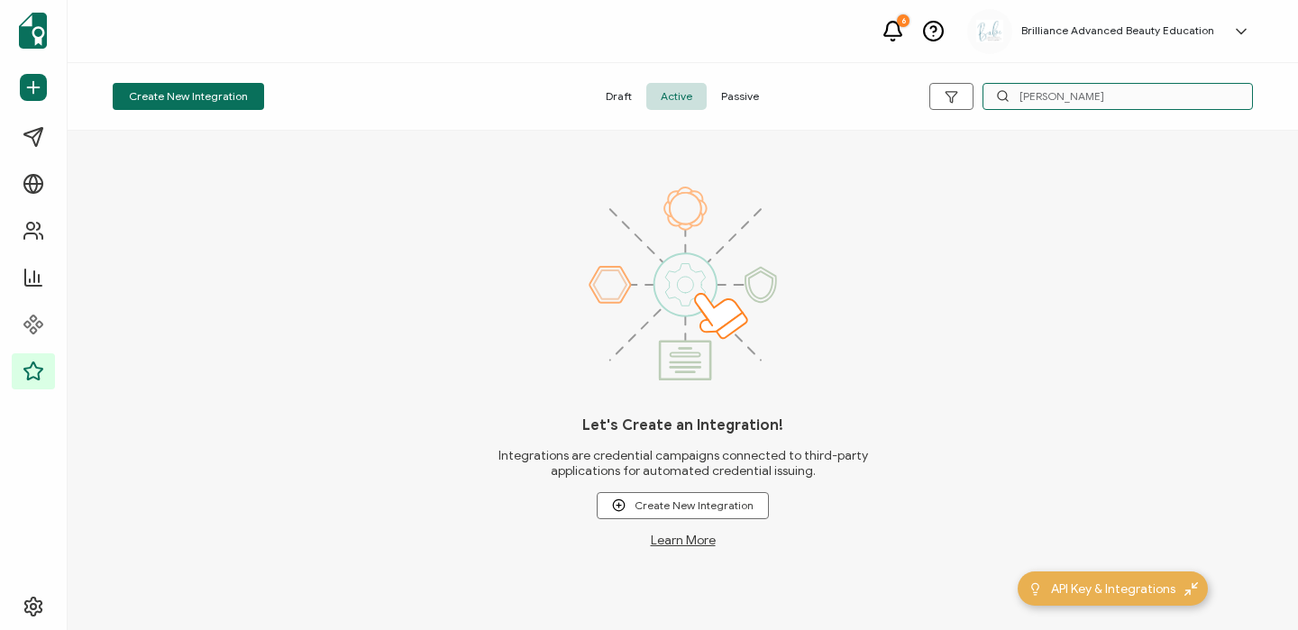
drag, startPoint x: 1131, startPoint y: 102, endPoint x: 998, endPoint y: 99, distance: 133.4
click at [998, 99] on div "[PERSON_NAME]" at bounding box center [1117, 96] width 270 height 27
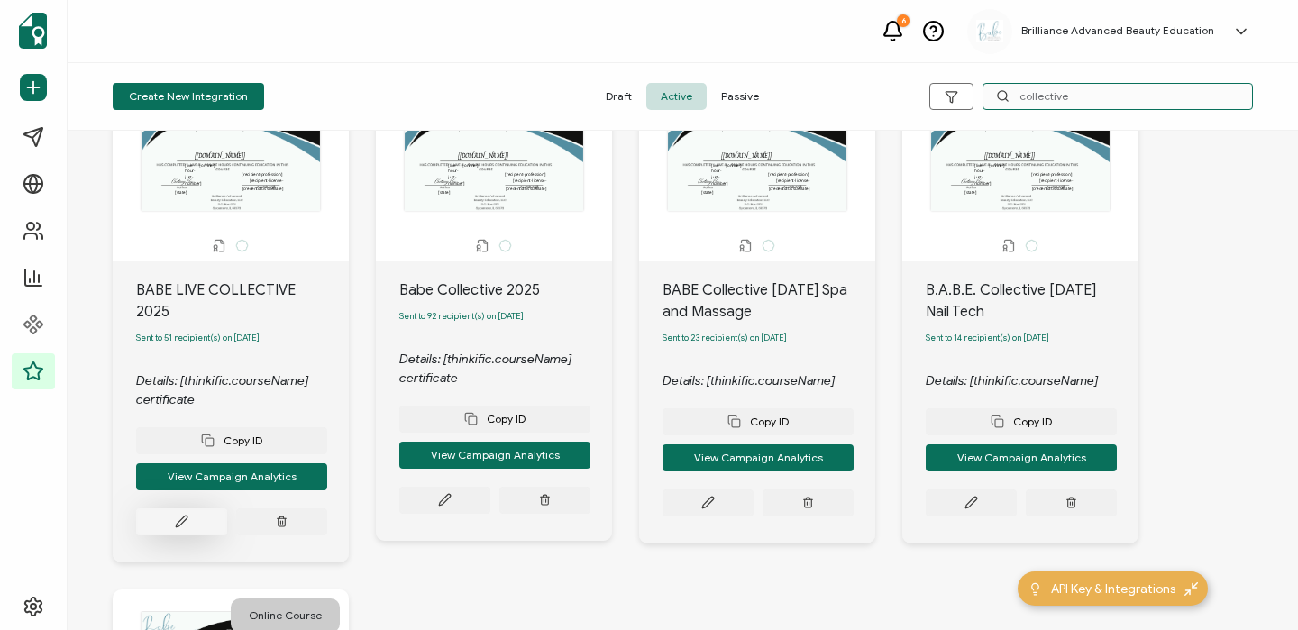
scroll to position [115, 0]
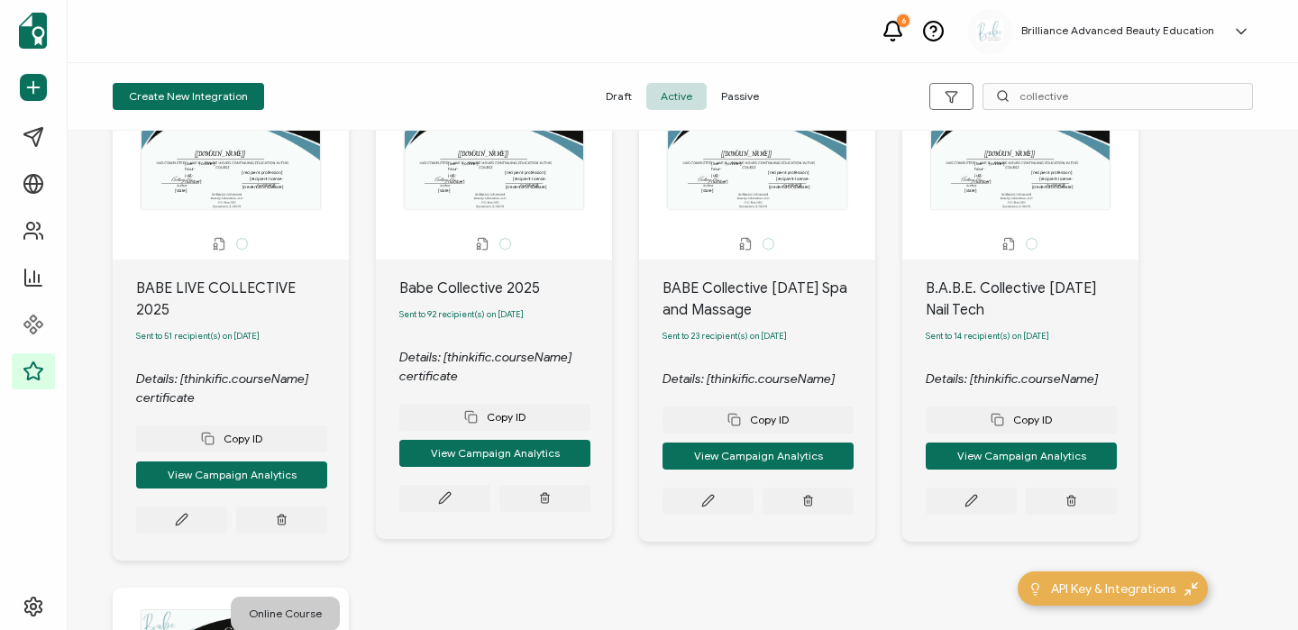
click at [169, 488] on div "Copy ID View Campaign Analytics" at bounding box center [231, 470] width 191 height 126
click at [169, 510] on button at bounding box center [181, 520] width 91 height 27
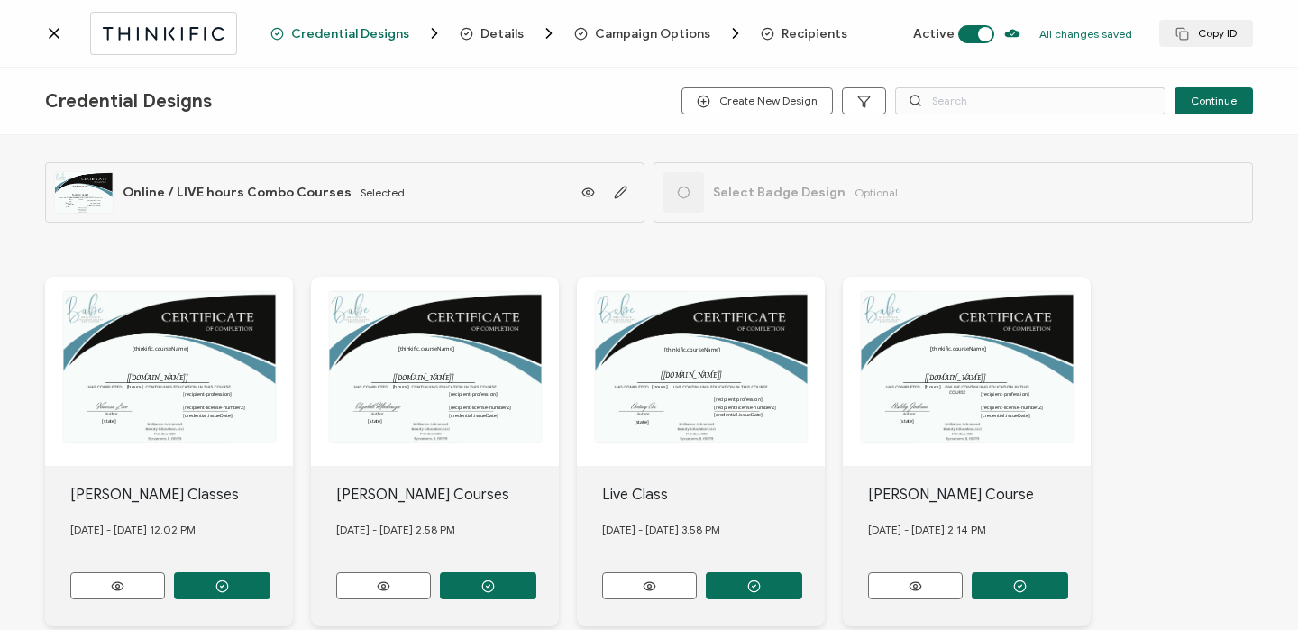
click at [808, 20] on div at bounding box center [694, 20] width 361 height 5
click at [806, 24] on span "Recipients" at bounding box center [804, 33] width 87 height 18
click at [786, 36] on span "Recipients" at bounding box center [814, 34] width 66 height 14
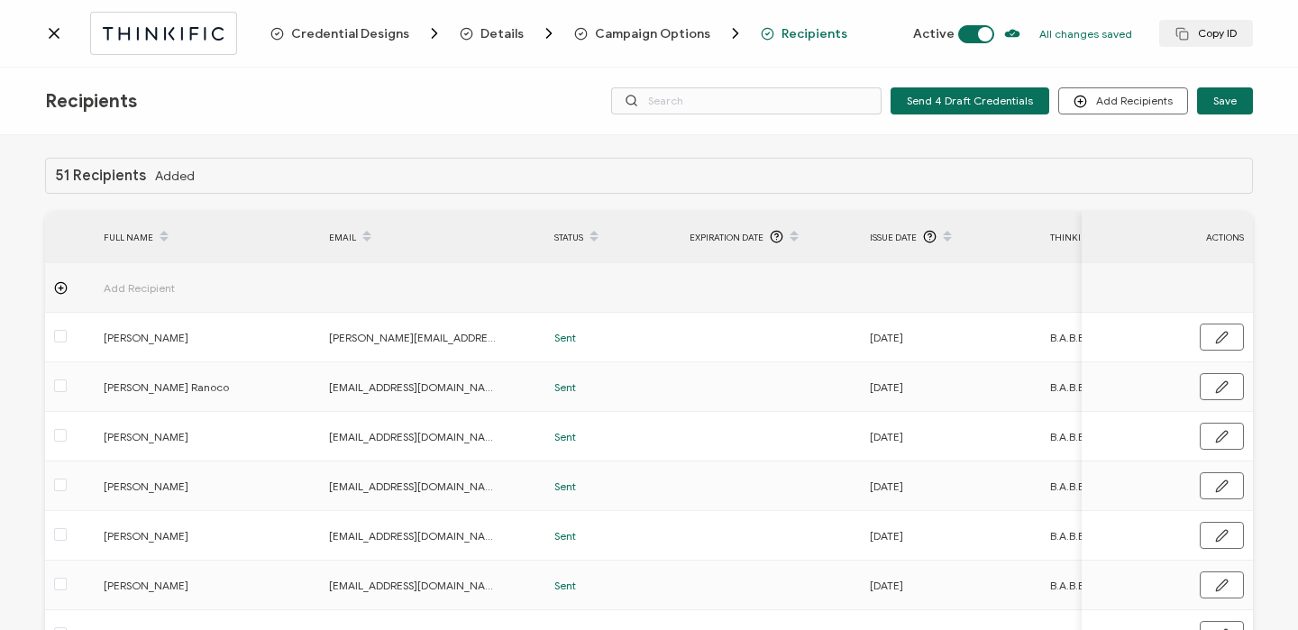
click at [785, 130] on div "Recipients Send 4 Draft Credentials Add Recipients Upload Recipients Import Fro…" at bounding box center [649, 102] width 1298 height 68
click at [785, 113] on input "text" at bounding box center [746, 100] width 270 height 27
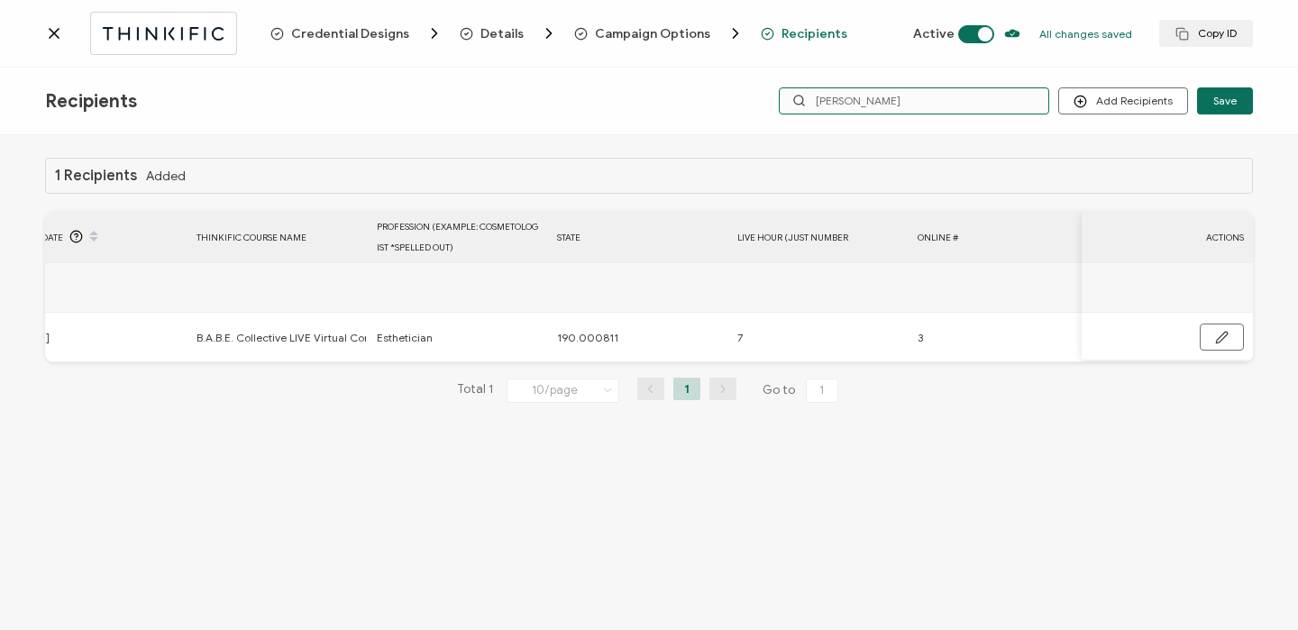
scroll to position [0, 1041]
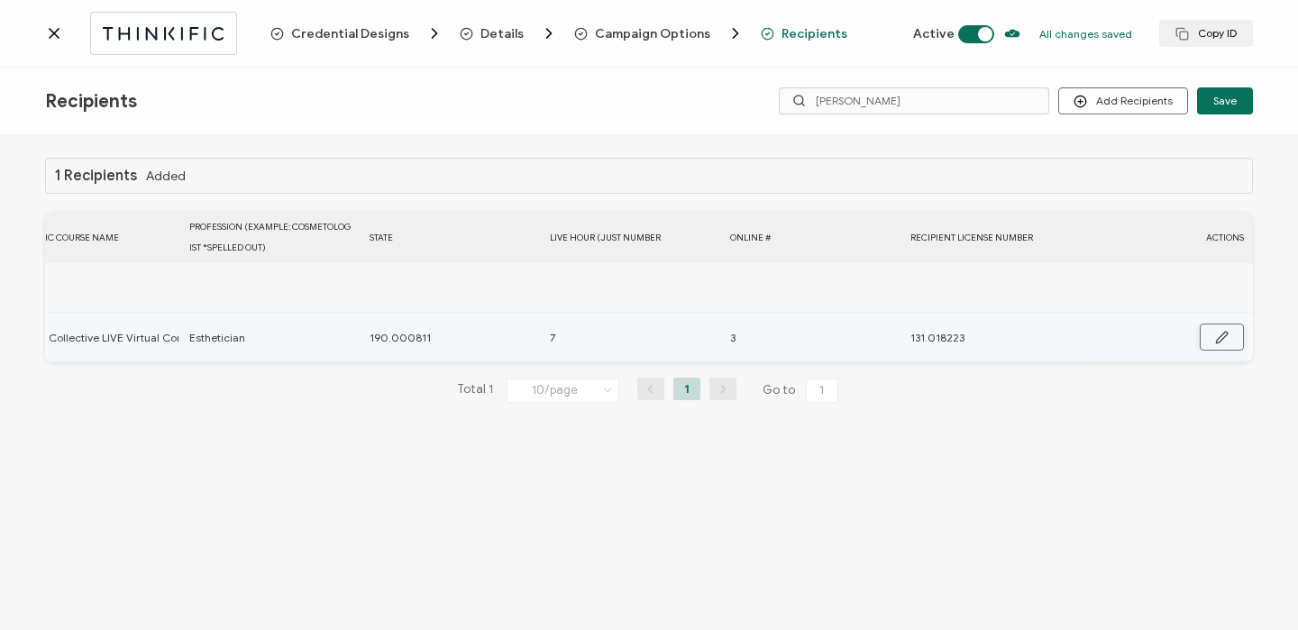
click at [1219, 332] on icon "button" at bounding box center [1222, 338] width 14 height 14
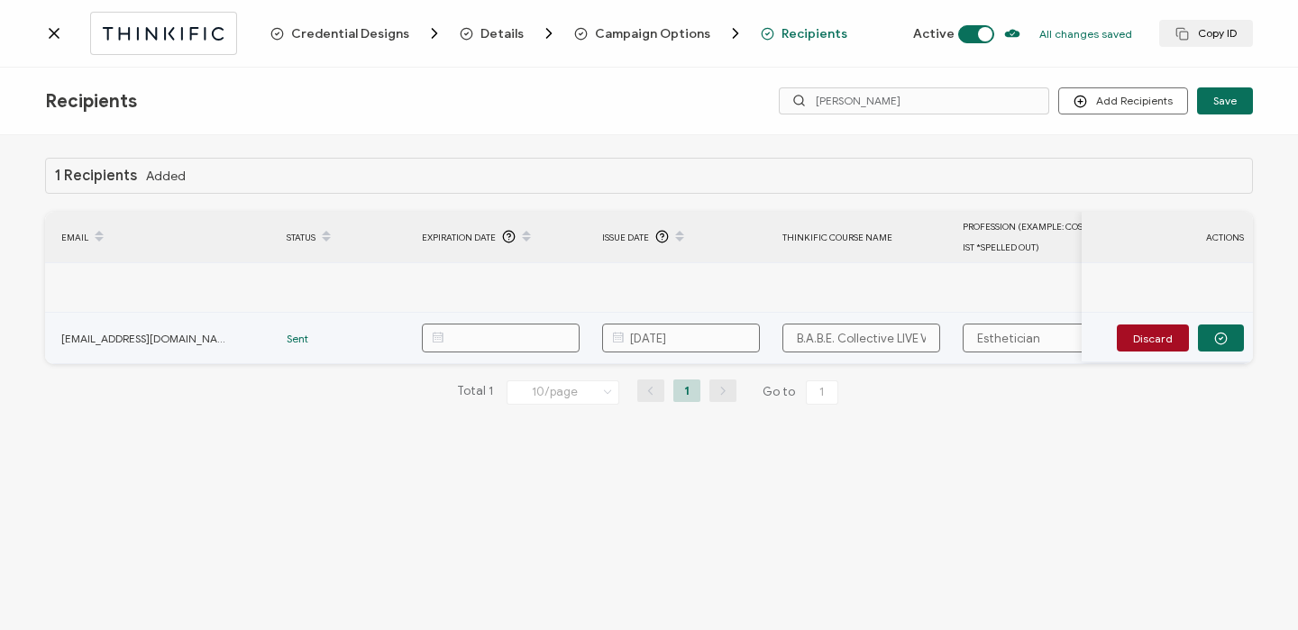
scroll to position [0, 215]
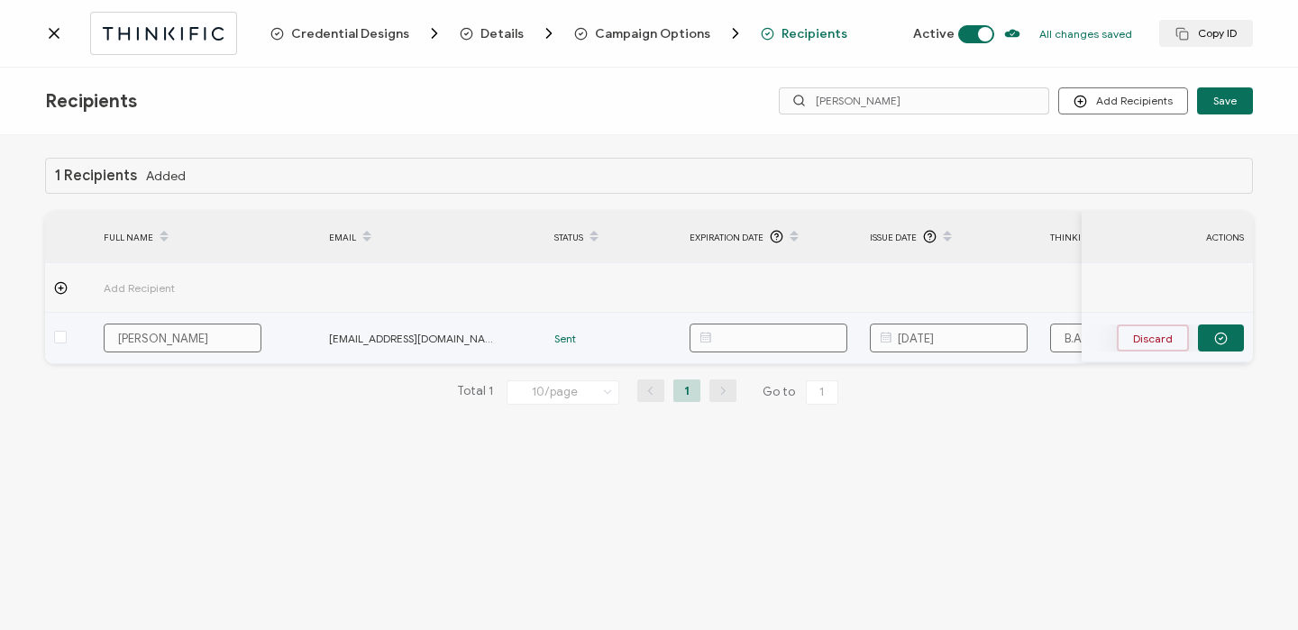
click at [1131, 328] on button "Discard" at bounding box center [1153, 337] width 72 height 27
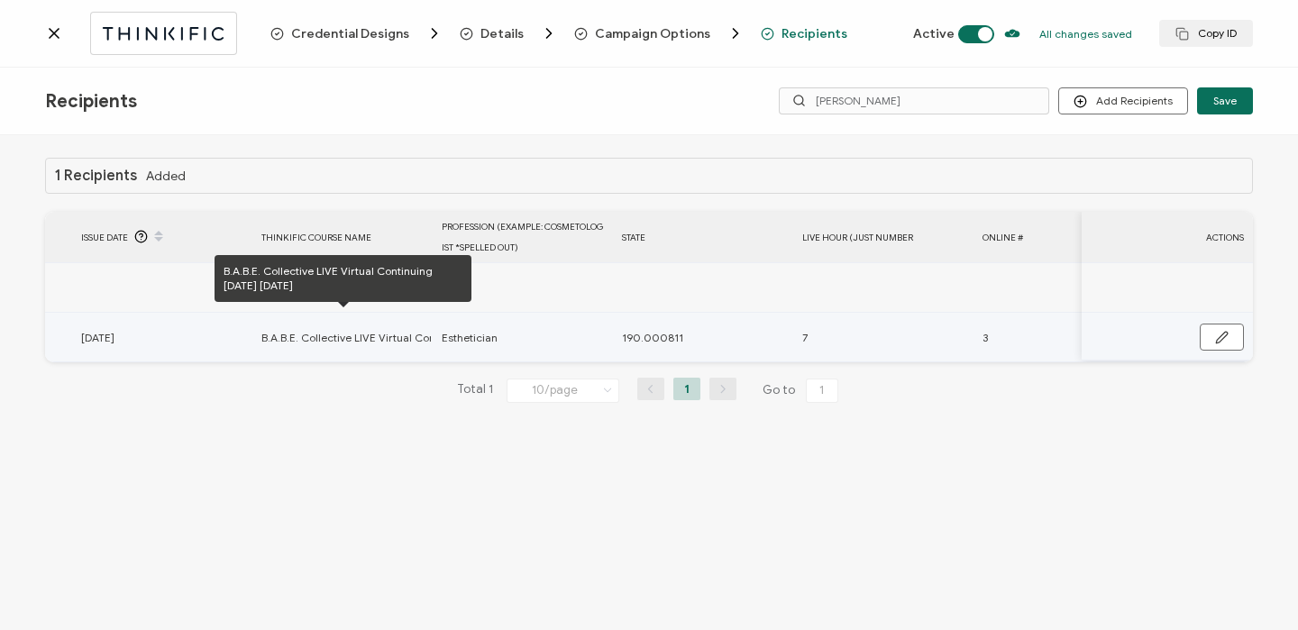
click at [385, 338] on span "B.A.B.E. Collective LIVE Virtual Continuing [DATE] [DATE]" at bounding box center [401, 337] width 281 height 21
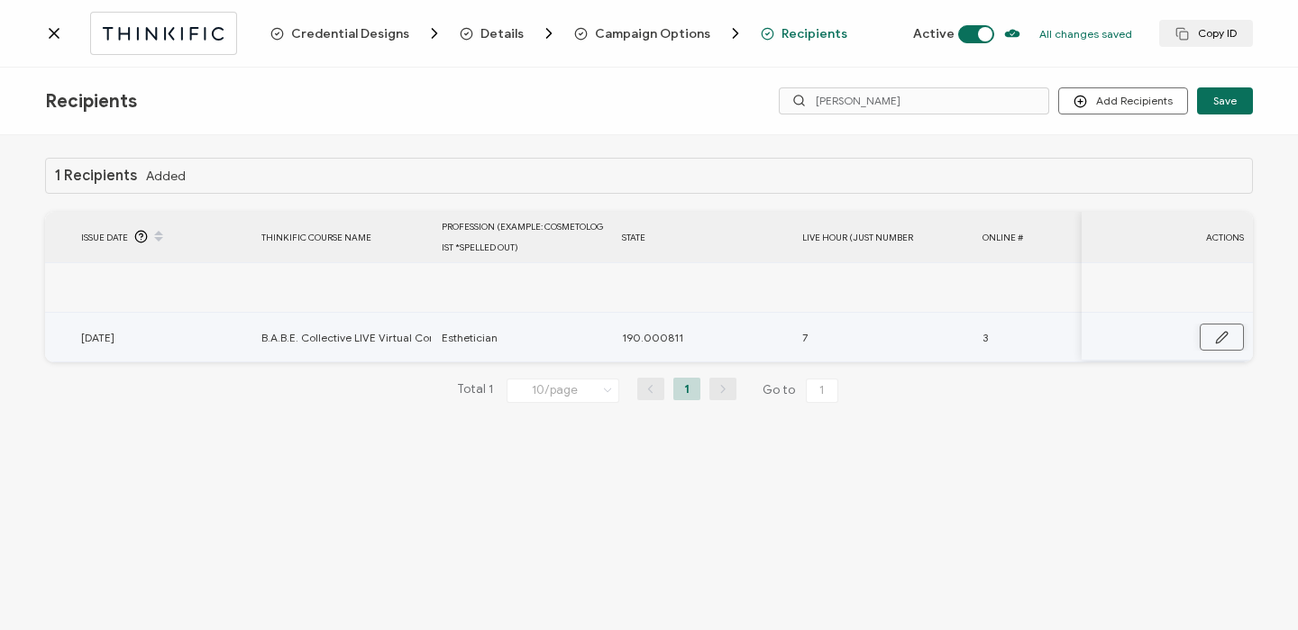
click at [1217, 334] on icon "button" at bounding box center [1222, 338] width 14 height 14
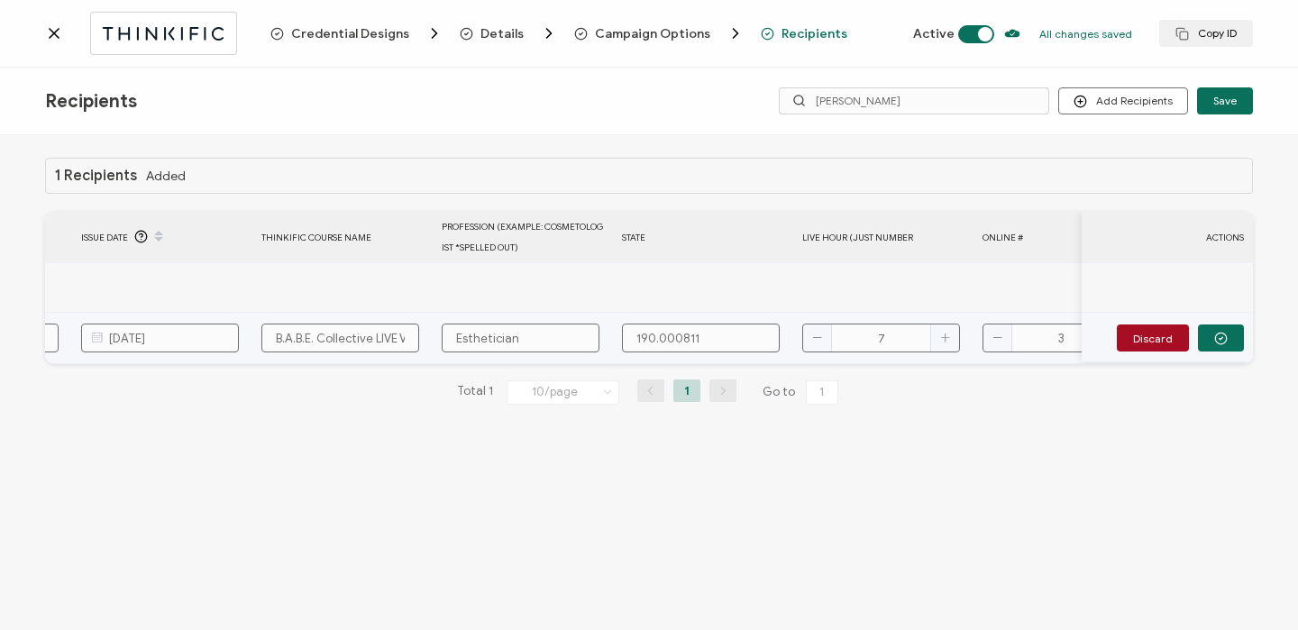
click at [386, 344] on input "B.A.B.E. Collective LIVE Virtual Continuing [DATE] [DATE]" at bounding box center [340, 338] width 158 height 29
drag, startPoint x: 392, startPoint y: 341, endPoint x: 457, endPoint y: 342, distance: 64.9
click at [457, 342] on tr "[PERSON_NAME] [PERSON_NAME][EMAIL_ADDRESS][DOMAIN_NAME] Sent [DATE] B.A.B.E. Co…" at bounding box center [380, 338] width 2249 height 51
click at [388, 336] on input "B.A.B.E. Collective LIVE Virtual Continuing [DATE] [DATE]" at bounding box center [340, 338] width 158 height 29
click at [1232, 339] on button "button" at bounding box center [1221, 337] width 46 height 27
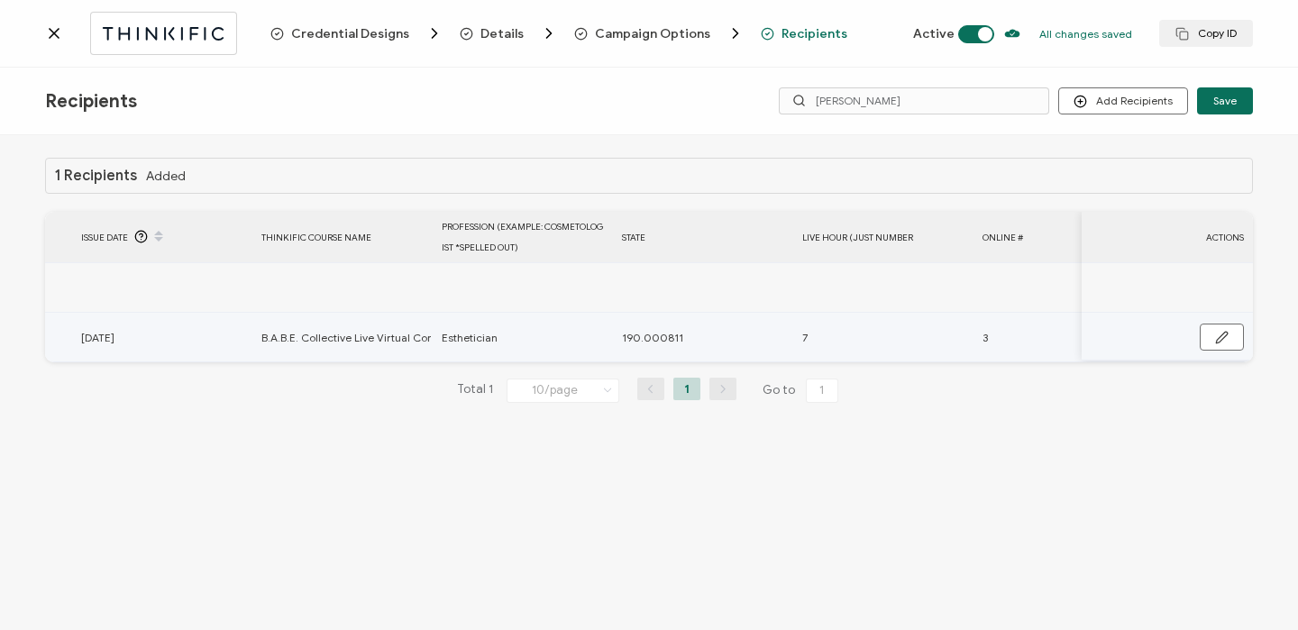
click at [1232, 339] on button "button" at bounding box center [1222, 337] width 44 height 27
click at [1231, 341] on button "button" at bounding box center [1221, 337] width 46 height 27
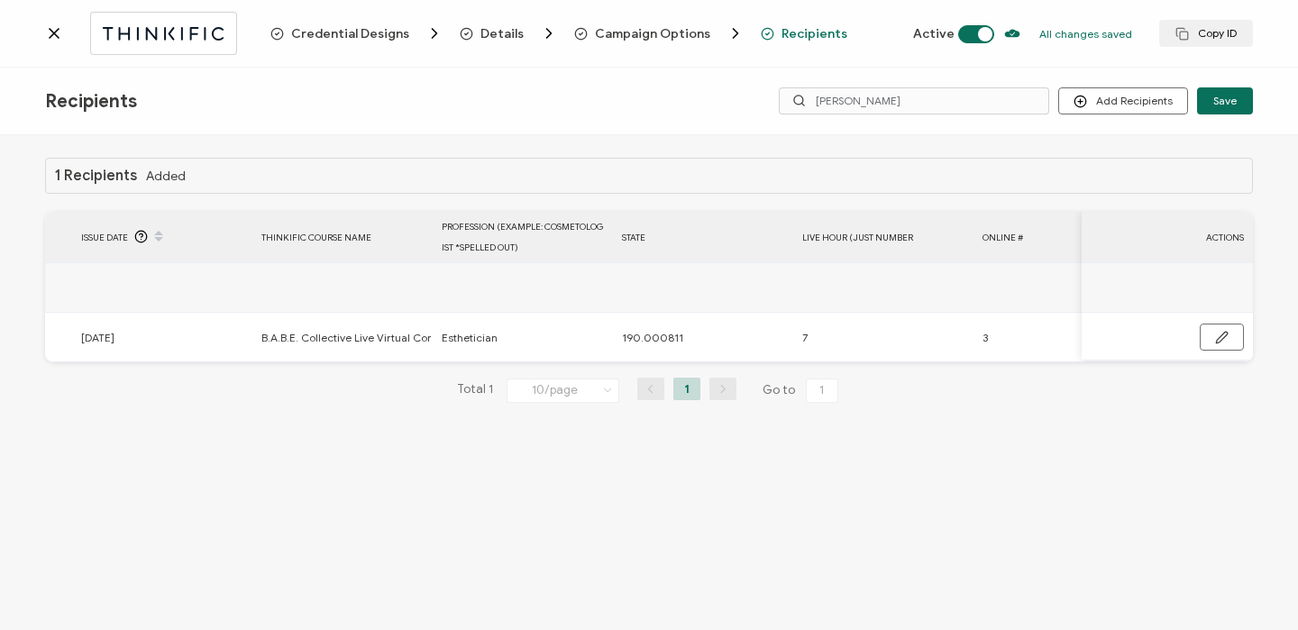
click at [52, 38] on icon at bounding box center [54, 33] width 18 height 18
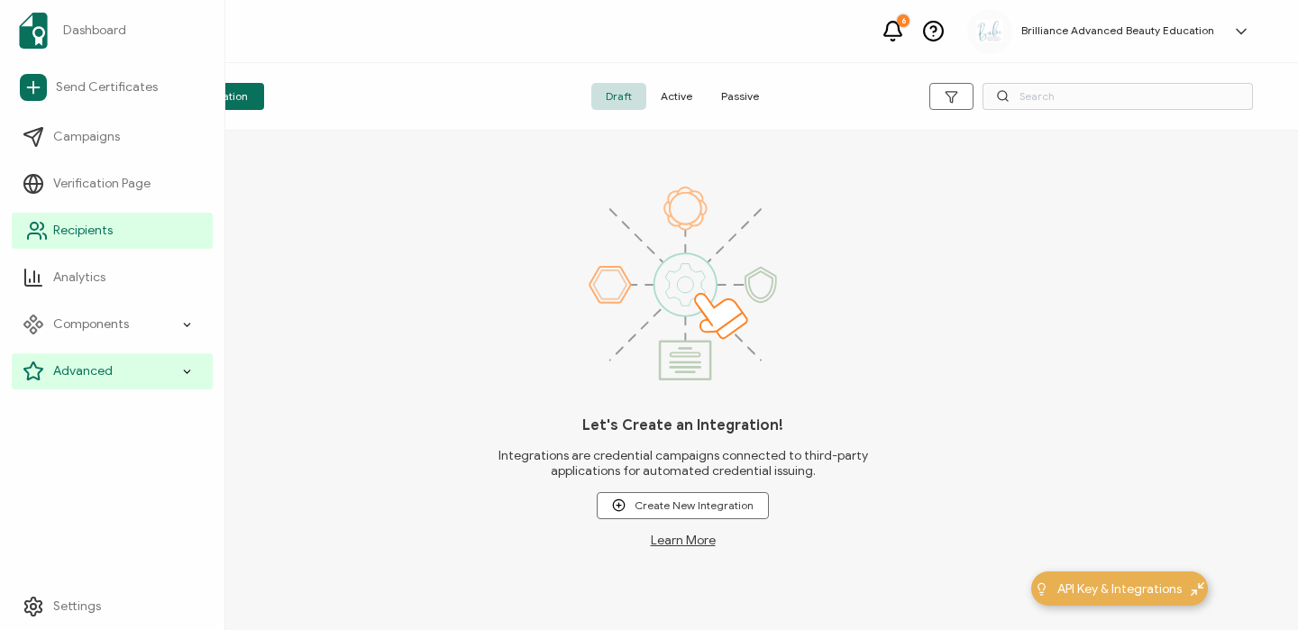
click at [105, 235] on span "Recipients" at bounding box center [82, 231] width 59 height 18
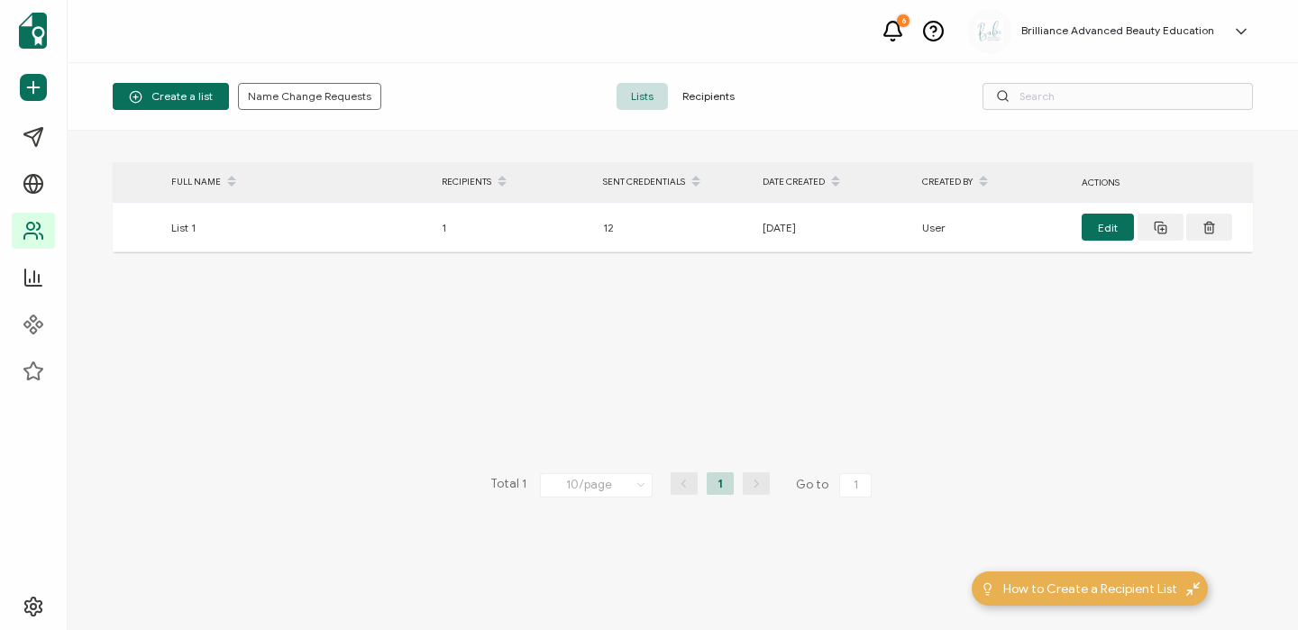
click at [694, 94] on span "Recipients" at bounding box center [708, 96] width 81 height 27
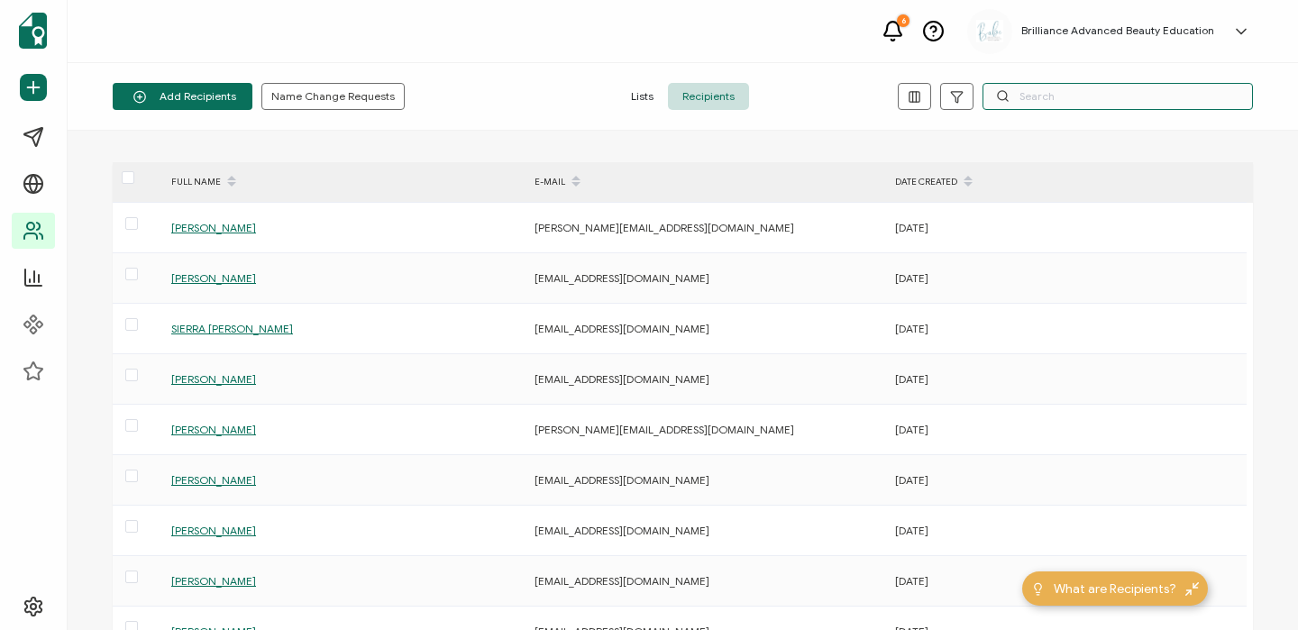
click at [1018, 99] on input "text" at bounding box center [1117, 96] width 270 height 27
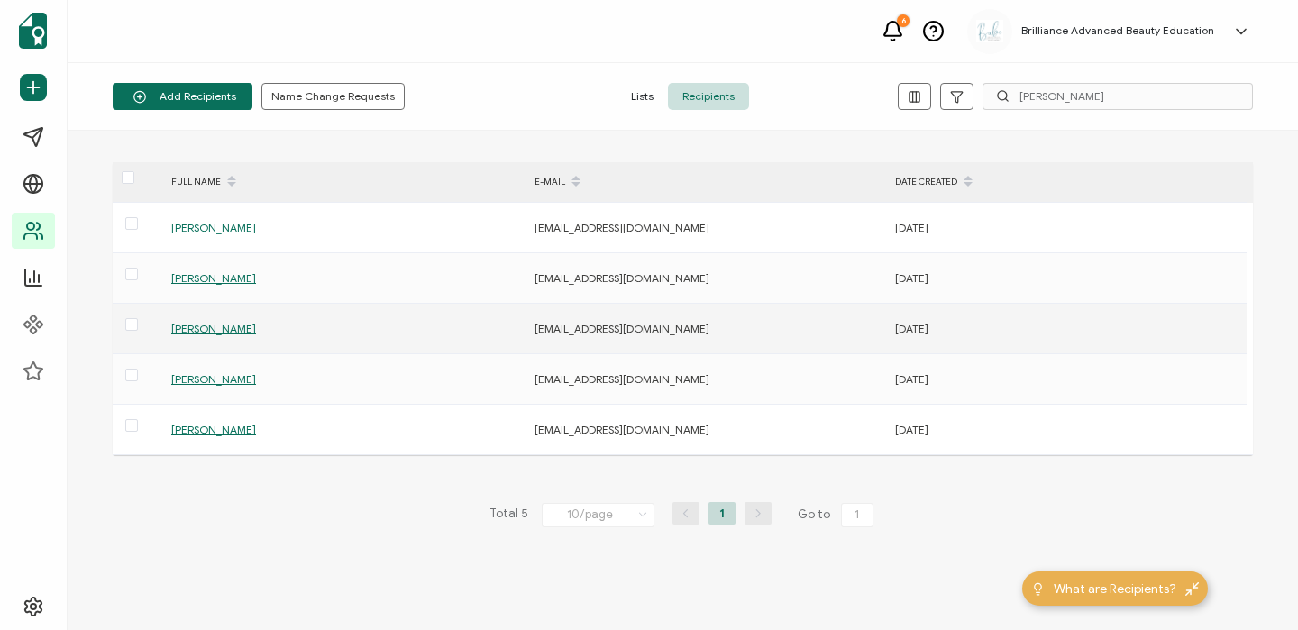
click at [219, 331] on span "[PERSON_NAME]" at bounding box center [213, 329] width 85 height 14
